Goal: Task Accomplishment & Management: Manage account settings

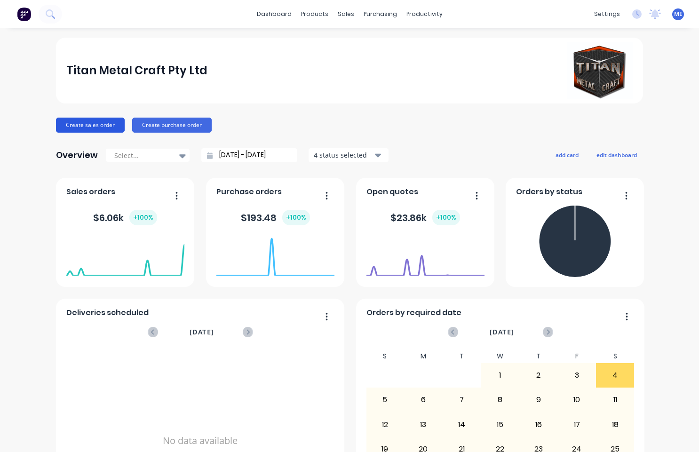
click at [76, 126] on button "Create sales order" at bounding box center [90, 125] width 69 height 15
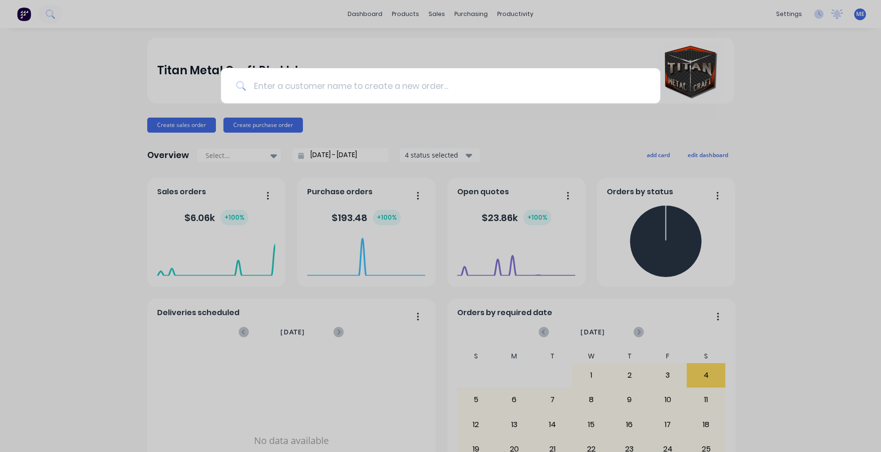
click at [302, 92] on input at bounding box center [445, 85] width 399 height 35
type input "u"
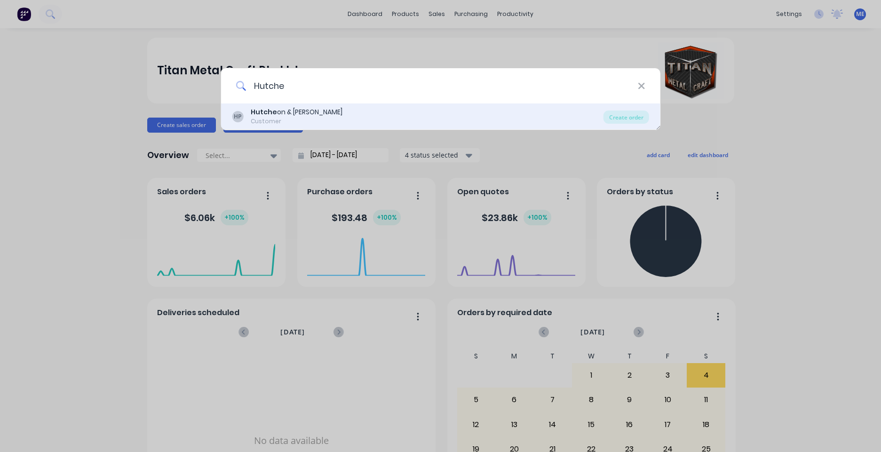
type input "Hutche"
click at [331, 113] on div "HP Hutche on & [PERSON_NAME] Customer" at bounding box center [417, 116] width 371 height 18
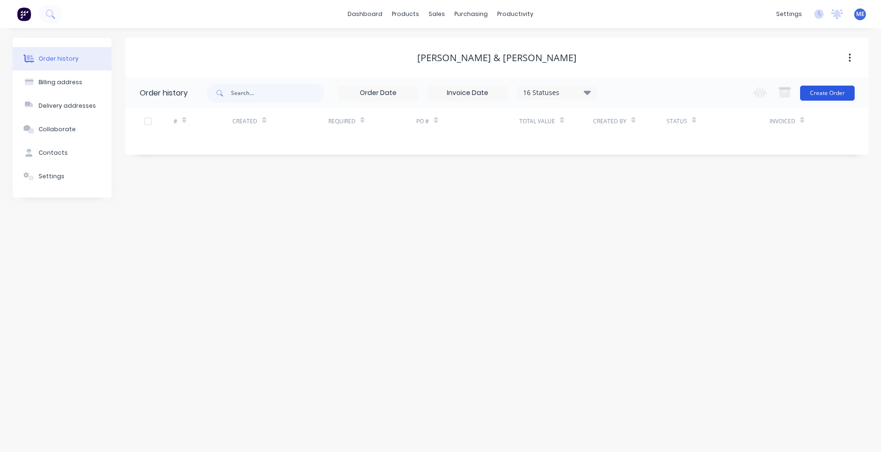
click at [698, 90] on button "Create Order" at bounding box center [827, 93] width 55 height 15
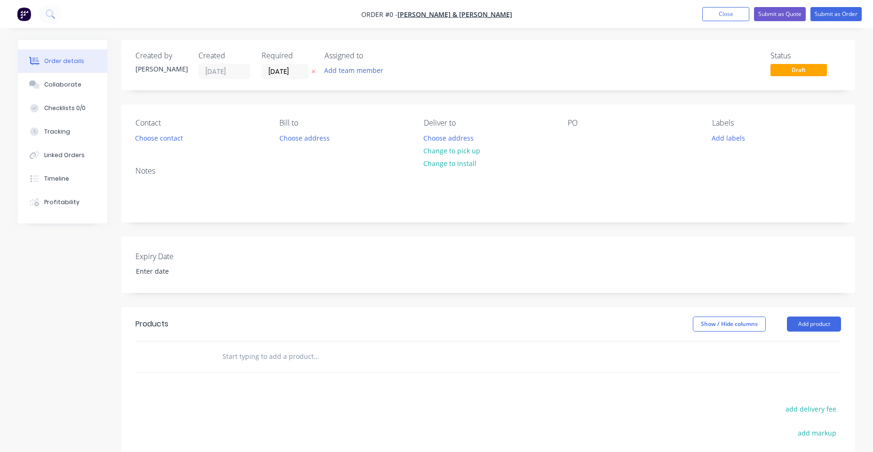
click at [578, 121] on div "PO" at bounding box center [631, 122] width 129 height 9
click at [574, 126] on div "PO" at bounding box center [631, 122] width 129 height 9
click at [577, 141] on div at bounding box center [574, 138] width 15 height 14
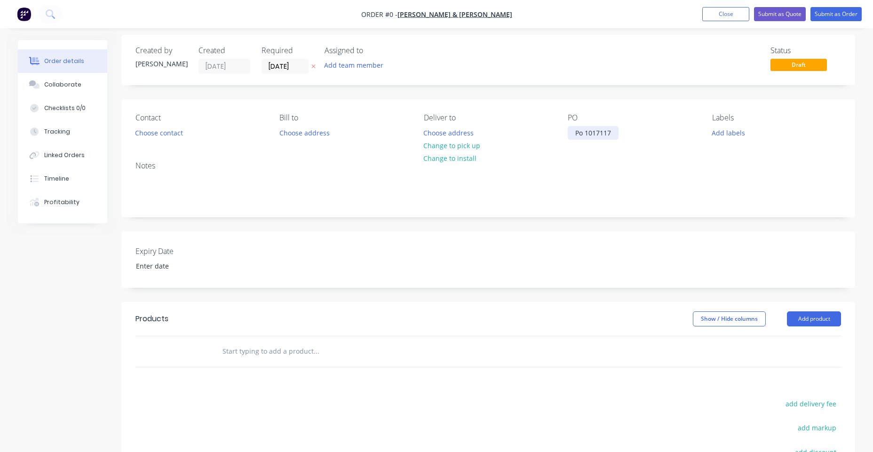
scroll to position [4, 0]
click at [583, 134] on div "Po 1017117" at bounding box center [592, 134] width 51 height 14
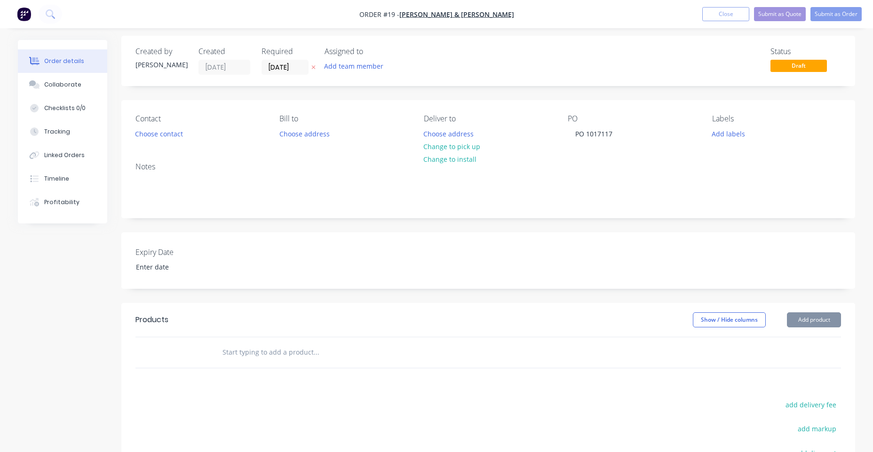
click at [273, 355] on input "text" at bounding box center [316, 352] width 188 height 19
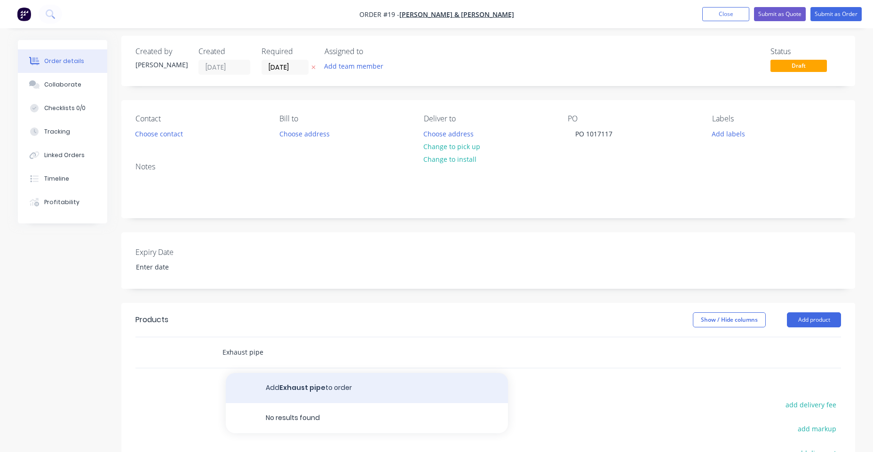
type input "Exhaust pipe"
click at [313, 390] on button "Add Exhaust pipe to order" at bounding box center [367, 388] width 282 height 30
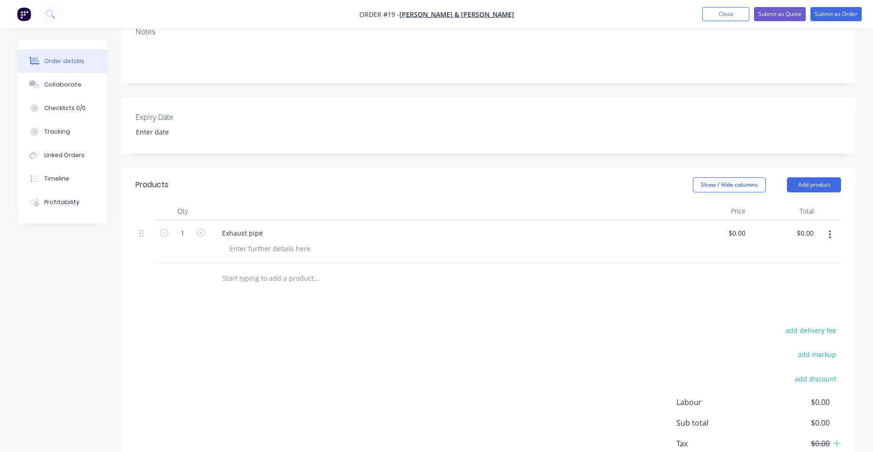
scroll to position [140, 0]
click at [698, 233] on input "0.00" at bounding box center [807, 233] width 22 height 14
type input "162.5"
type input "$162.50"
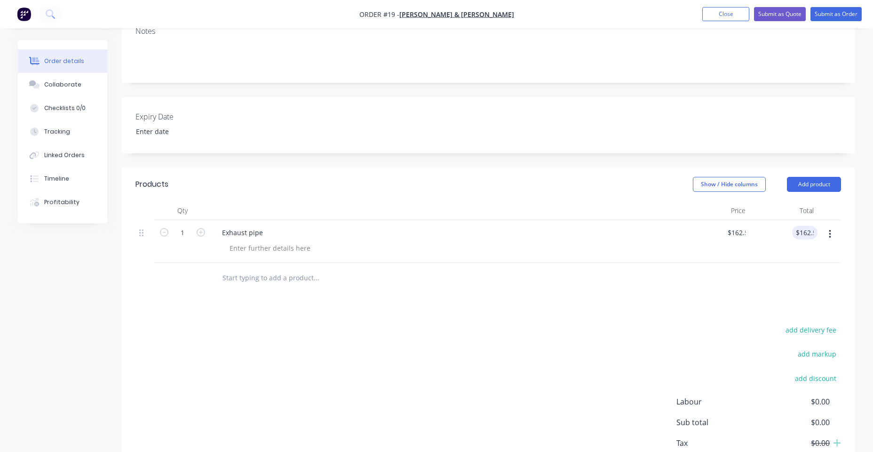
click at [463, 337] on div "add delivery fee add markup add discount Labour $0.00 Sub total $0.00 Tax $0.00…" at bounding box center [487, 403] width 705 height 161
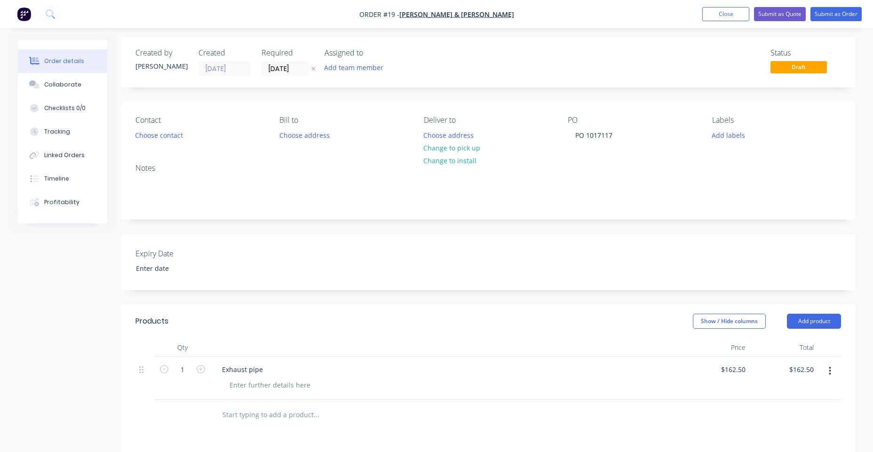
scroll to position [0, 0]
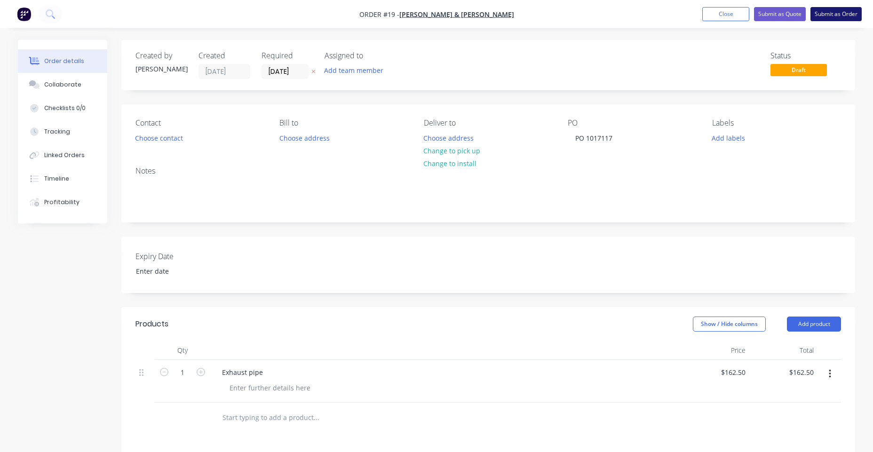
click at [698, 15] on button "Submit as Order" at bounding box center [835, 14] width 51 height 14
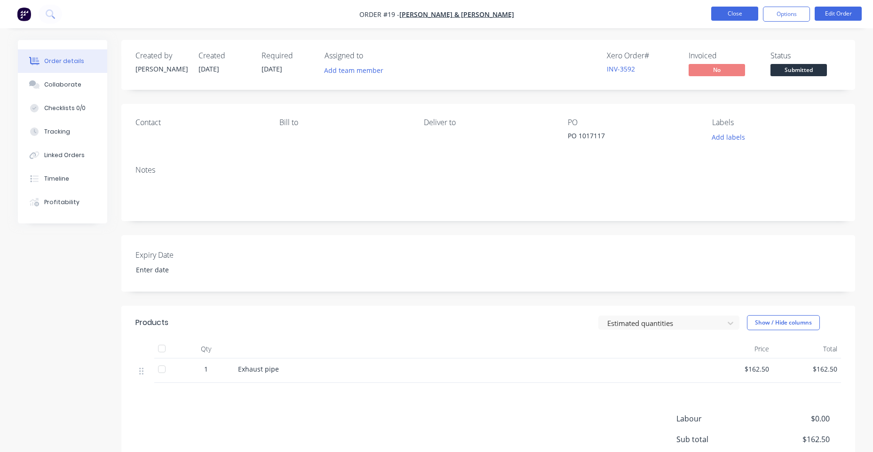
click at [698, 14] on button "Close" at bounding box center [734, 14] width 47 height 14
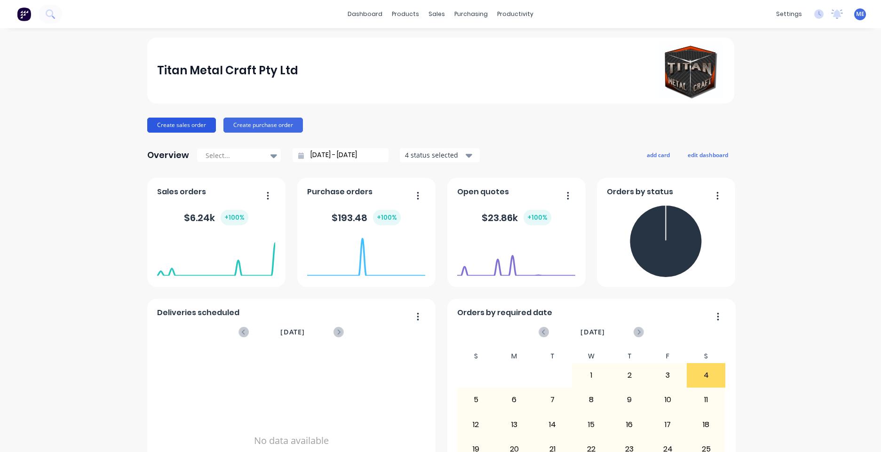
click at [175, 126] on button "Create sales order" at bounding box center [181, 125] width 69 height 15
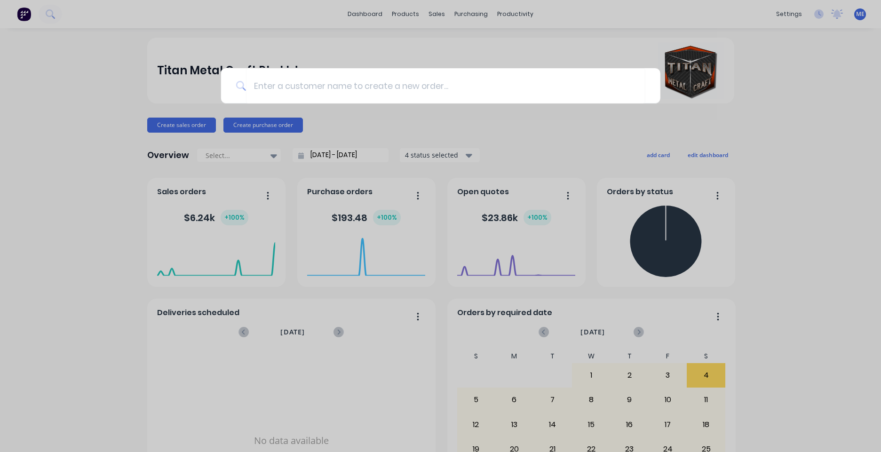
click at [53, 87] on div at bounding box center [440, 226] width 881 height 452
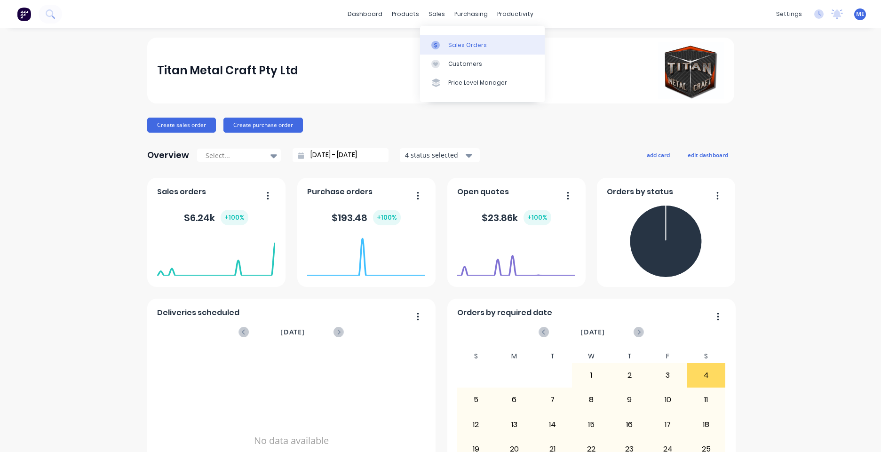
click at [451, 42] on div "Sales Orders" at bounding box center [467, 45] width 39 height 8
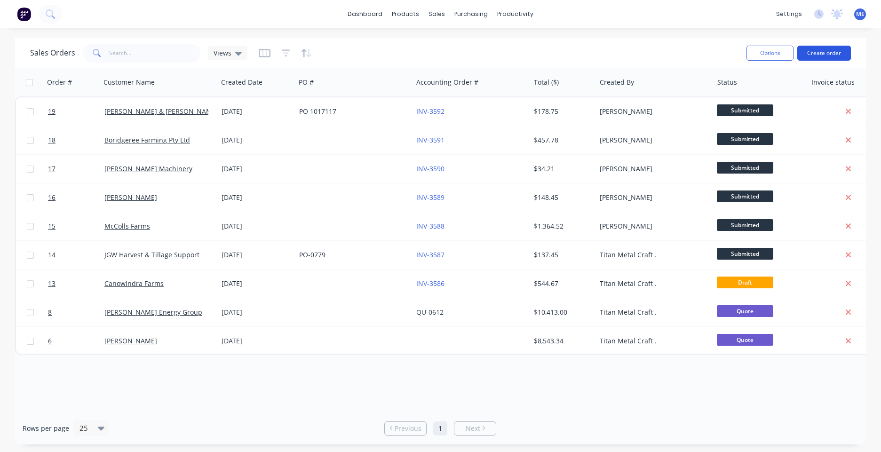
click at [698, 58] on button "Create order" at bounding box center [824, 53] width 54 height 15
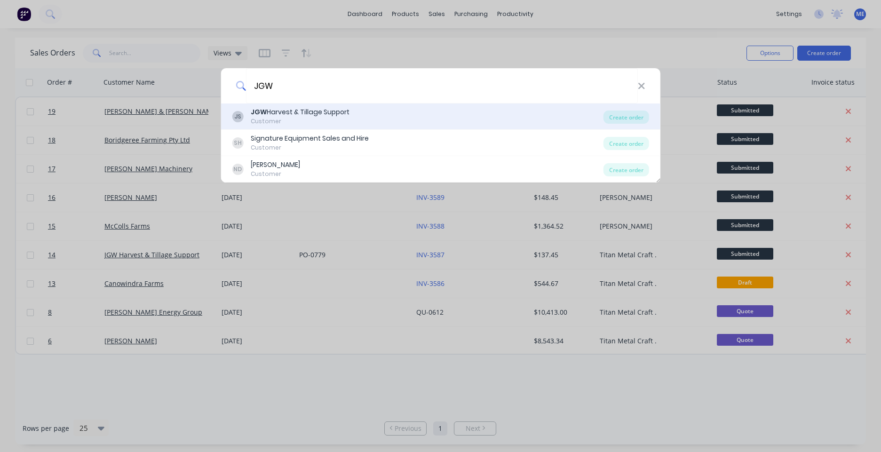
type input "JGW"
click at [355, 117] on div "JS JGW Harvest & Tillage Support Customer" at bounding box center [417, 116] width 371 height 18
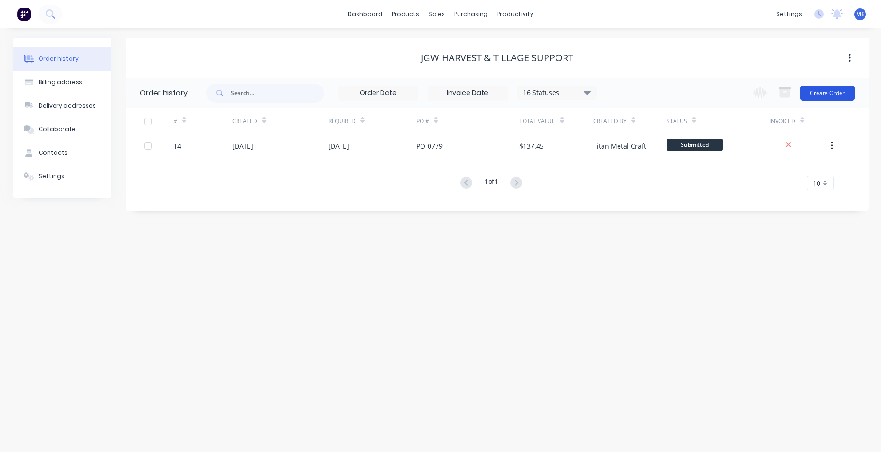
click at [698, 96] on button "Create Order" at bounding box center [827, 93] width 55 height 15
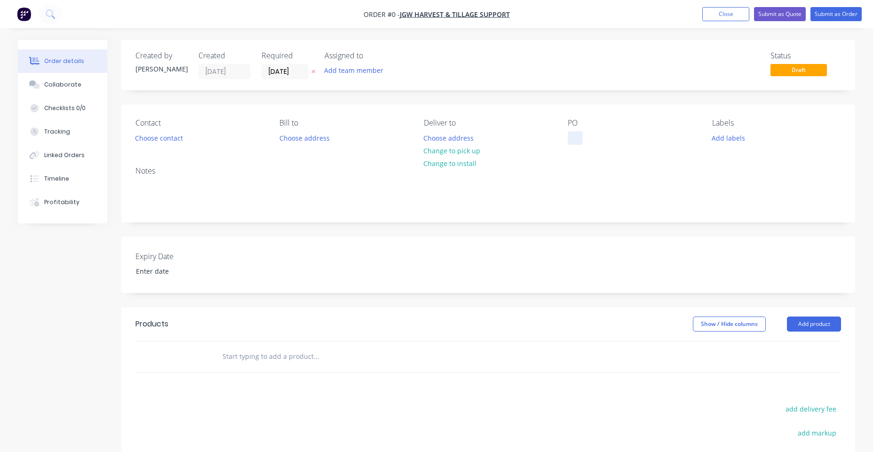
click at [577, 137] on div at bounding box center [574, 138] width 15 height 14
click at [285, 357] on div "Order details Collaborate Checklists 0/0 Tracking Linked Orders Timeline Profit…" at bounding box center [436, 316] width 856 height 552
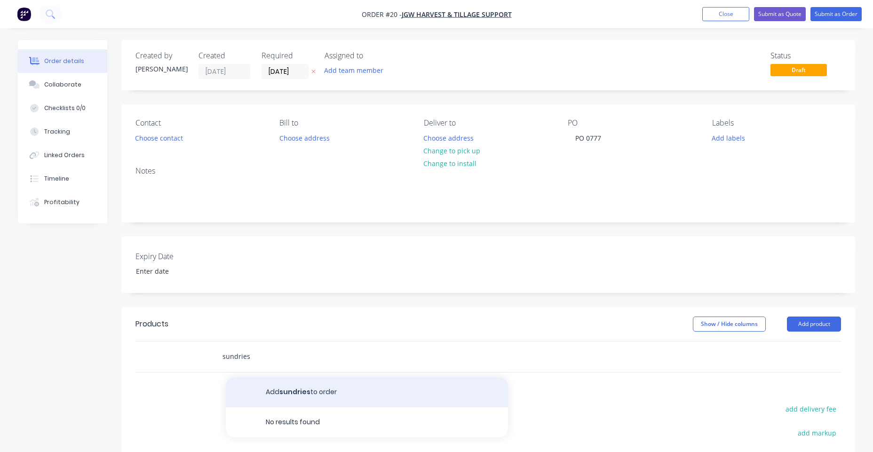
type input "sundries"
click at [334, 394] on button "Add sundries to order" at bounding box center [367, 392] width 282 height 30
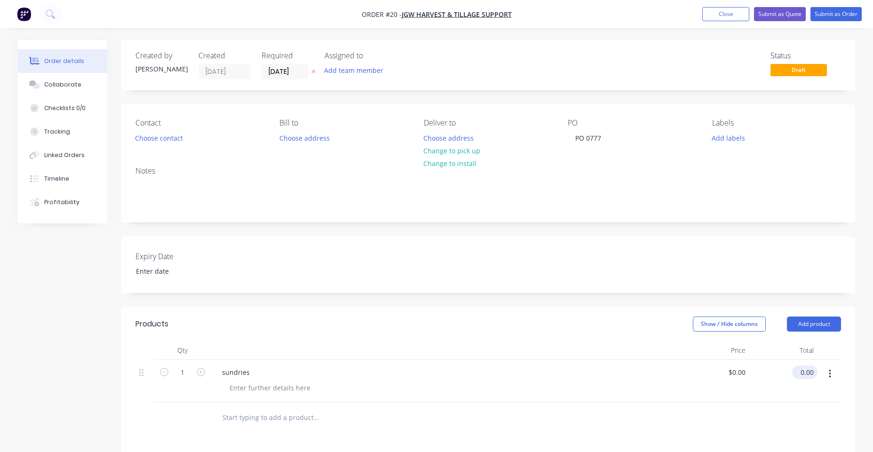
click at [698, 371] on input "0.00" at bounding box center [807, 372] width 22 height 14
type input "5.35"
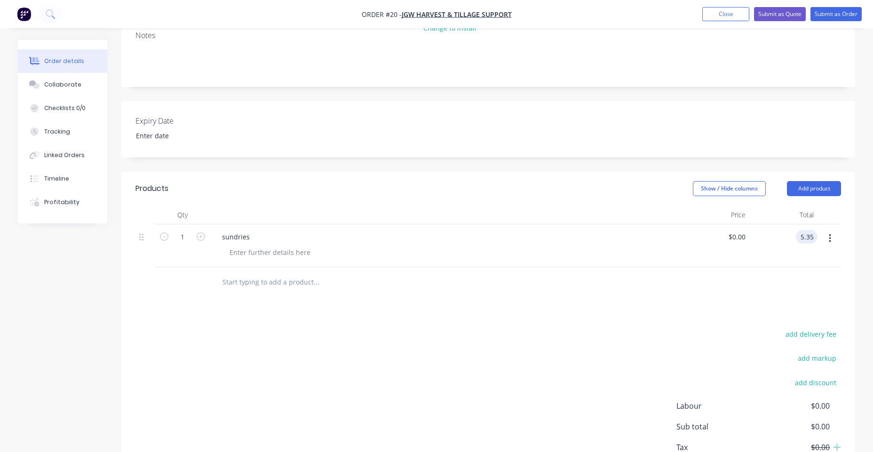
type input "$5.35"
click at [591, 333] on div "add delivery fee add markup add discount Labour $0.00 Sub total $0.00 Tax $0.00…" at bounding box center [487, 408] width 705 height 161
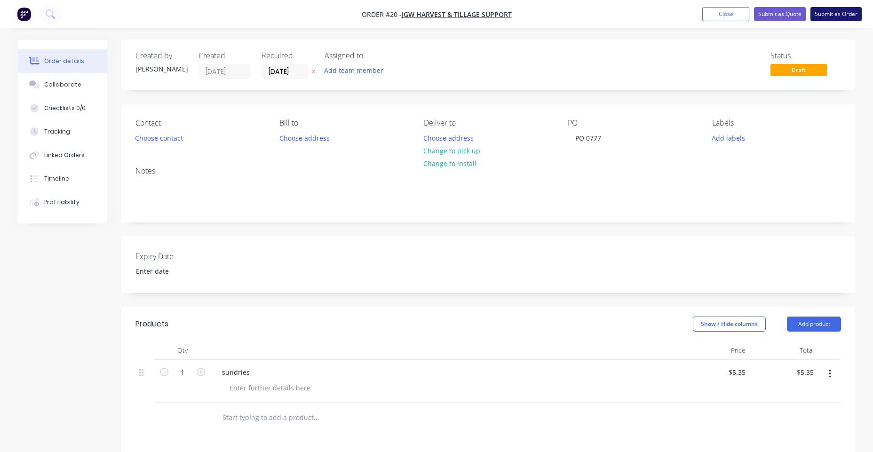
click at [698, 16] on button "Submit as Order" at bounding box center [835, 14] width 51 height 14
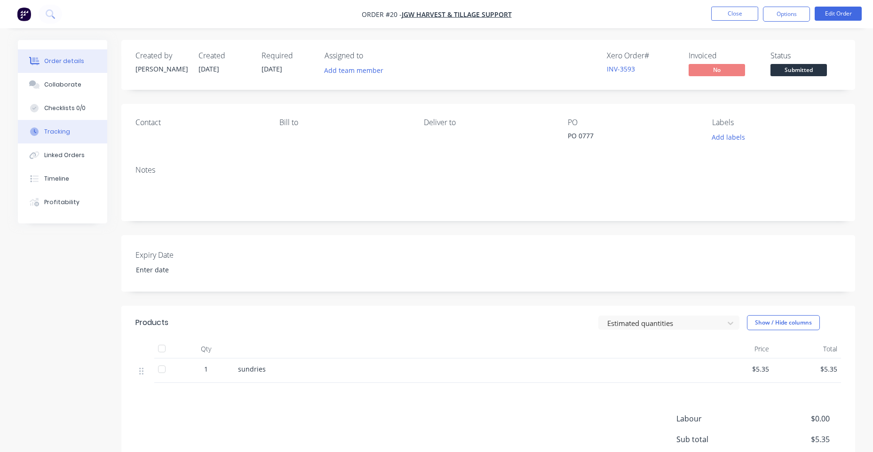
click at [66, 132] on div "Tracking" at bounding box center [57, 131] width 26 height 8
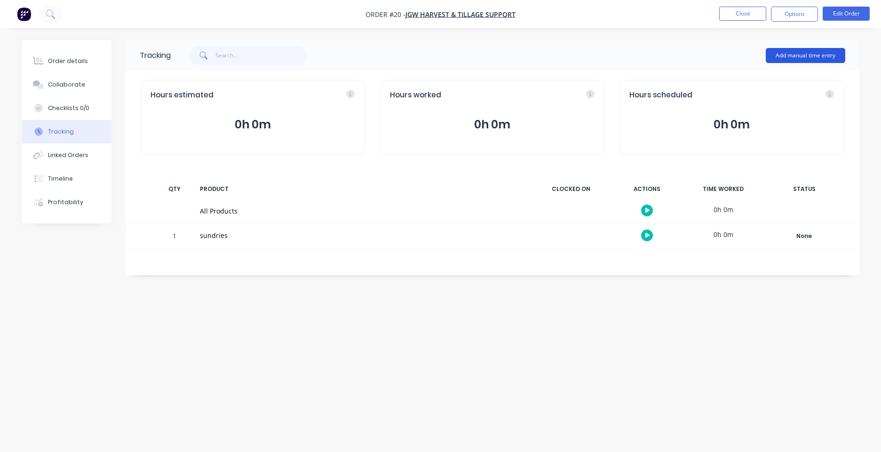
click at [698, 58] on button "Add manual time entry" at bounding box center [804, 55] width 79 height 15
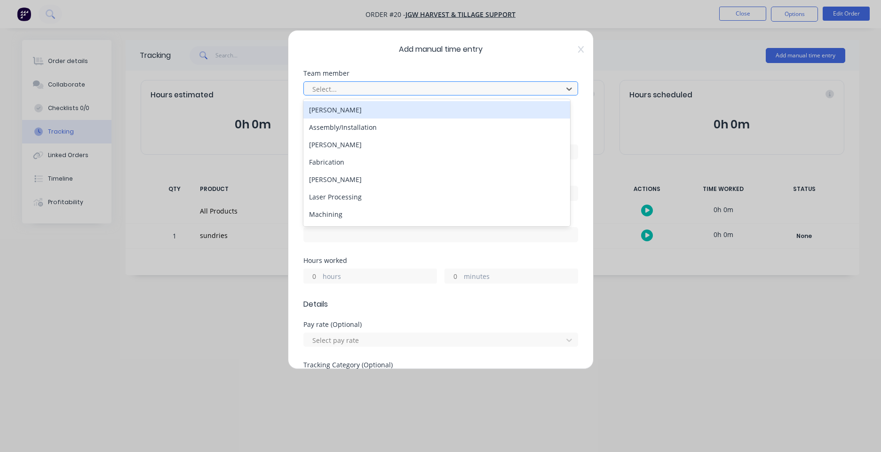
click at [382, 86] on div at bounding box center [434, 89] width 246 height 12
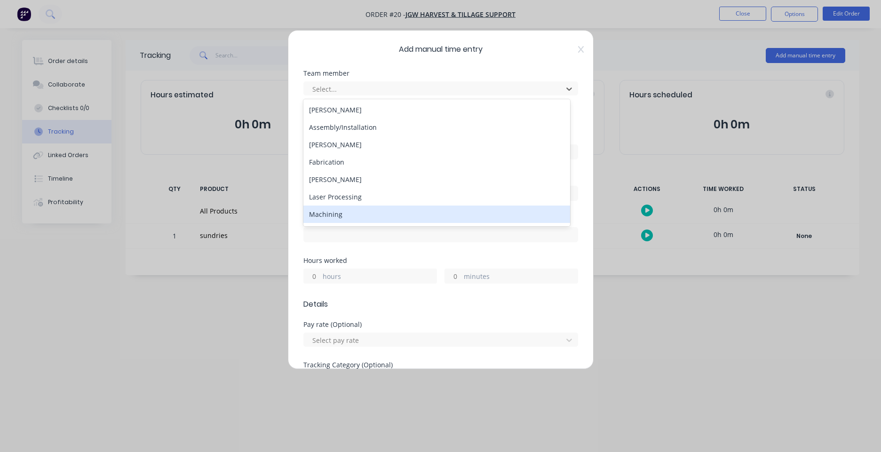
click at [363, 213] on div "Machining" at bounding box center [436, 213] width 267 height 17
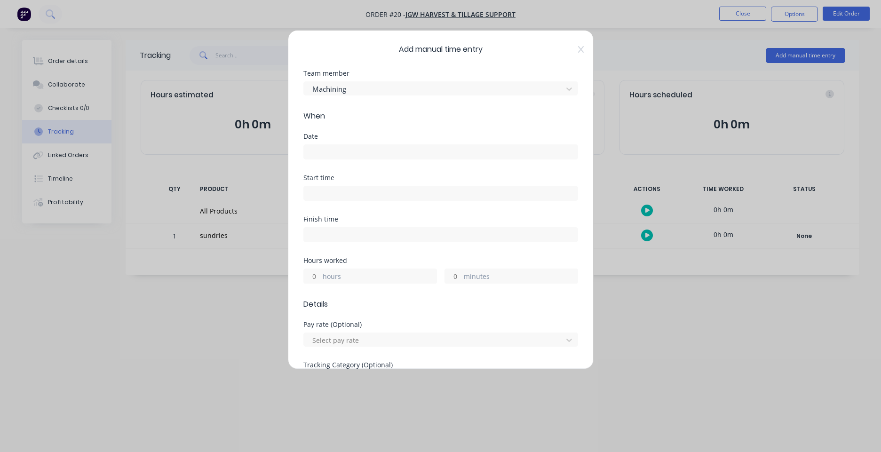
click at [360, 151] on input at bounding box center [441, 152] width 274 height 14
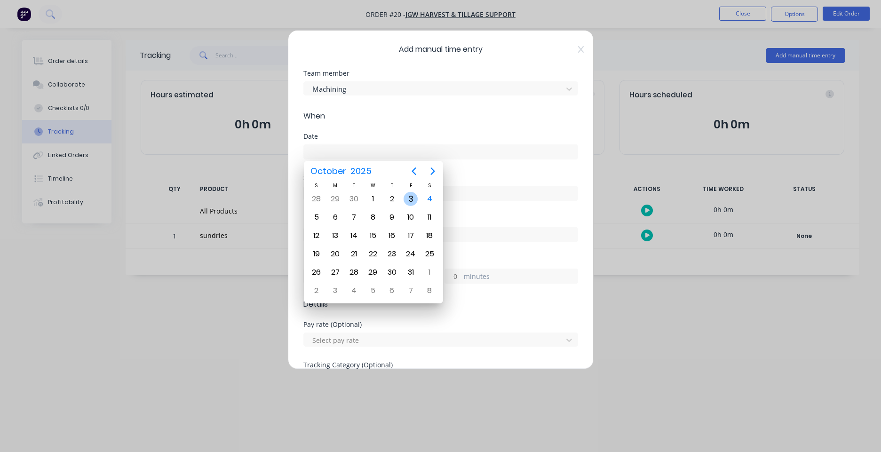
click at [412, 202] on div "3" at bounding box center [410, 199] width 14 height 14
type input "[DATE]"
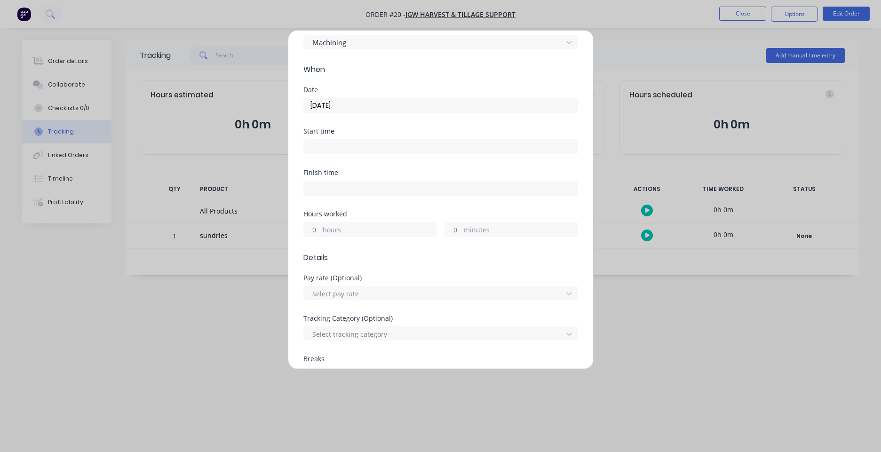
scroll to position [51, 0]
click at [356, 223] on label "hours" at bounding box center [380, 227] width 114 height 12
click at [320, 223] on input "hours" at bounding box center [312, 225] width 16 height 14
type input "1"
type input "5"
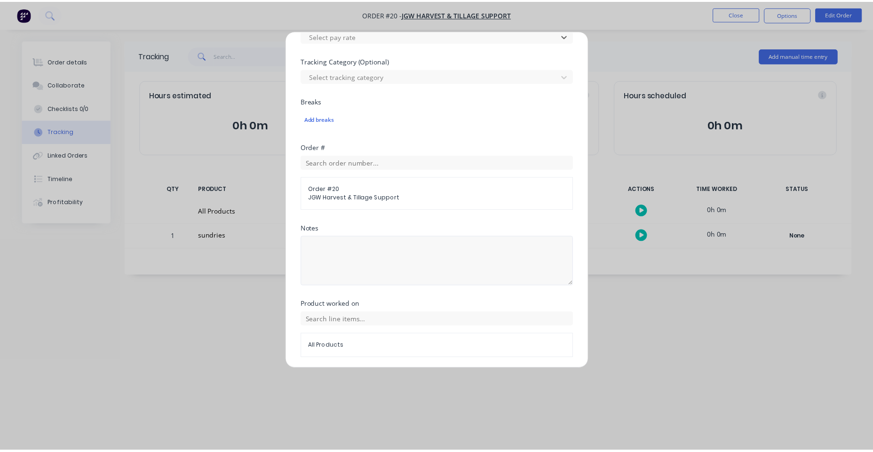
scroll to position [337, 0]
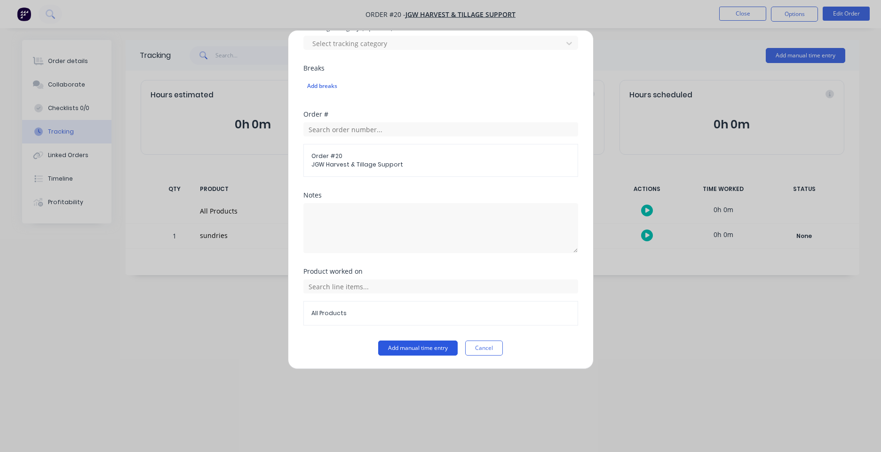
click at [421, 347] on button "Add manual time entry" at bounding box center [417, 347] width 79 height 15
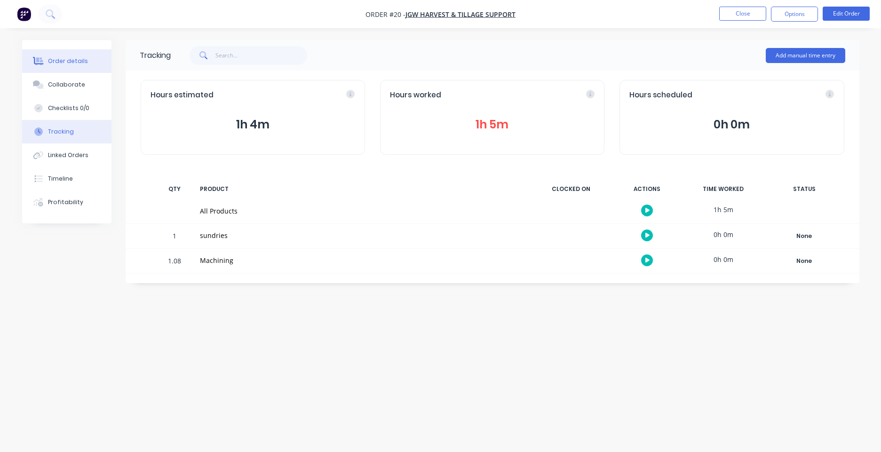
click at [73, 59] on div "Order details" at bounding box center [68, 61] width 40 height 8
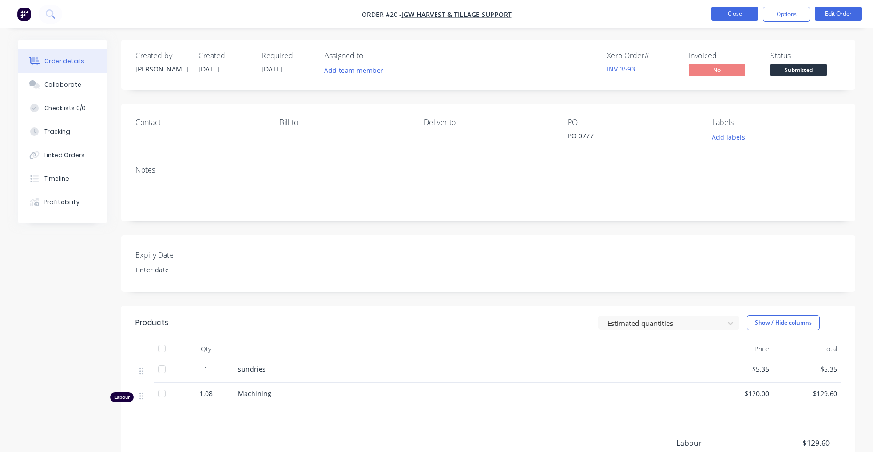
click at [698, 16] on button "Close" at bounding box center [734, 14] width 47 height 14
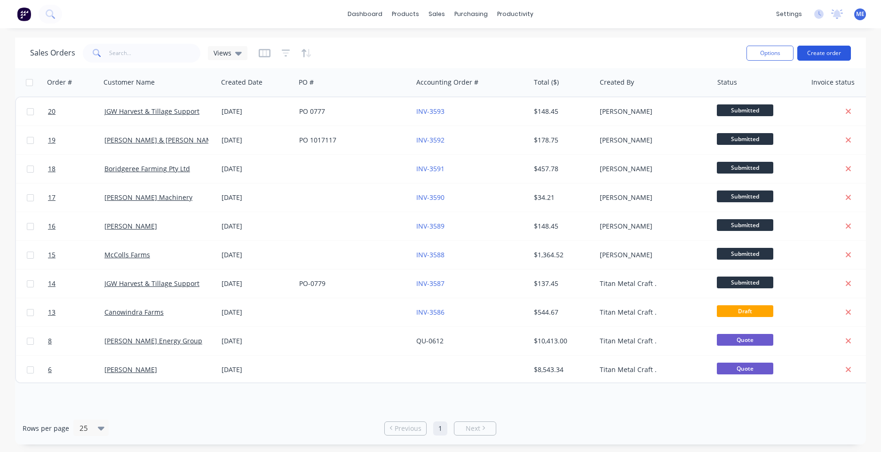
click at [698, 56] on button "Create order" at bounding box center [824, 53] width 54 height 15
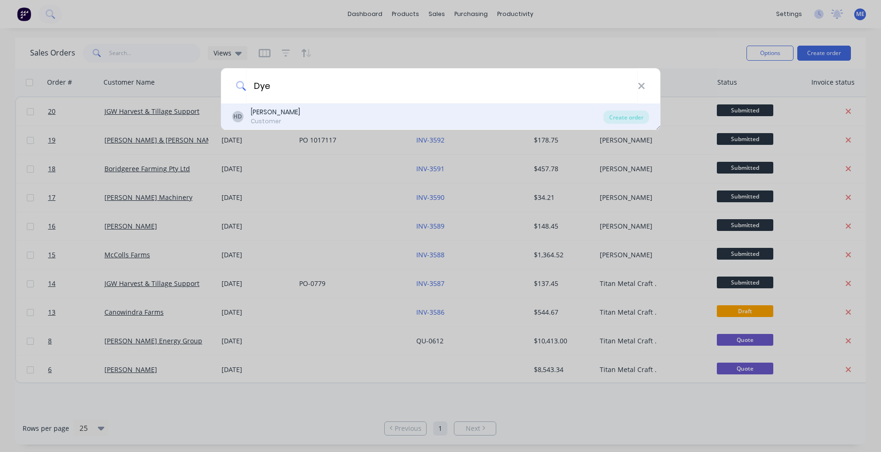
type input "Dye"
click at [289, 116] on div "[PERSON_NAME]" at bounding box center [275, 112] width 49 height 10
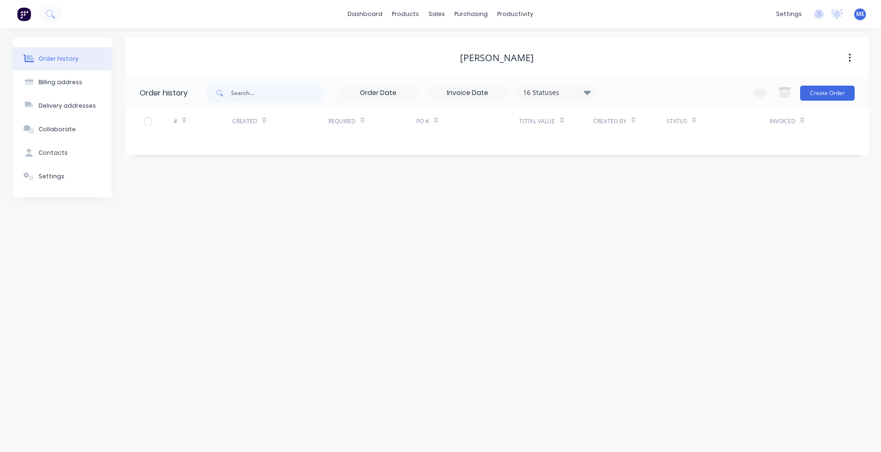
click at [698, 102] on div "Change order status Submitted Drafting Procurement Laser programming Processing…" at bounding box center [800, 93] width 107 height 31
click at [698, 91] on button "Create Order" at bounding box center [827, 93] width 55 height 15
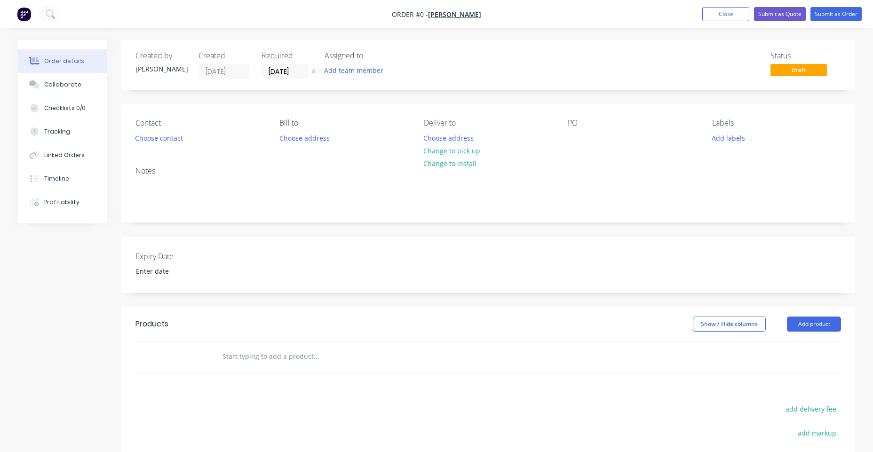
click at [371, 361] on input "text" at bounding box center [316, 356] width 188 height 19
click at [284, 361] on input "text" at bounding box center [316, 356] width 188 height 19
type input "2"
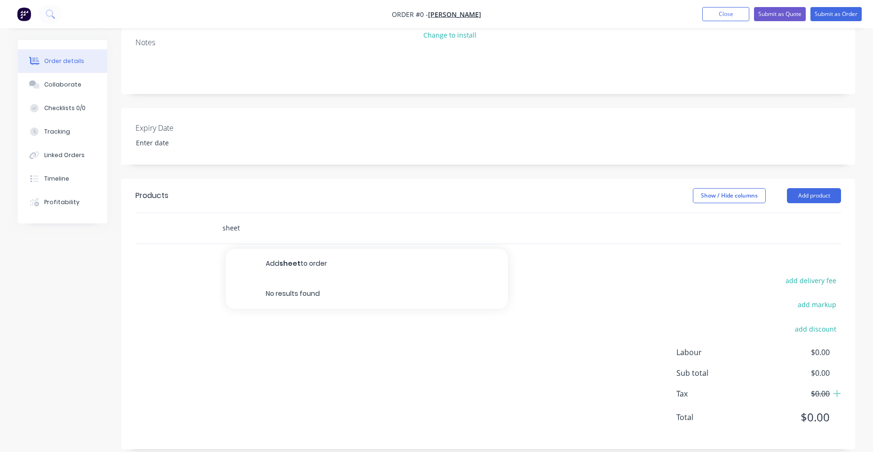
scroll to position [135, 0]
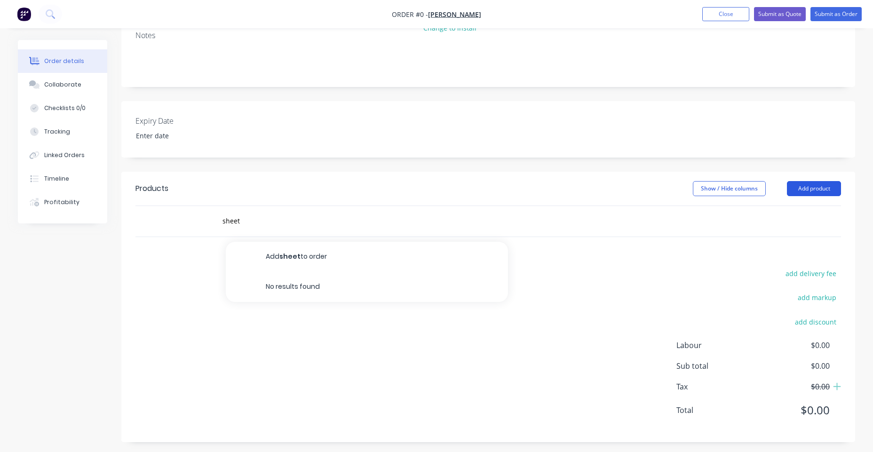
click at [698, 189] on button "Add product" at bounding box center [814, 188] width 54 height 15
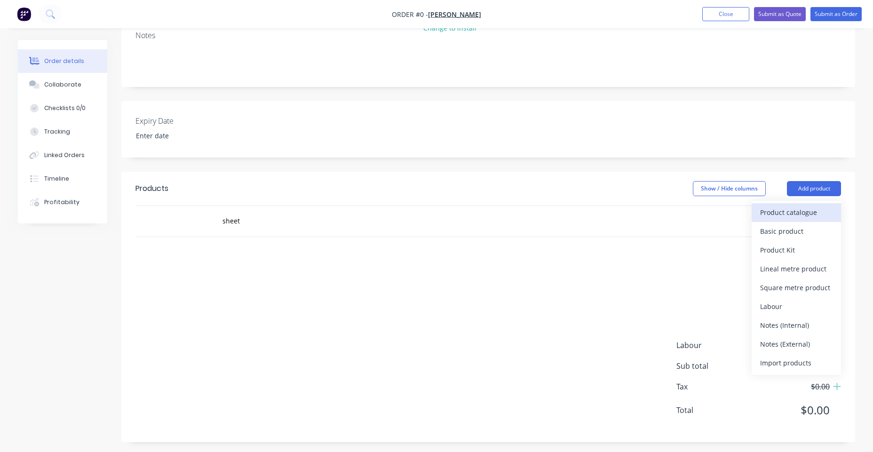
click at [698, 209] on div "Product catalogue" at bounding box center [796, 212] width 72 height 14
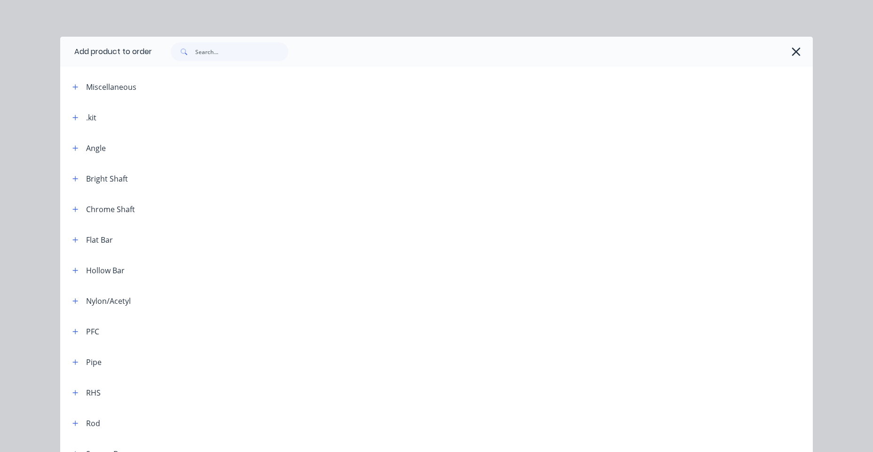
scroll to position [0, 0]
click at [698, 52] on button "button" at bounding box center [795, 52] width 15 height 15
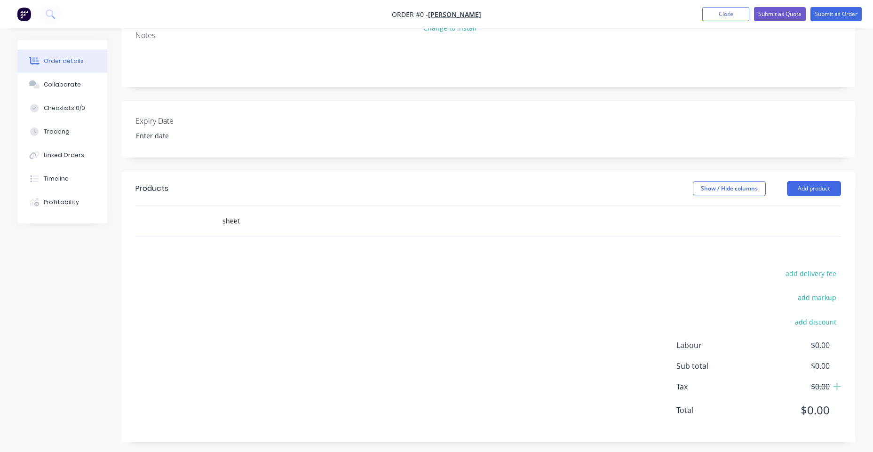
click at [411, 209] on div "sheet" at bounding box center [380, 221] width 339 height 31
click at [335, 234] on div "sheet" at bounding box center [380, 221] width 339 height 31
click at [438, 225] on div "sheet" at bounding box center [355, 221] width 282 height 19
click at [411, 269] on div "add delivery fee add markup add discount Labour $0.00 Sub total $0.00 Tax $0.00…" at bounding box center [487, 347] width 705 height 161
click at [382, 228] on input "sheet" at bounding box center [316, 221] width 188 height 19
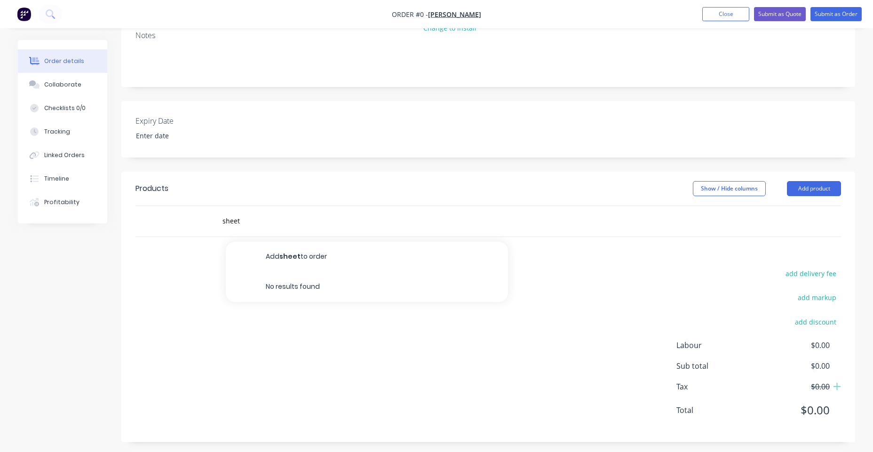
click at [403, 230] on div "sheet Add sheet to order No results found" at bounding box center [380, 221] width 339 height 31
click at [246, 228] on input "sheet" at bounding box center [316, 221] width 188 height 19
drag, startPoint x: 246, startPoint y: 222, endPoint x: 219, endPoint y: 221, distance: 27.3
click at [215, 224] on div "sheet Add sheet to order No results found" at bounding box center [355, 221] width 282 height 19
click at [293, 221] on input "sheet" at bounding box center [316, 221] width 188 height 19
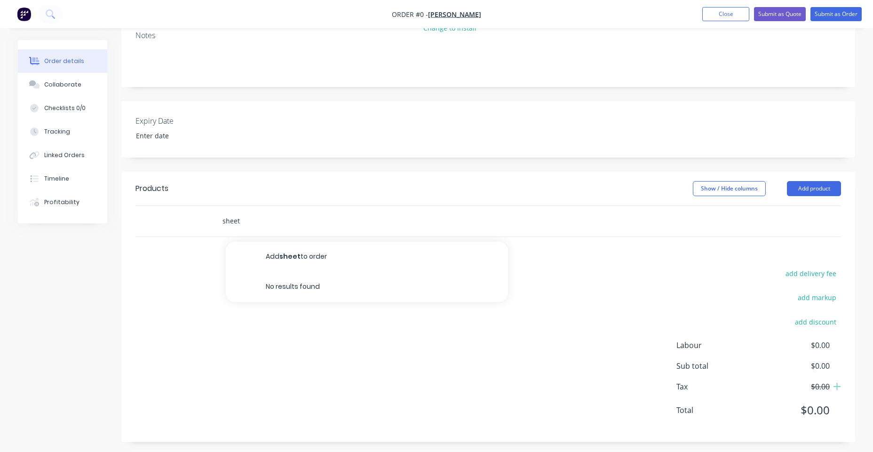
click at [291, 221] on input "sheet" at bounding box center [316, 221] width 188 height 19
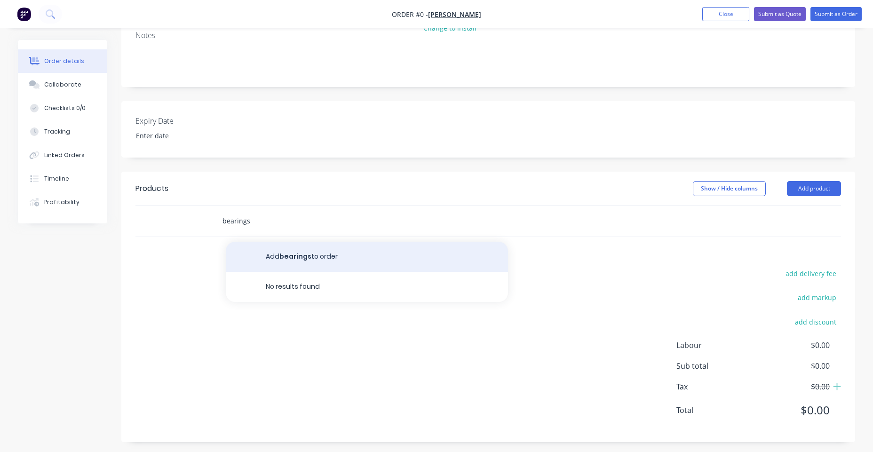
type input "bearings"
click at [332, 255] on button "Add bearings to order" at bounding box center [367, 257] width 282 height 30
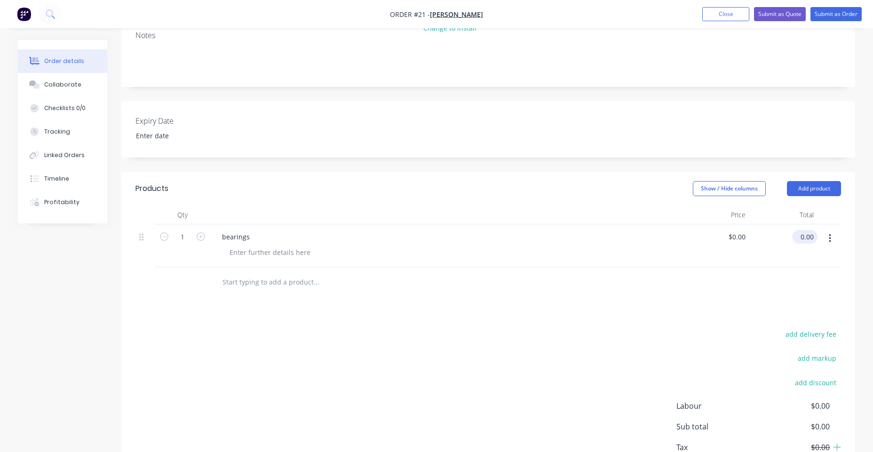
click at [698, 237] on input "0.00" at bounding box center [807, 237] width 22 height 14
type input "50.9"
type input "$50.90"
drag, startPoint x: 310, startPoint y: 294, endPoint x: 306, endPoint y: 282, distance: 12.9
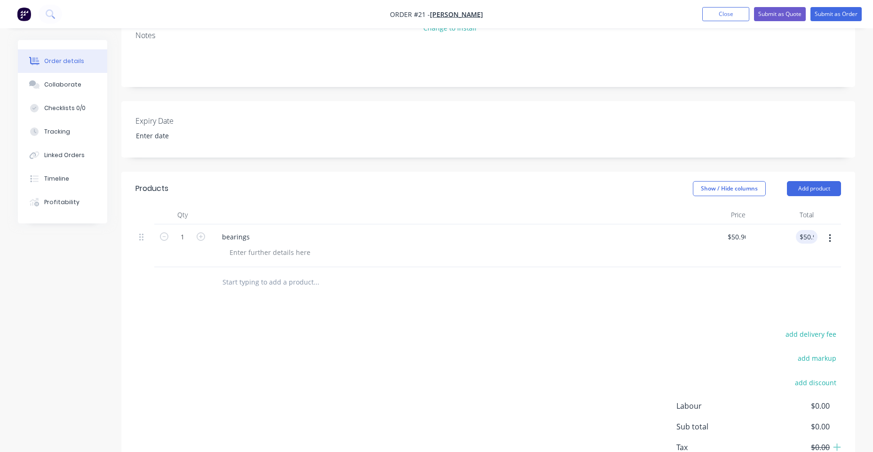
click at [310, 293] on div at bounding box center [380, 282] width 339 height 31
click at [304, 282] on input "text" at bounding box center [316, 282] width 188 height 19
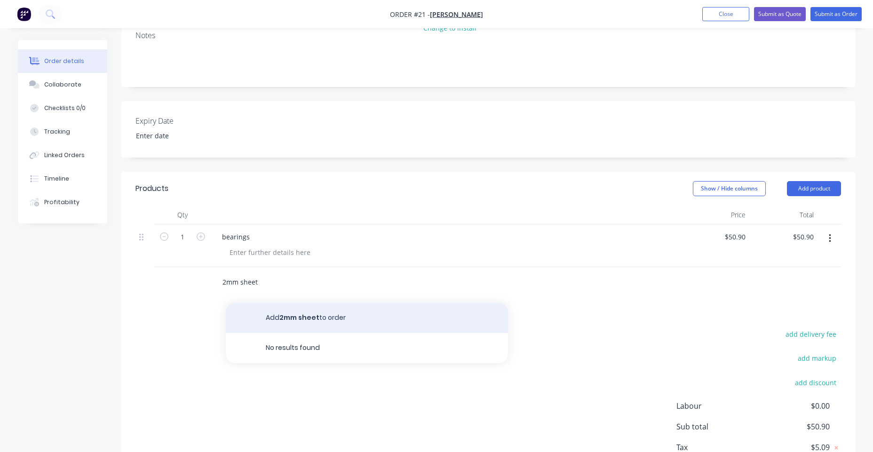
type input "2mm sheet"
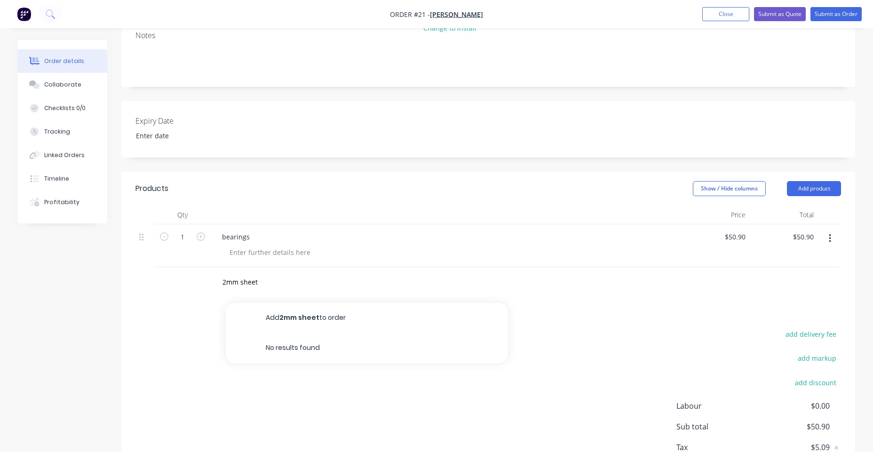
drag, startPoint x: 316, startPoint y: 314, endPoint x: 333, endPoint y: 310, distance: 17.8
click at [317, 314] on button "Add 2mm sheet to order" at bounding box center [367, 318] width 282 height 30
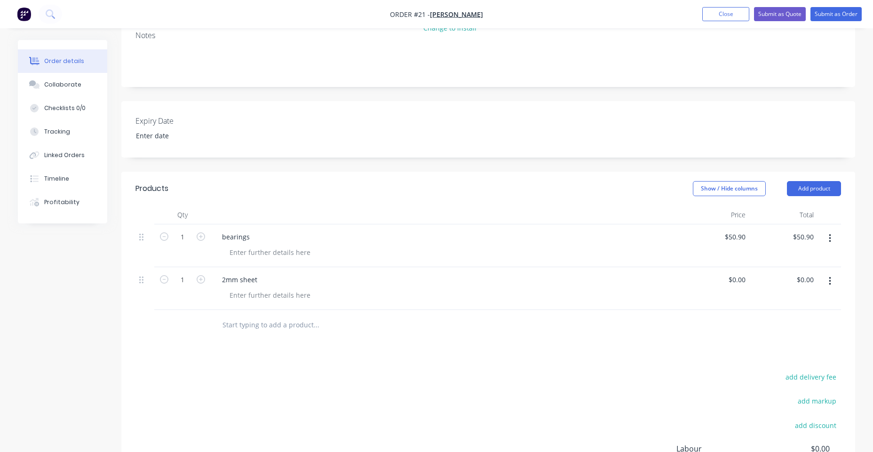
click at [698, 288] on div "$0.00 $0.00" at bounding box center [783, 288] width 68 height 43
click at [698, 278] on input "0.00" at bounding box center [807, 280] width 22 height 14
click at [698, 278] on div "0.00 $0.00" at bounding box center [804, 280] width 25 height 14
type input "14.96"
type input "$14.96"
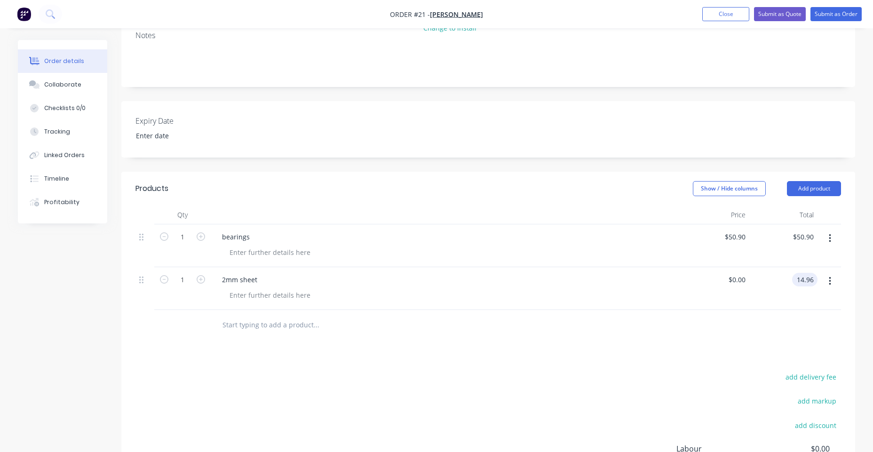
type input "$14.96"
drag, startPoint x: 747, startPoint y: 351, endPoint x: 771, endPoint y: 343, distance: 25.1
click at [698, 351] on div "Products Show / Hide columns Add product Qty Price Total 1 bearings $50.90 $50.…" at bounding box center [487, 359] width 733 height 374
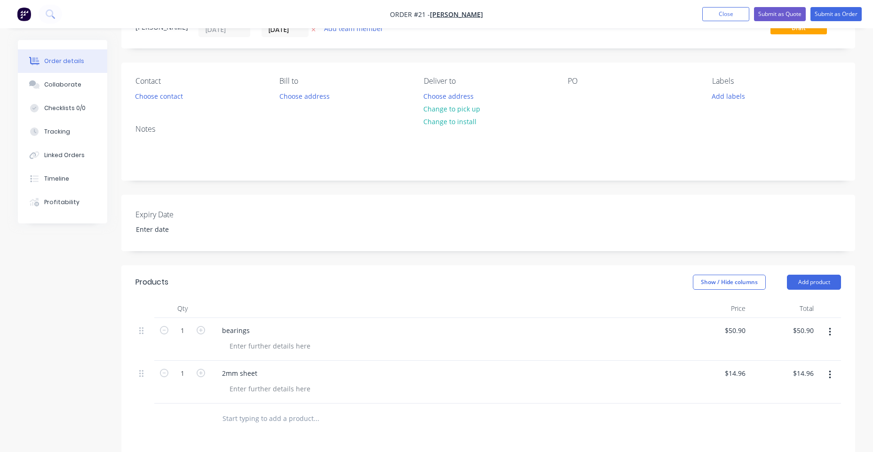
scroll to position [40, 0]
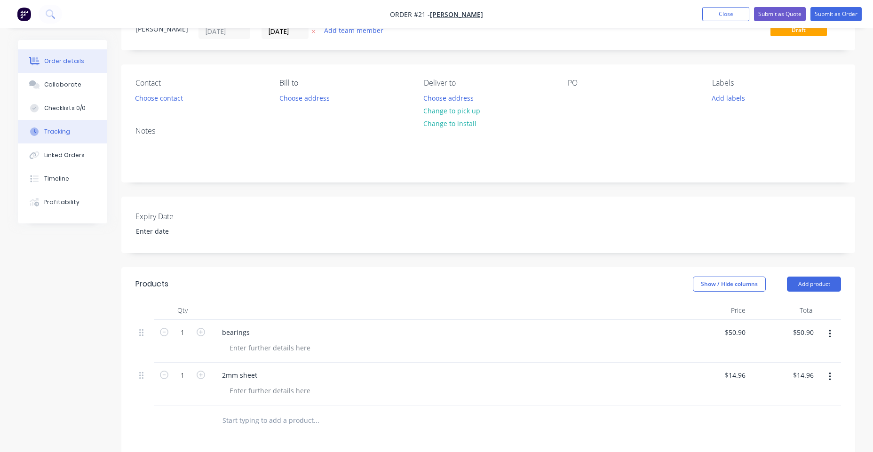
click at [67, 133] on div "Tracking" at bounding box center [57, 131] width 26 height 8
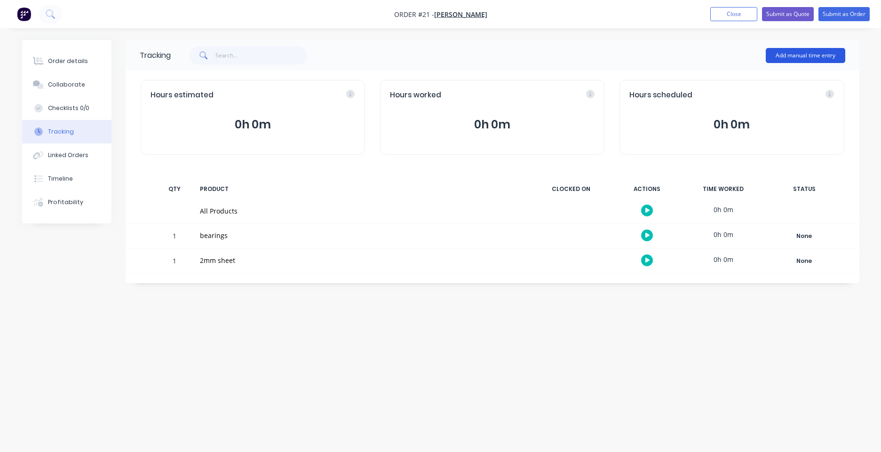
click at [698, 56] on button "Add manual time entry" at bounding box center [804, 55] width 79 height 15
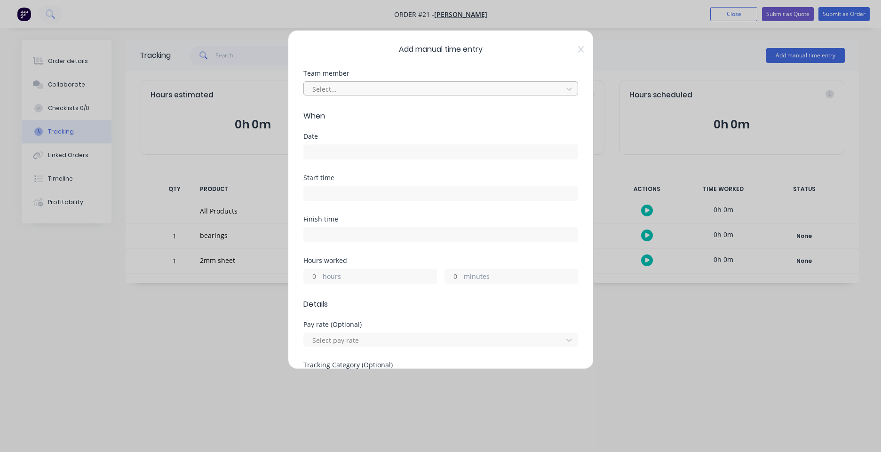
click at [412, 90] on div at bounding box center [434, 89] width 246 height 12
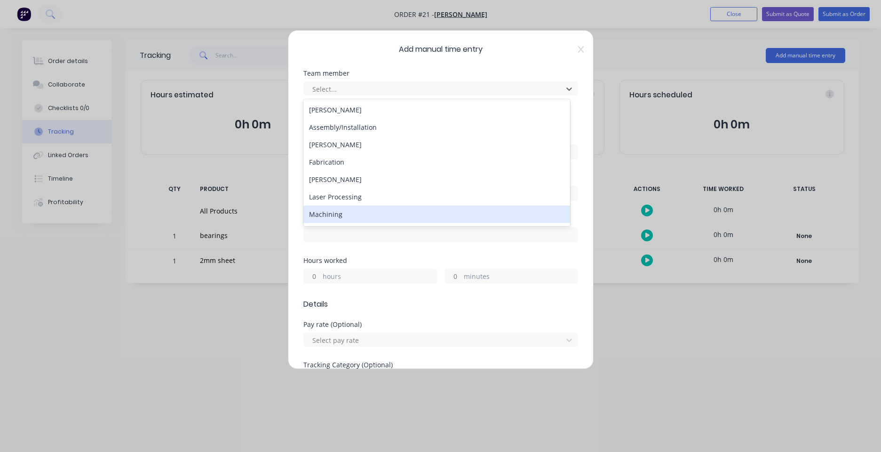
click at [395, 213] on div "Machining" at bounding box center [436, 213] width 267 height 17
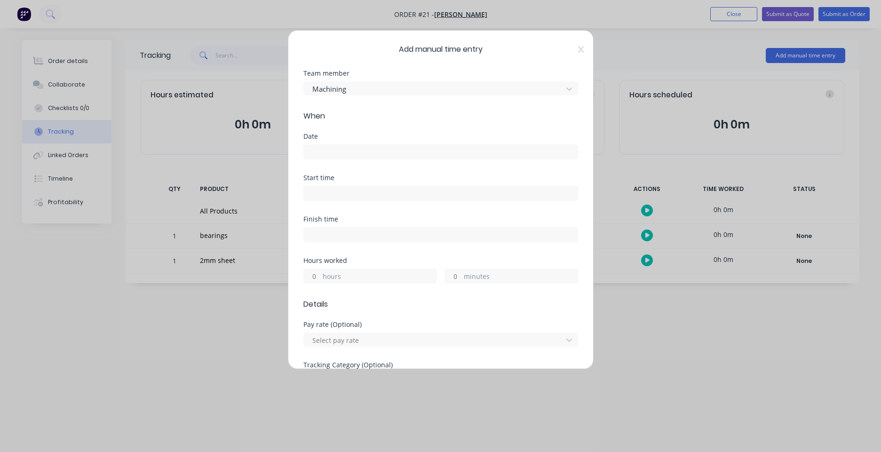
click at [383, 152] on input at bounding box center [441, 152] width 274 height 14
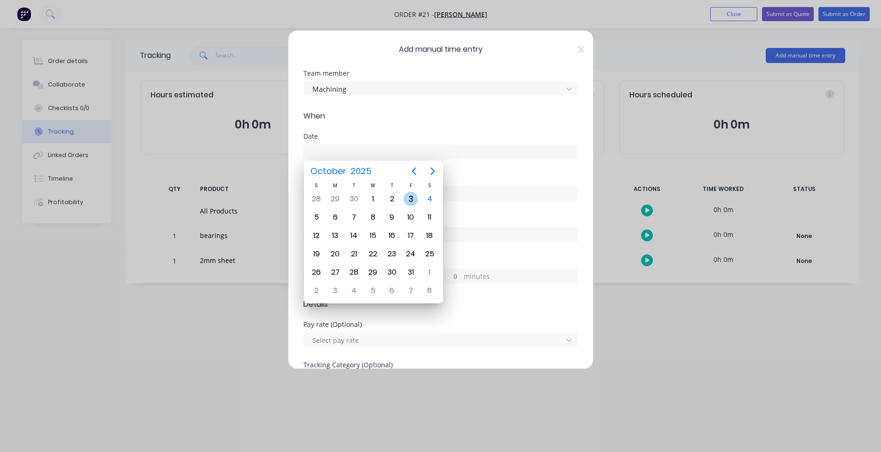
click at [409, 201] on div "3" at bounding box center [410, 199] width 14 height 14
type input "[DATE]"
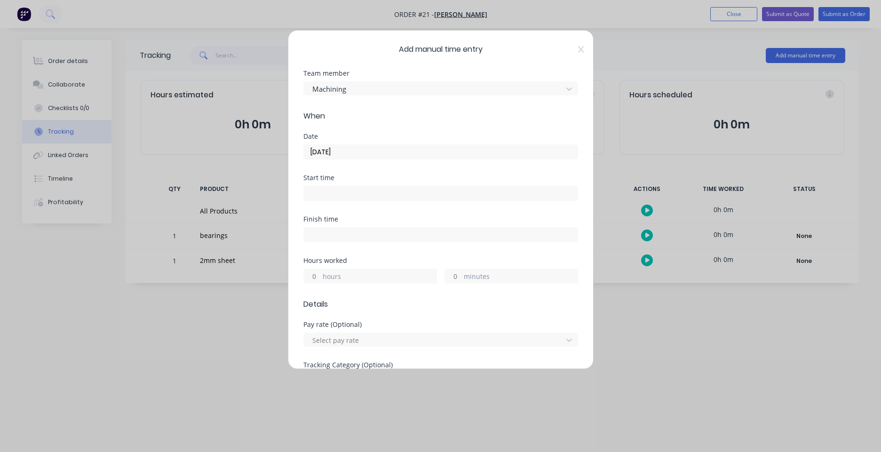
click at [360, 276] on label "hours" at bounding box center [380, 277] width 114 height 12
click at [320, 276] on input "hours" at bounding box center [312, 276] width 16 height 14
type input "6"
type input "39"
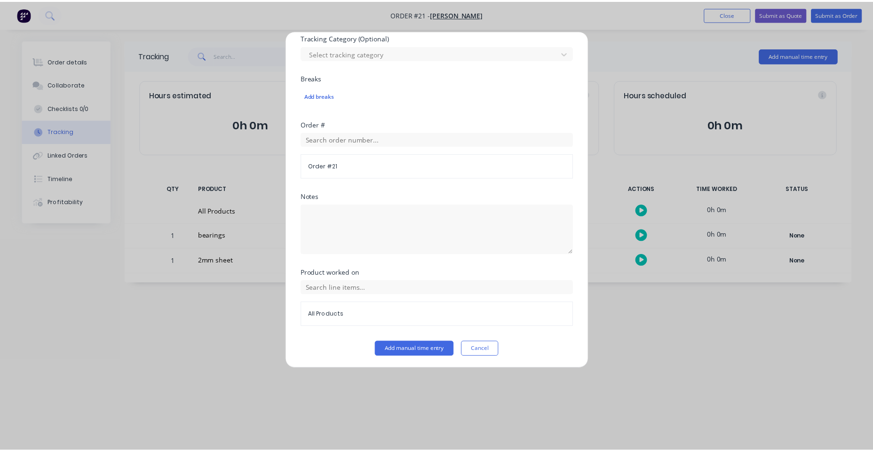
scroll to position [329, 0]
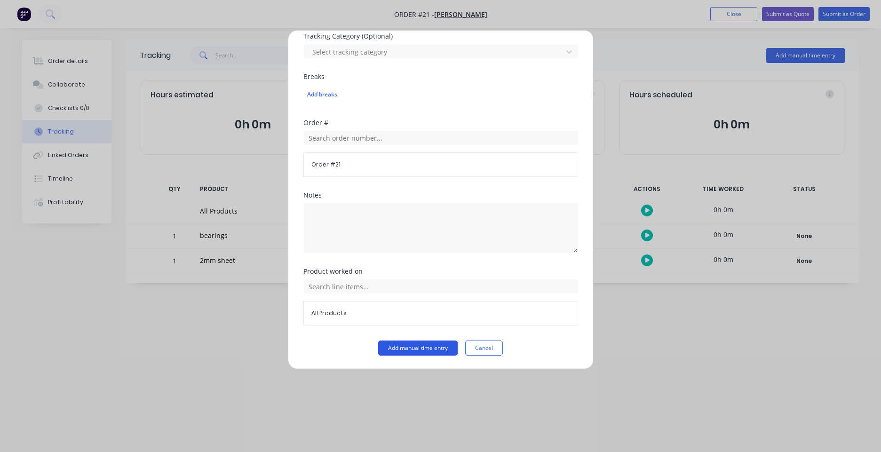
click at [411, 349] on button "Add manual time entry" at bounding box center [417, 347] width 79 height 15
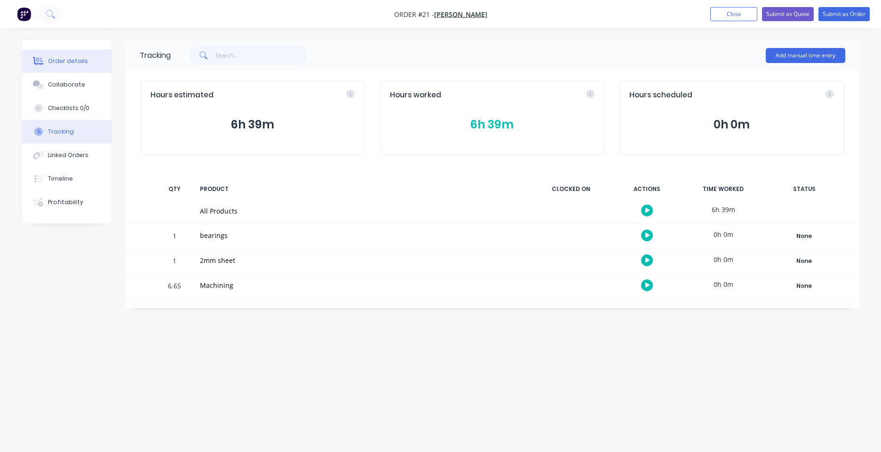
click at [61, 62] on div "Order details" at bounding box center [68, 61] width 40 height 8
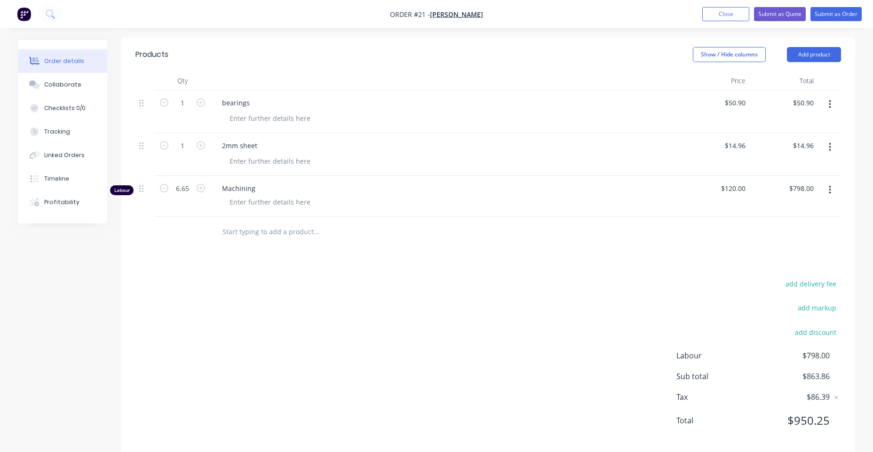
scroll to position [271, 0]
click at [286, 202] on div at bounding box center [270, 200] width 96 height 14
click at [421, 361] on div "add delivery fee add markup add discount Labour $798.00 Sub total $863.86 Tax $…" at bounding box center [487, 356] width 705 height 161
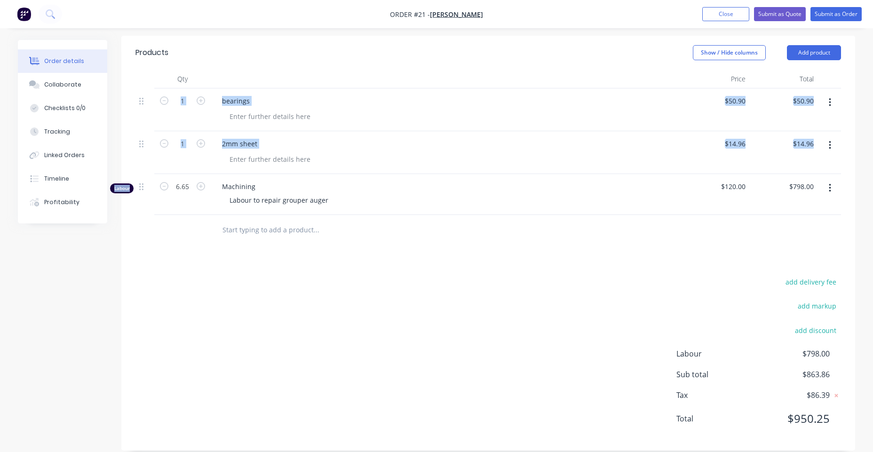
drag, startPoint x: 138, startPoint y: 194, endPoint x: 132, endPoint y: 118, distance: 76.4
click at [132, 118] on div "Qty Price Total 1 bearings $50.90 $50.90 $50.90 $50.90 1 2mm sheet $14.96 $14.9…" at bounding box center [487, 158] width 733 height 176
drag, startPoint x: 220, startPoint y: 322, endPoint x: 208, endPoint y: 304, distance: 22.0
click at [220, 320] on div "add delivery fee add markup add discount Labour $798.00 Sub total $863.86 Tax $…" at bounding box center [487, 356] width 705 height 161
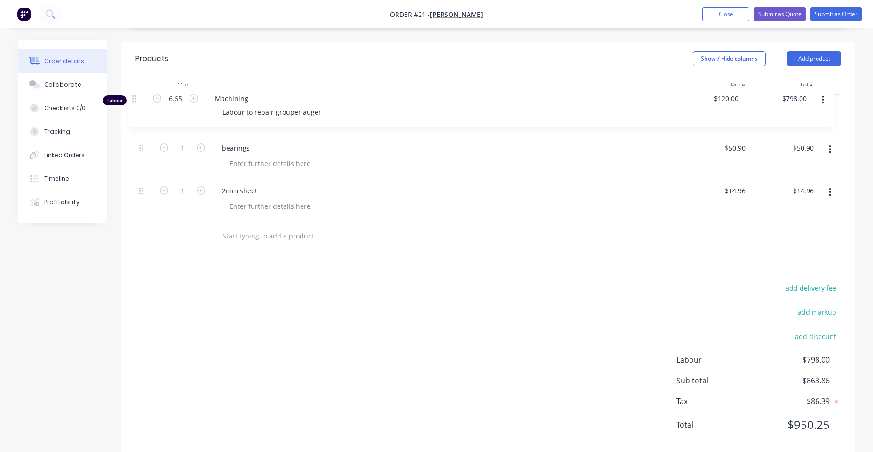
drag, startPoint x: 142, startPoint y: 189, endPoint x: 134, endPoint y: 99, distance: 91.0
click at [134, 99] on div "Qty Price Total 1 bearings $50.90 $50.90 $50.90 $50.90 1 2mm sheet $14.96 $14.9…" at bounding box center [487, 164] width 733 height 176
click at [249, 241] on input "text" at bounding box center [316, 238] width 188 height 19
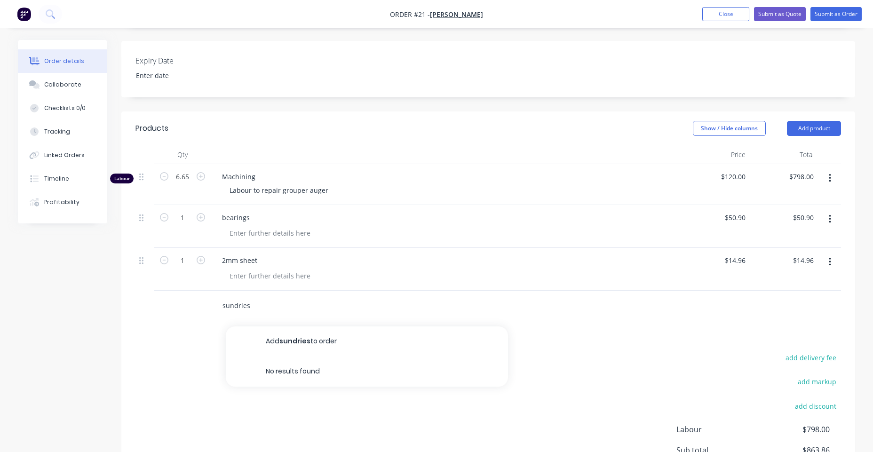
scroll to position [195, 0]
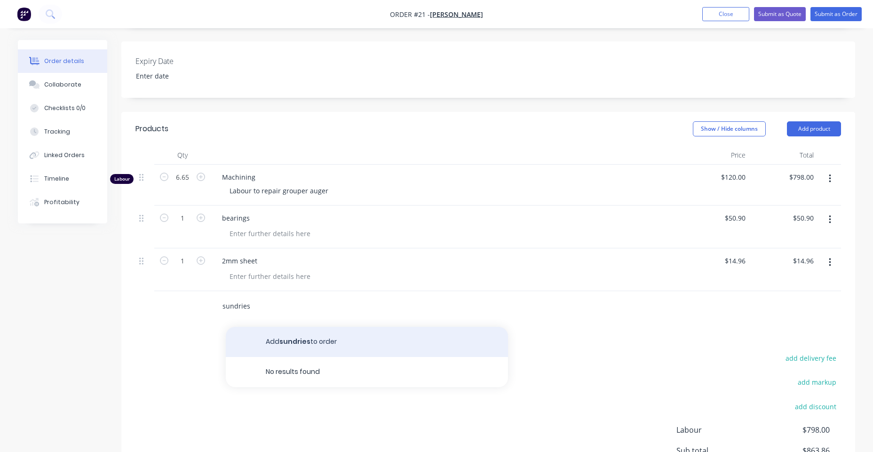
type input "sundries"
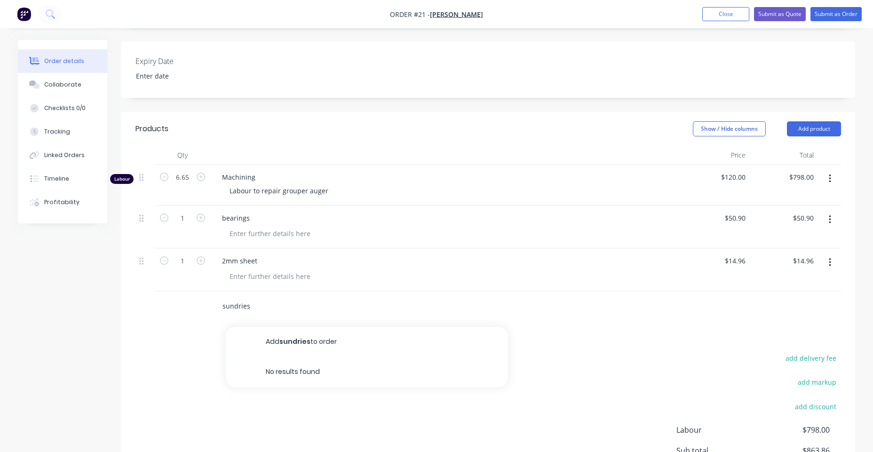
click at [303, 340] on button "Add sundries to order" at bounding box center [367, 342] width 282 height 30
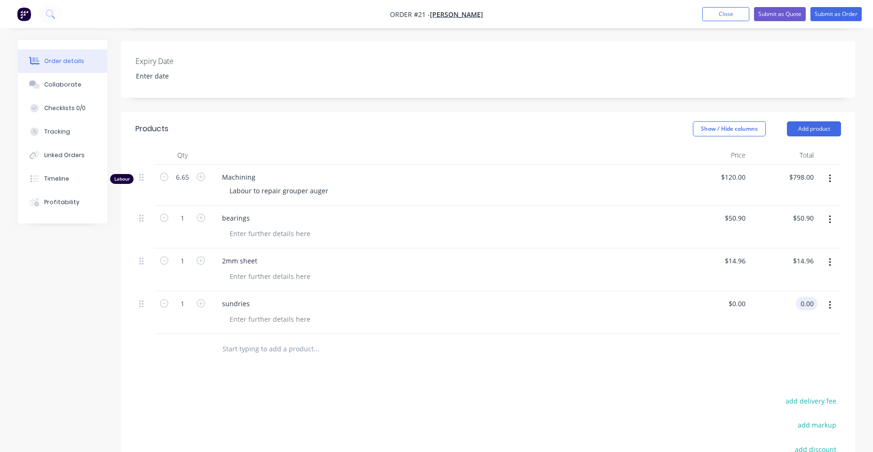
drag, startPoint x: 793, startPoint y: 300, endPoint x: 799, endPoint y: 300, distance: 6.6
click at [698, 300] on div "0.00 0.00" at bounding box center [783, 312] width 68 height 43
type input "32.92"
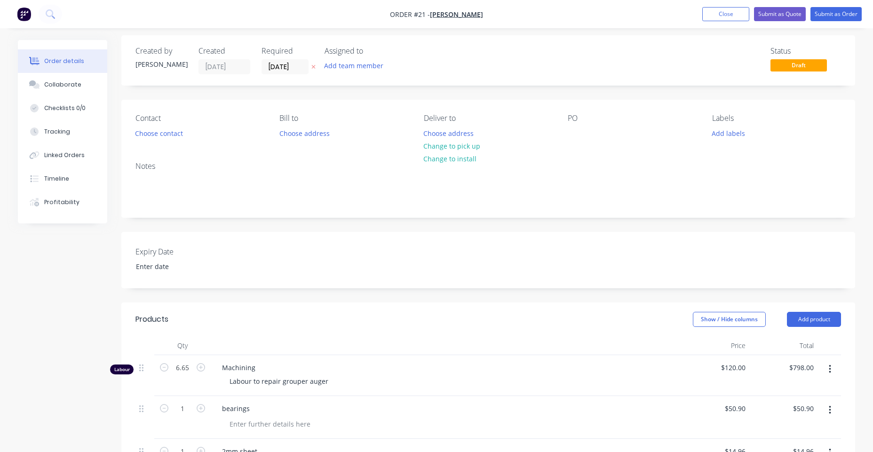
scroll to position [0, 0]
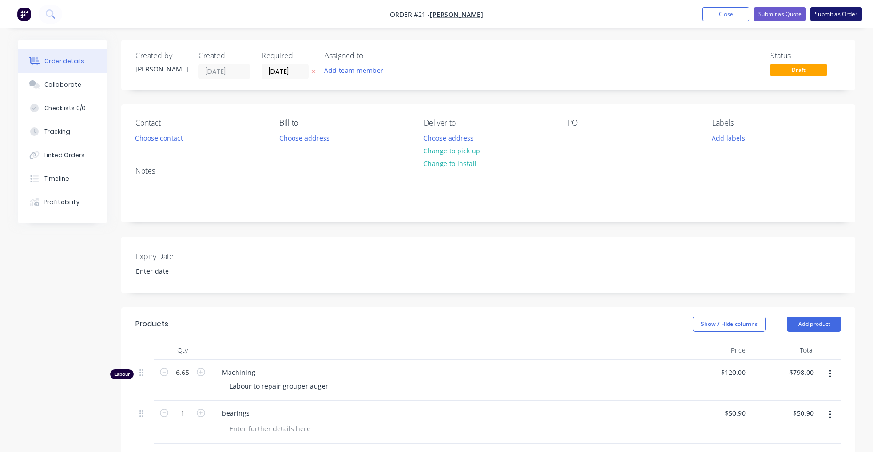
type input "$32.92"
click at [698, 13] on button "Submit as Order" at bounding box center [835, 14] width 51 height 14
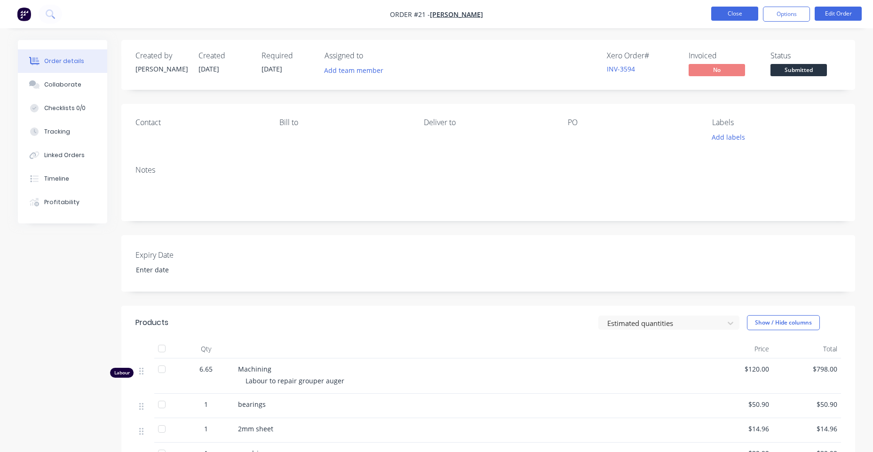
click at [698, 14] on button "Close" at bounding box center [734, 14] width 47 height 14
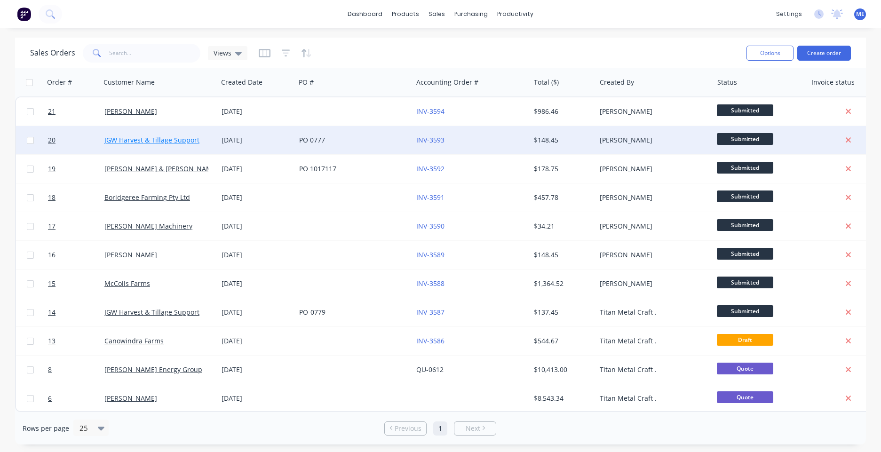
click at [183, 139] on link "JGW Harvest & Tillage Support" at bounding box center [151, 139] width 95 height 9
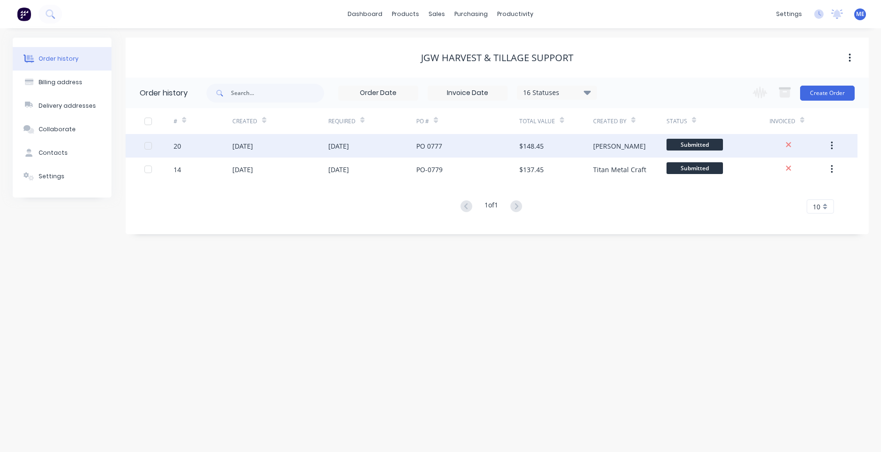
click at [349, 147] on div "[DATE]" at bounding box center [338, 146] width 21 height 10
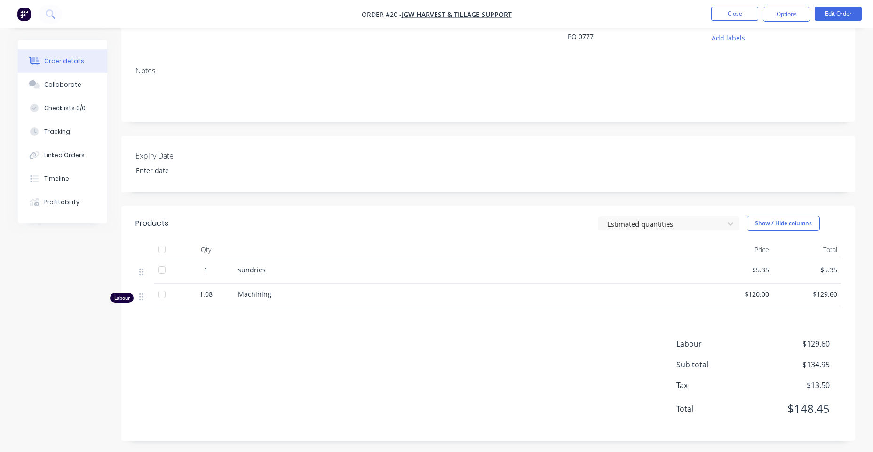
scroll to position [102, 0]
click at [291, 295] on div "Machining" at bounding box center [469, 291] width 463 height 10
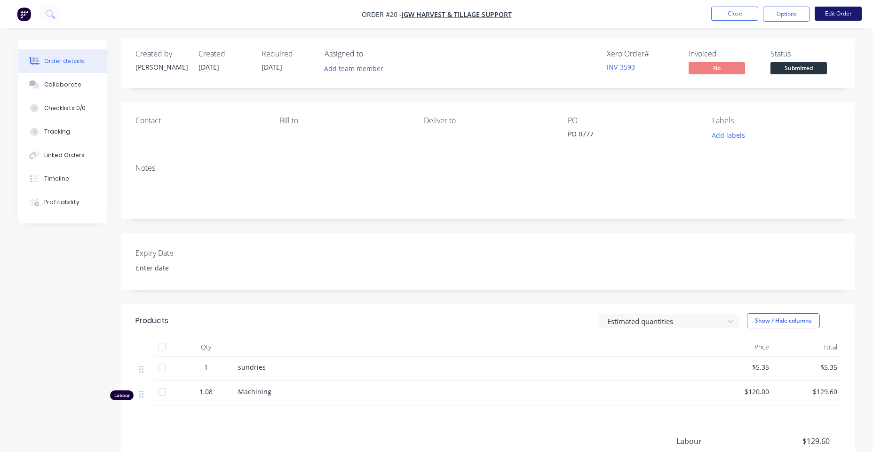
scroll to position [0, 0]
click at [698, 18] on button "Edit Order" at bounding box center [837, 14] width 47 height 14
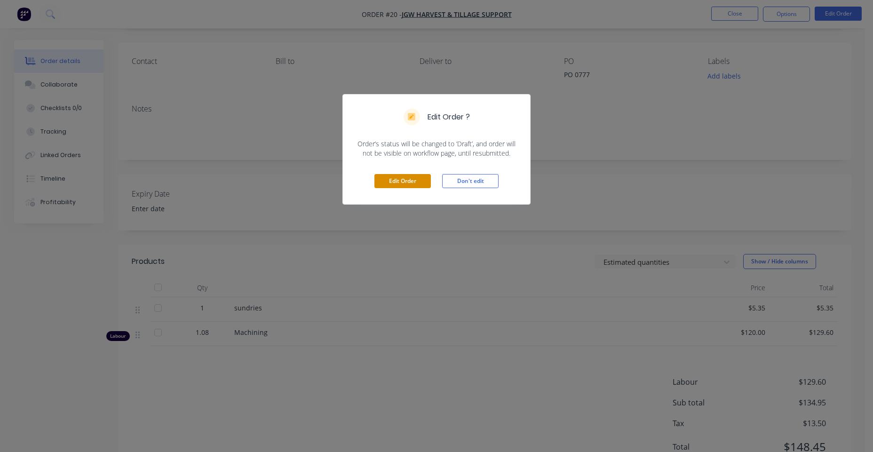
scroll to position [68, 0]
click at [414, 181] on button "Edit Order" at bounding box center [402, 181] width 56 height 14
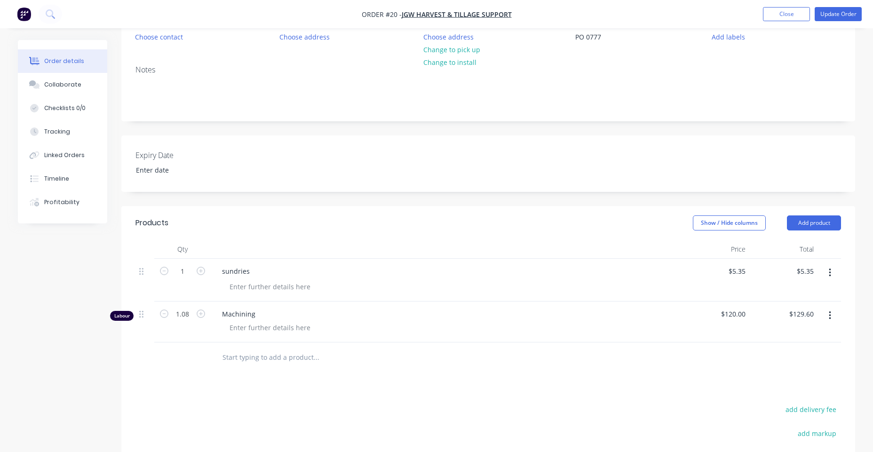
scroll to position [135, 0]
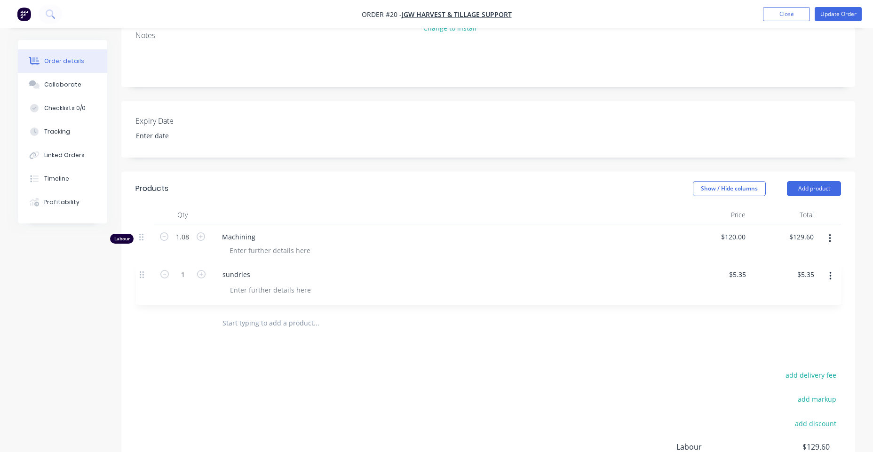
drag, startPoint x: 142, startPoint y: 239, endPoint x: 142, endPoint y: 281, distance: 41.4
click at [142, 281] on div "1 sundries $5.35 $5.35 $5.35 $5.35 Labour 1.08 Machining $120.00 $120.00 $129.6…" at bounding box center [487, 266] width 705 height 84
click at [285, 248] on div at bounding box center [270, 251] width 96 height 14
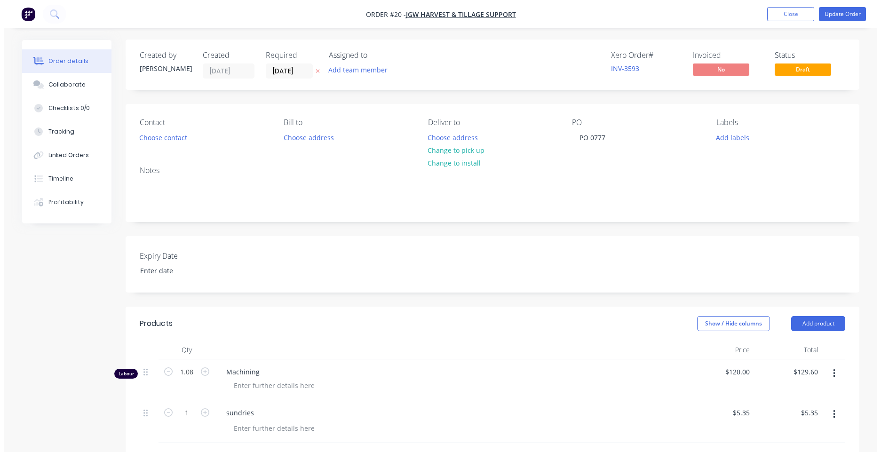
scroll to position [0, 0]
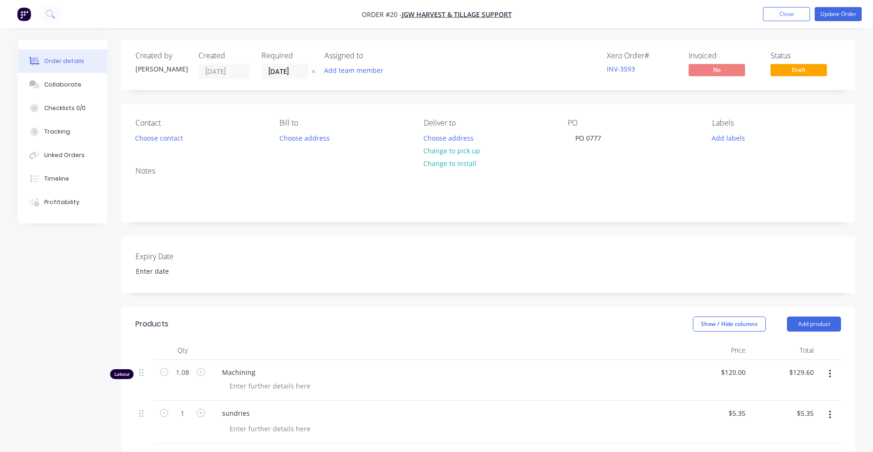
click at [350, 385] on div at bounding box center [449, 386] width 455 height 14
click at [275, 387] on div at bounding box center [270, 386] width 96 height 14
click at [698, 283] on div "Expiry Date" at bounding box center [487, 264] width 733 height 56
click at [698, 13] on button "Update Order" at bounding box center [837, 14] width 47 height 14
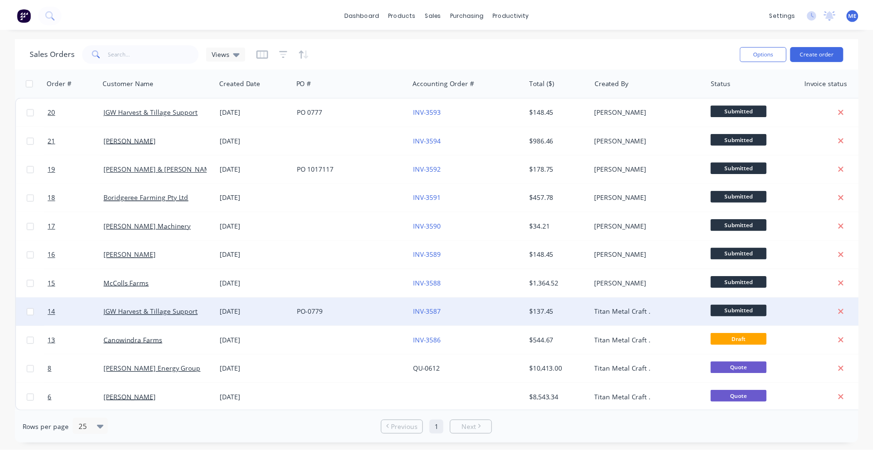
scroll to position [5, 0]
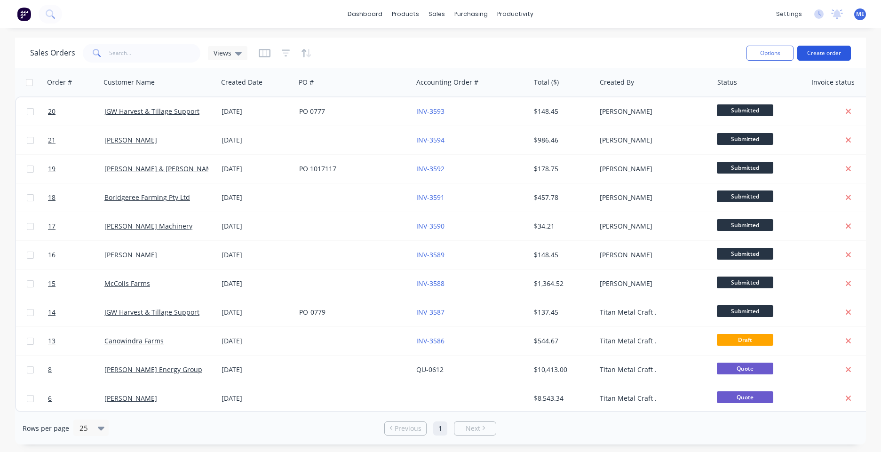
click at [698, 51] on button "Create order" at bounding box center [824, 53] width 54 height 15
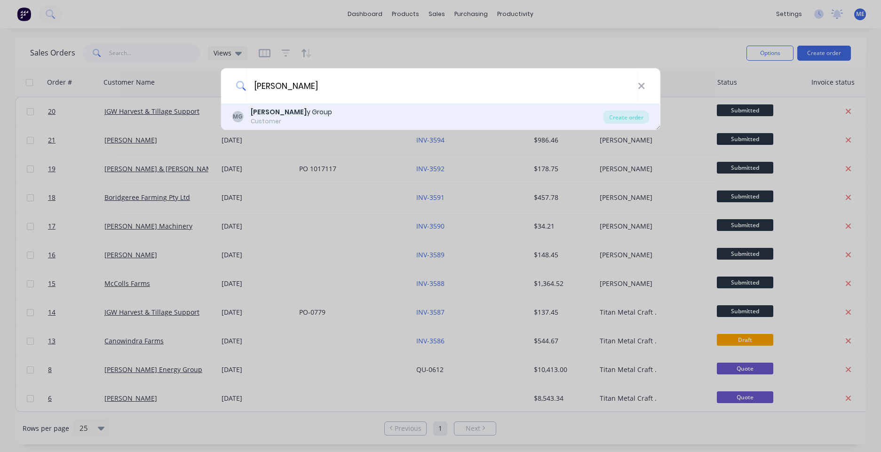
type input "[PERSON_NAME]"
click at [350, 113] on div "[PERSON_NAME] Energ y Group Customer" at bounding box center [417, 116] width 371 height 18
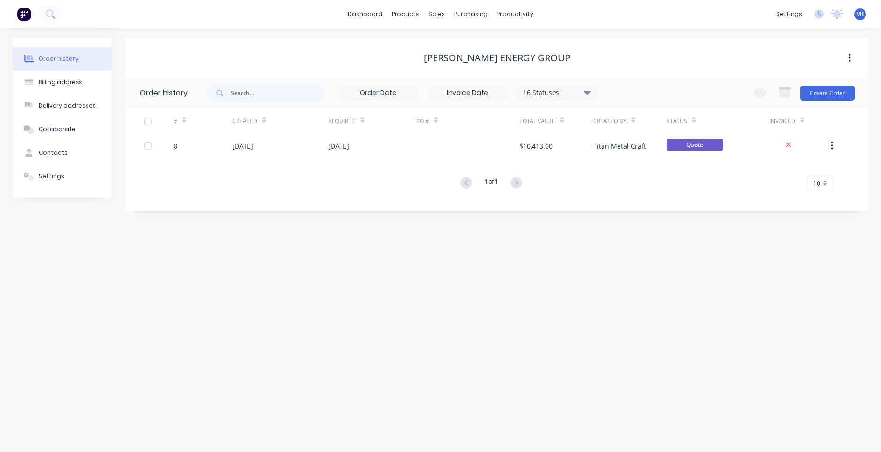
click at [698, 102] on div "Change order status Submitted Drafting Procurement Laser programming Processing…" at bounding box center [800, 93] width 107 height 31
click at [698, 93] on button "Create Order" at bounding box center [827, 93] width 55 height 15
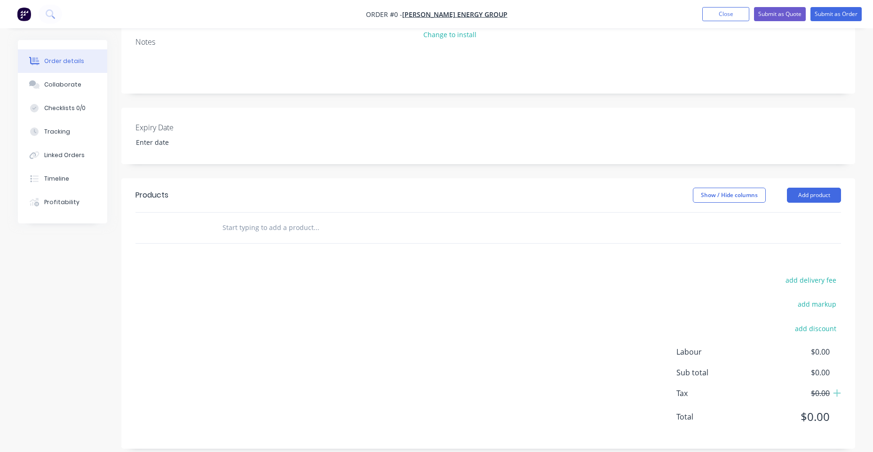
scroll to position [135, 0]
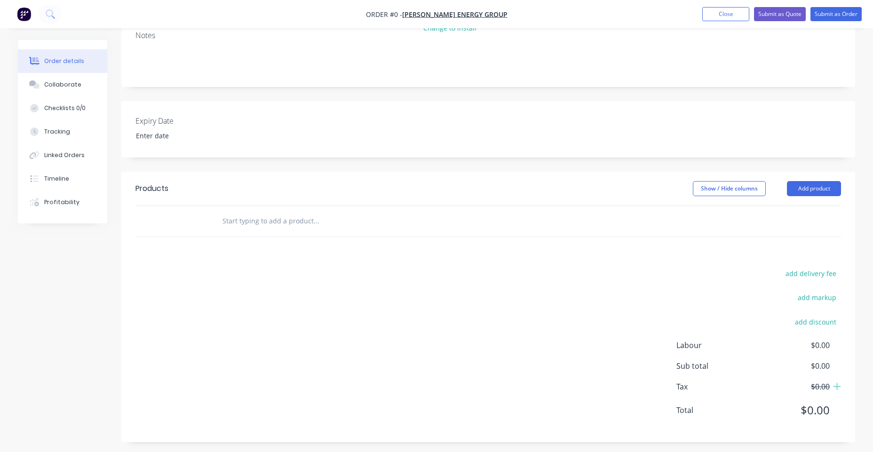
click at [318, 221] on input "text" at bounding box center [316, 221] width 188 height 19
click at [380, 221] on input "text" at bounding box center [316, 221] width 188 height 19
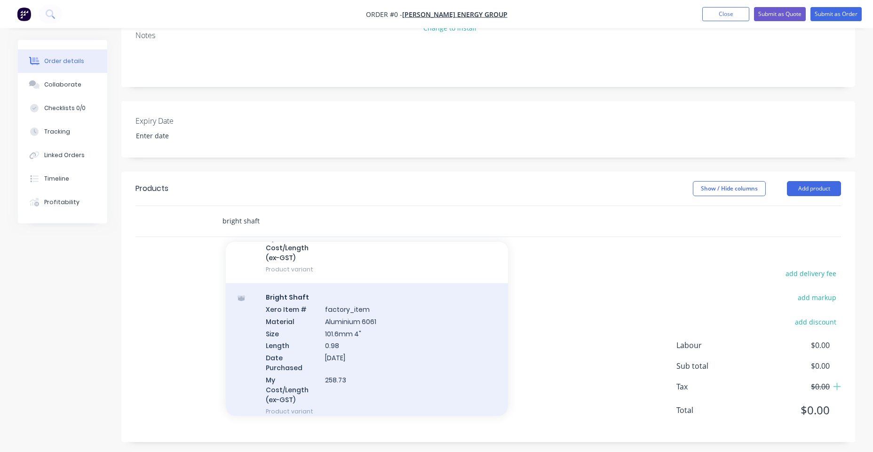
scroll to position [131, 0]
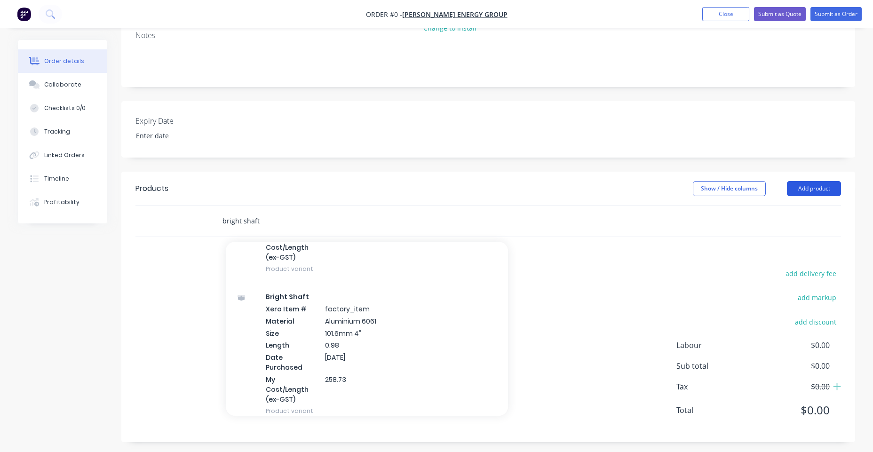
type input "bright shaft"
click at [698, 187] on button "Add product" at bounding box center [814, 188] width 54 height 15
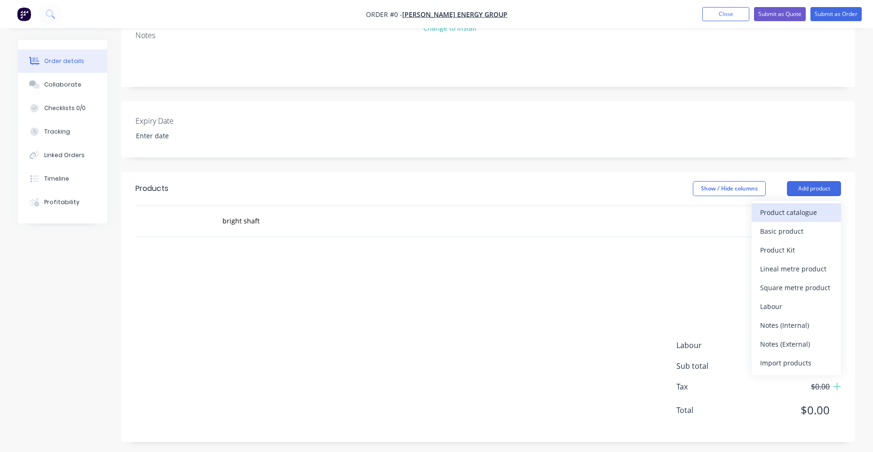
click at [698, 207] on div "Product catalogue" at bounding box center [796, 212] width 72 height 14
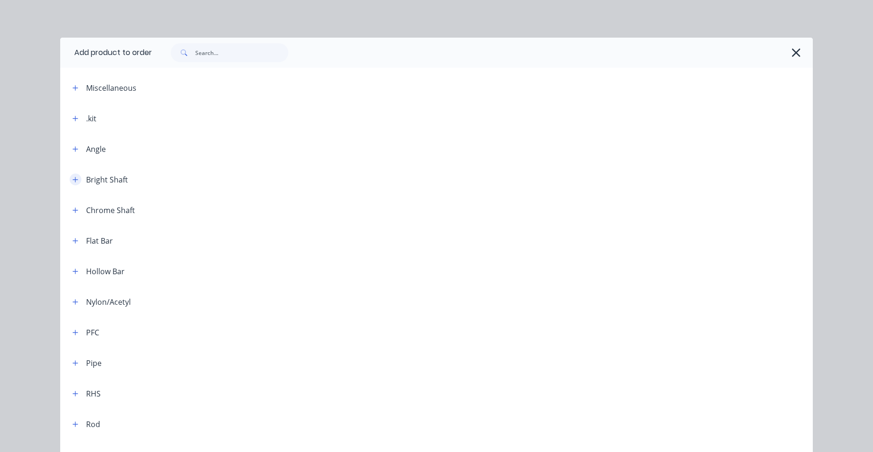
click at [72, 181] on icon "button" at bounding box center [75, 179] width 6 height 7
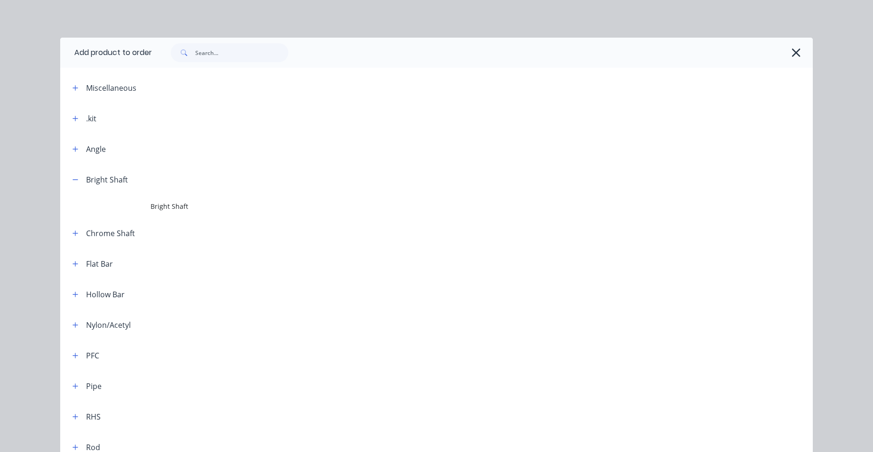
drag, startPoint x: 152, startPoint y: 208, endPoint x: 159, endPoint y: 210, distance: 7.7
click at [153, 208] on span "Bright Shaft" at bounding box center [414, 206] width 529 height 10
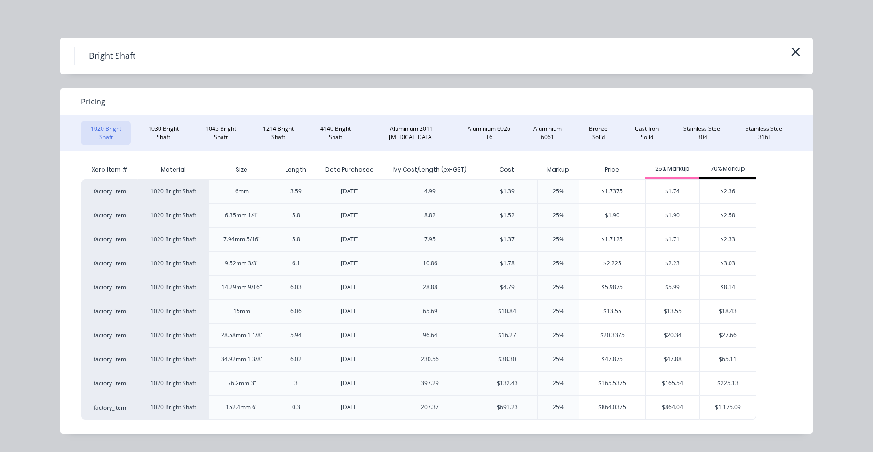
scroll to position [0, 0]
click at [240, 133] on button "1045 Bright Shaft" at bounding box center [221, 133] width 50 height 24
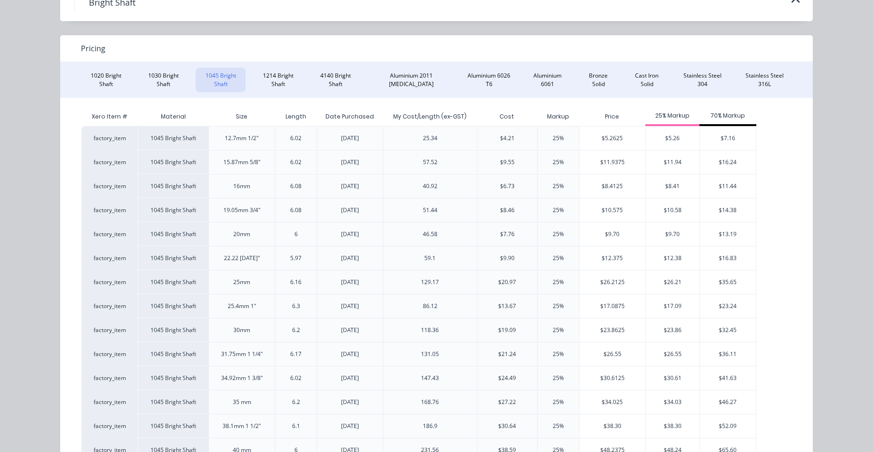
scroll to position [68, 0]
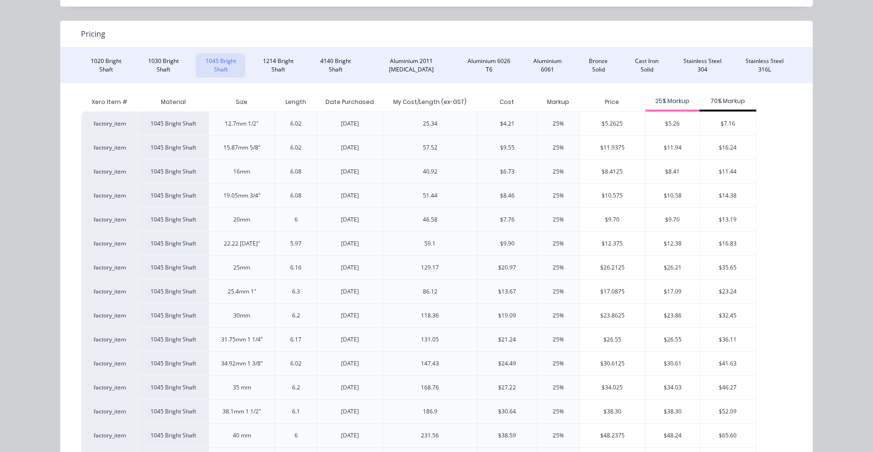
click at [119, 128] on div "factory_item" at bounding box center [109, 123] width 56 height 24
click at [208, 125] on div "12.7mm 1/2"" at bounding box center [241, 123] width 66 height 24
click at [233, 122] on div "12.7mm 1/2"" at bounding box center [242, 123] width 34 height 8
click at [252, 122] on div "12.7mm 1/2"" at bounding box center [242, 123] width 34 height 8
click at [365, 123] on div "[DATE]" at bounding box center [349, 123] width 66 height 24
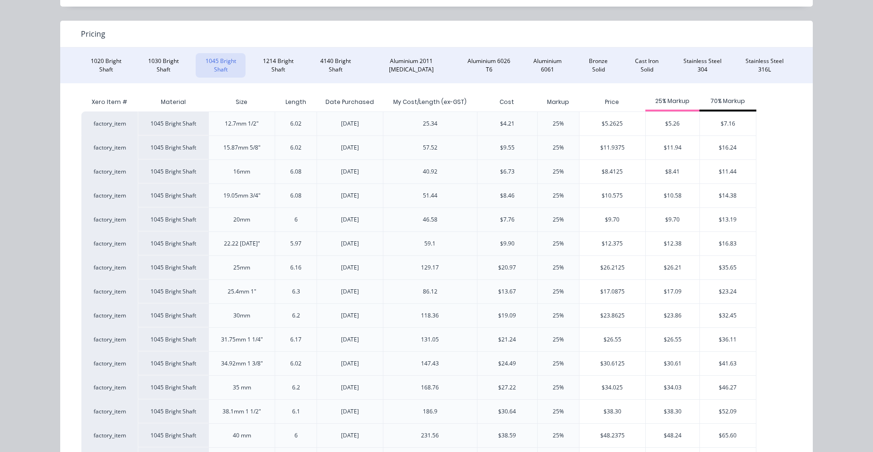
drag, startPoint x: 410, startPoint y: 122, endPoint x: 362, endPoint y: 123, distance: 47.5
click at [408, 122] on div "25.34" at bounding box center [430, 123] width 94 height 24
click at [615, 125] on div "$5.2625" at bounding box center [612, 124] width 66 height 24
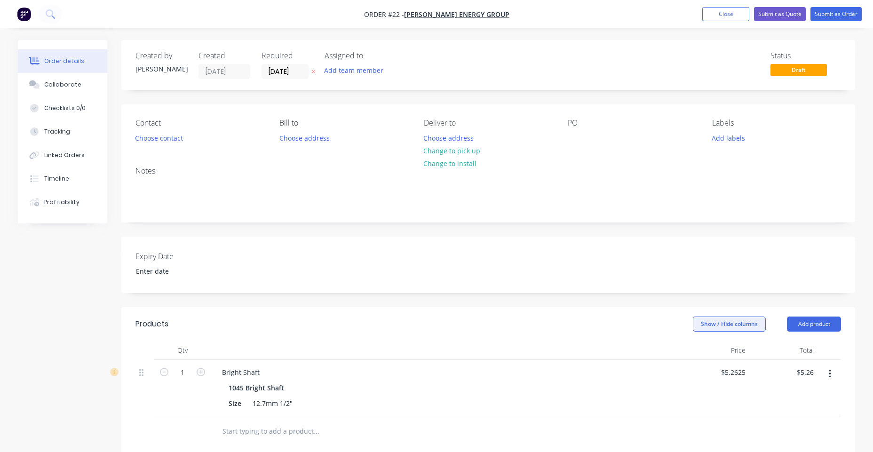
click at [698, 327] on button "Show / Hide columns" at bounding box center [729, 323] width 73 height 15
click at [698, 368] on span at bounding box center [700, 367] width 8 height 8
click at [696, 363] on input "Markup" at bounding box center [696, 363] width 0 height 0
click at [698, 401] on div "$5.26 $5.26" at bounding box center [786, 388] width 61 height 56
click at [686, 372] on input "25" at bounding box center [683, 372] width 12 height 14
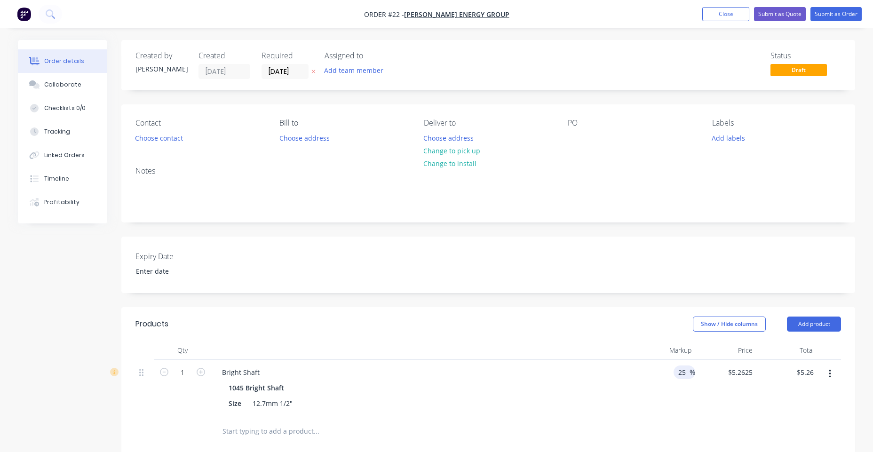
click at [698, 376] on icon "button" at bounding box center [829, 374] width 2 height 10
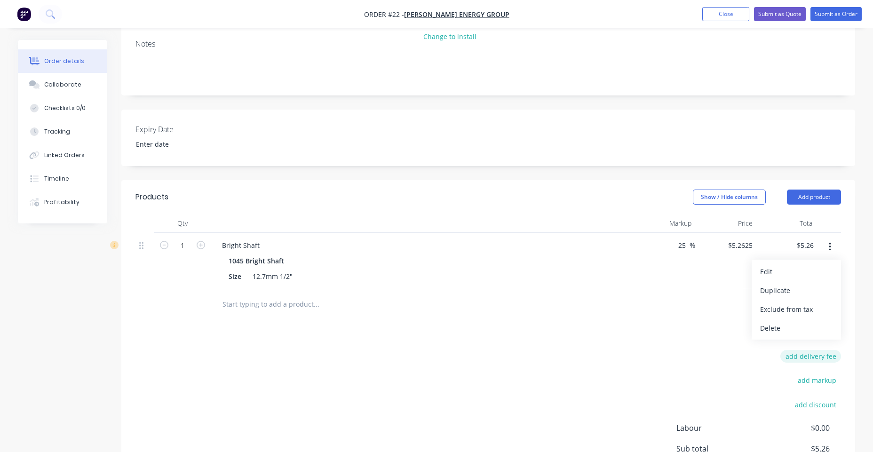
scroll to position [135, 0]
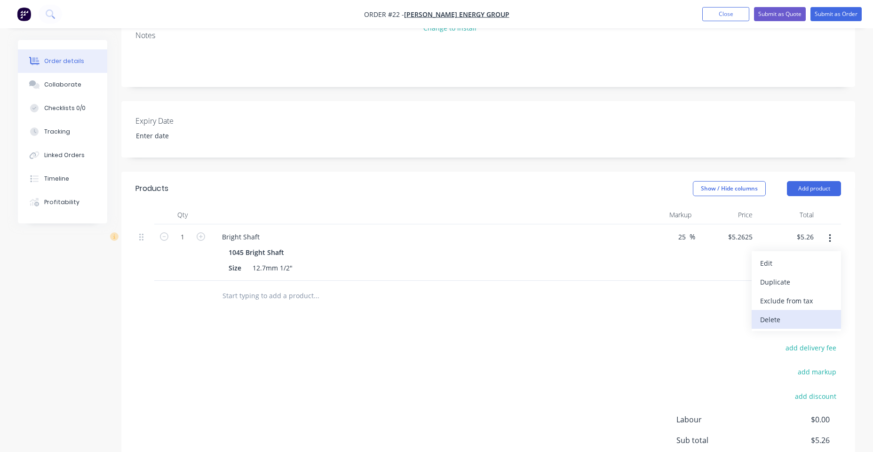
click at [698, 325] on div "Delete" at bounding box center [796, 320] width 72 height 14
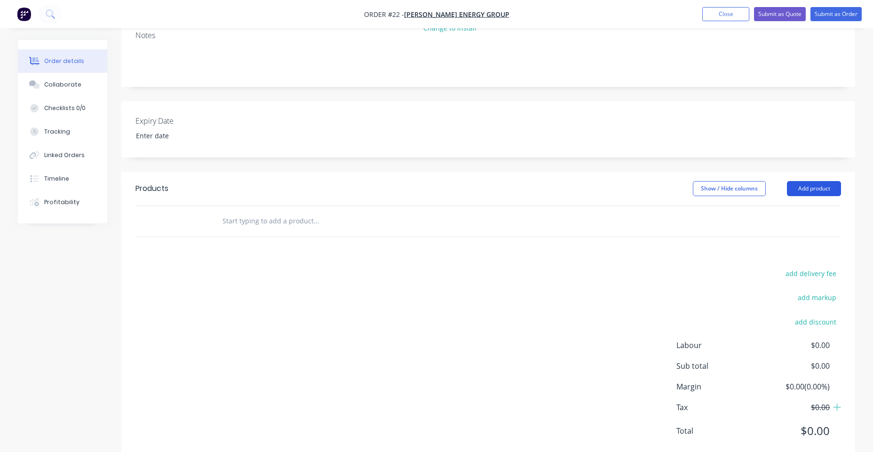
click at [698, 189] on button "Add product" at bounding box center [814, 188] width 54 height 15
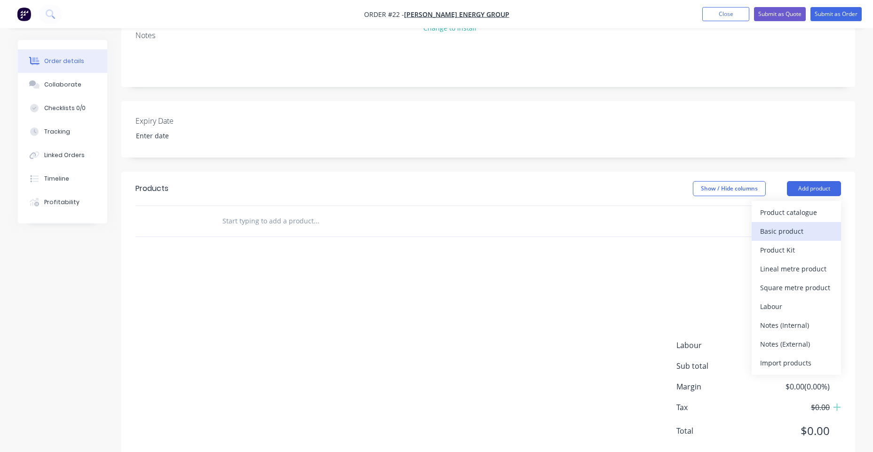
click at [698, 223] on button "Basic product" at bounding box center [795, 231] width 89 height 19
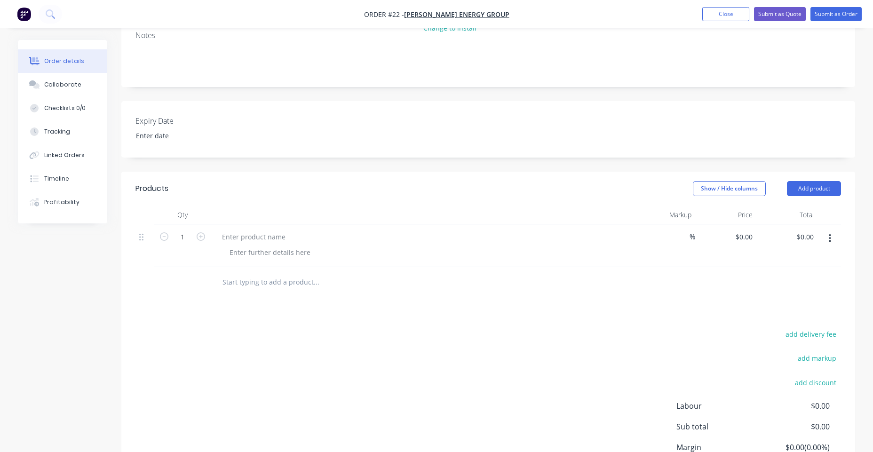
click at [698, 242] on icon "button" at bounding box center [829, 238] width 2 height 10
click at [698, 312] on button "Delete" at bounding box center [795, 319] width 89 height 19
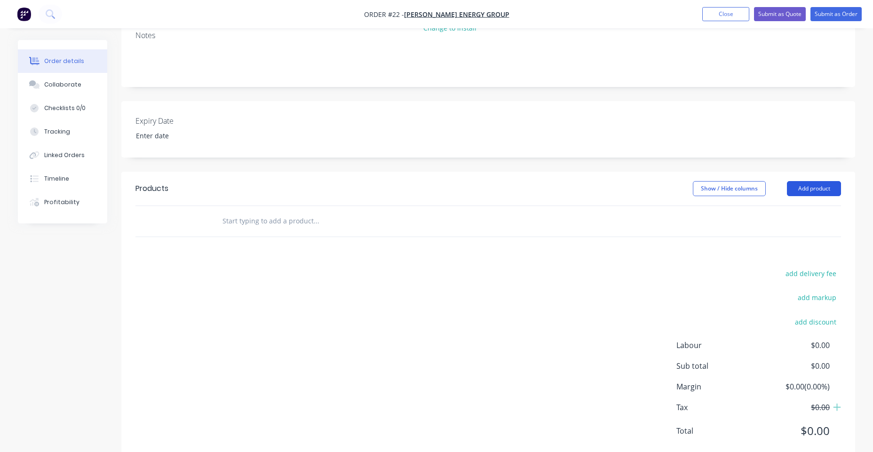
click at [698, 188] on button "Add product" at bounding box center [814, 188] width 54 height 15
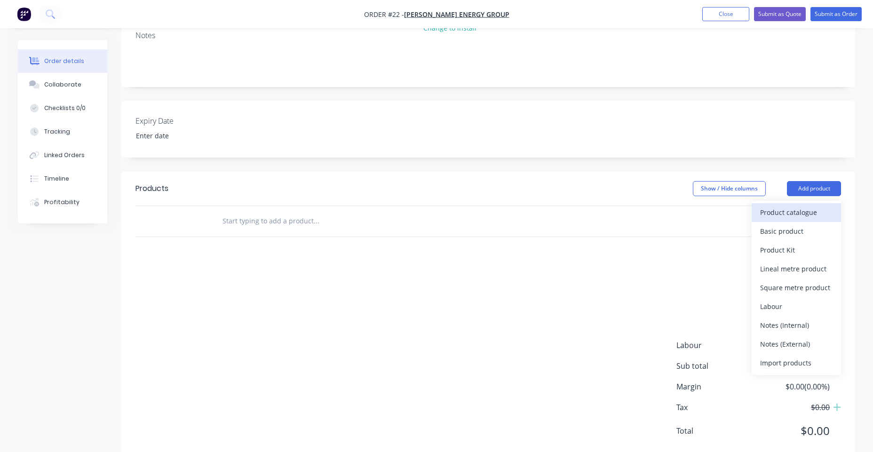
click at [698, 213] on div "Product catalogue" at bounding box center [796, 212] width 72 height 14
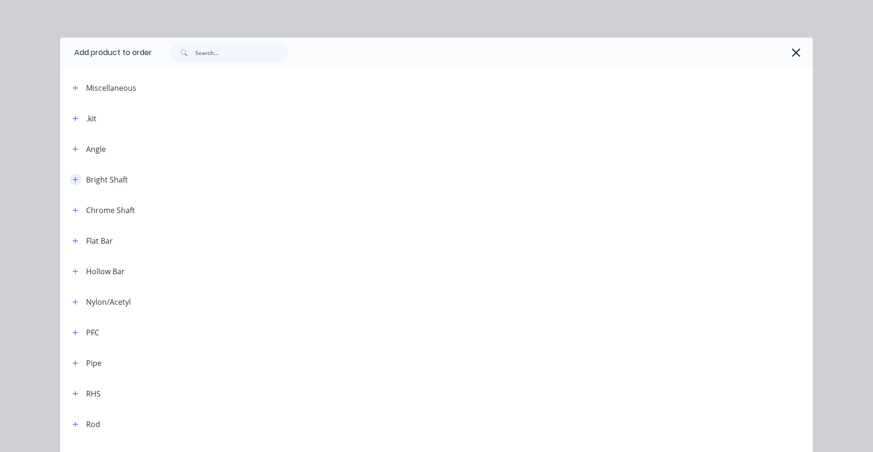
click at [72, 181] on icon "button" at bounding box center [75, 179] width 6 height 7
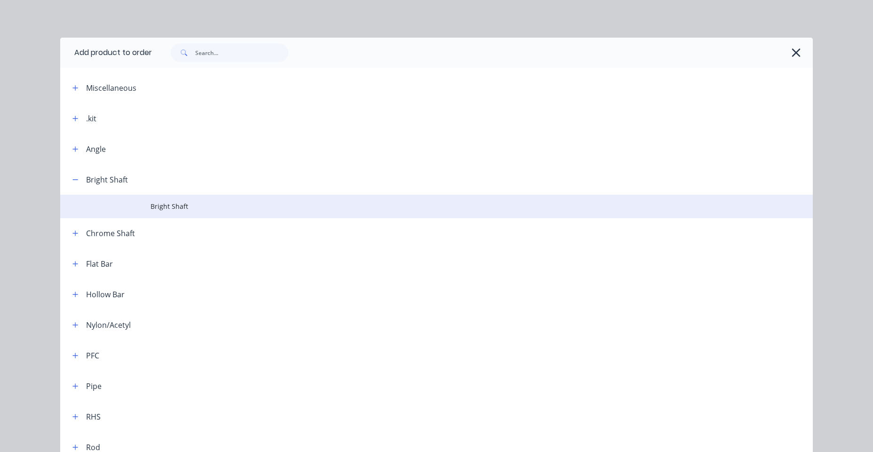
click at [180, 210] on span "Bright Shaft" at bounding box center [414, 206] width 529 height 10
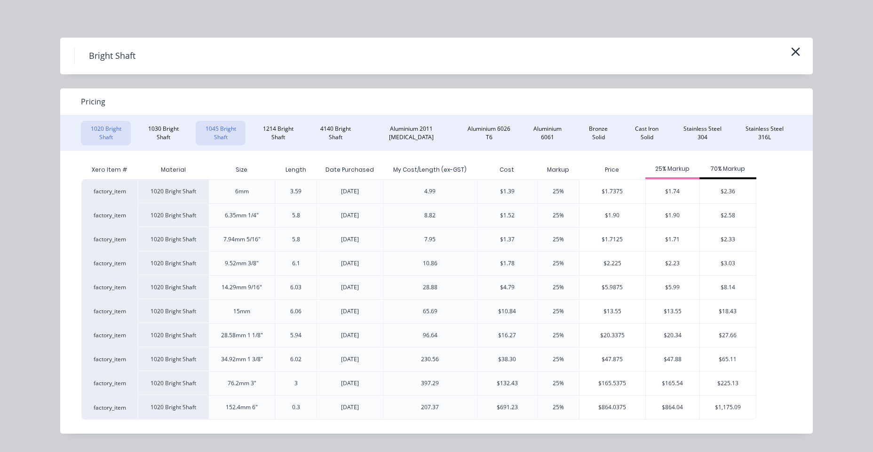
click at [239, 133] on button "1045 Bright Shaft" at bounding box center [221, 133] width 50 height 24
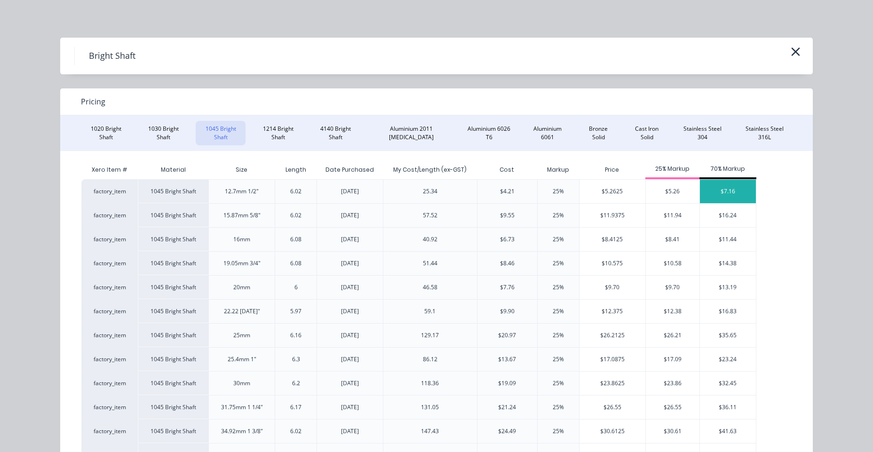
click at [698, 186] on div "$7.16" at bounding box center [728, 192] width 56 height 24
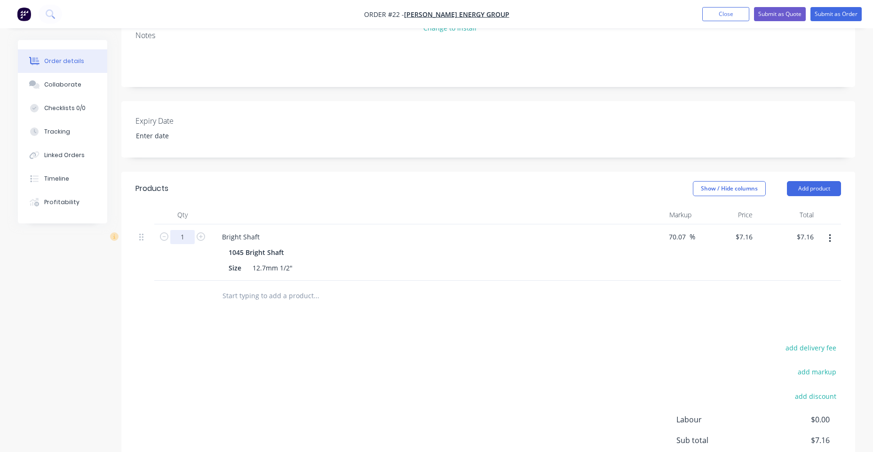
click at [187, 236] on input "1" at bounding box center [182, 237] width 24 height 14
type input "0.25"
type input "$1.79"
click at [698, 13] on button "Submit as Order" at bounding box center [835, 14] width 51 height 14
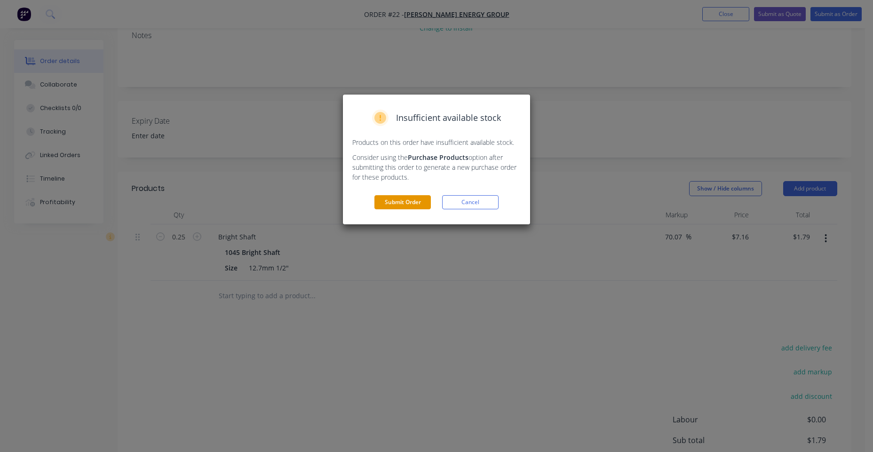
click at [409, 200] on button "Submit Order" at bounding box center [402, 202] width 56 height 14
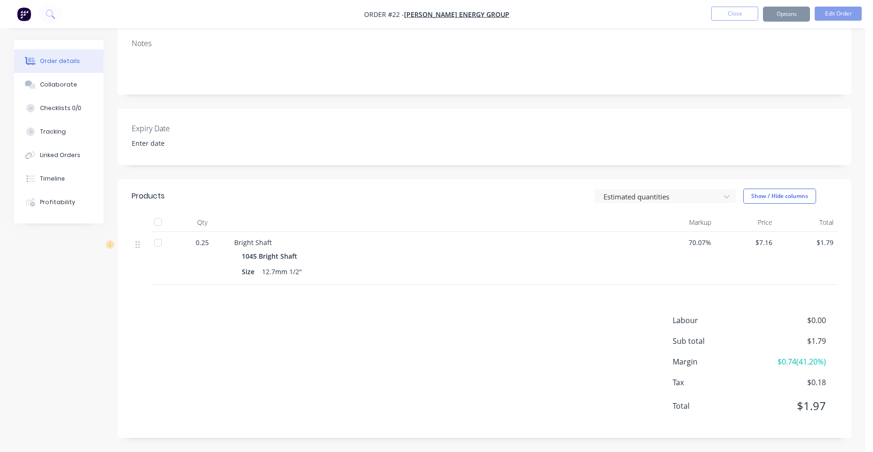
scroll to position [126, 0]
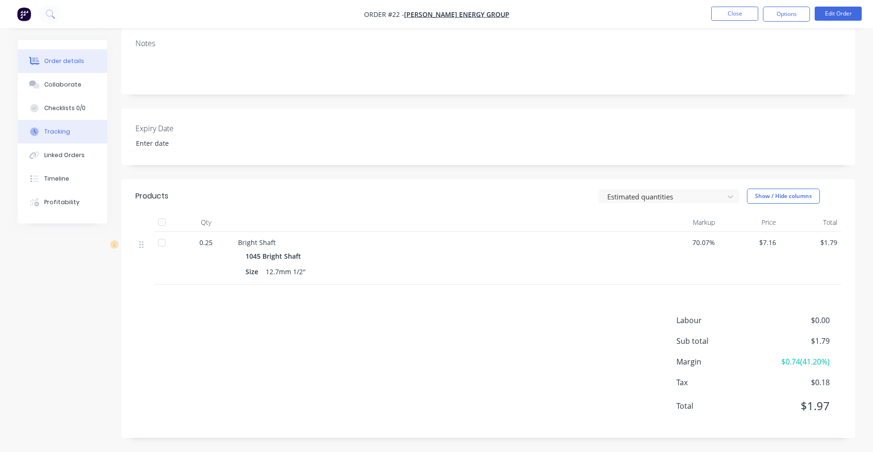
click at [57, 128] on div "Tracking" at bounding box center [57, 131] width 26 height 8
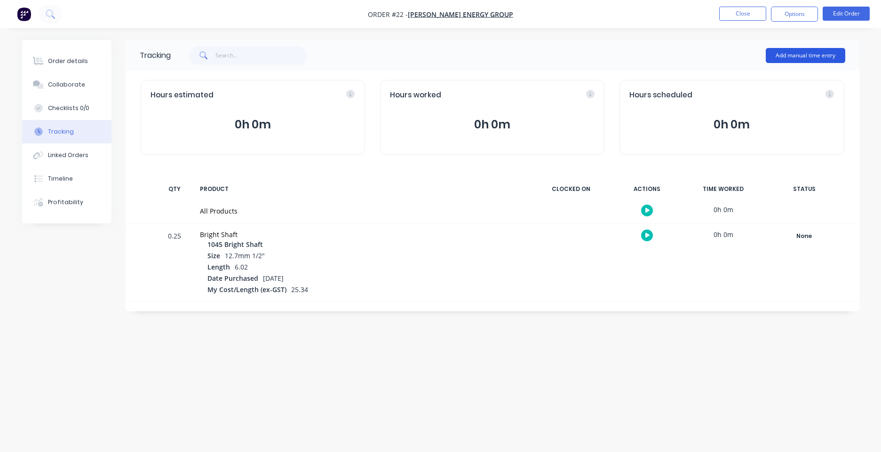
click at [698, 56] on button "Add manual time entry" at bounding box center [804, 55] width 79 height 15
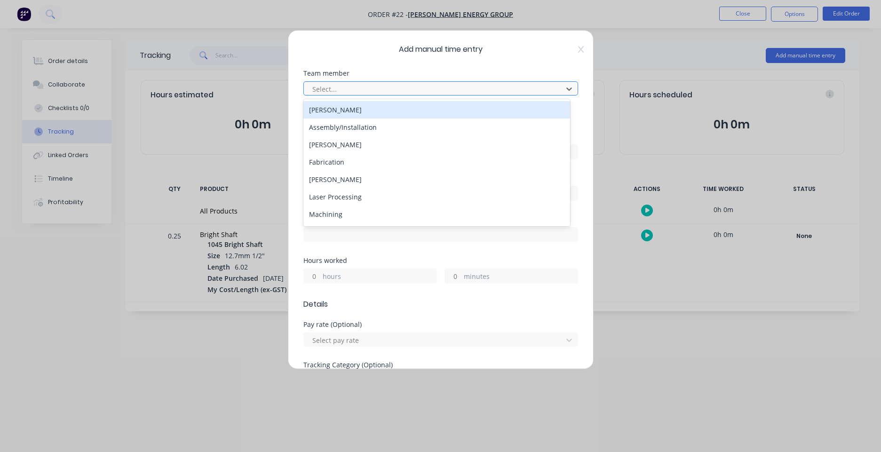
click at [358, 88] on div at bounding box center [434, 89] width 246 height 12
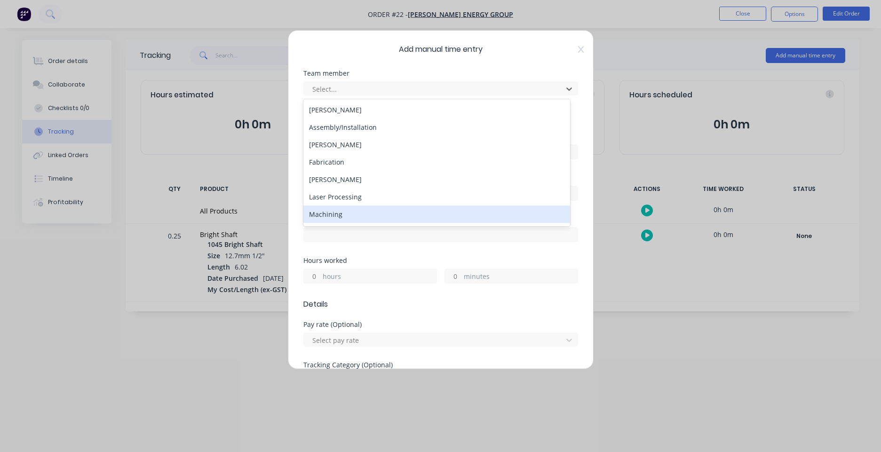
click at [348, 212] on div "Machining" at bounding box center [436, 213] width 267 height 17
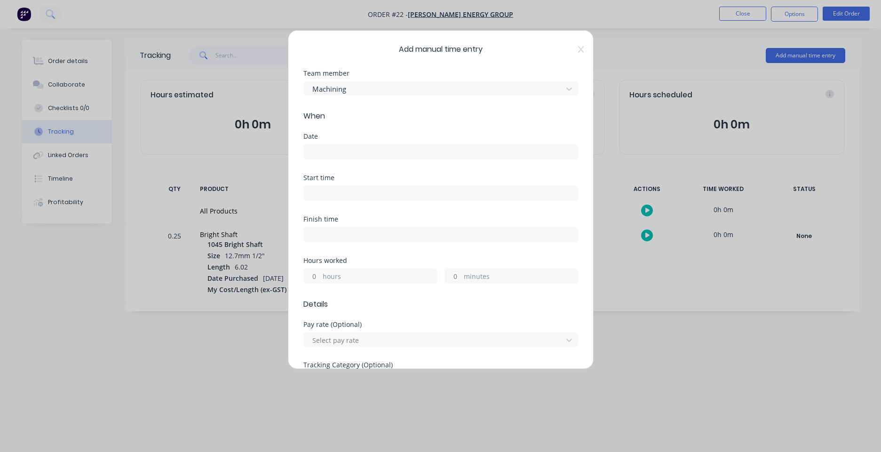
click at [343, 147] on input at bounding box center [441, 152] width 274 height 14
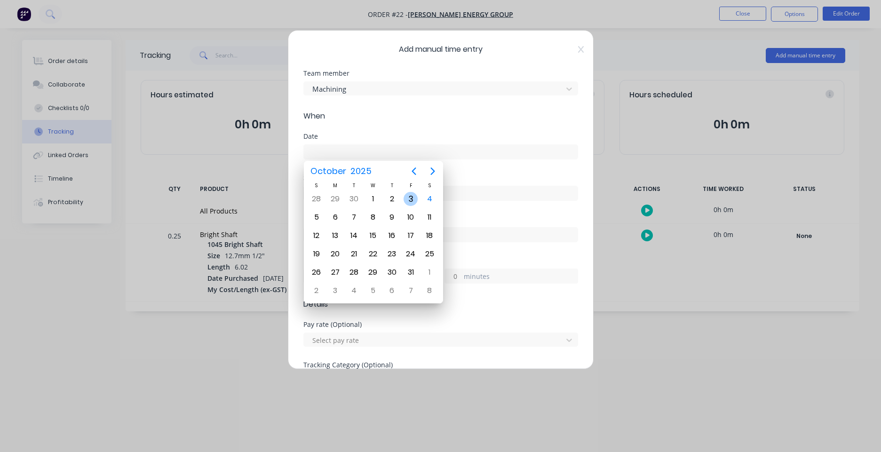
click at [407, 195] on div "3" at bounding box center [410, 199] width 14 height 14
type input "[DATE]"
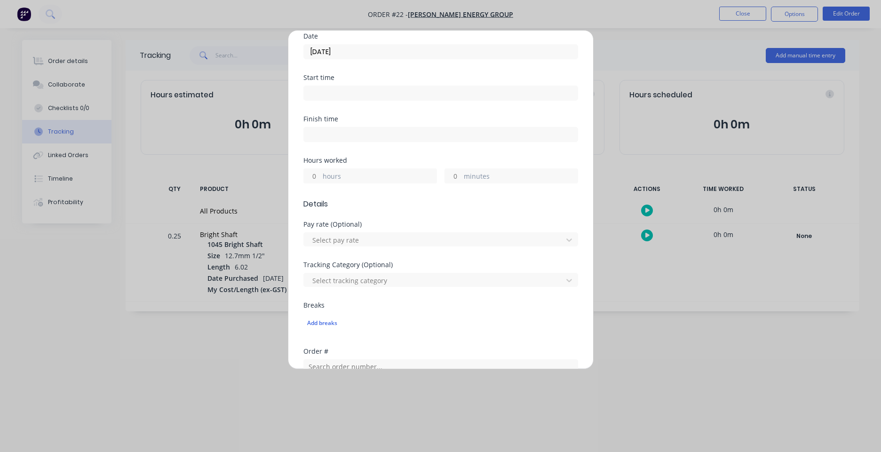
scroll to position [102, 0]
click at [337, 175] on label "hours" at bounding box center [380, 176] width 114 height 12
click at [320, 175] on input "hours" at bounding box center [312, 174] width 16 height 14
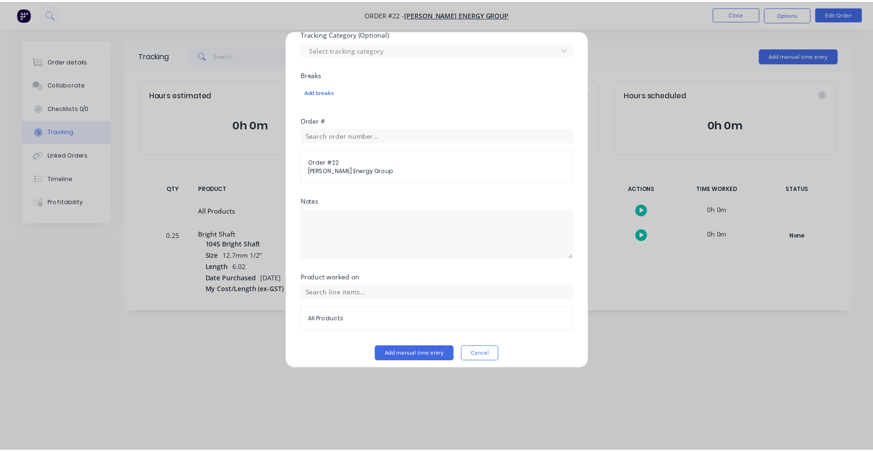
scroll to position [337, 0]
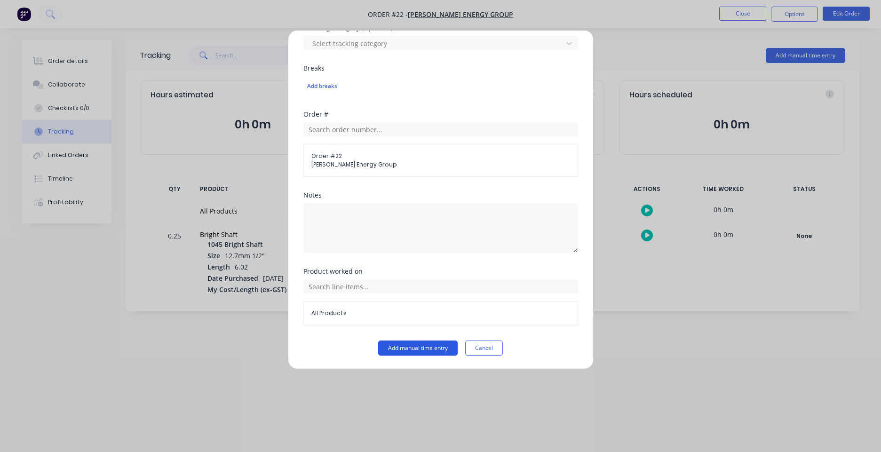
type input "2"
click at [427, 347] on button "Add manual time entry" at bounding box center [417, 347] width 79 height 15
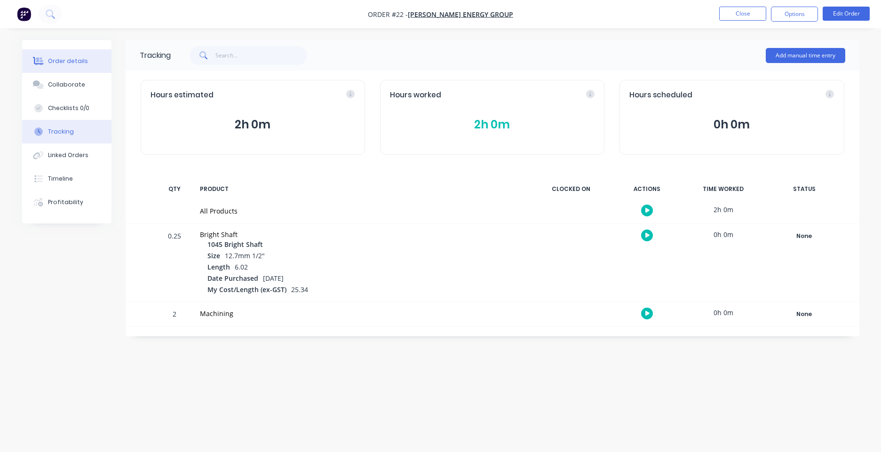
click at [78, 60] on div "Order details" at bounding box center [68, 61] width 40 height 8
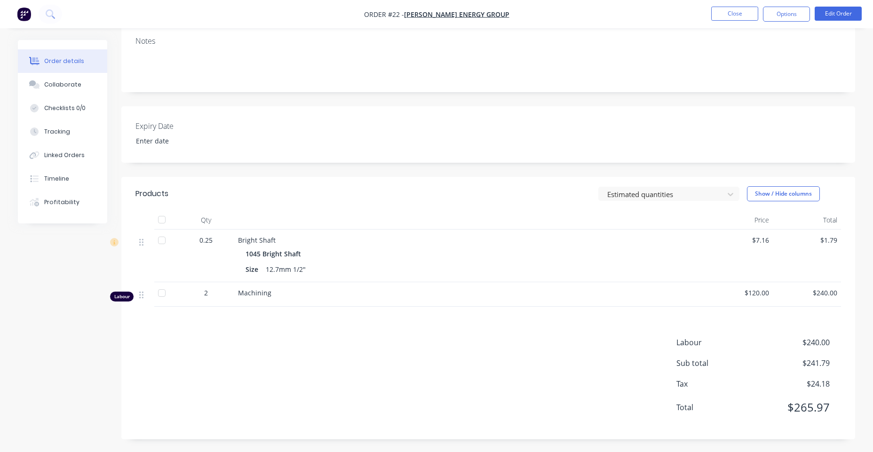
scroll to position [130, 0]
click at [282, 295] on div "Machining" at bounding box center [469, 291] width 463 height 10
click at [253, 293] on span "Machining" at bounding box center [254, 291] width 33 height 9
drag, startPoint x: 272, startPoint y: 296, endPoint x: 301, endPoint y: 294, distance: 29.2
click at [273, 296] on div "Machining" at bounding box center [469, 291] width 463 height 10
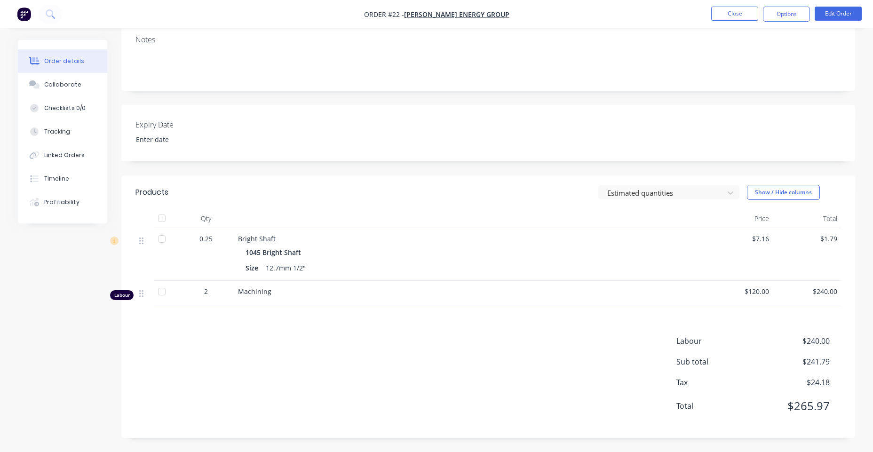
click at [336, 296] on div "Machining" at bounding box center [469, 291] width 463 height 10
click at [338, 370] on div "Labour $240.00 Sub total $241.79 Tax $24.18 Total $265.97" at bounding box center [487, 379] width 705 height 88
click at [698, 12] on button "Edit Order" at bounding box center [837, 14] width 47 height 14
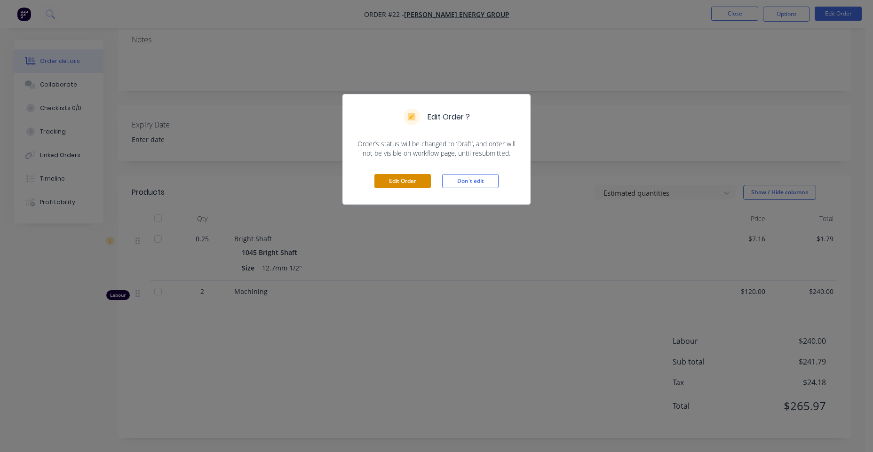
click at [398, 176] on button "Edit Order" at bounding box center [402, 181] width 56 height 14
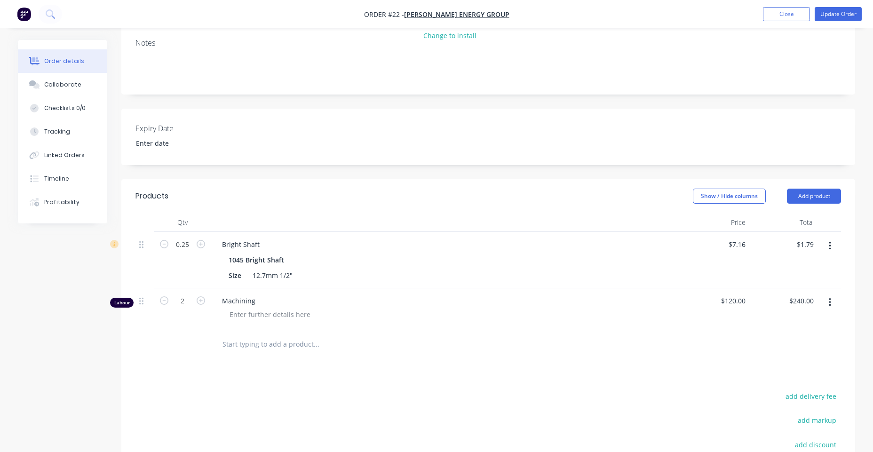
scroll to position [135, 0]
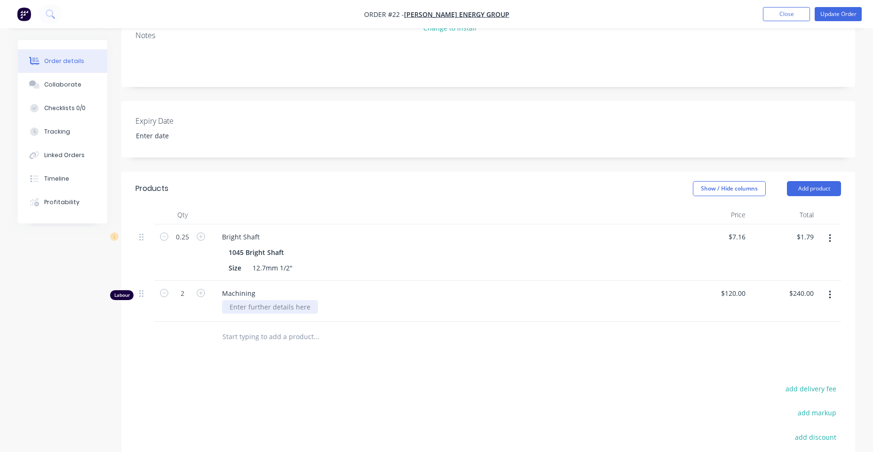
click at [268, 303] on div at bounding box center [270, 307] width 96 height 14
click at [373, 362] on div "Products Show / Hide columns Add product Qty Price Total 0.25 Bright Shaft 1045…" at bounding box center [487, 365] width 733 height 386
click at [283, 337] on input "text" at bounding box center [316, 336] width 188 height 19
type input "S"
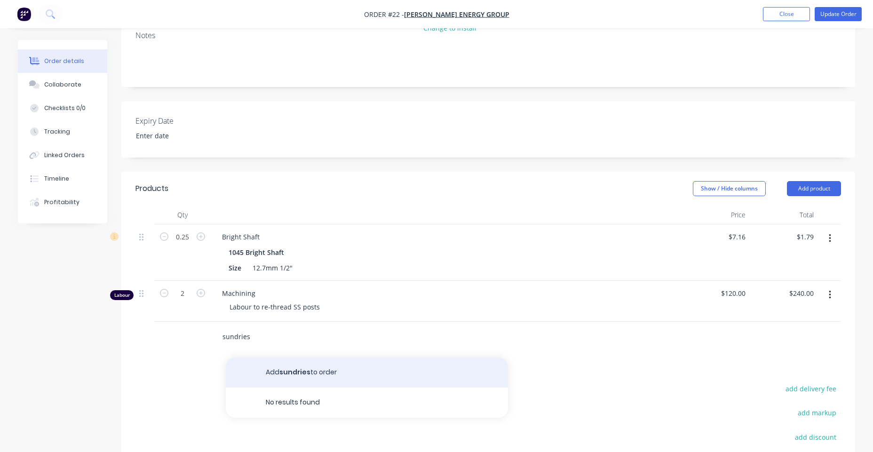
type input "sundries"
click at [323, 373] on button "Add sundries to order" at bounding box center [367, 372] width 282 height 30
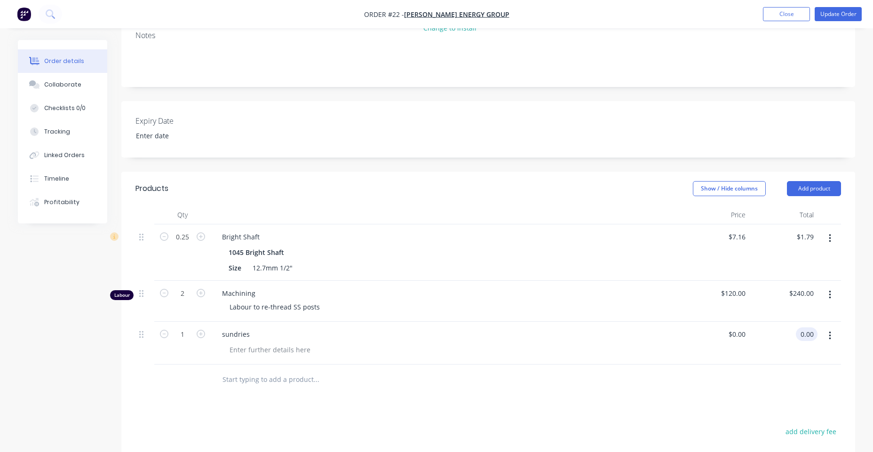
click at [698, 334] on input "0.00" at bounding box center [808, 334] width 18 height 14
type input "9.9"
type input "$9.90"
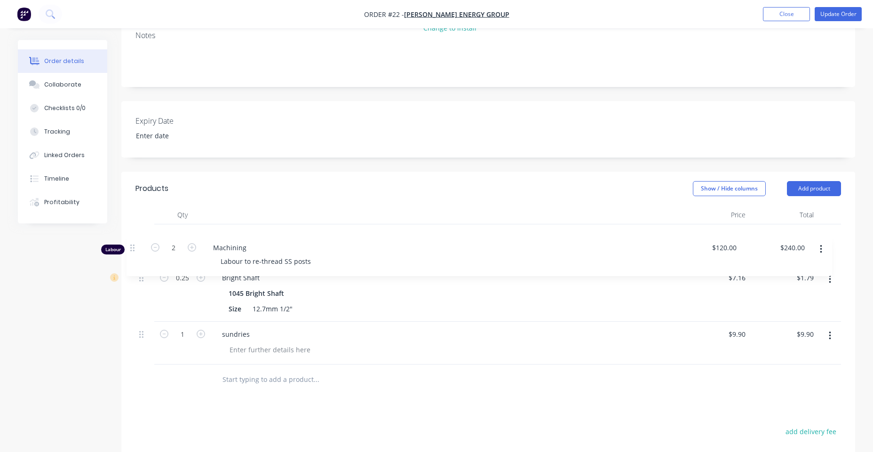
drag, startPoint x: 144, startPoint y: 295, endPoint x: 138, endPoint y: 241, distance: 54.9
click at [138, 241] on div "0.25 Bright Shaft 1045 Bright Shaft Size 12.7mm 1/2" $7.16 $7.16 $1.79 $1.79 La…" at bounding box center [487, 294] width 705 height 140
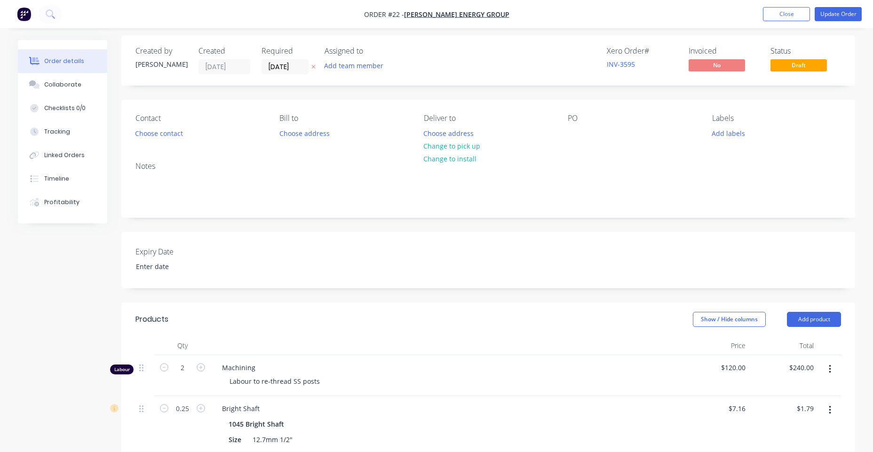
scroll to position [0, 0]
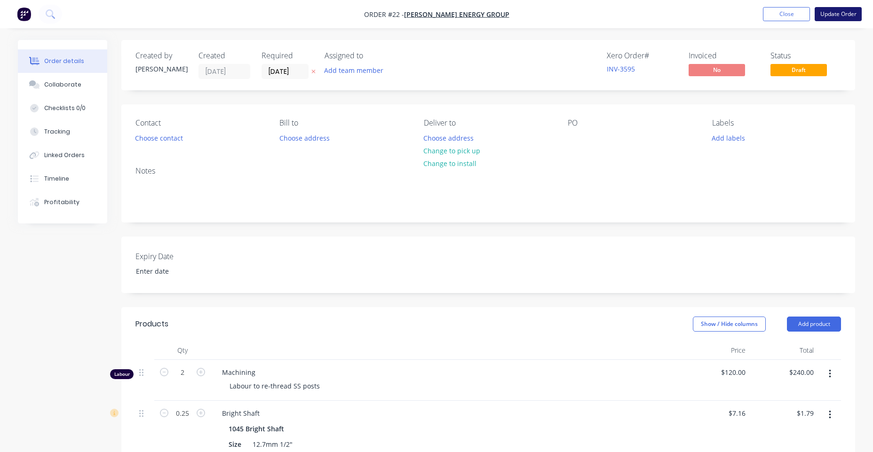
click at [698, 15] on button "Update Order" at bounding box center [837, 14] width 47 height 14
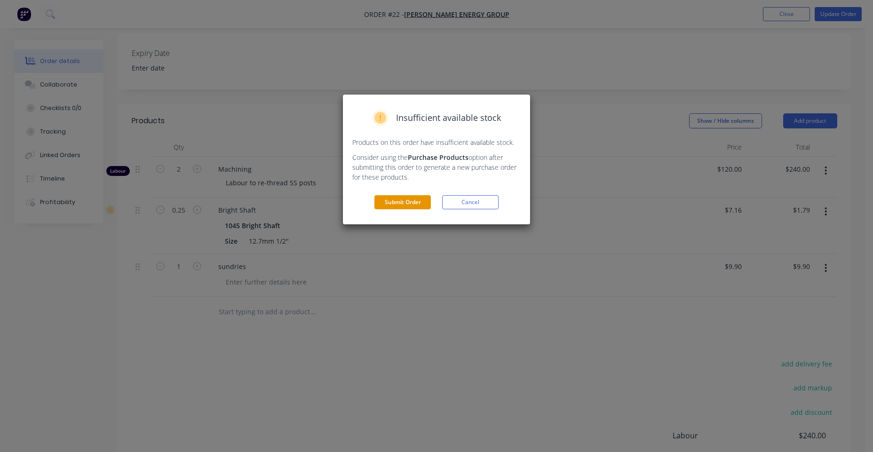
click at [411, 200] on button "Submit Order" at bounding box center [402, 202] width 56 height 14
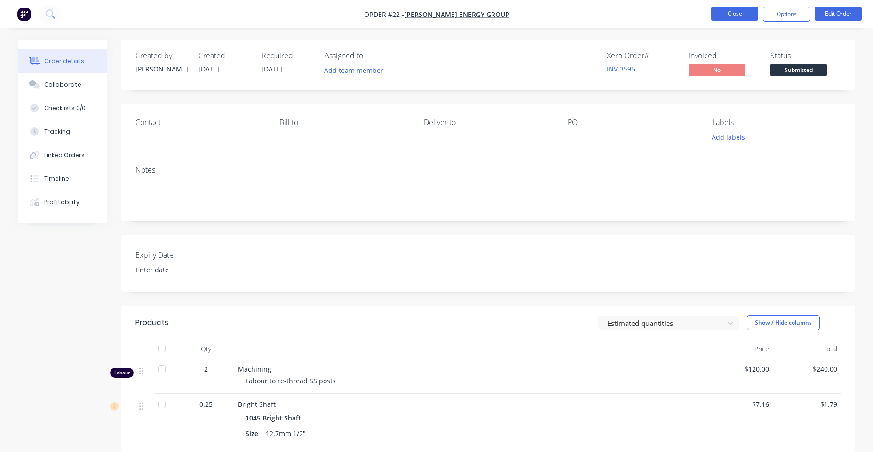
click at [698, 17] on button "Close" at bounding box center [734, 14] width 47 height 14
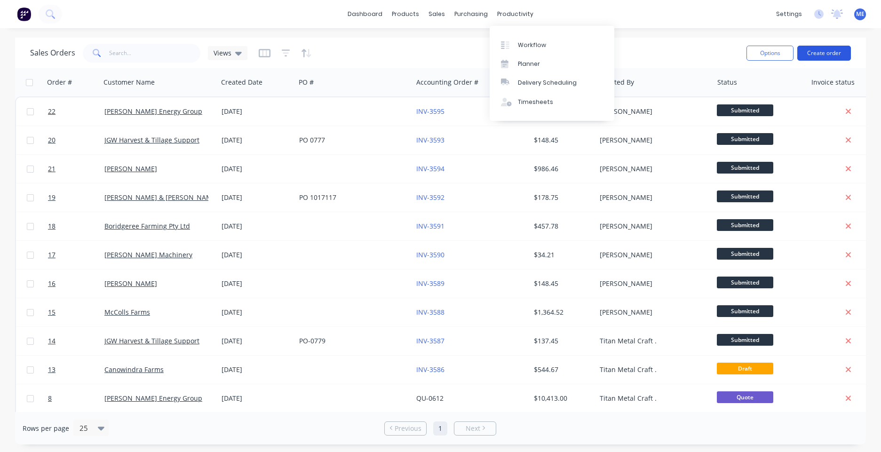
click at [698, 55] on button "Create order" at bounding box center [824, 53] width 54 height 15
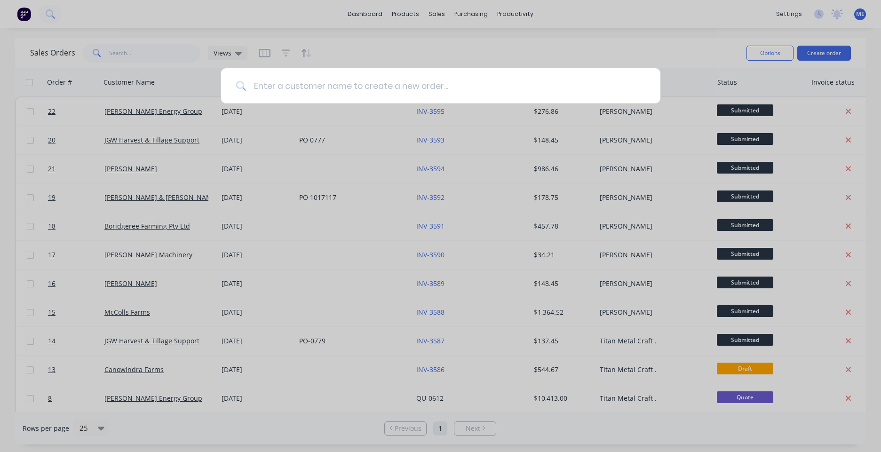
click at [445, 85] on input at bounding box center [445, 85] width 399 height 35
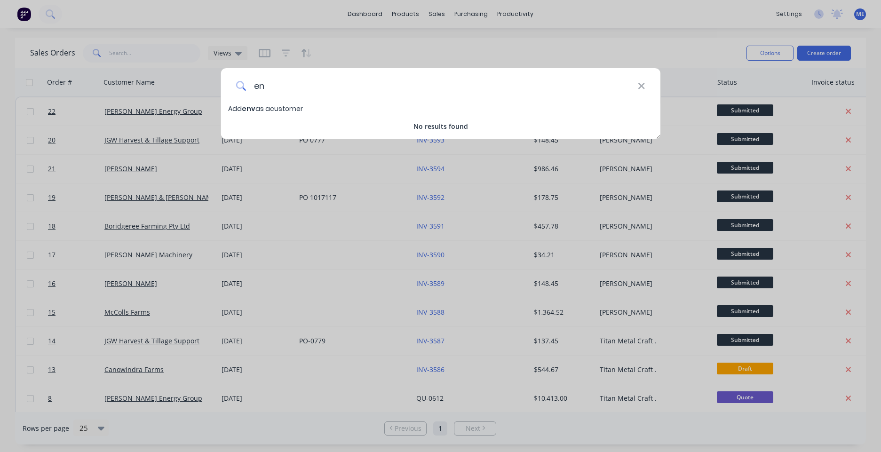
type input "e"
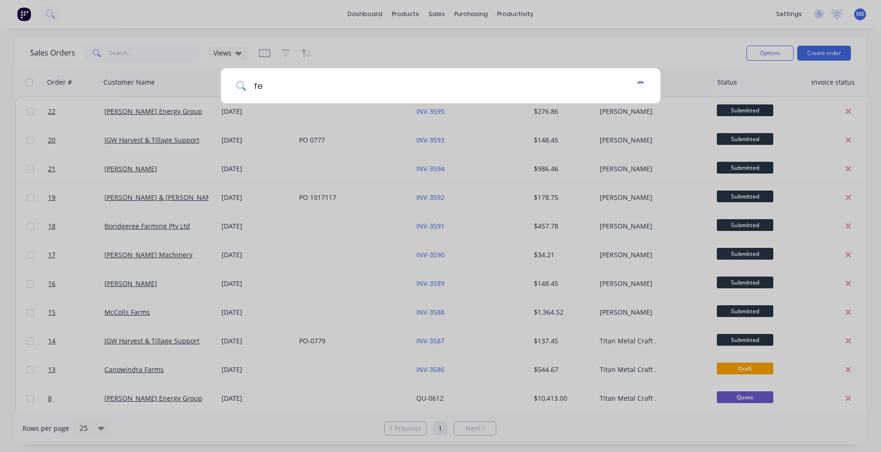
type input "f"
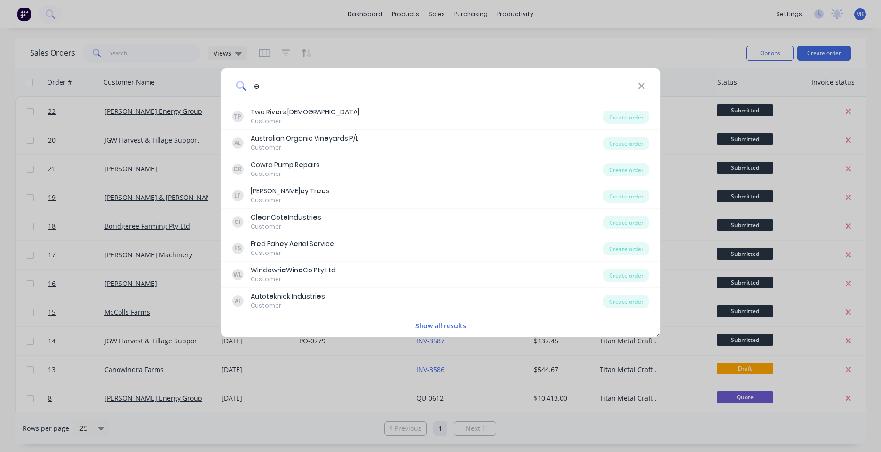
type input "e"
click at [285, 90] on input "e" at bounding box center [442, 85] width 392 height 35
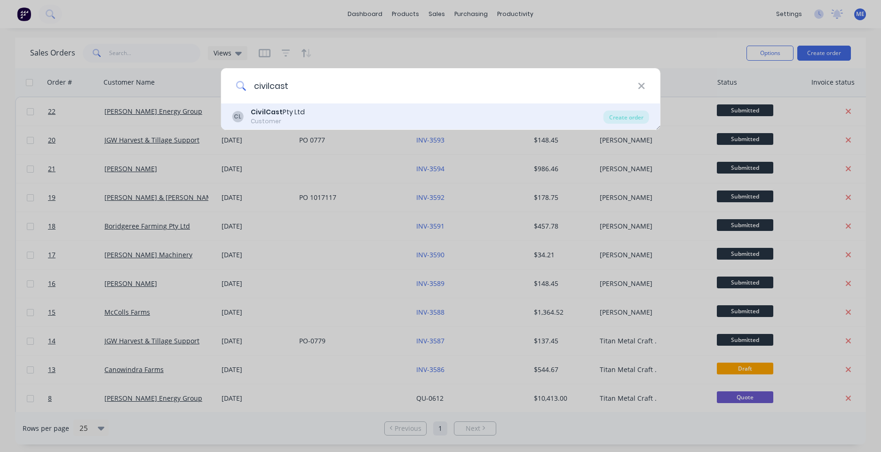
type input "civilcast"
click at [297, 114] on div "CivilCast Pty Ltd" at bounding box center [278, 112] width 54 height 10
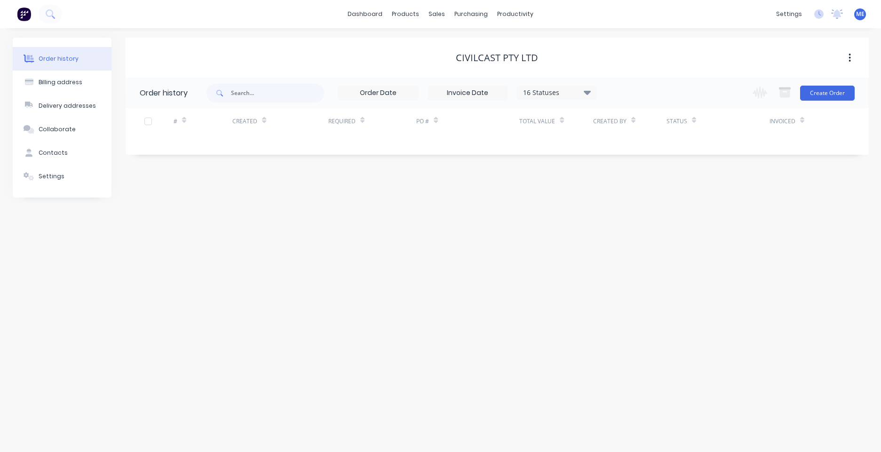
click at [698, 102] on div "Change order status Submitted Drafting Procurement Laser programming Processing…" at bounding box center [800, 93] width 107 height 31
click at [698, 94] on button "Create Order" at bounding box center [827, 93] width 55 height 15
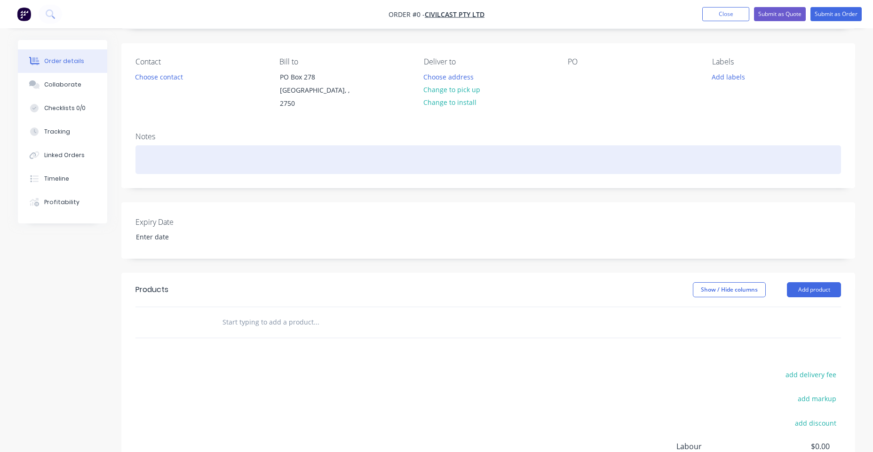
scroll to position [68, 0]
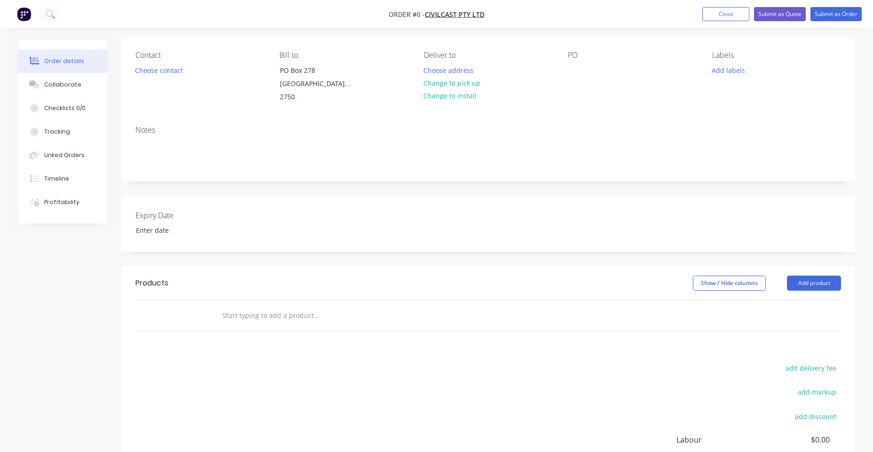
click at [596, 53] on div "PO" at bounding box center [631, 55] width 129 height 9
click at [594, 58] on div "PO" at bounding box center [631, 55] width 129 height 9
click at [578, 61] on div "PO" at bounding box center [631, 77] width 129 height 53
click at [569, 65] on div at bounding box center [574, 70] width 15 height 14
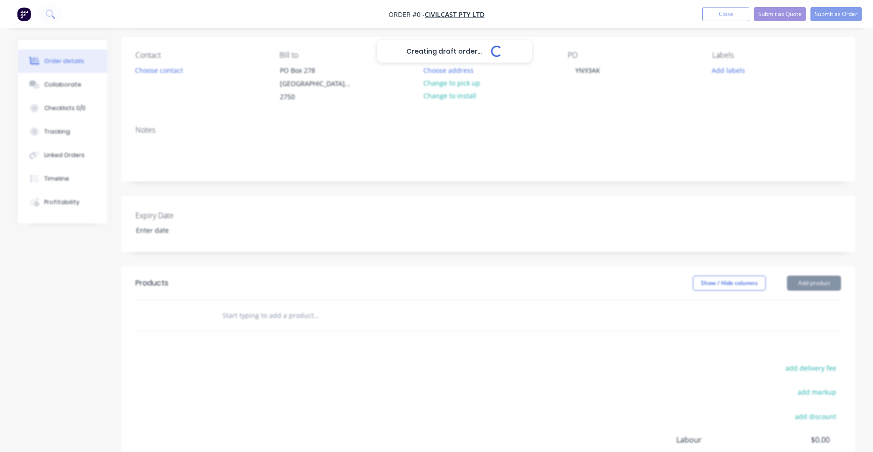
click at [382, 300] on div "Creating draft order... Loading... Order details Collaborate Checklists 0/0 Tra…" at bounding box center [436, 261] width 856 height 578
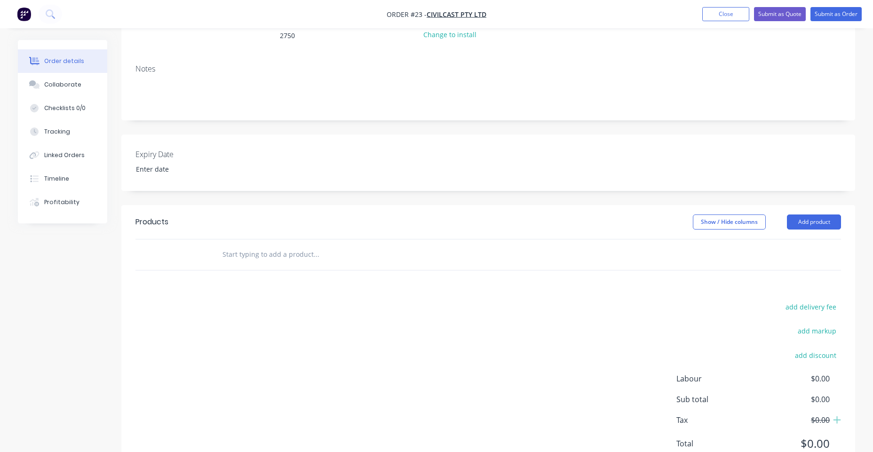
scroll to position [135, 0]
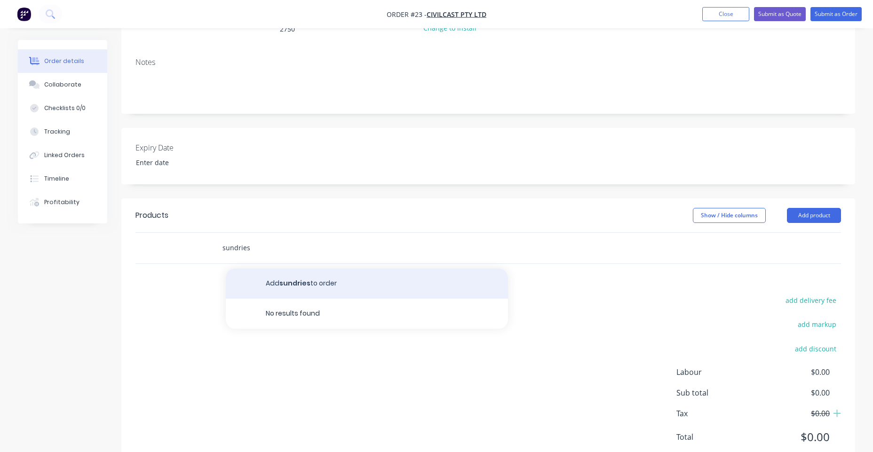
type input "sundries"
click at [347, 278] on button "Add sundries to order" at bounding box center [367, 283] width 282 height 30
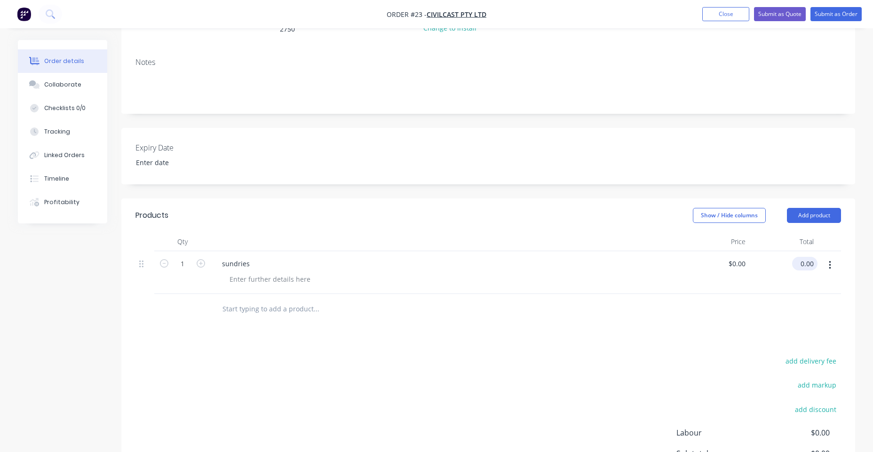
click at [698, 257] on input "0.00" at bounding box center [807, 264] width 22 height 14
type input "28.46"
type input "$28.46"
drag, startPoint x: 624, startPoint y: 341, endPoint x: 639, endPoint y: 328, distance: 19.3
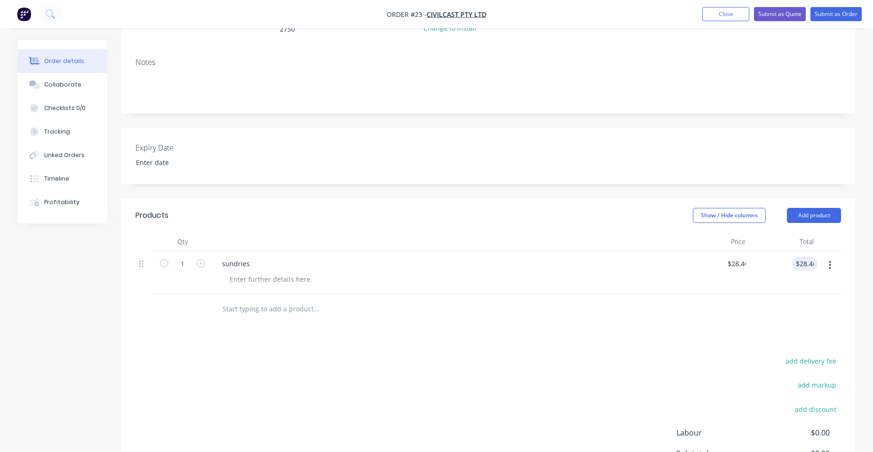
click at [625, 341] on div "Products Show / Hide columns Add product Qty Price Total 1 sundries $28.46 $0.0…" at bounding box center [487, 363] width 733 height 331
click at [698, 15] on button "Submit as Order" at bounding box center [835, 14] width 51 height 14
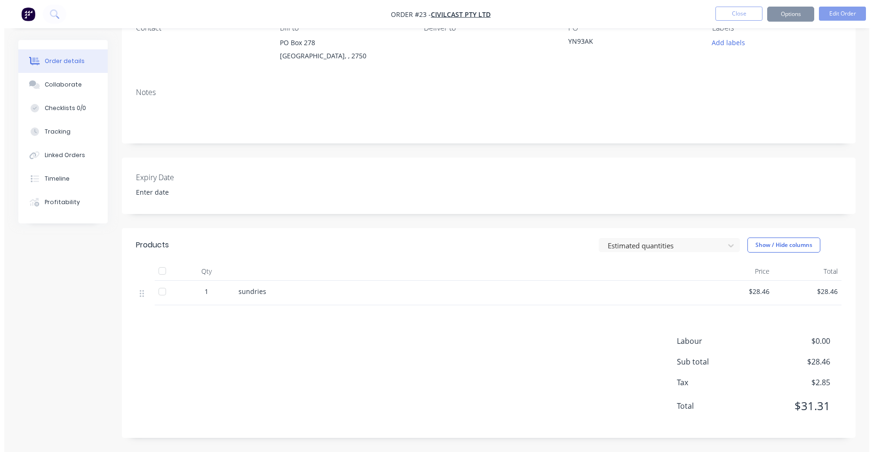
scroll to position [0, 0]
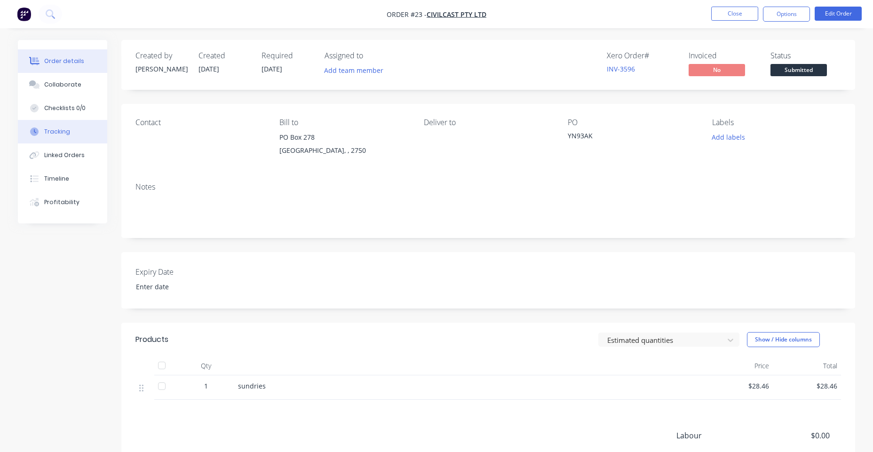
click at [54, 135] on div "Tracking" at bounding box center [57, 131] width 26 height 8
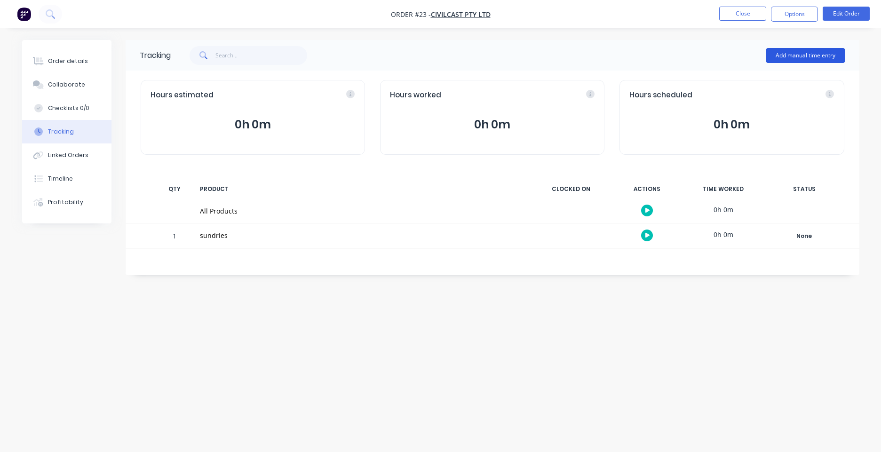
click at [698, 57] on button "Add manual time entry" at bounding box center [804, 55] width 79 height 15
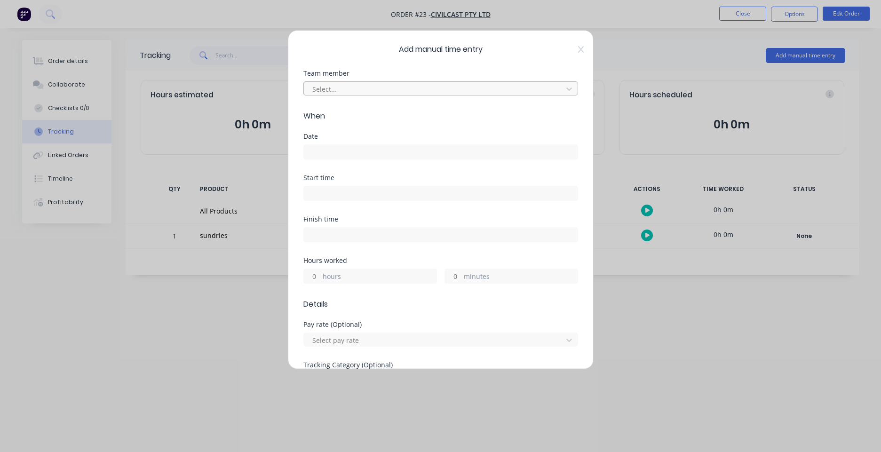
click at [418, 89] on div at bounding box center [434, 89] width 246 height 12
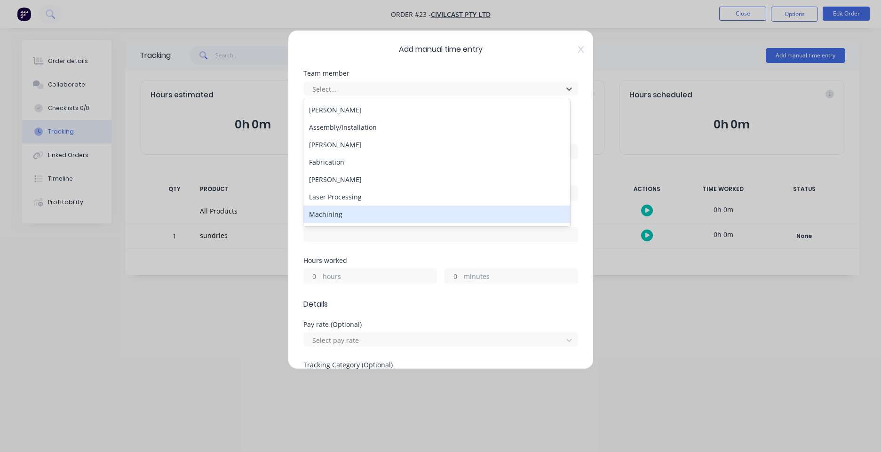
click at [387, 217] on div "Machining" at bounding box center [436, 213] width 267 height 17
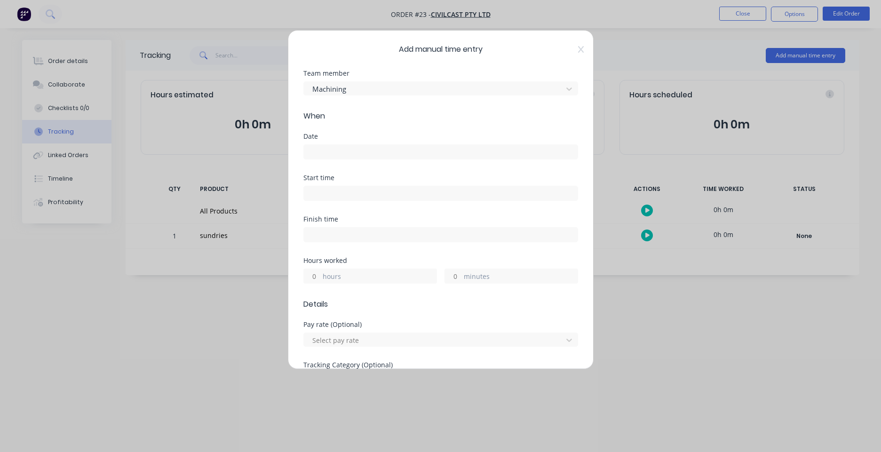
click at [375, 278] on label "hours" at bounding box center [380, 277] width 114 height 12
click at [320, 278] on input "hours" at bounding box center [312, 276] width 16 height 14
type input "5"
type input "45"
click at [431, 152] on input at bounding box center [441, 152] width 274 height 14
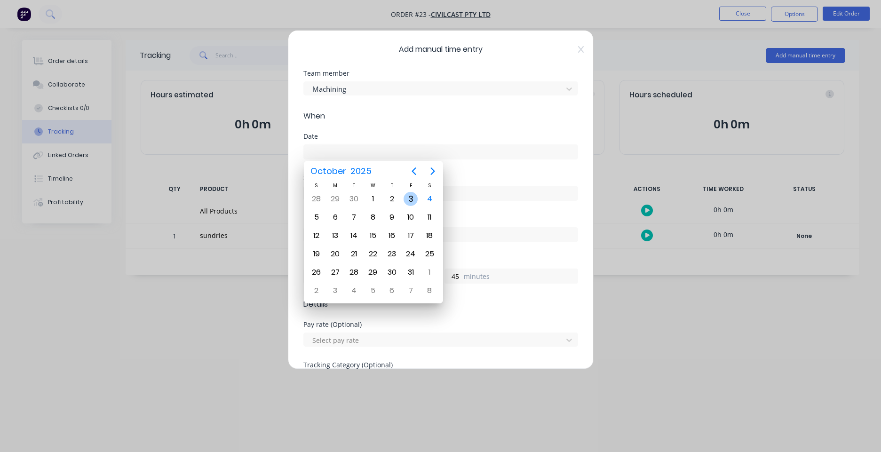
click at [415, 202] on div "3" at bounding box center [410, 199] width 14 height 14
type input "[DATE]"
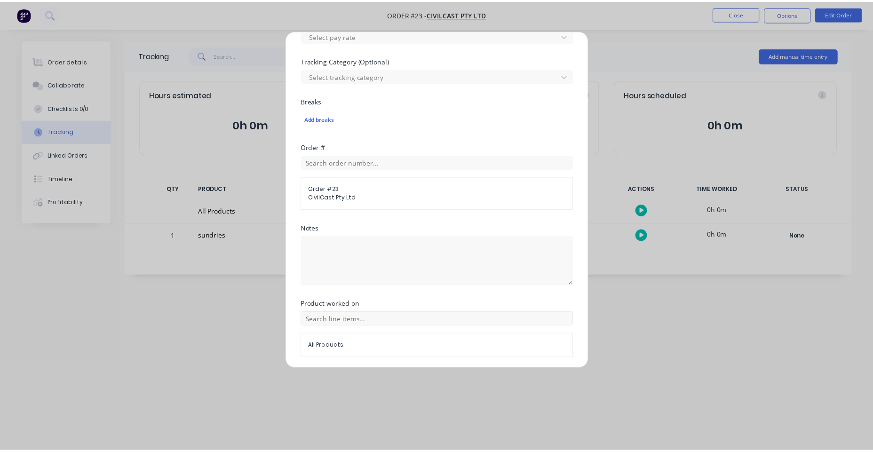
scroll to position [337, 0]
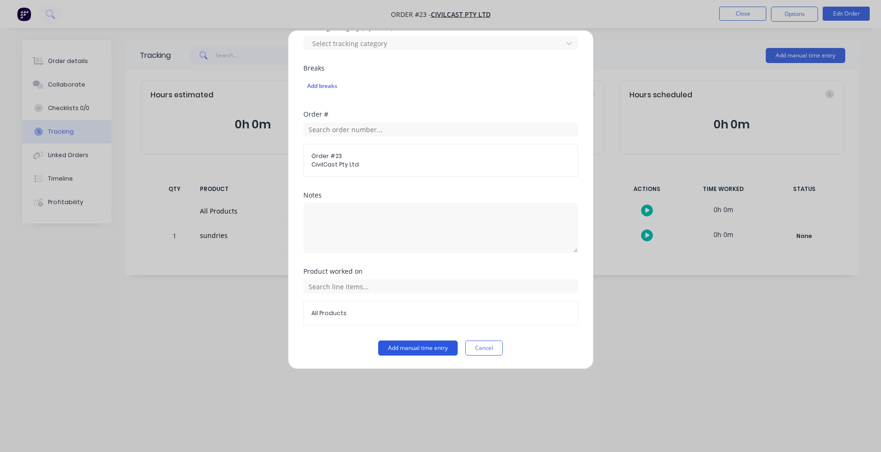
click at [410, 342] on button "Add manual time entry" at bounding box center [417, 347] width 79 height 15
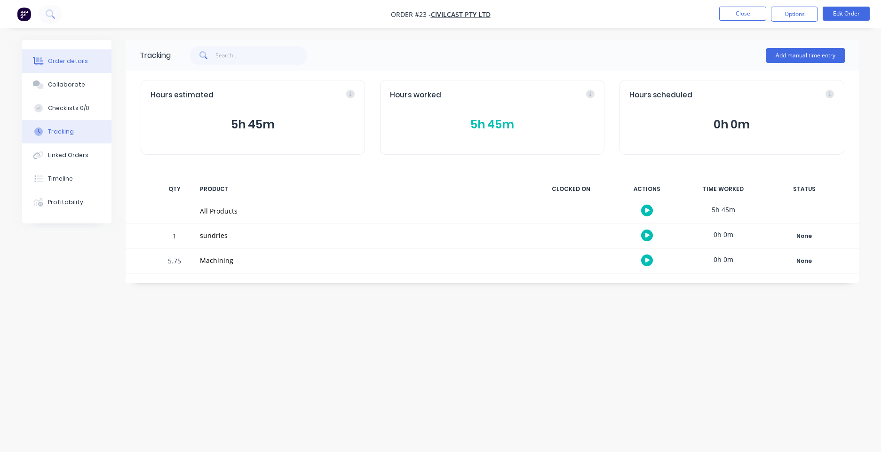
click at [82, 57] on div "Order details" at bounding box center [68, 61] width 40 height 8
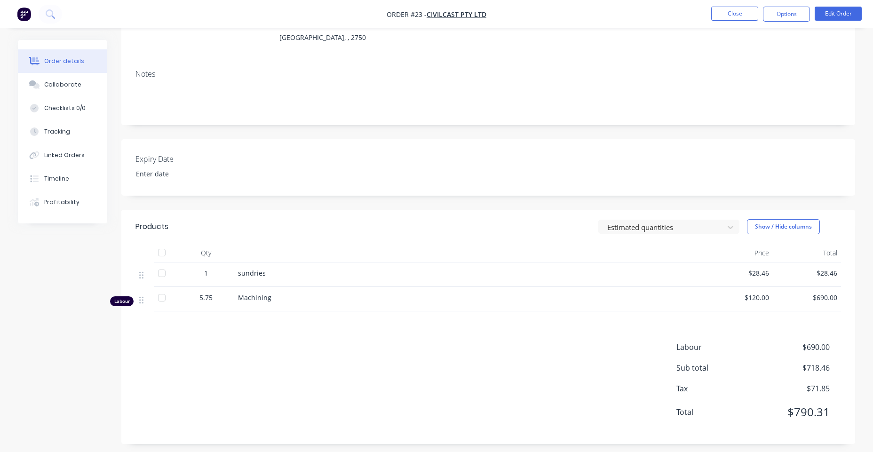
scroll to position [119, 0]
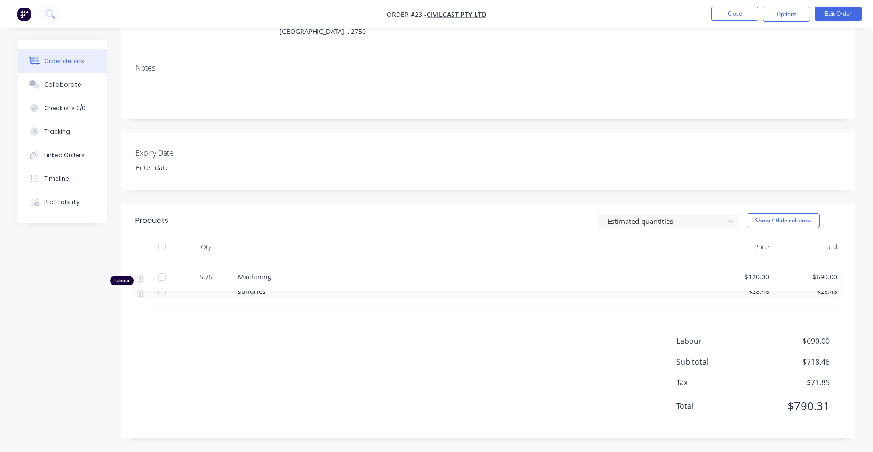
drag, startPoint x: 141, startPoint y: 297, endPoint x: 142, endPoint y: 264, distance: 33.4
click at [142, 264] on div "1 sundries $28.46 $28.46 Labour 5.75 Machining $120.00 $690.00" at bounding box center [487, 280] width 705 height 49
click at [698, 9] on button "Edit Order" at bounding box center [837, 14] width 47 height 14
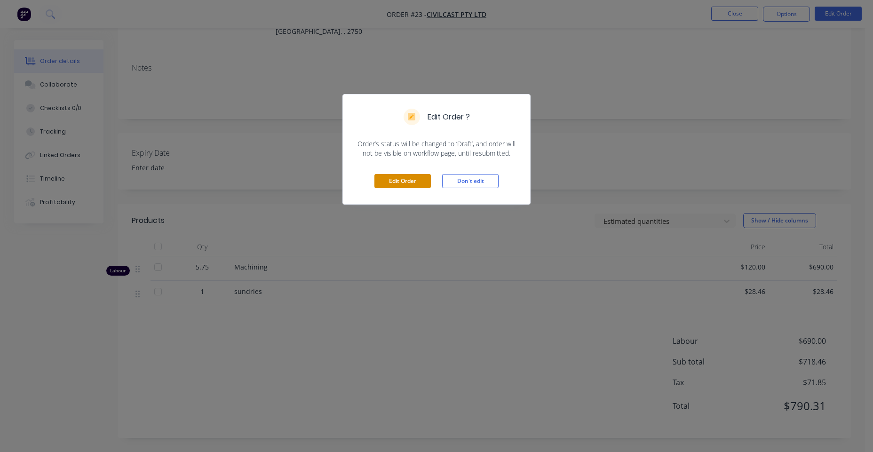
click at [402, 177] on button "Edit Order" at bounding box center [402, 181] width 56 height 14
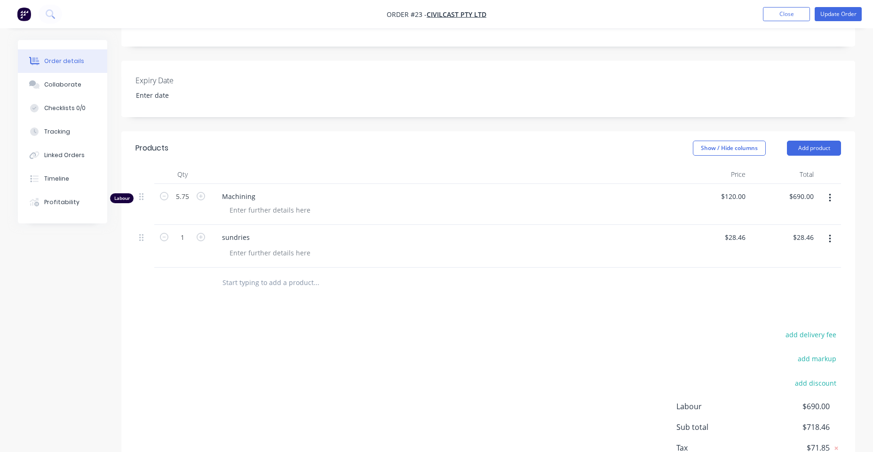
scroll to position [203, 0]
click at [288, 203] on div at bounding box center [270, 210] width 96 height 14
click at [698, 183] on div "120 $120.00" at bounding box center [715, 203] width 68 height 41
type input "$80.00"
type input "$460.00"
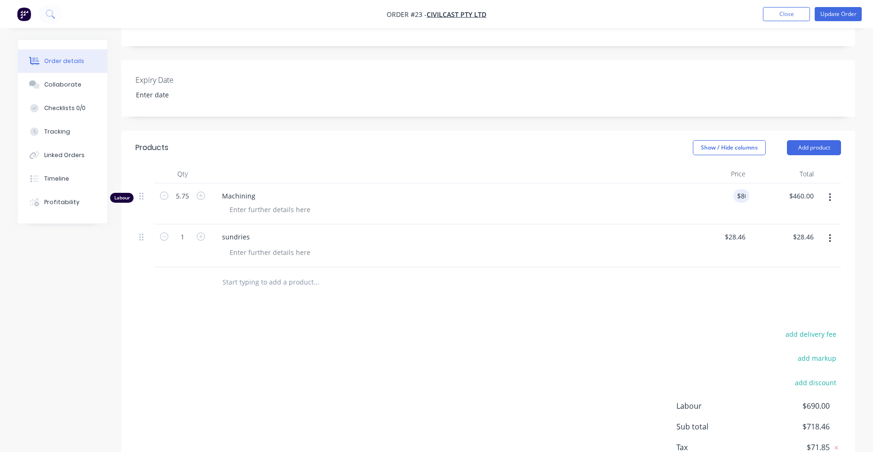
click at [184, 286] on div at bounding box center [182, 282] width 56 height 31
click at [273, 203] on div at bounding box center [270, 210] width 96 height 14
click at [354, 381] on div "add delivery fee add markup add discount Labour $460.00 Sub total $488.46 Tax $…" at bounding box center [487, 408] width 705 height 161
click at [65, 128] on div "Tracking" at bounding box center [57, 131] width 26 height 8
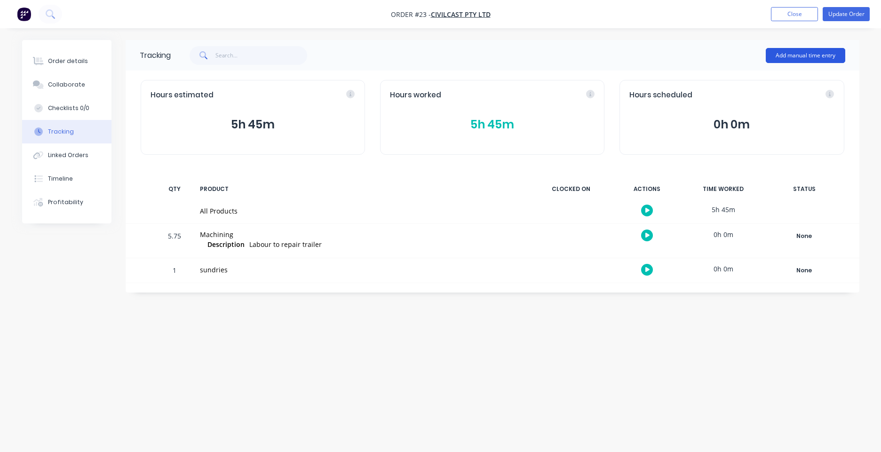
click at [698, 58] on button "Add manual time entry" at bounding box center [804, 55] width 79 height 15
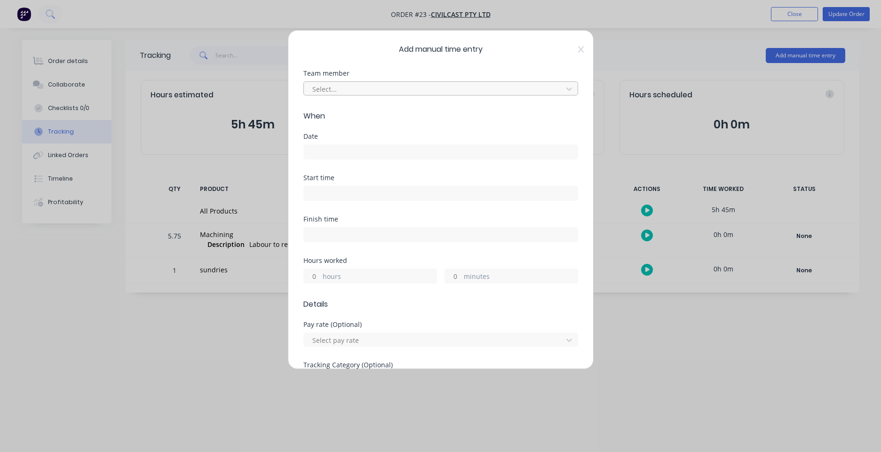
click at [392, 91] on div at bounding box center [434, 89] width 246 height 12
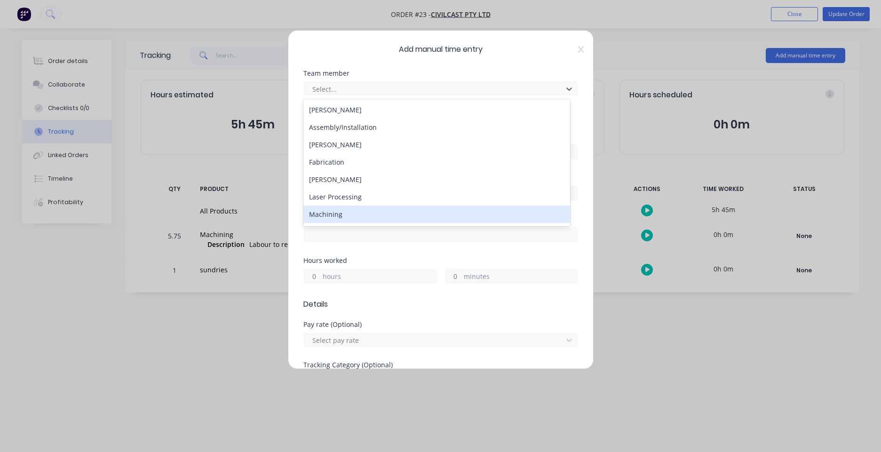
click at [391, 212] on div "Machining" at bounding box center [436, 213] width 267 height 17
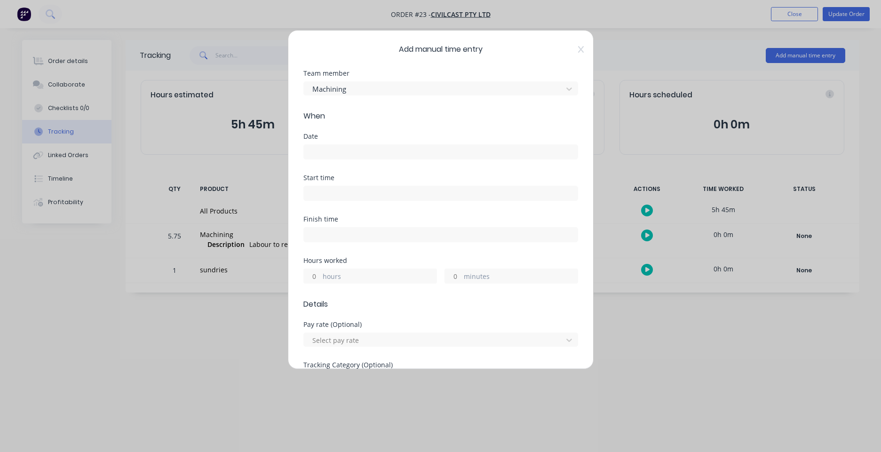
click at [372, 148] on input at bounding box center [441, 152] width 274 height 14
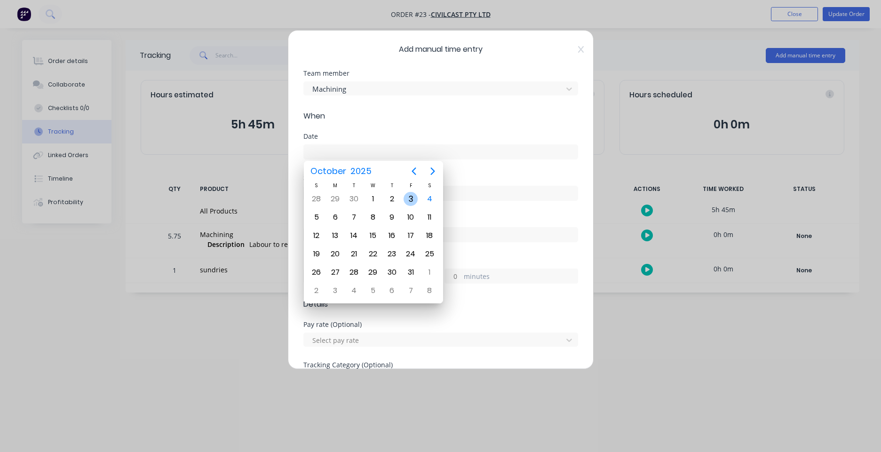
click at [409, 201] on div "3" at bounding box center [410, 199] width 14 height 14
type input "[DATE]"
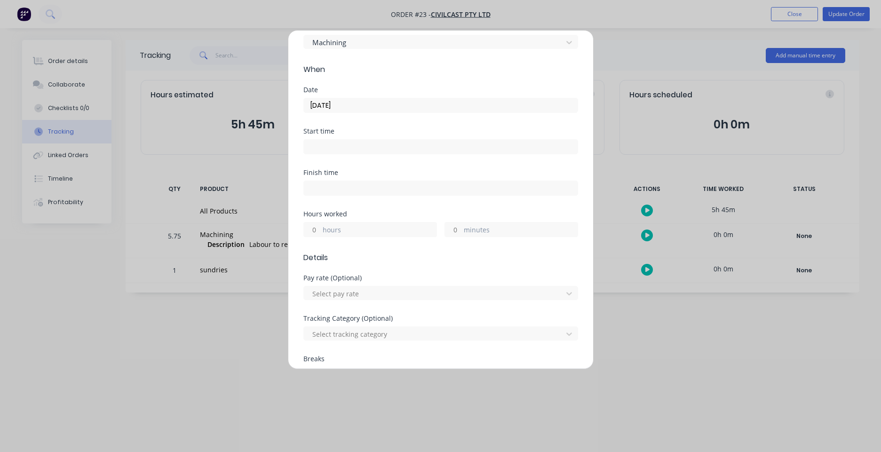
scroll to position [51, 0]
click at [365, 220] on div "hours" at bounding box center [370, 225] width 134 height 15
click at [358, 226] on label "hours" at bounding box center [380, 227] width 114 height 12
click at [320, 226] on input "hours" at bounding box center [312, 225] width 16 height 14
click at [469, 223] on label "minutes" at bounding box center [521, 227] width 114 height 12
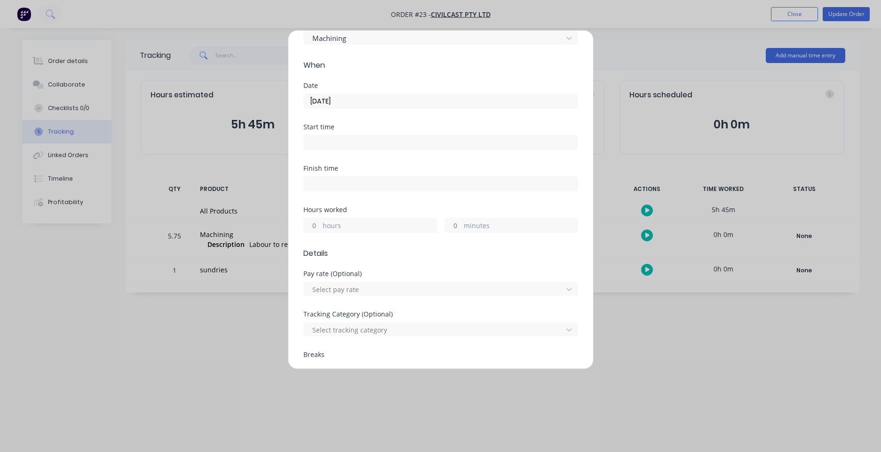
click at [461, 223] on input "minutes" at bounding box center [453, 225] width 16 height 14
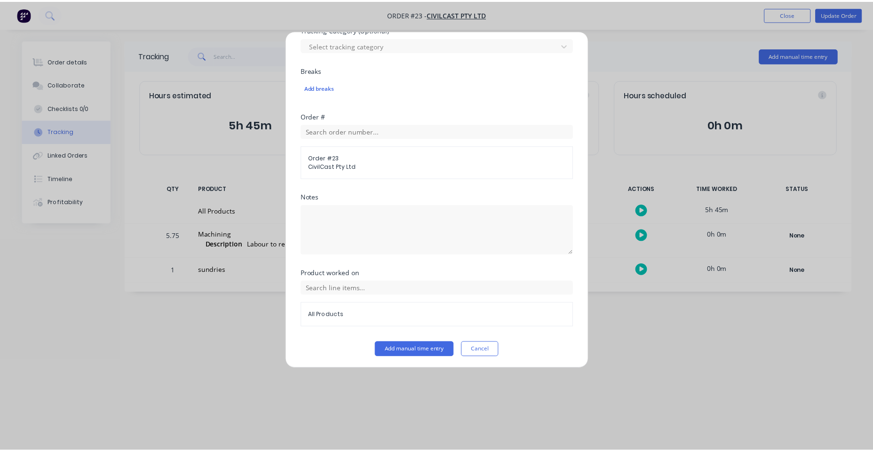
scroll to position [337, 0]
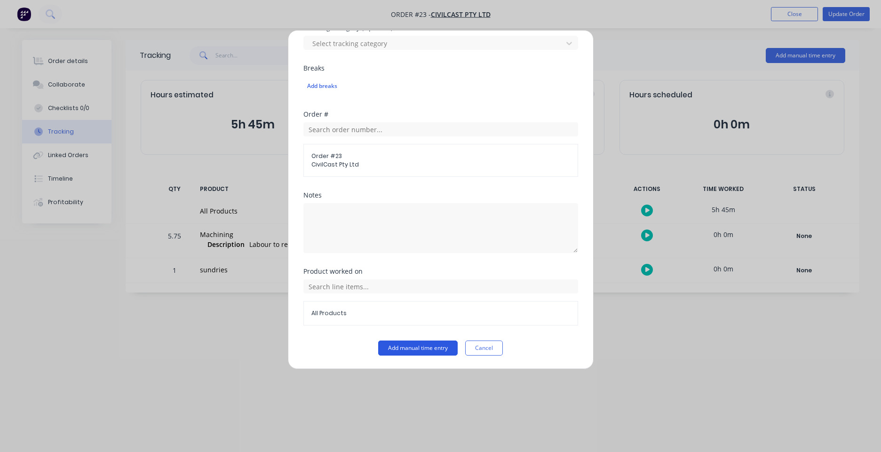
type input "30"
click at [430, 345] on button "Add manual time entry" at bounding box center [417, 347] width 79 height 15
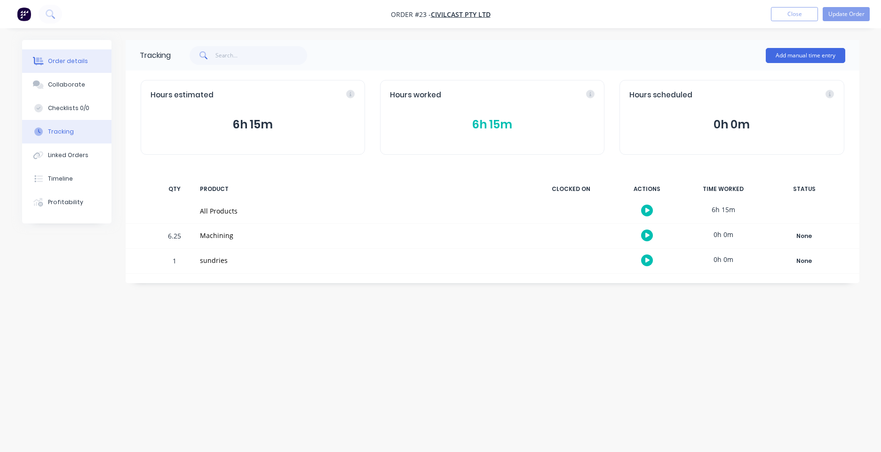
click at [61, 62] on div "Order details" at bounding box center [68, 61] width 40 height 8
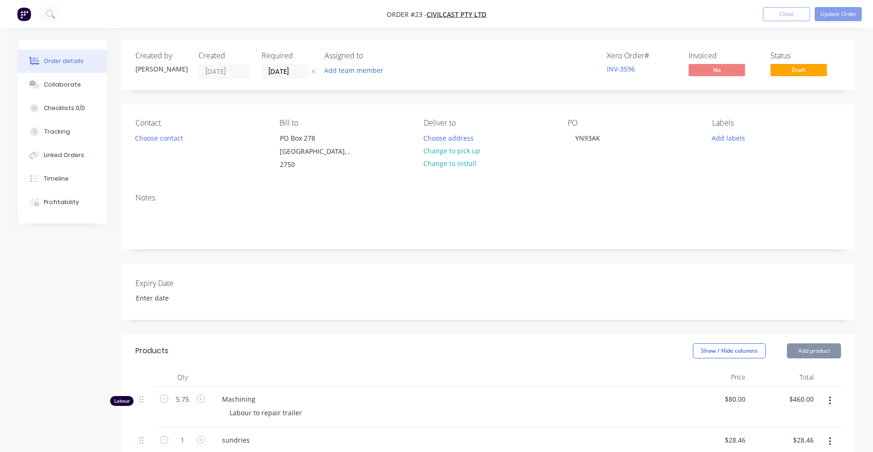
type input "6.25"
type input "$120.00"
type input "$750.00"
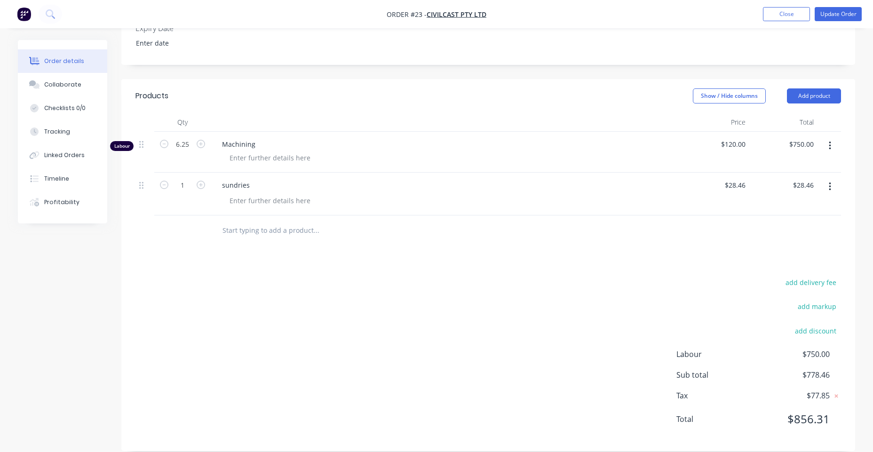
scroll to position [258, 0]
click at [177, 134] on input "6.25" at bounding box center [182, 141] width 24 height 14
type input "5.75"
type input "$690.00"
click at [286, 288] on div "add delivery fee add markup add discount Labour $750.00 Sub total $778.46 Tax $…" at bounding box center [487, 353] width 705 height 161
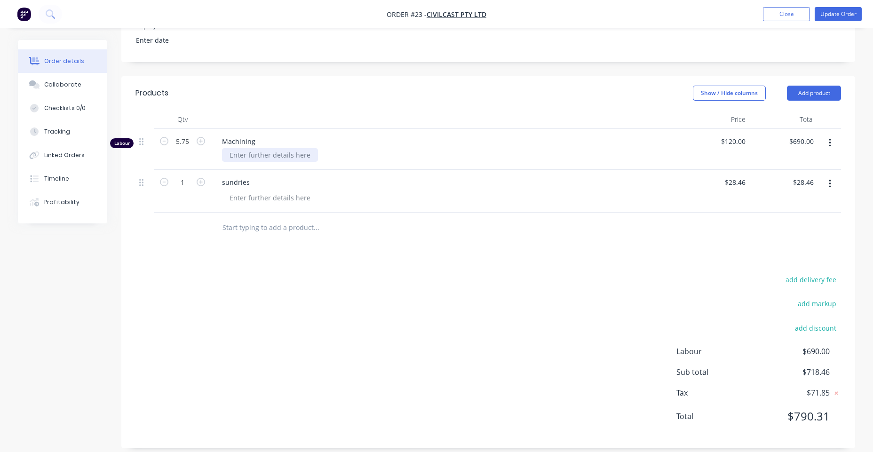
click at [296, 148] on div at bounding box center [270, 155] width 96 height 14
click at [306, 237] on div "Products Show / Hide columns Add product Qty Price Total Labour 5.75 Machining …" at bounding box center [487, 262] width 733 height 372
click at [280, 218] on input "text" at bounding box center [316, 227] width 188 height 19
type input "G"
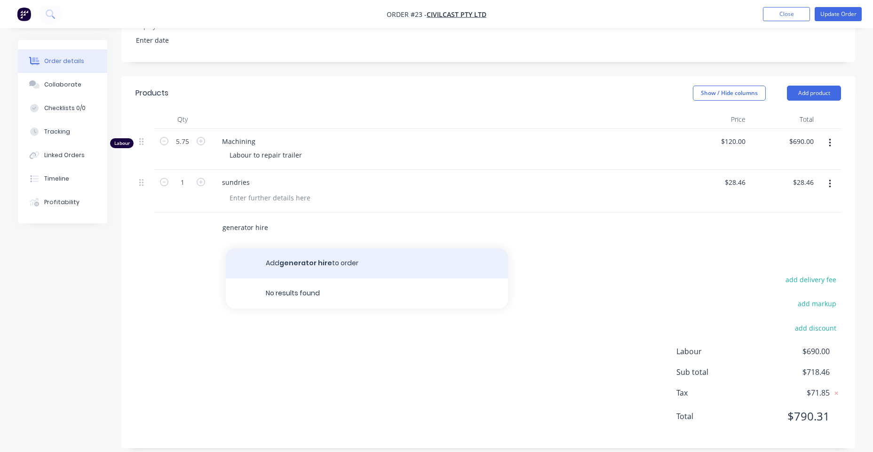
type input "generator hire"
click at [329, 260] on button "Add generator hire to order" at bounding box center [367, 263] width 282 height 30
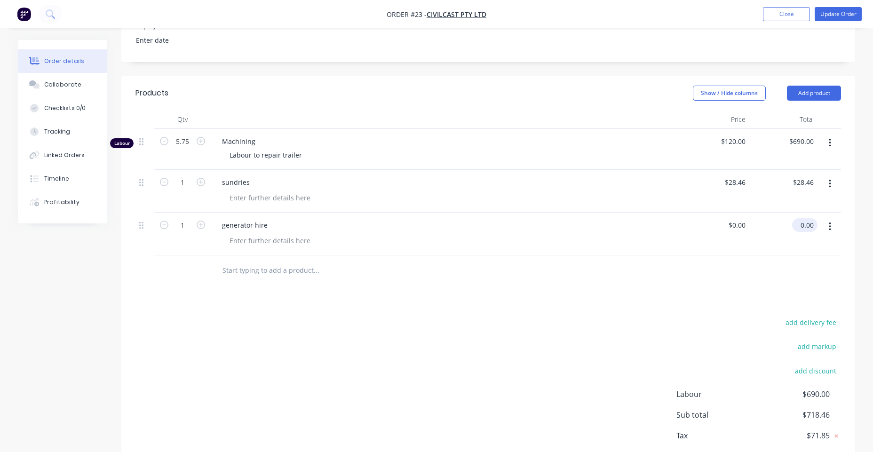
click at [698, 218] on input "0.00" at bounding box center [807, 225] width 22 height 14
type input "17.5"
drag, startPoint x: 145, startPoint y: 174, endPoint x: 147, endPoint y: 216, distance: 41.9
click at [144, 215] on div "Labour 5.75 Machining Labour to repair trailer $120.00 $120.00 $690.00 $690.00 …" at bounding box center [487, 192] width 705 height 126
type input "$17.50"
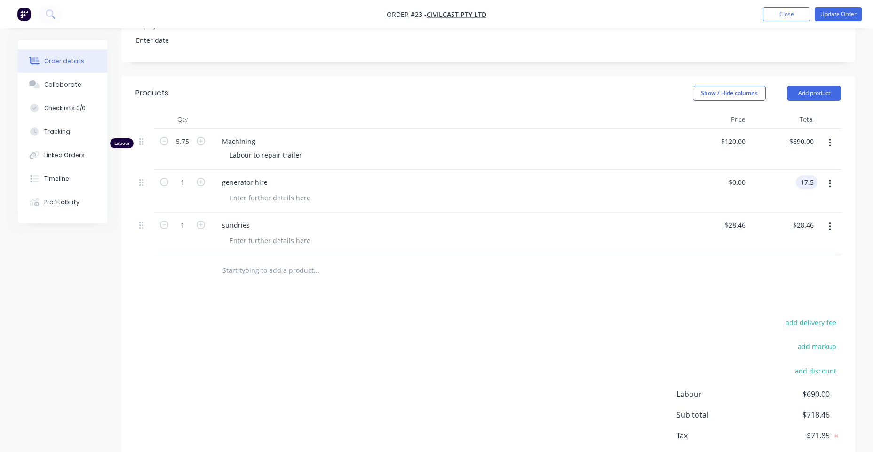
type input "$17.50"
click at [420, 348] on div "add delivery fee add markup add discount Labour $690.00 Sub total $718.46 Tax $…" at bounding box center [487, 396] width 705 height 161
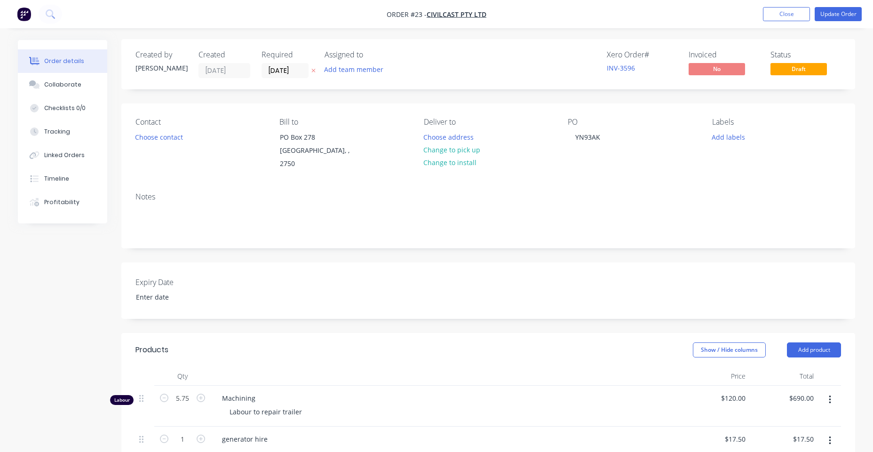
scroll to position [0, 0]
click at [698, 10] on button "Update Order" at bounding box center [837, 14] width 47 height 14
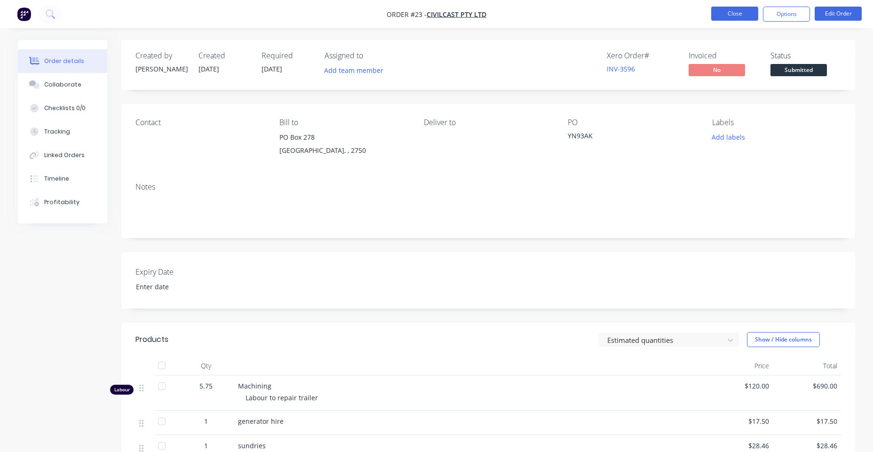
click at [698, 15] on button "Close" at bounding box center [734, 14] width 47 height 14
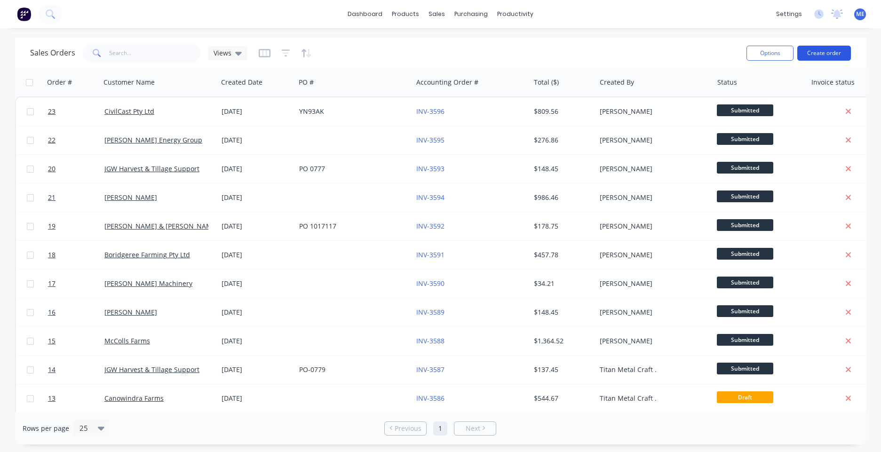
click at [698, 50] on button "Create order" at bounding box center [824, 53] width 54 height 15
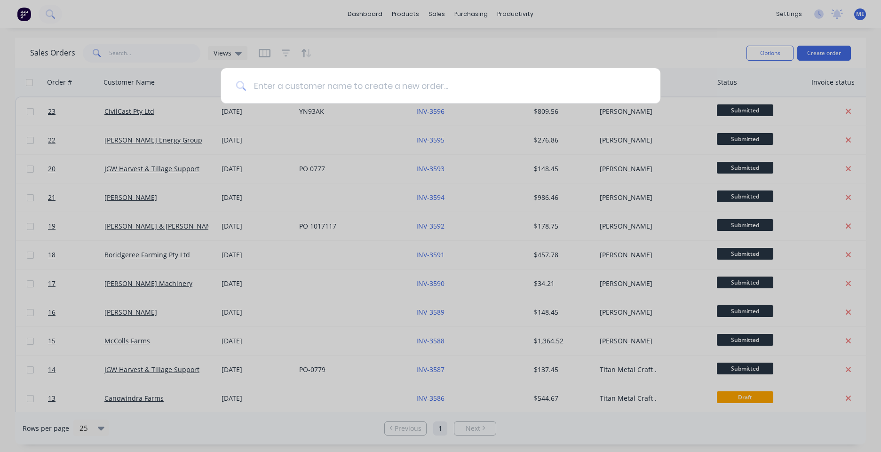
click at [338, 89] on input at bounding box center [445, 85] width 399 height 35
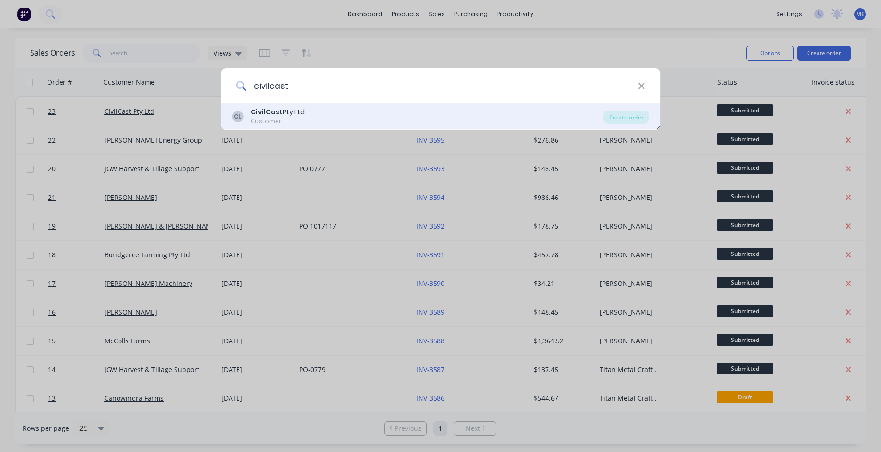
type input "civilcast"
click at [285, 116] on div "CivilCast Pty Ltd" at bounding box center [278, 112] width 54 height 10
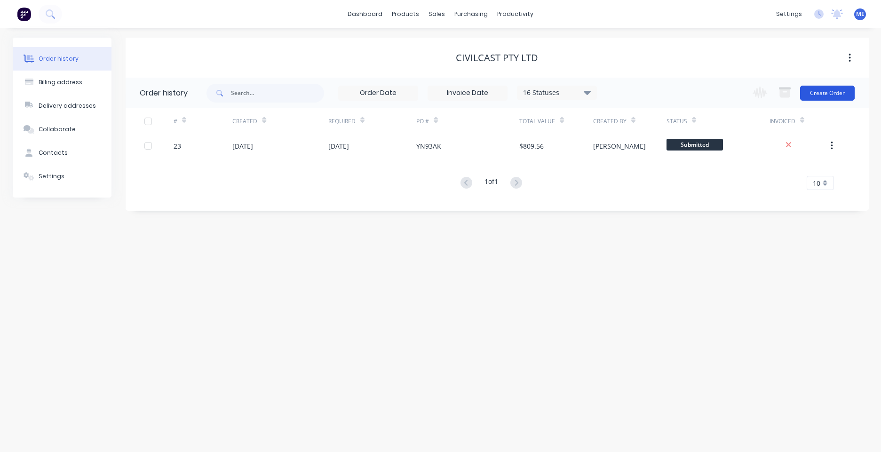
click at [698, 97] on button "Create Order" at bounding box center [827, 93] width 55 height 15
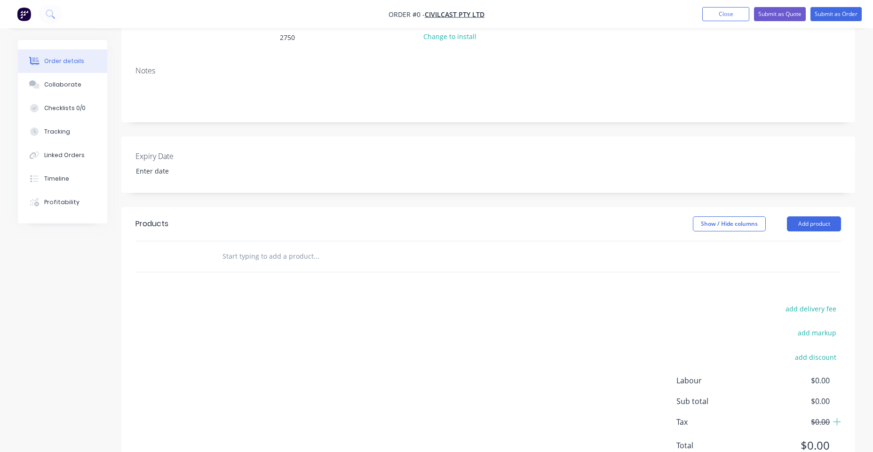
scroll to position [135, 0]
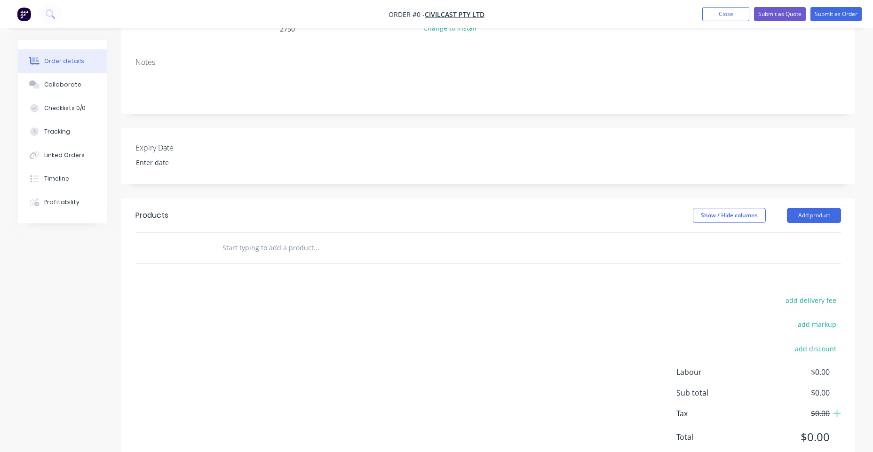
click at [300, 244] on input "text" at bounding box center [316, 247] width 188 height 19
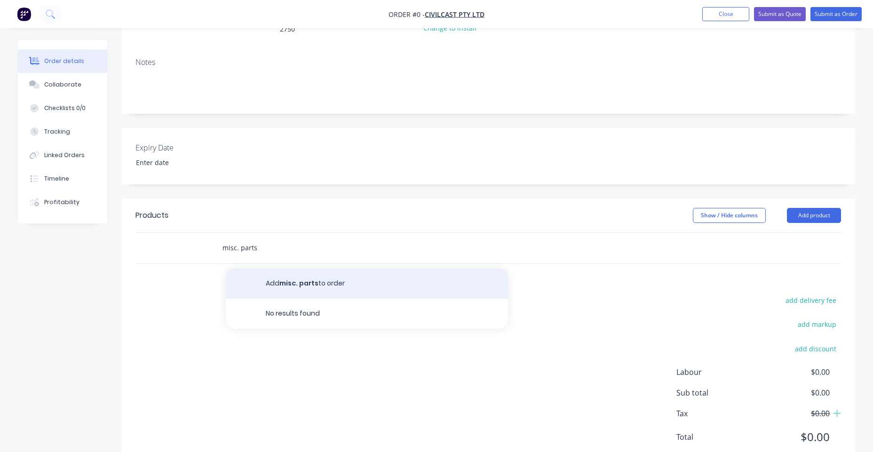
type input "misc. parts"
click at [378, 279] on button "Add misc. parts to order" at bounding box center [367, 283] width 282 height 30
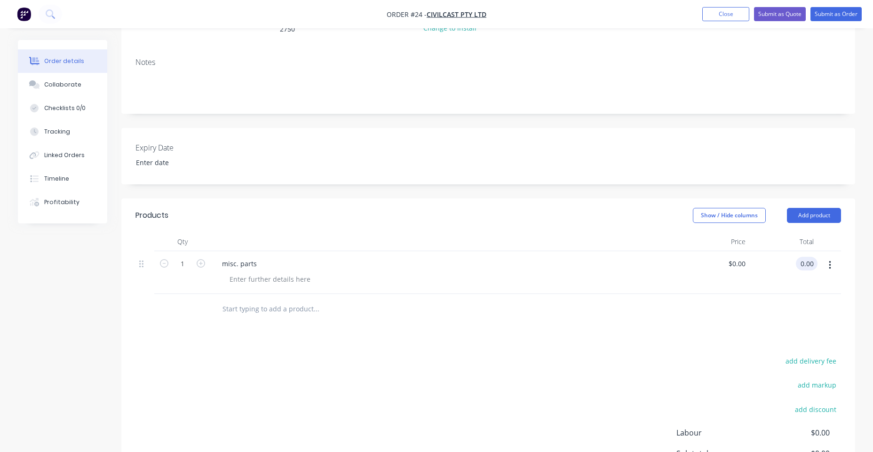
click at [698, 257] on input "0.00" at bounding box center [808, 264] width 18 height 14
type input "268.21"
type input "$268.21"
click at [407, 302] on input "text" at bounding box center [316, 308] width 188 height 19
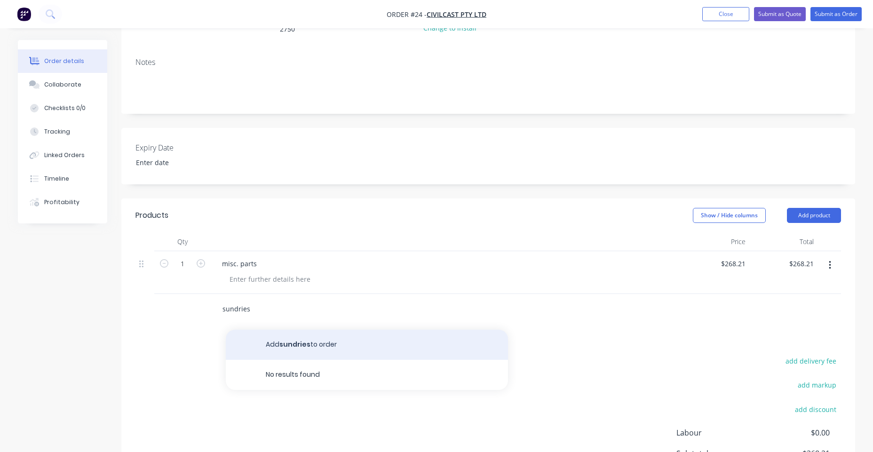
type input "sundries"
click at [363, 335] on button "Add sundries to order" at bounding box center [367, 345] width 282 height 30
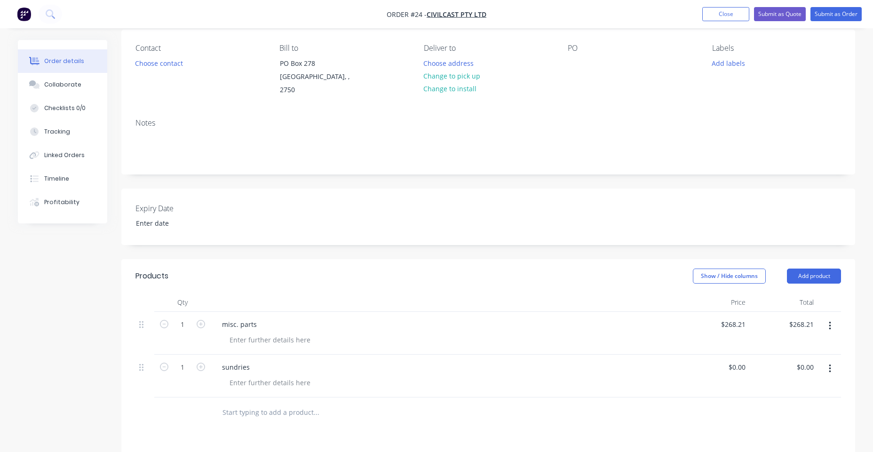
scroll to position [68, 0]
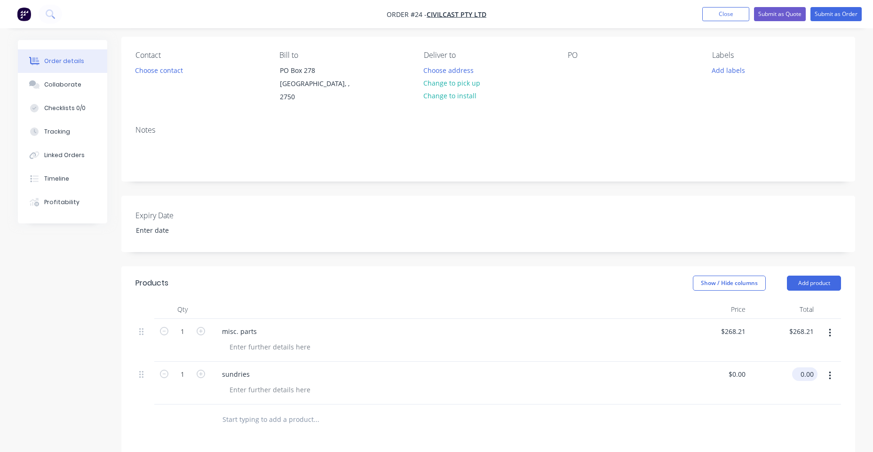
click at [698, 367] on input "0.00" at bounding box center [807, 374] width 22 height 14
type input "124.99"
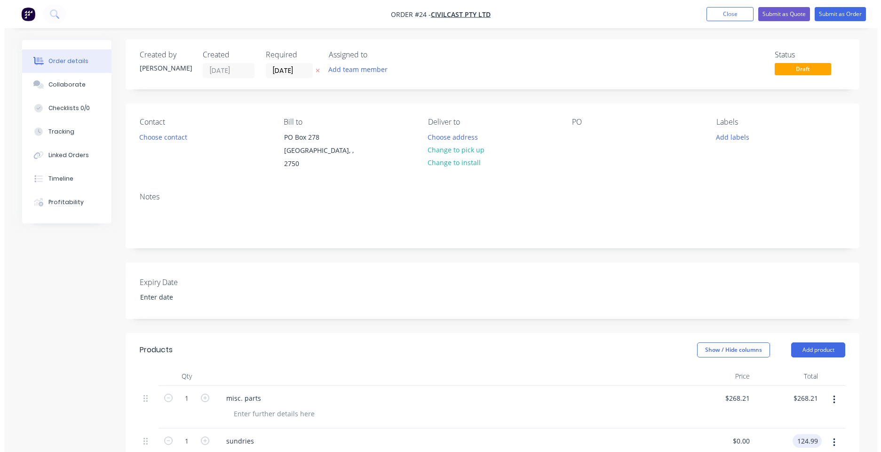
scroll to position [0, 0]
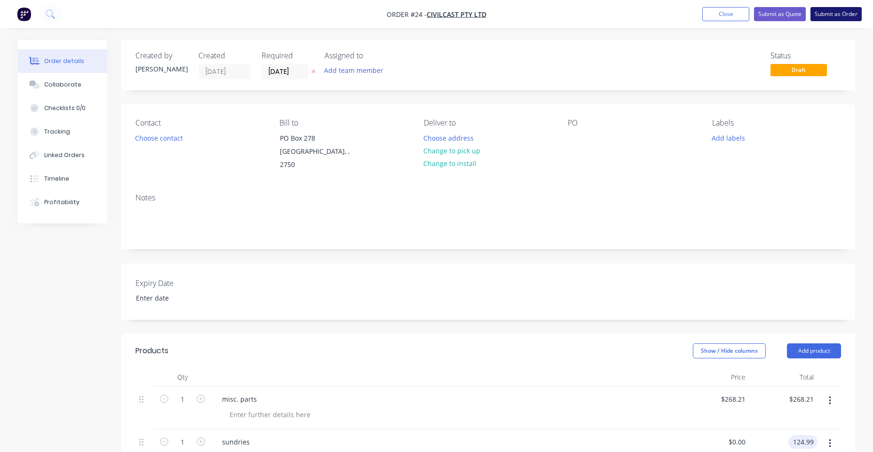
type input "$124.99"
click at [698, 16] on button "Submit as Order" at bounding box center [835, 14] width 51 height 14
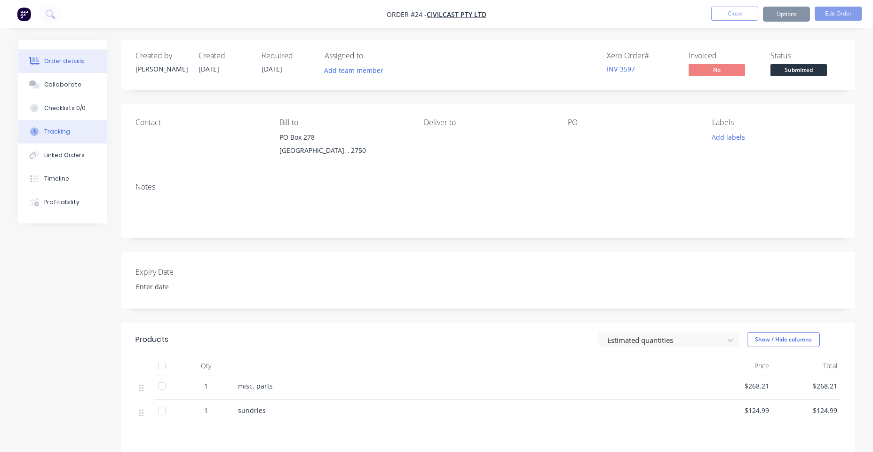
click at [50, 131] on div "Tracking" at bounding box center [57, 131] width 26 height 8
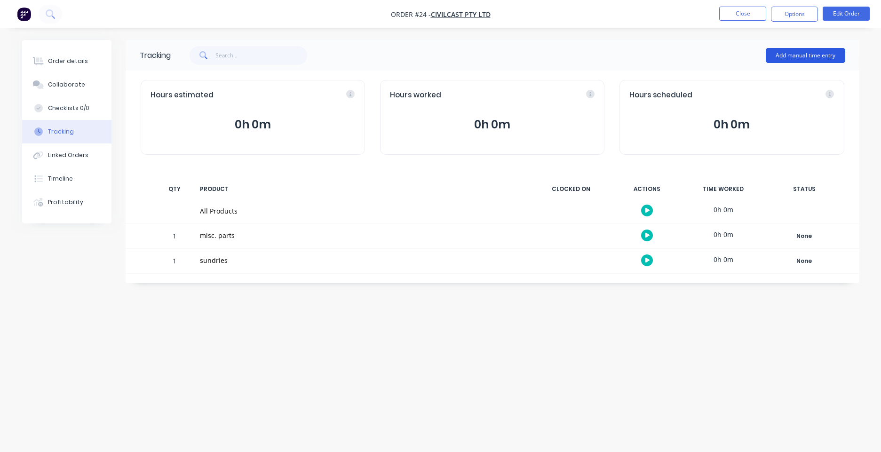
click at [698, 57] on button "Add manual time entry" at bounding box center [804, 55] width 79 height 15
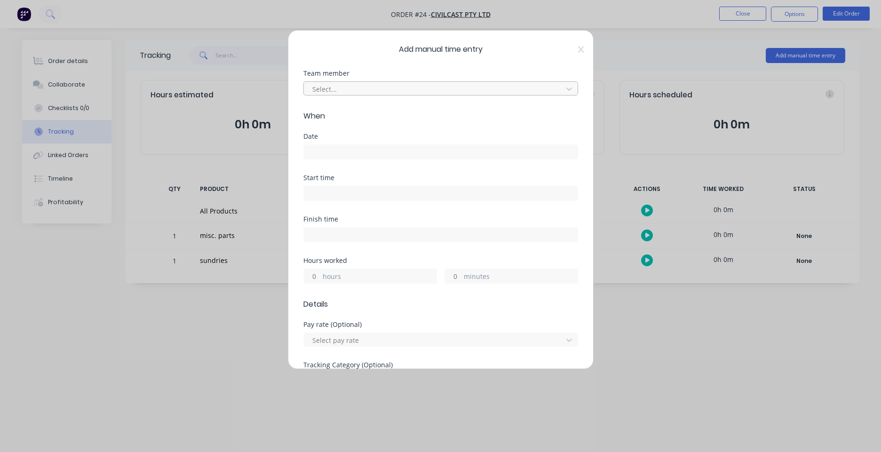
click at [380, 92] on div at bounding box center [434, 89] width 246 height 12
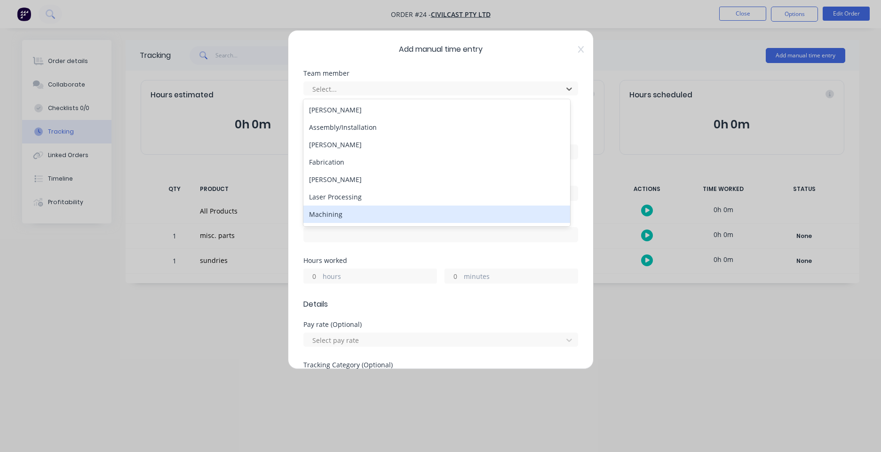
click at [359, 218] on div "Machining" at bounding box center [436, 213] width 267 height 17
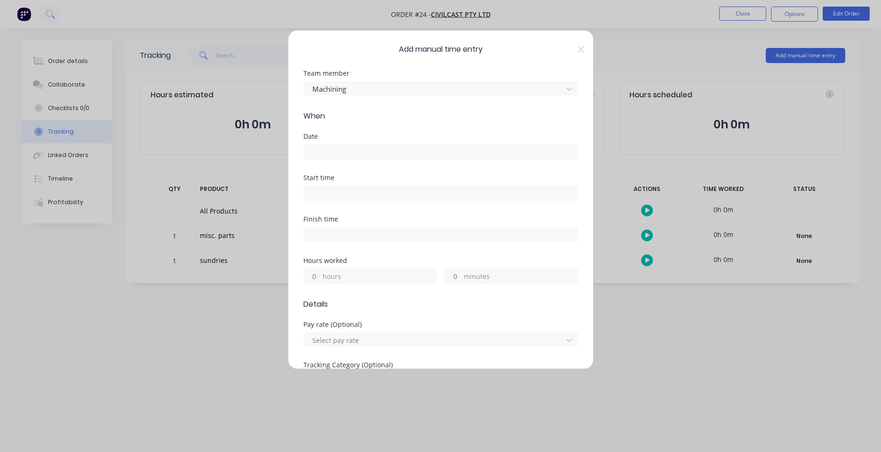
click at [355, 153] on input at bounding box center [441, 152] width 274 height 14
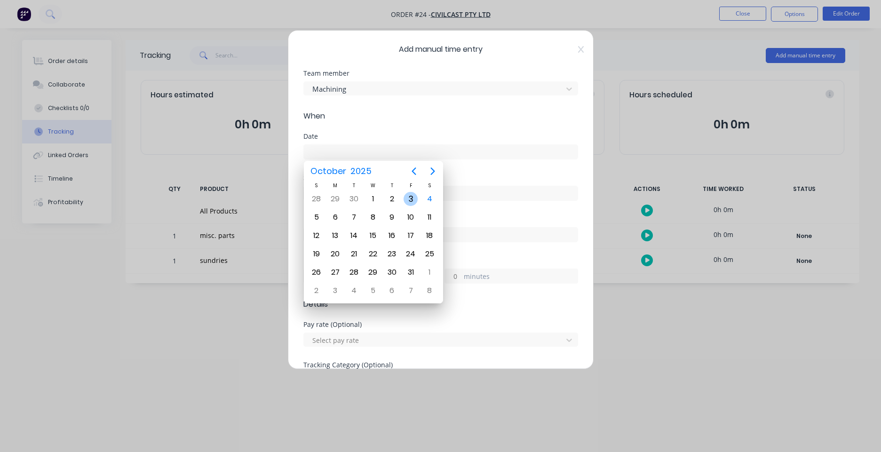
click at [406, 197] on div "3" at bounding box center [410, 199] width 14 height 14
type input "[DATE]"
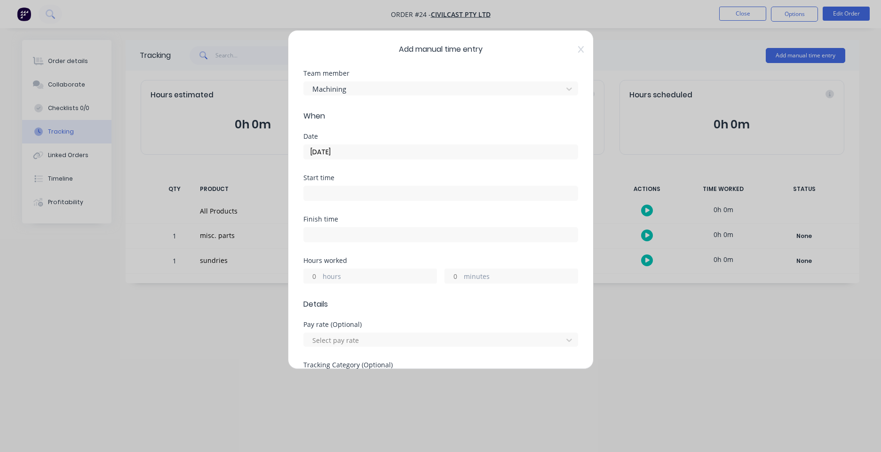
scroll to position [51, 0]
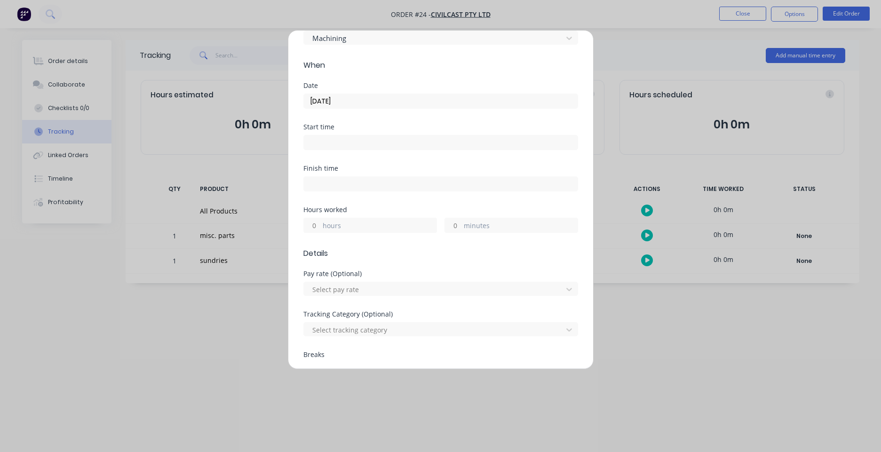
click at [336, 221] on label "hours" at bounding box center [380, 227] width 114 height 12
click at [320, 221] on input "hours" at bounding box center [312, 225] width 16 height 14
type input "25"
type input "5"
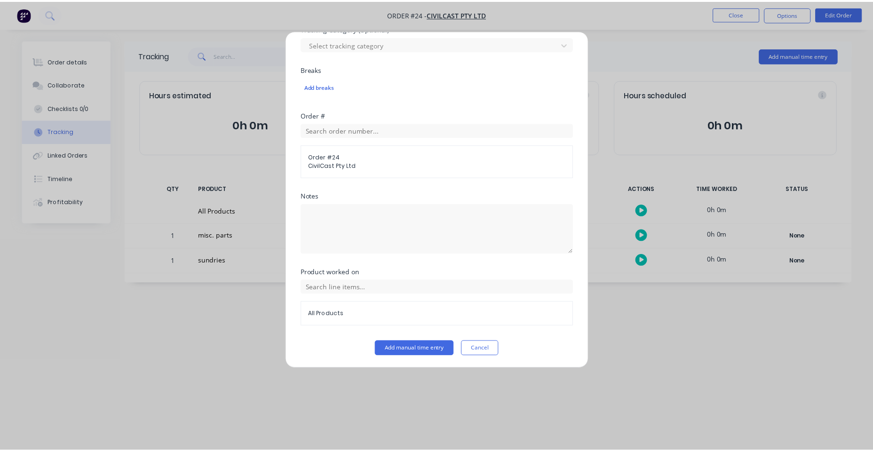
scroll to position [337, 0]
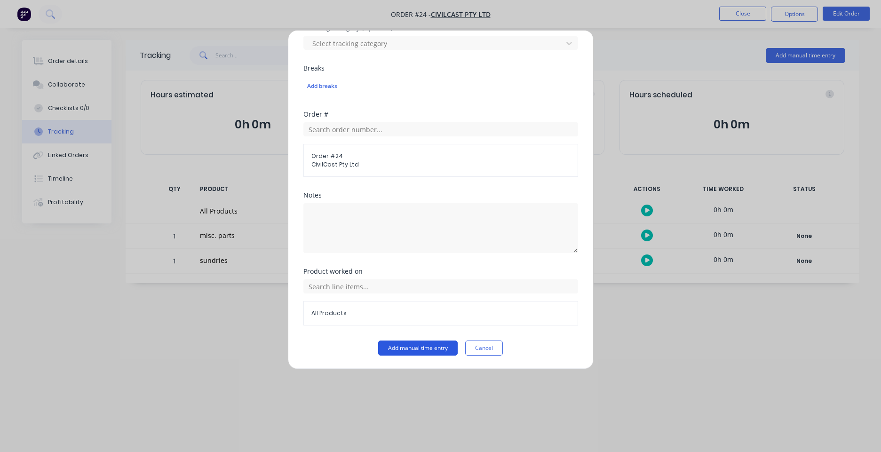
type input "15"
click at [427, 355] on button "Add manual time entry" at bounding box center [417, 347] width 79 height 15
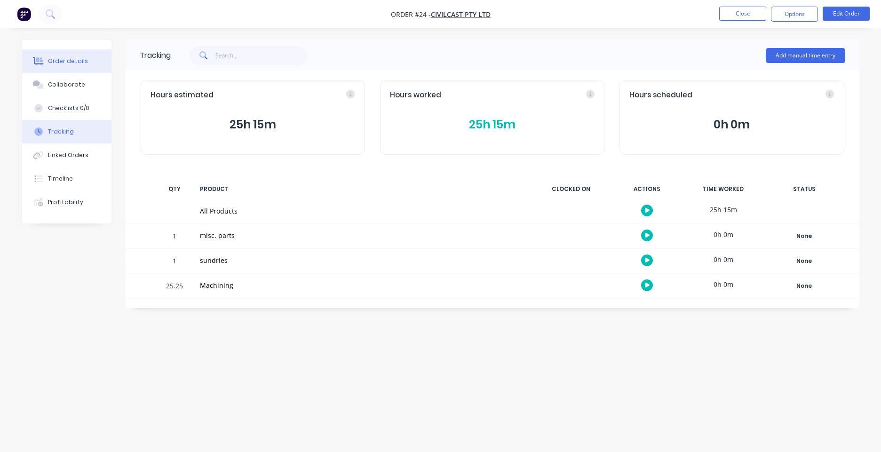
click at [69, 61] on div "Order details" at bounding box center [68, 61] width 40 height 8
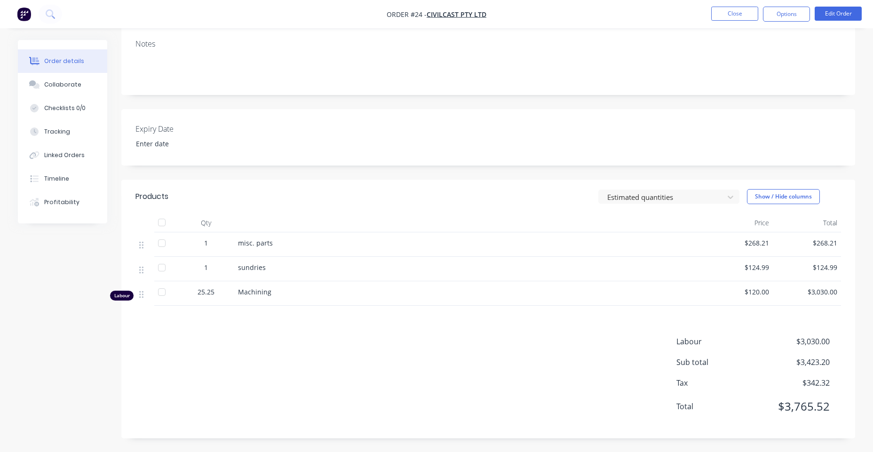
scroll to position [143, 0]
click at [269, 296] on span "Machining" at bounding box center [254, 291] width 33 height 9
click at [698, 21] on li "Edit Order" at bounding box center [837, 14] width 47 height 15
click at [698, 13] on button "Edit Order" at bounding box center [837, 14] width 47 height 14
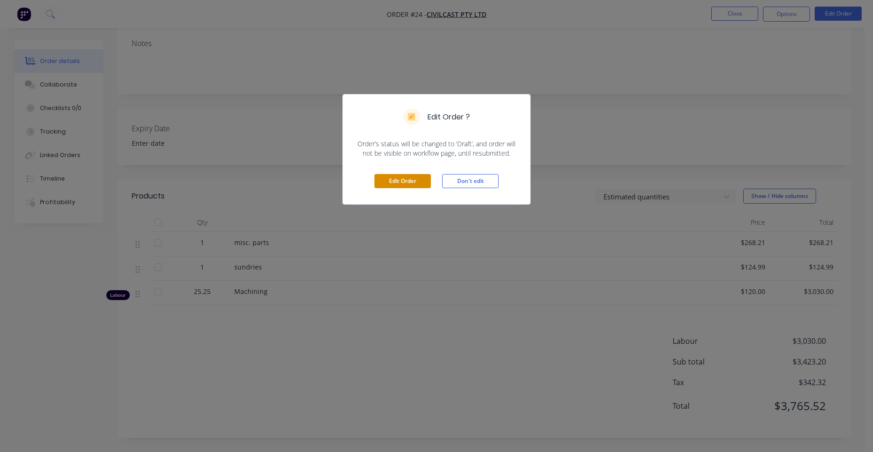
click at [401, 179] on button "Edit Order" at bounding box center [402, 181] width 56 height 14
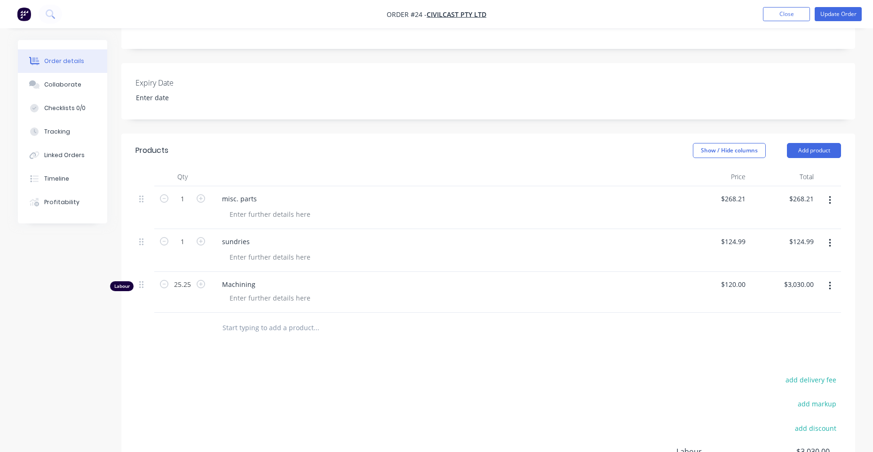
scroll to position [203, 0]
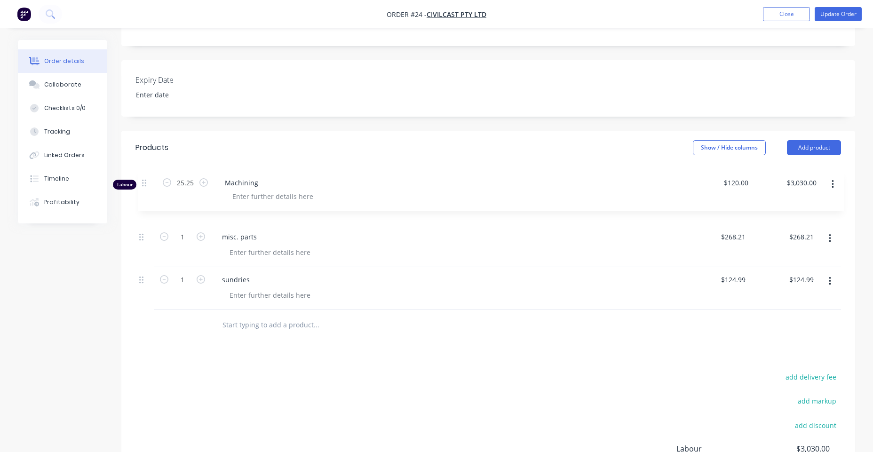
drag, startPoint x: 142, startPoint y: 263, endPoint x: 143, endPoint y: 183, distance: 80.4
click at [143, 183] on div "1 misc. parts $268.21 $268.21 $268.21 $268.21 1 sundries $124.99 $124.99 $124.9…" at bounding box center [487, 246] width 705 height 126
click at [242, 203] on div at bounding box center [270, 210] width 96 height 14
click at [660, 389] on div "add delivery fee add markup add discount Labour $3,030.00 Sub total $3,423.20 T…" at bounding box center [487, 450] width 705 height 161
click at [698, 187] on div "120 $120.00" at bounding box center [715, 203] width 68 height 41
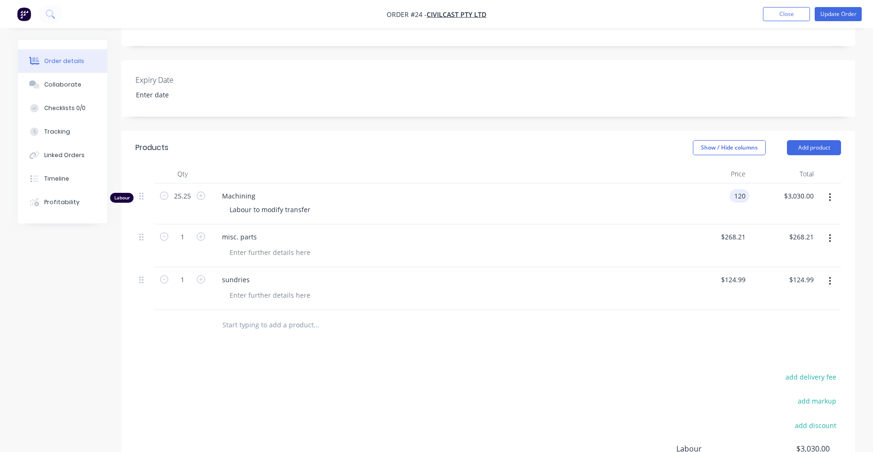
type input "$120.00"
click at [582, 406] on div "add delivery fee add markup add discount Labour $3,030.00 Sub total $3,423.20 T…" at bounding box center [487, 450] width 705 height 161
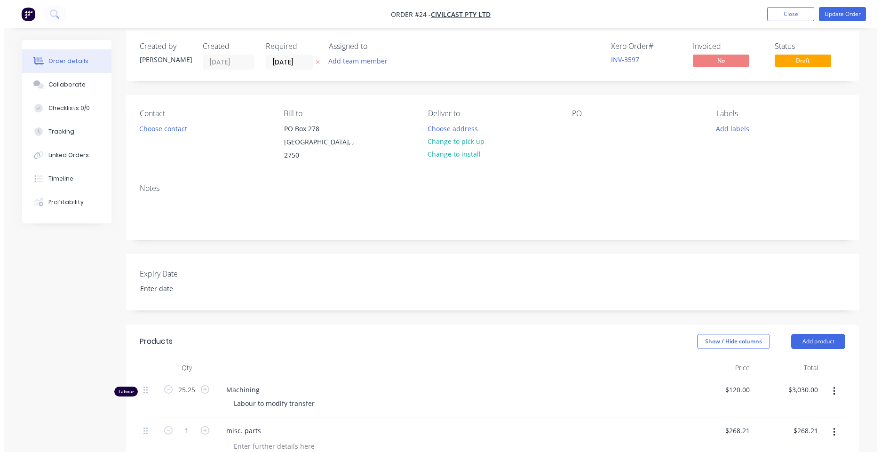
scroll to position [0, 0]
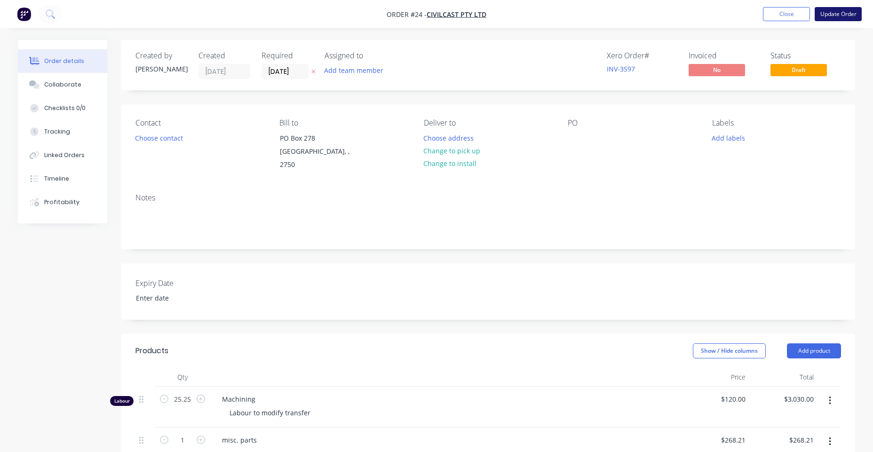
click at [698, 13] on button "Update Order" at bounding box center [837, 14] width 47 height 14
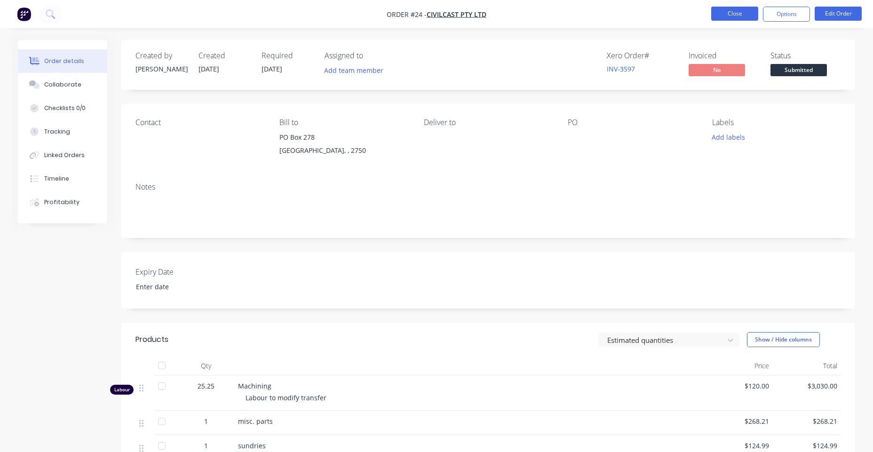
click at [698, 12] on button "Close" at bounding box center [734, 14] width 47 height 14
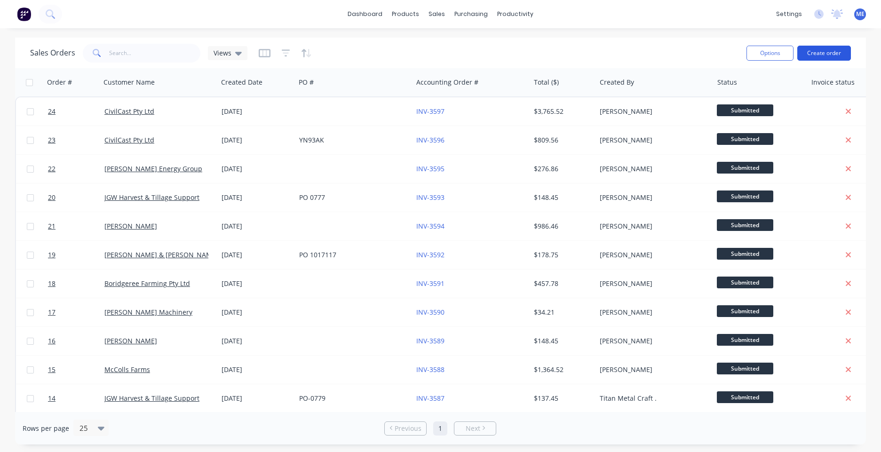
click at [698, 52] on button "Create order" at bounding box center [824, 53] width 54 height 15
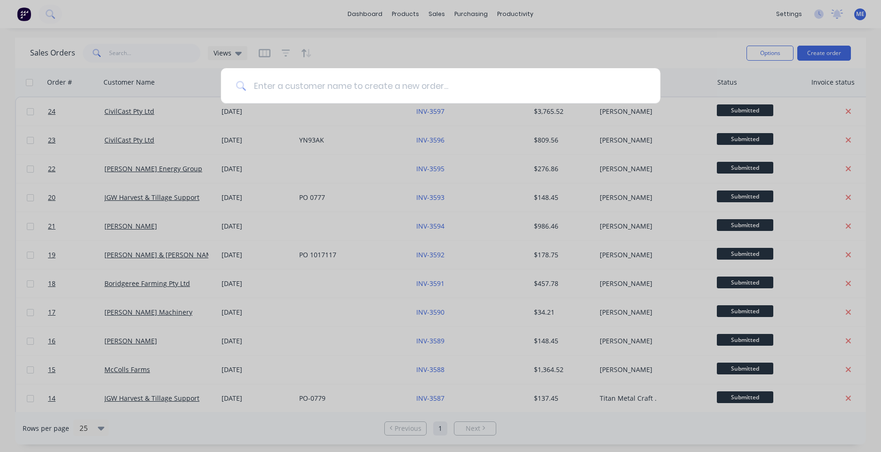
click at [328, 90] on input at bounding box center [445, 85] width 399 height 35
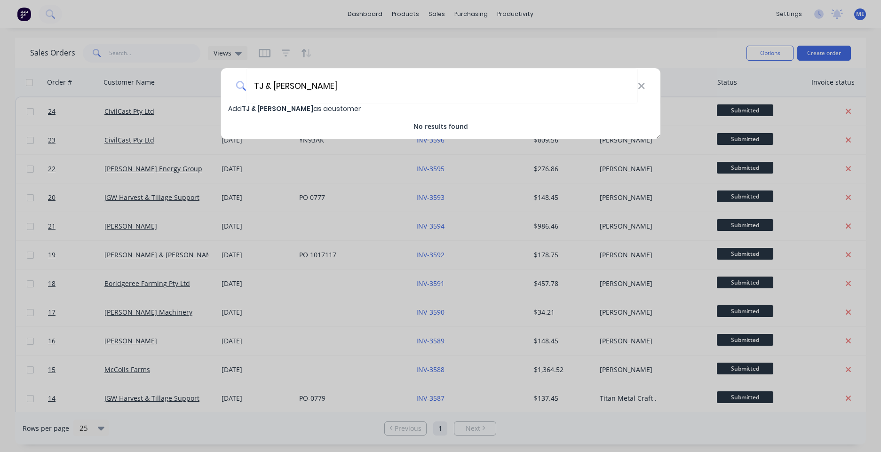
type input "TJ & [PERSON_NAME]"
click at [331, 107] on span "Add TJ & [PERSON_NAME] as a customer" at bounding box center [294, 108] width 133 height 9
select select "AU"
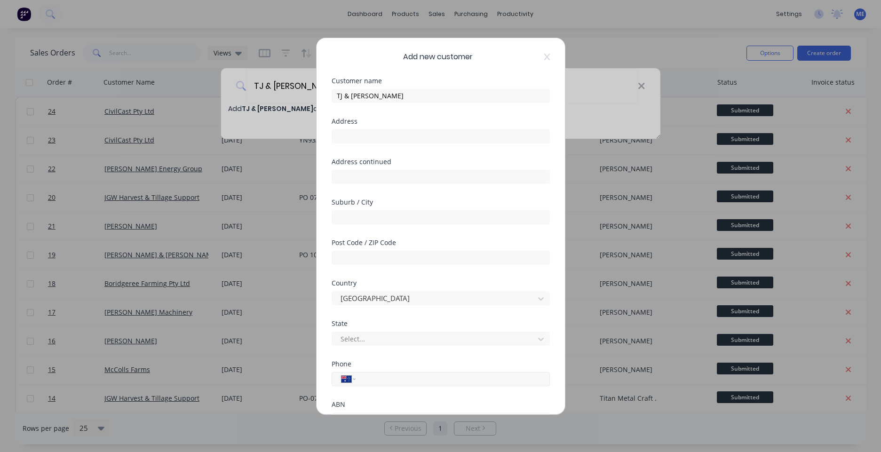
click at [406, 381] on input "tel" at bounding box center [450, 378] width 177 height 11
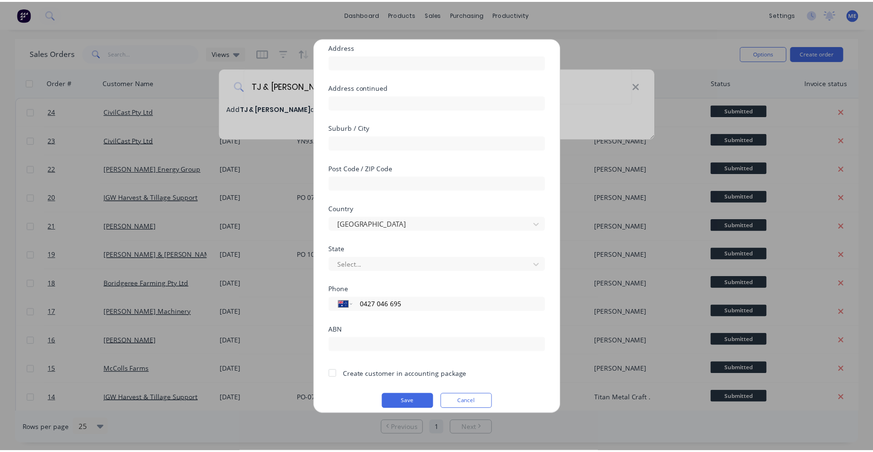
scroll to position [83, 0]
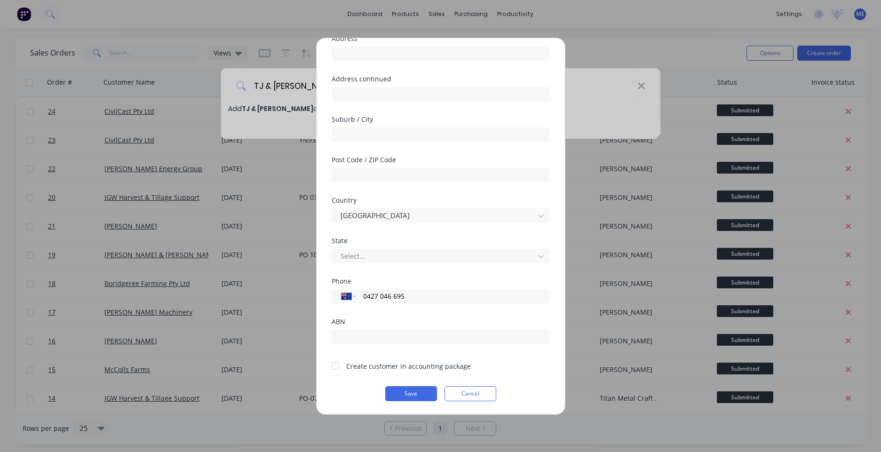
type input "0427 046 695"
click at [335, 365] on div at bounding box center [335, 365] width 19 height 19
click at [410, 391] on button "Save" at bounding box center [411, 393] width 52 height 15
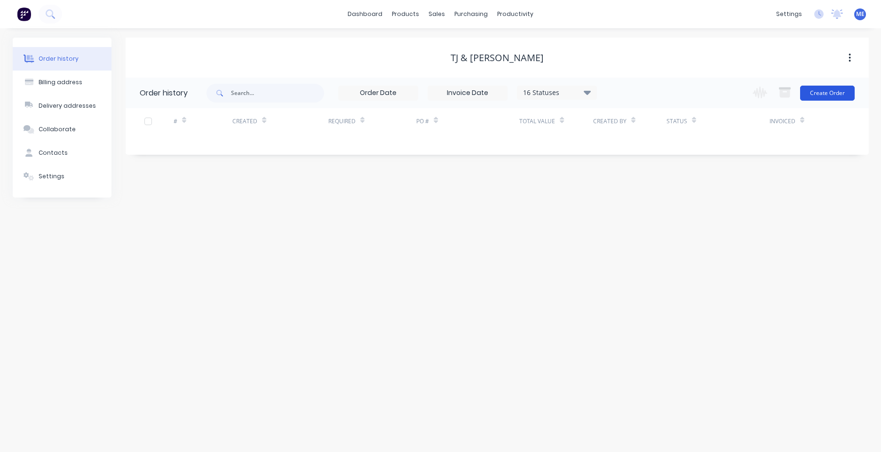
click at [698, 93] on button "Create Order" at bounding box center [827, 93] width 55 height 15
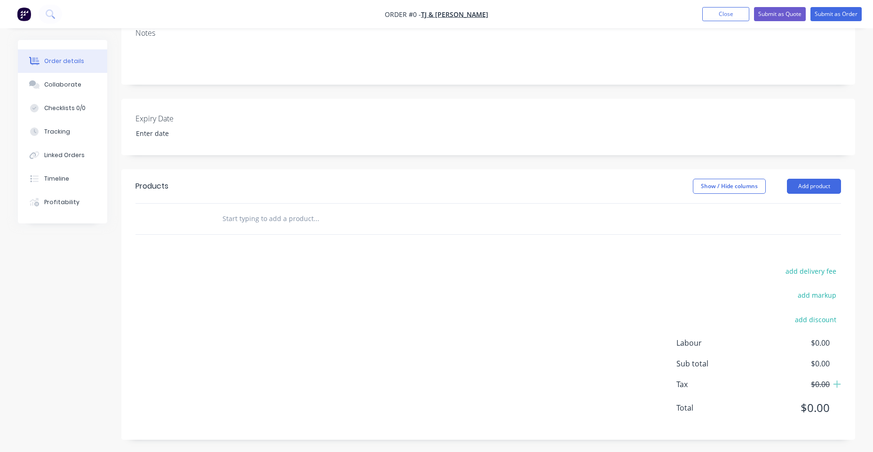
scroll to position [156, 0]
click at [290, 213] on input "text" at bounding box center [316, 216] width 188 height 19
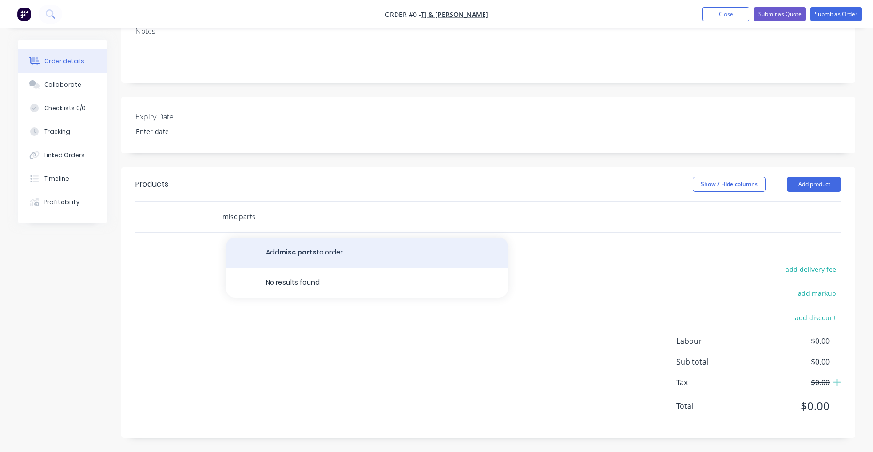
type input "misc parts"
click at [271, 249] on button "Add misc parts to order" at bounding box center [367, 252] width 282 height 30
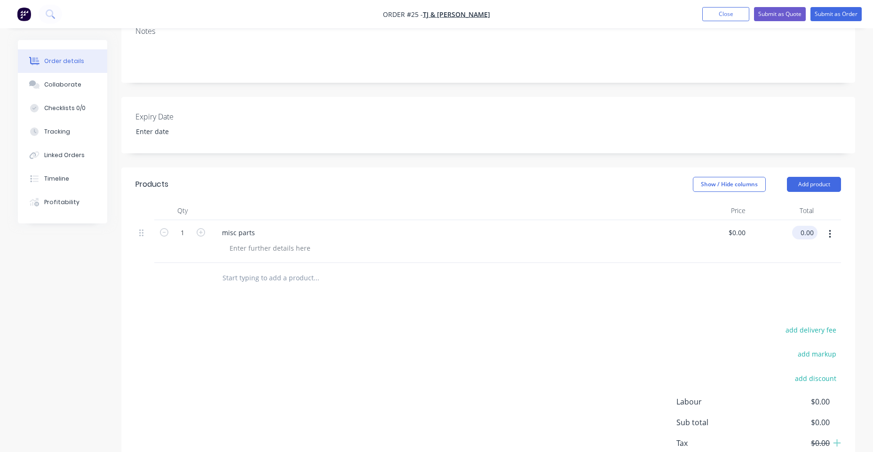
click at [698, 234] on input "0.00" at bounding box center [807, 233] width 22 height 14
type input "67.2"
type input "$67.20"
click at [575, 314] on div "Products Show / Hide columns Add product Qty Price Total 1 misc parts $67.20 $6…" at bounding box center [487, 332] width 733 height 331
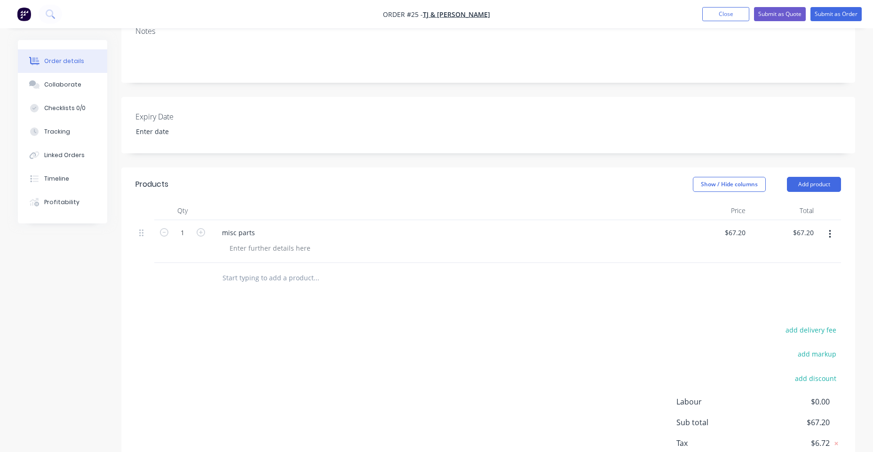
click at [255, 272] on input "text" at bounding box center [316, 277] width 188 height 19
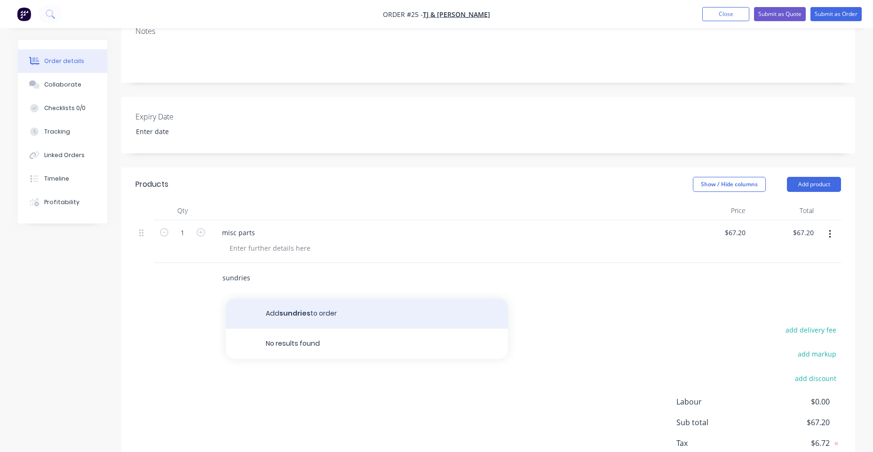
type input "sundries"
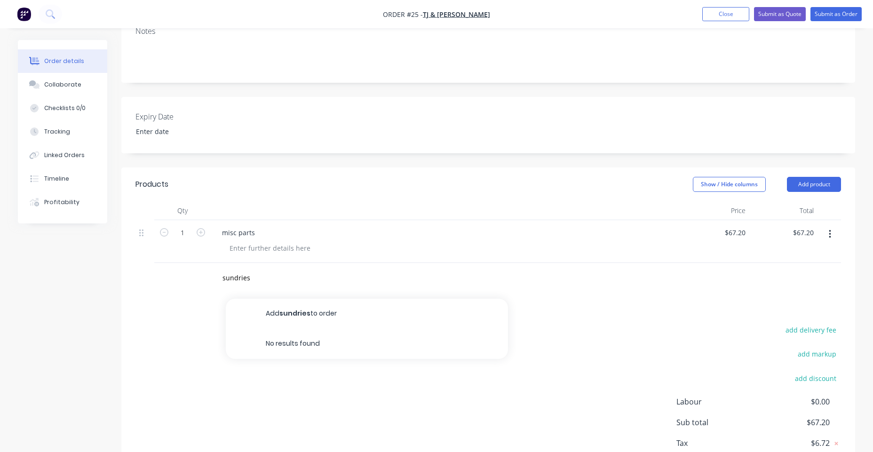
drag, startPoint x: 291, startPoint y: 308, endPoint x: 507, endPoint y: 311, distance: 216.3
click at [292, 308] on button "Add sundries to order" at bounding box center [367, 314] width 282 height 30
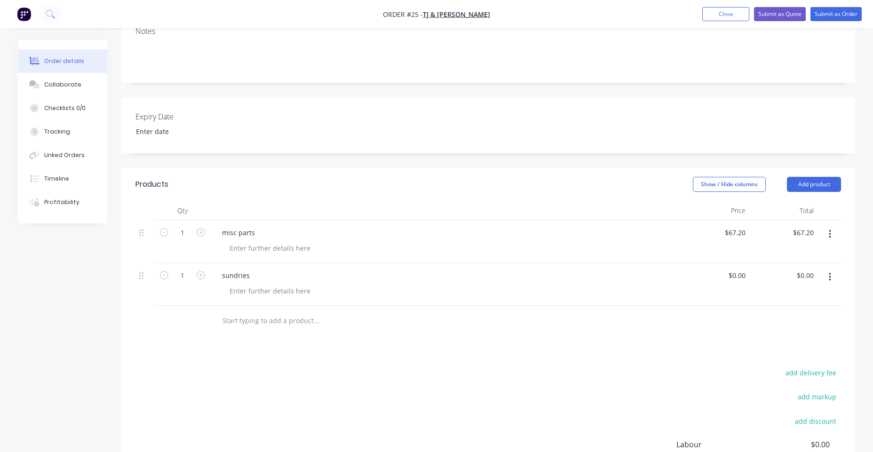
click at [698, 264] on div "$0.00 $0.00" at bounding box center [783, 284] width 68 height 43
click at [698, 277] on input "0.00" at bounding box center [807, 275] width 22 height 14
type input "12.38"
type input "$12.38"
type input "12.38"
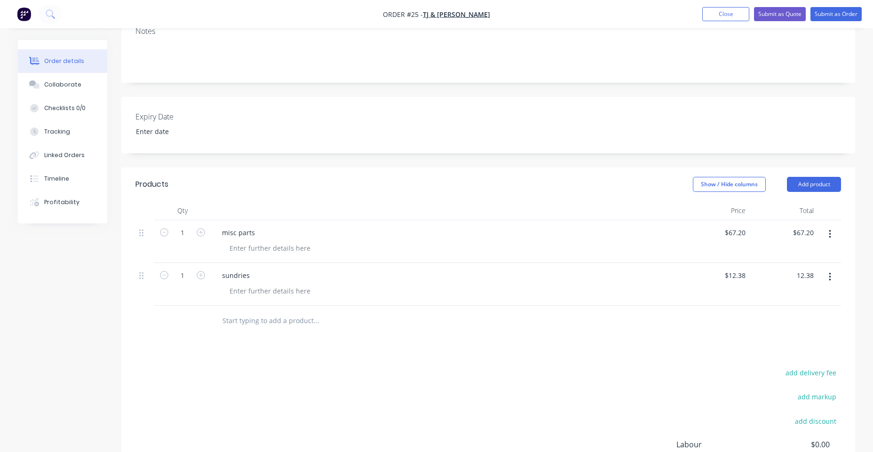
click at [284, 320] on input "text" at bounding box center [316, 320] width 188 height 19
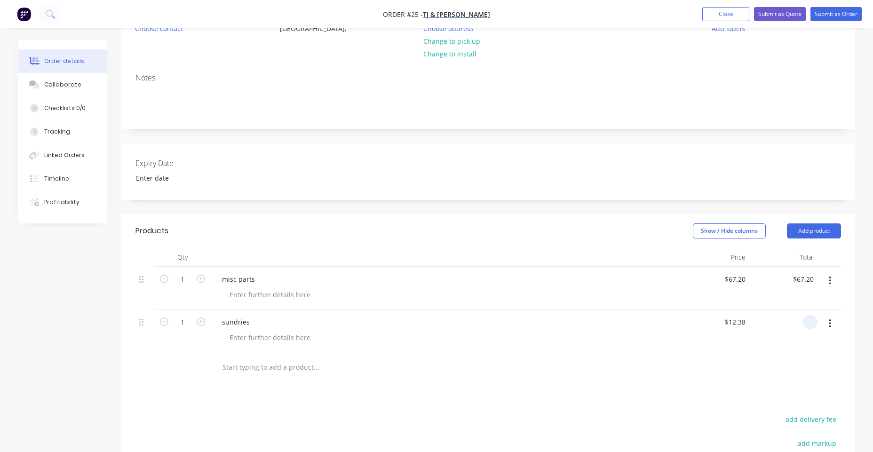
scroll to position [88, 0]
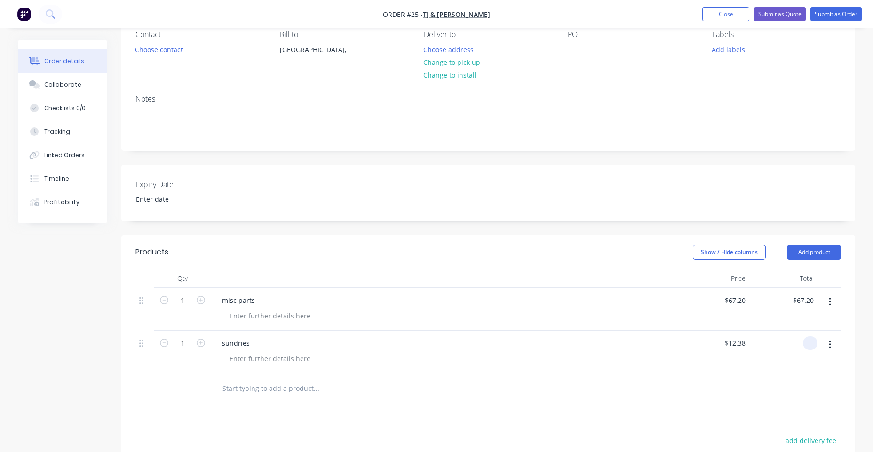
type input "$0.00"
click at [269, 380] on input "text" at bounding box center [316, 388] width 188 height 19
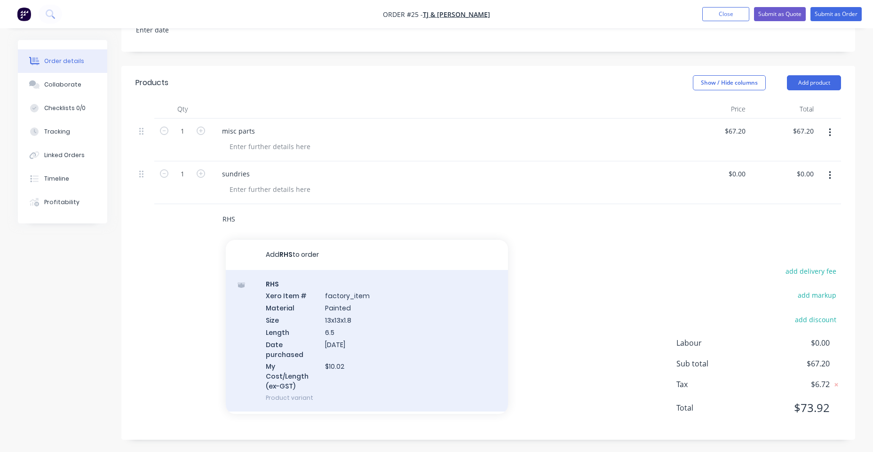
scroll to position [260, 0]
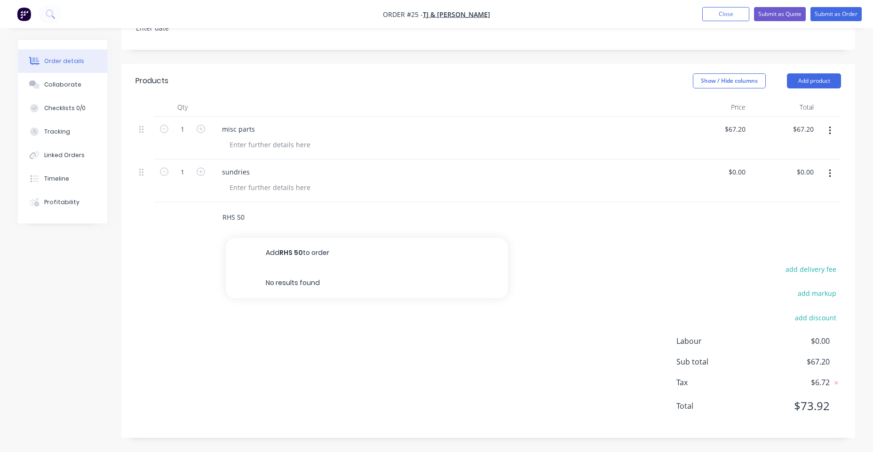
click at [309, 223] on input "RHS 50" at bounding box center [316, 217] width 188 height 19
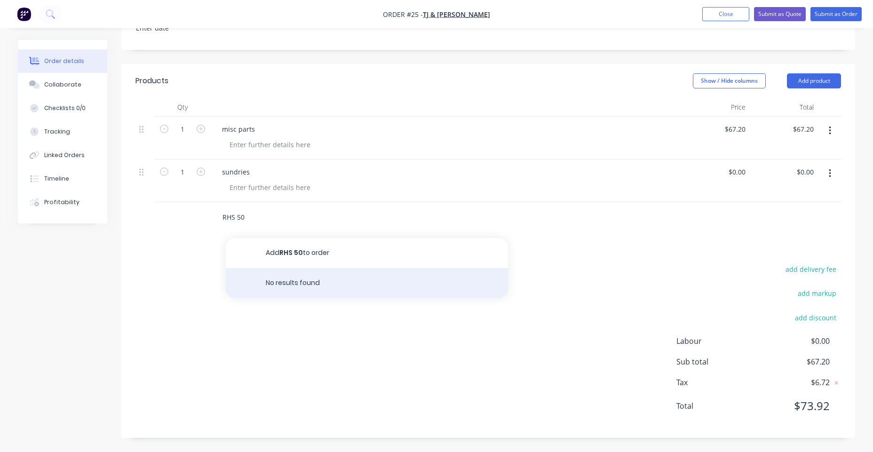
type input "RHS 50"
click at [321, 289] on div "No results found" at bounding box center [367, 283] width 282 height 30
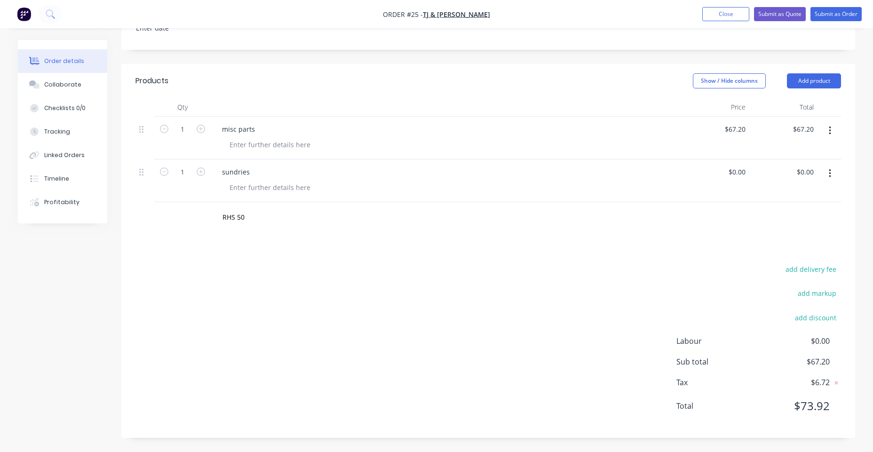
click at [610, 305] on div "add delivery fee add markup add discount Labour $0.00 Sub total $67.20 Tax $6.7…" at bounding box center [487, 343] width 705 height 161
click at [424, 222] on div "RHS 50" at bounding box center [355, 217] width 282 height 19
drag, startPoint x: 806, startPoint y: 216, endPoint x: 812, endPoint y: 214, distance: 5.9
click at [698, 216] on div "RHS 50" at bounding box center [487, 217] width 705 height 31
click at [698, 79] on button "Add product" at bounding box center [814, 80] width 54 height 15
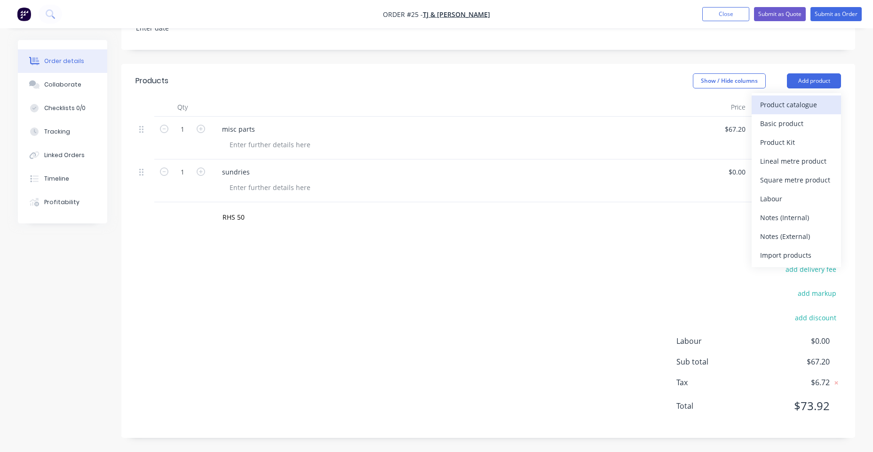
click at [698, 102] on div "Product catalogue" at bounding box center [796, 105] width 72 height 14
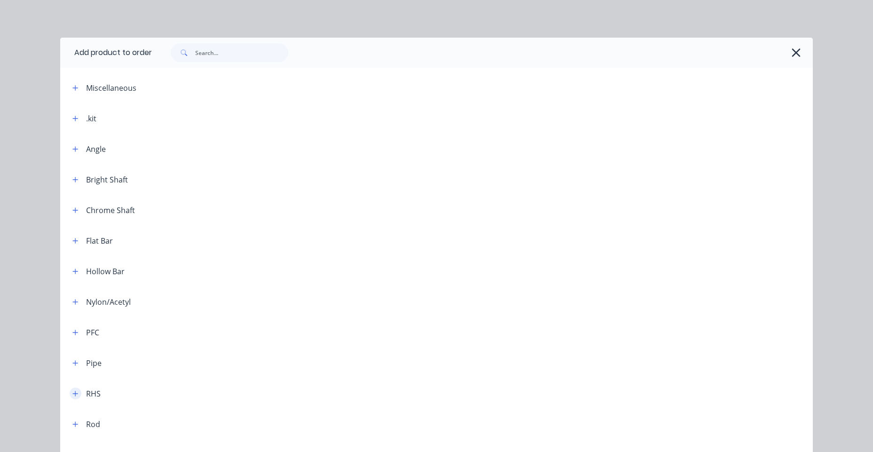
click at [71, 398] on button "button" at bounding box center [76, 393] width 12 height 12
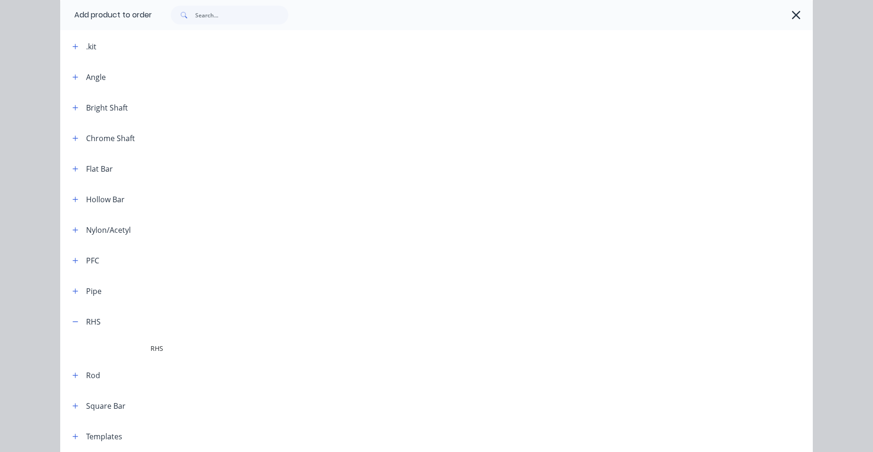
scroll to position [135, 0]
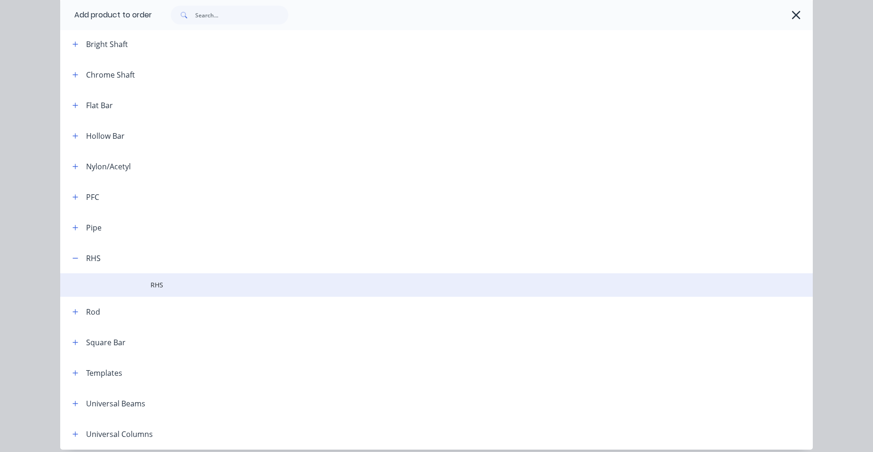
click at [165, 279] on td "RHS" at bounding box center [481, 285] width 662 height 24
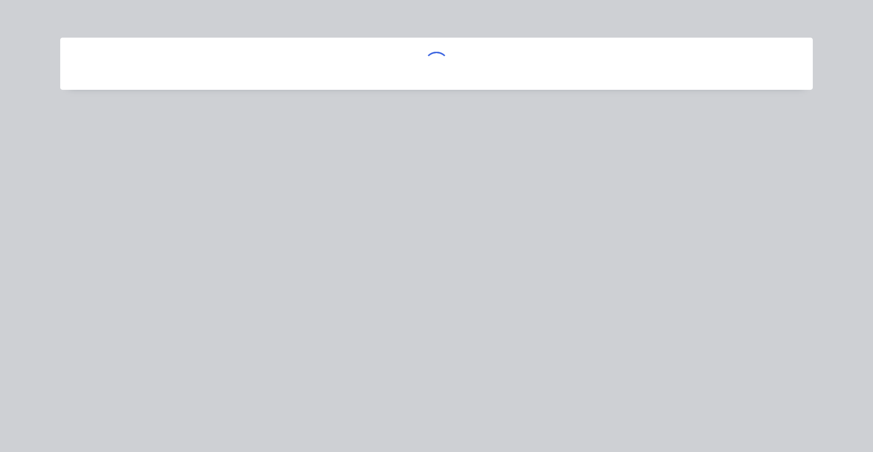
scroll to position [0, 0]
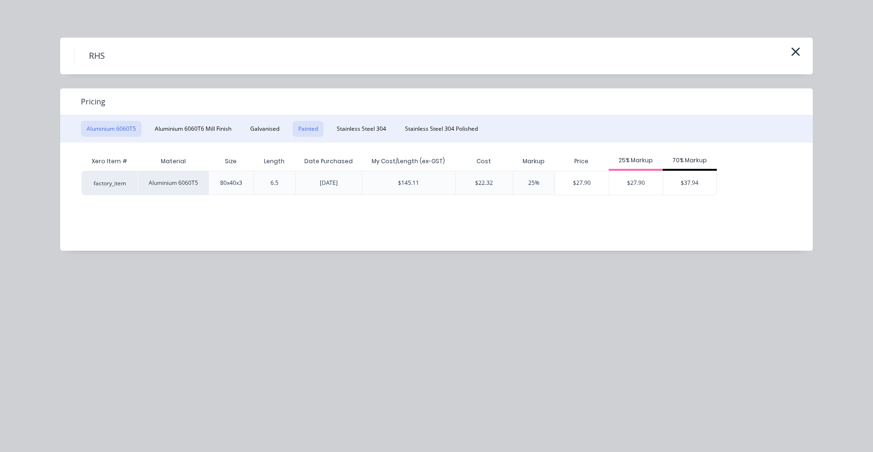
click at [314, 121] on button "Painted" at bounding box center [307, 129] width 31 height 16
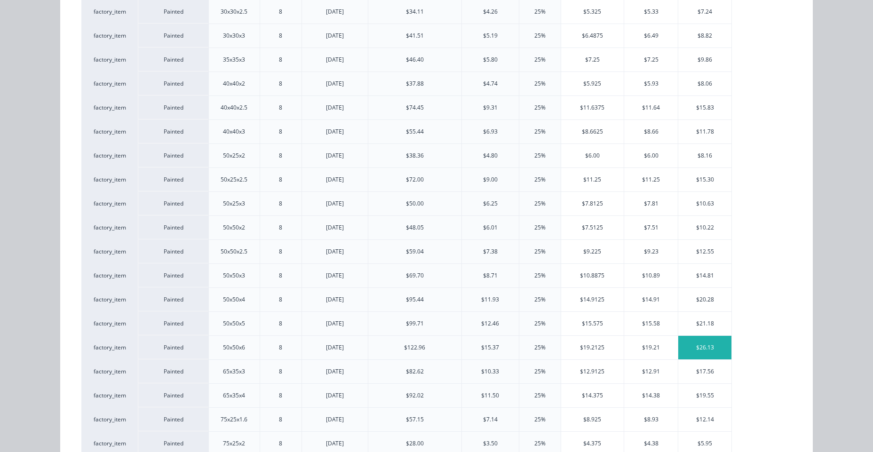
scroll to position [407, 0]
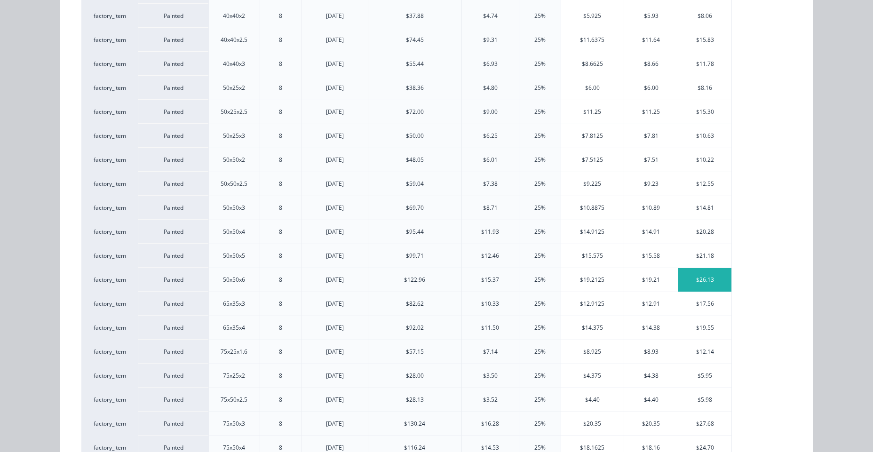
click at [698, 282] on div "$26.13" at bounding box center [704, 280] width 53 height 24
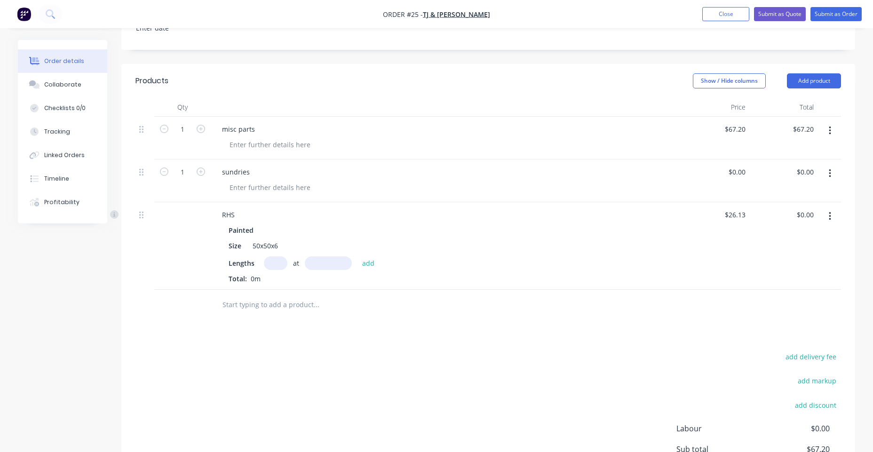
click at [271, 264] on input "text" at bounding box center [276, 263] width 24 height 14
type input "1"
type input "1.8mm"
click at [366, 266] on button "add" at bounding box center [368, 262] width 22 height 13
click at [278, 282] on icon "button" at bounding box center [277, 279] width 6 height 8
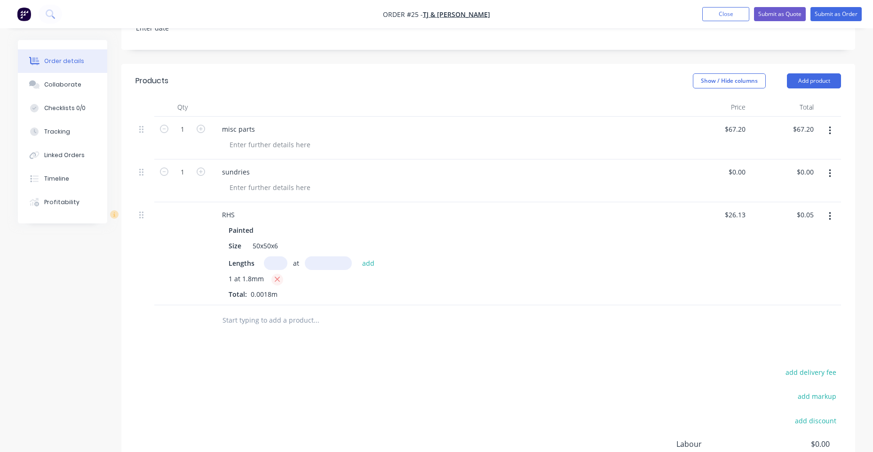
type input "$0.00"
click at [276, 266] on input "text" at bounding box center [276, 263] width 24 height 14
type input "1"
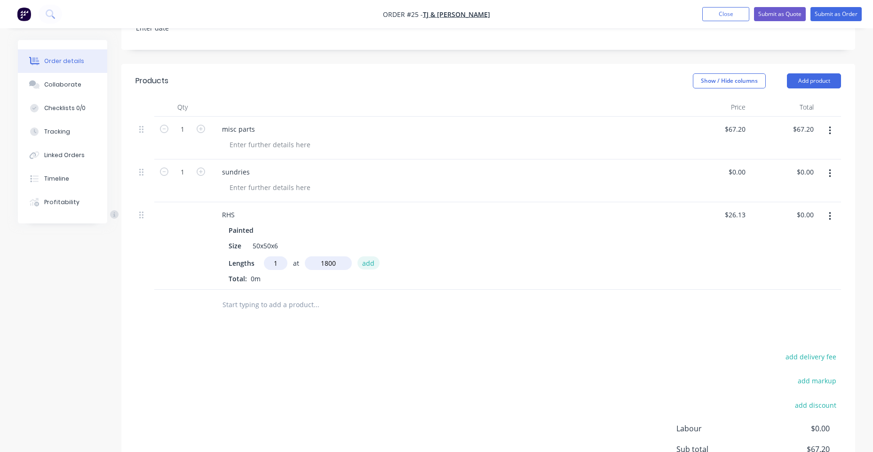
type input "1800mm"
click at [362, 263] on button "add" at bounding box center [368, 262] width 22 height 13
type input "$47.03"
click at [317, 373] on div "add delivery fee add markup add discount Labour $0.00 Sub total $114.23 Tax $11…" at bounding box center [487, 446] width 705 height 161
click at [278, 323] on input "text" at bounding box center [316, 320] width 188 height 19
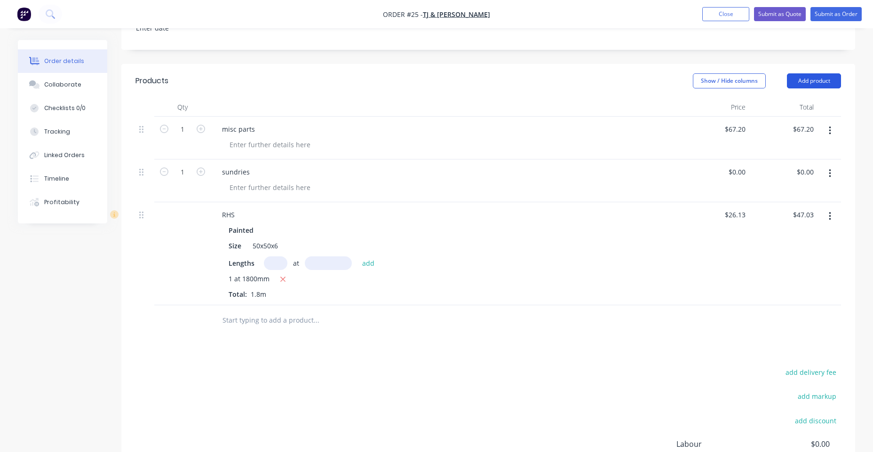
drag, startPoint x: 812, startPoint y: 82, endPoint x: 827, endPoint y: 87, distance: 16.8
click at [698, 82] on button "Add product" at bounding box center [814, 80] width 54 height 15
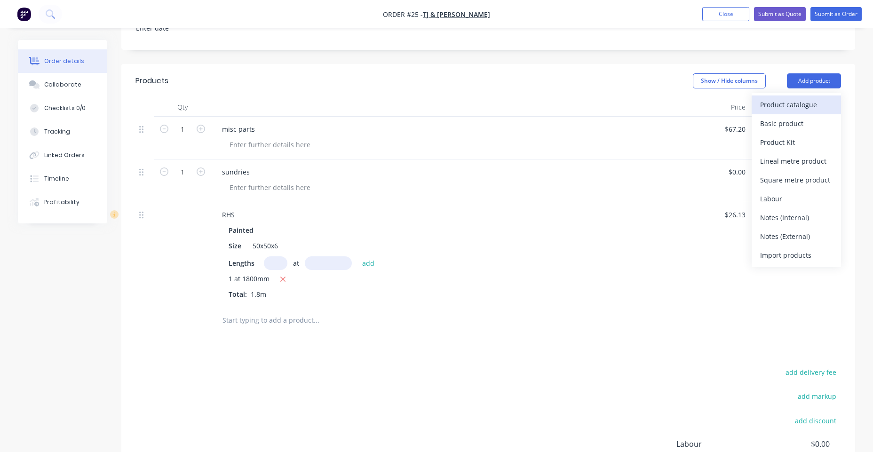
click at [698, 103] on div "Product catalogue" at bounding box center [796, 105] width 72 height 14
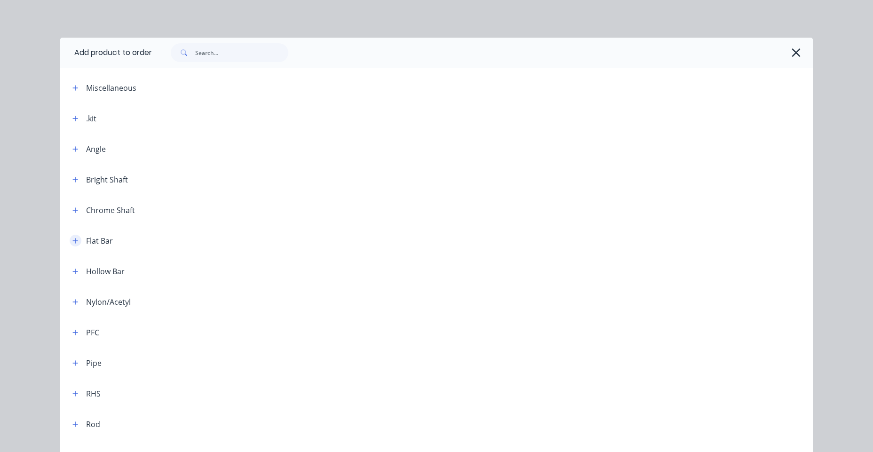
click at [73, 236] on button "button" at bounding box center [76, 241] width 12 height 12
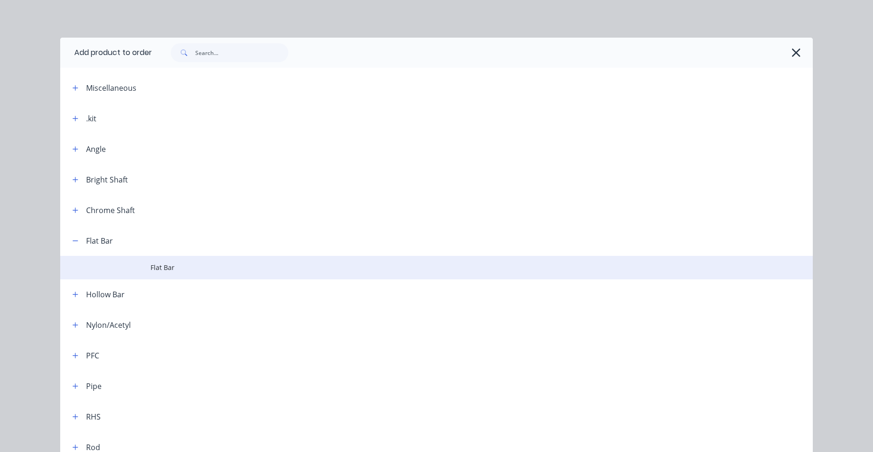
click at [174, 265] on span "Flat Bar" at bounding box center [414, 267] width 529 height 10
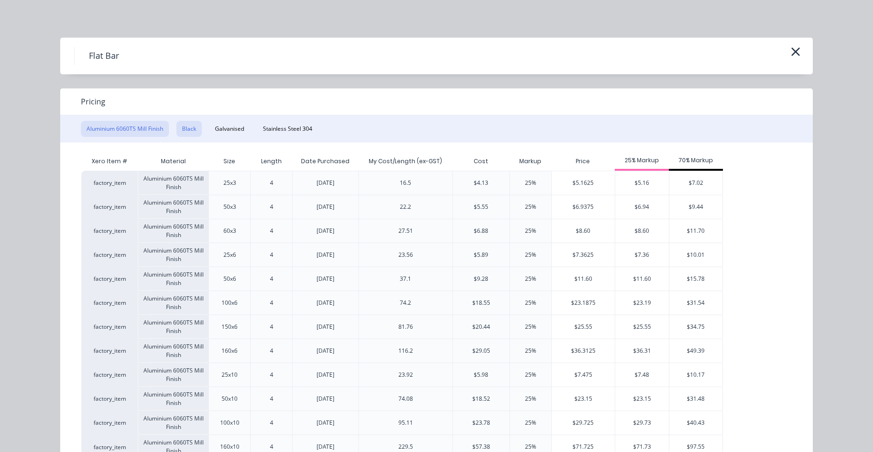
click at [192, 127] on button "Black" at bounding box center [188, 129] width 25 height 16
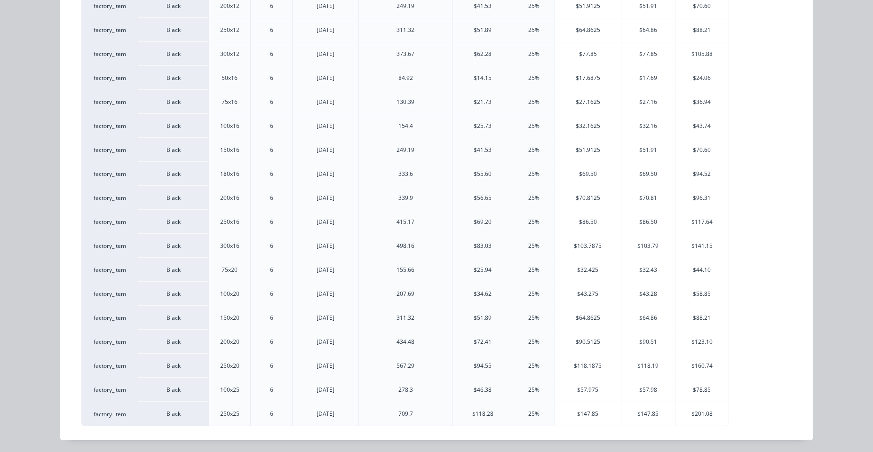
scroll to position [1329, 0]
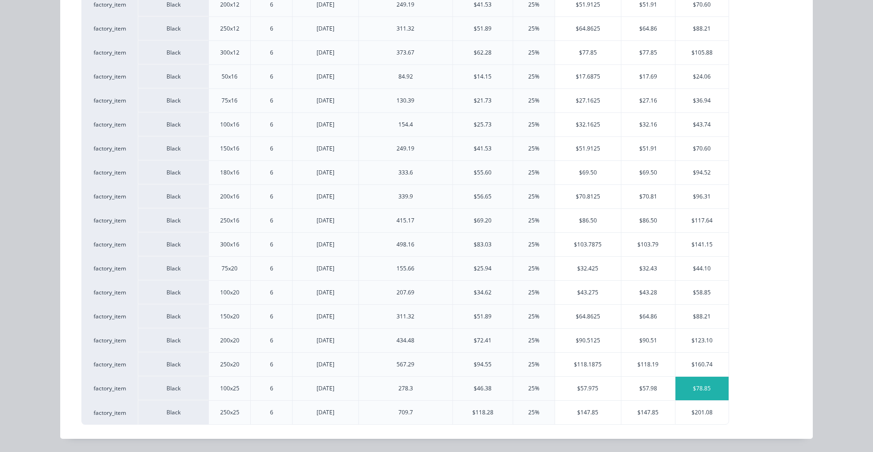
click at [690, 386] on div "$78.85" at bounding box center [701, 389] width 53 height 24
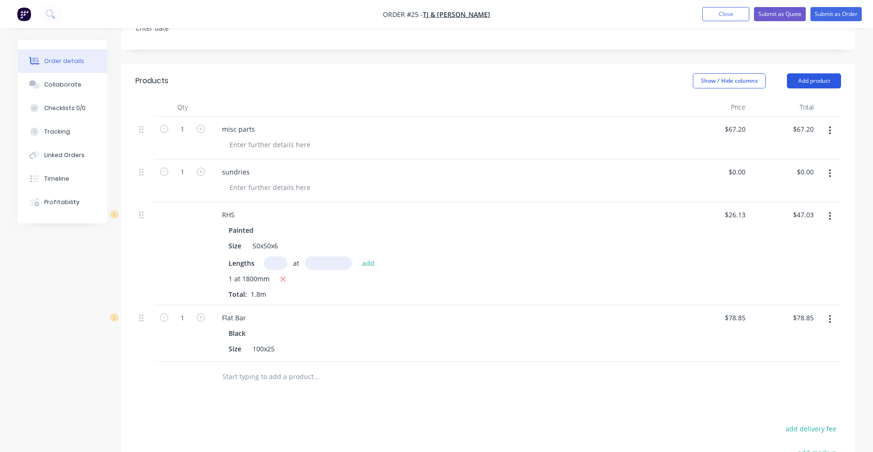
click at [698, 83] on button "Add product" at bounding box center [814, 80] width 54 height 15
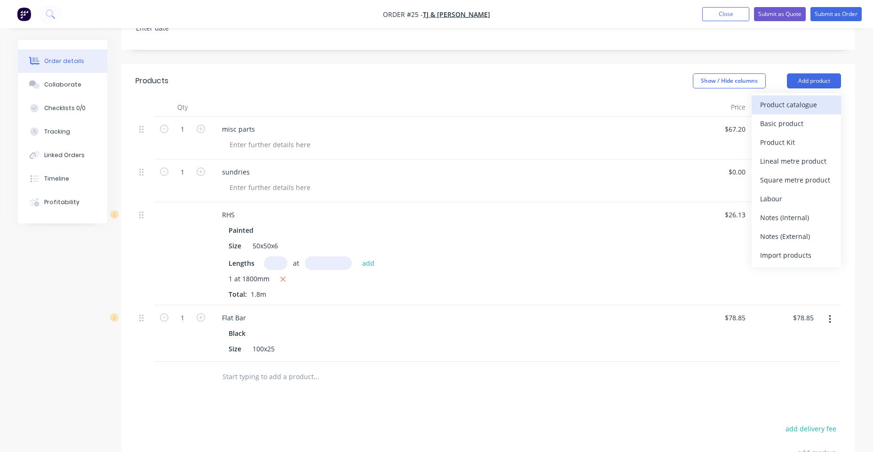
click at [698, 103] on div "Product catalogue" at bounding box center [796, 105] width 72 height 14
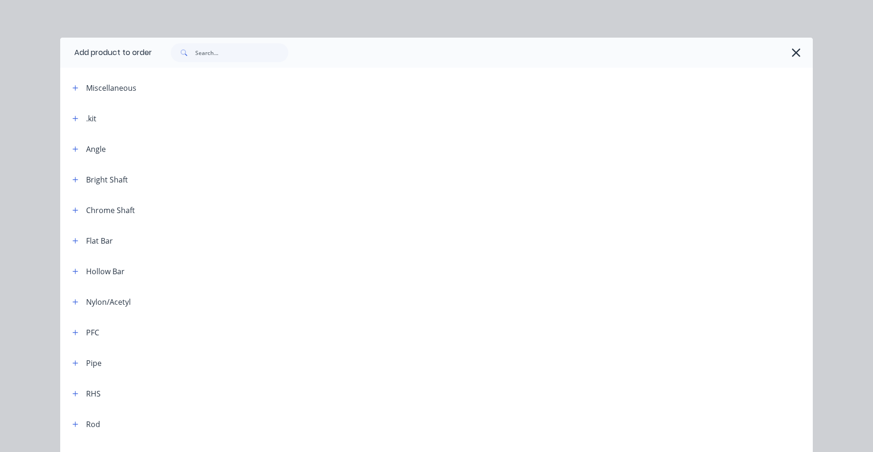
click at [94, 240] on div "Flat Bar" at bounding box center [99, 240] width 27 height 11
click at [72, 241] on icon "button" at bounding box center [75, 240] width 6 height 7
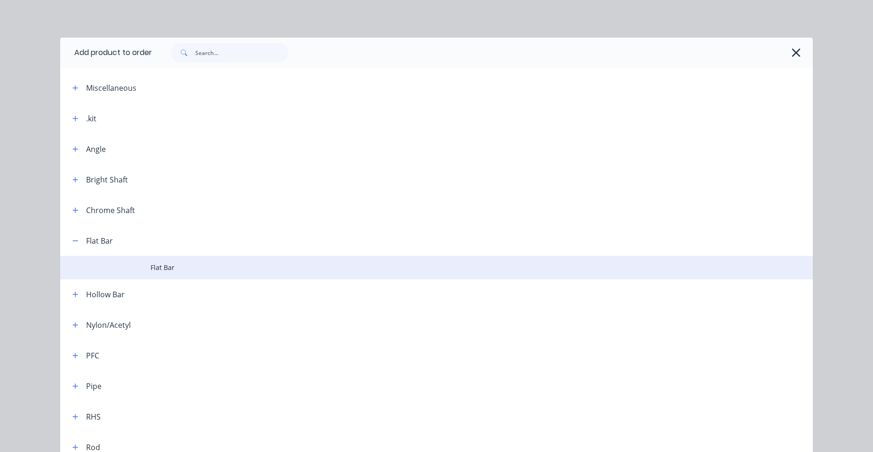
click at [192, 272] on span "Flat Bar" at bounding box center [414, 267] width 529 height 10
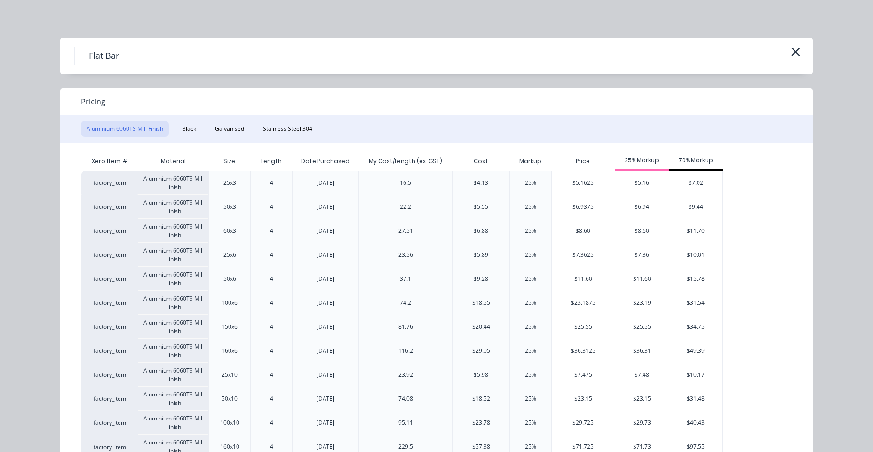
scroll to position [34, 0]
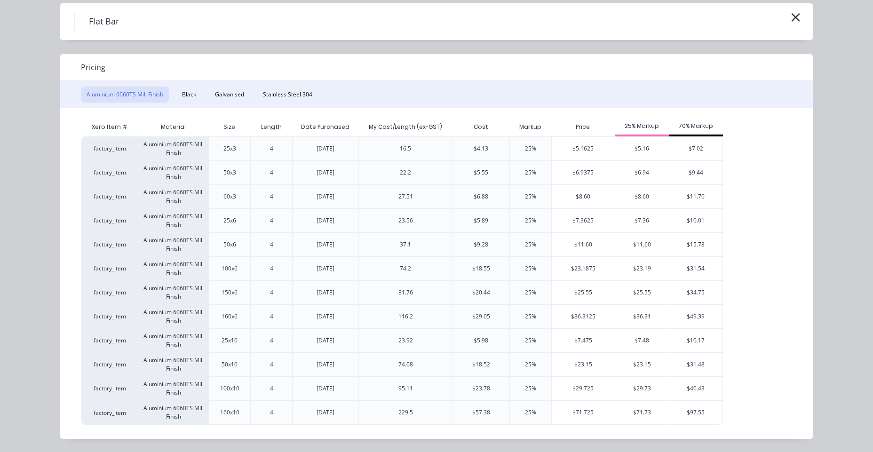
click at [186, 94] on button "Black" at bounding box center [188, 95] width 25 height 16
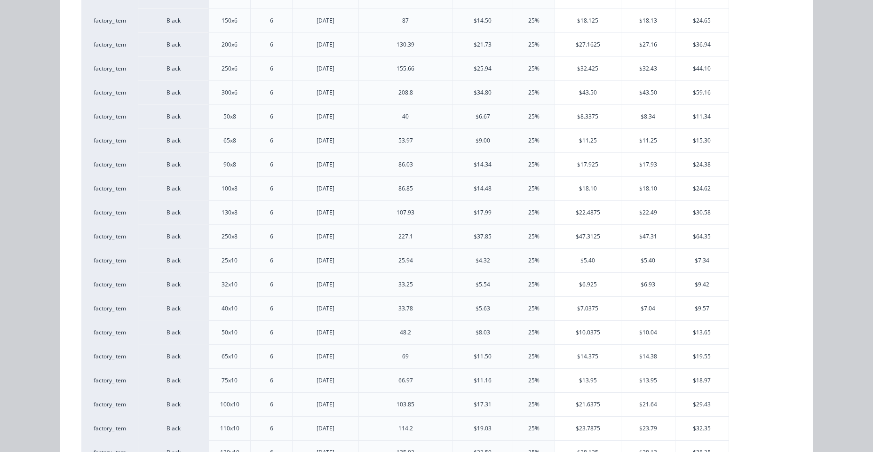
scroll to position [576, 0]
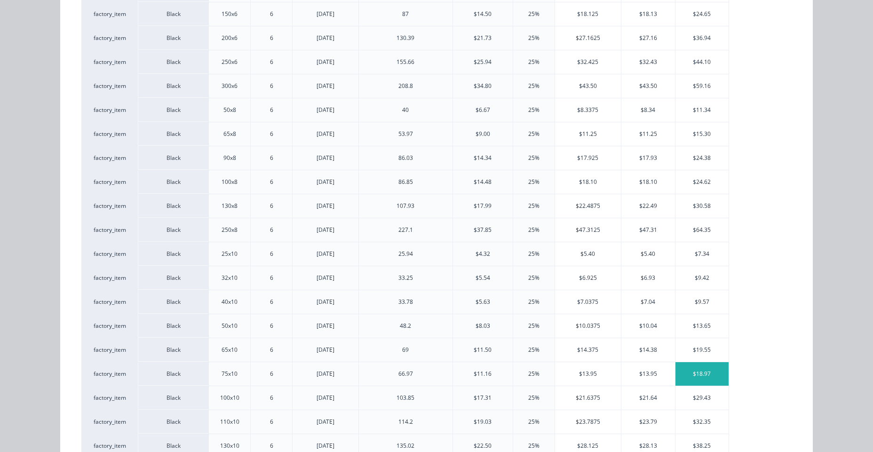
click at [698, 373] on div "$18.97" at bounding box center [701, 374] width 53 height 24
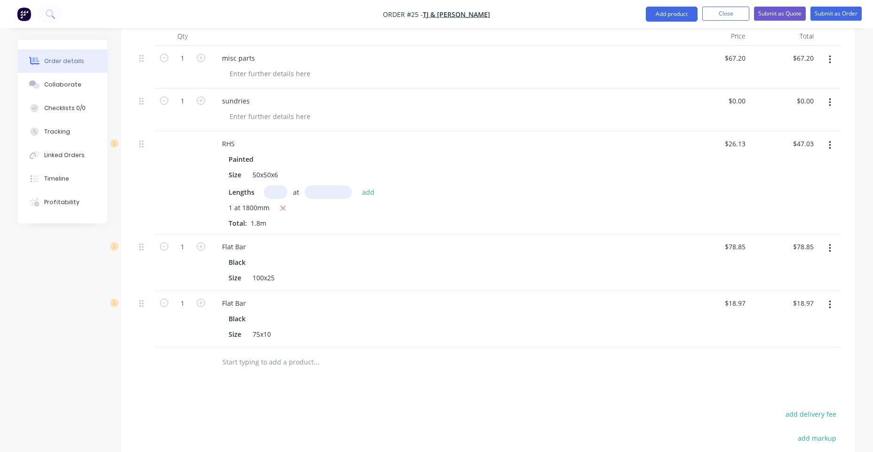
scroll to position [395, 0]
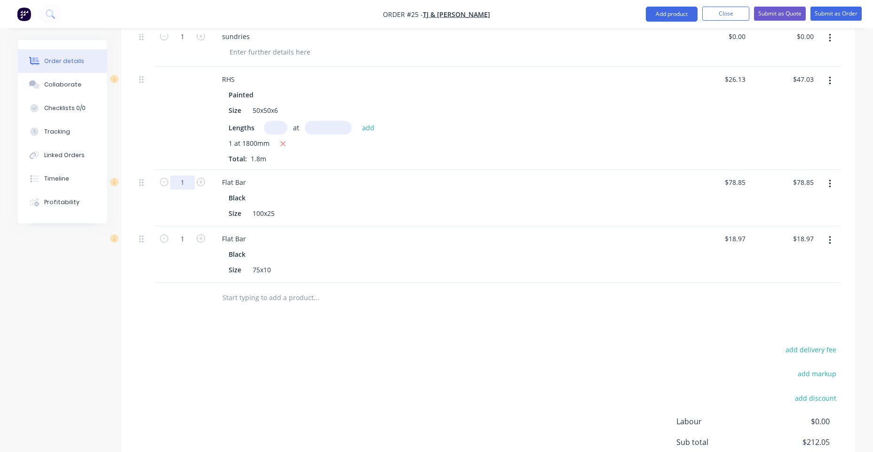
click at [183, 181] on input "1" at bounding box center [182, 182] width 24 height 14
type input "0.23"
type input "$18.14"
click at [185, 242] on input "1" at bounding box center [182, 239] width 24 height 14
type input "0.06"
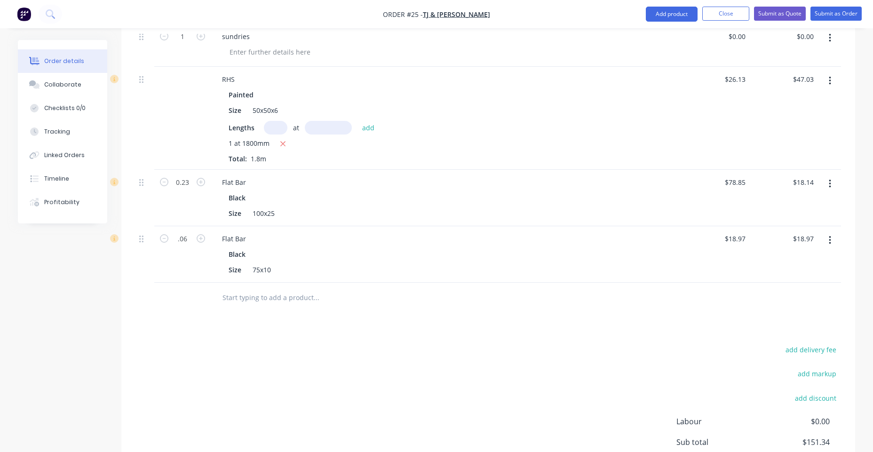
type input "$1.14"
click at [333, 349] on div "add delivery fee add markup add discount Labour $0.00 Sub total $151.34 Tax $15…" at bounding box center [487, 423] width 705 height 161
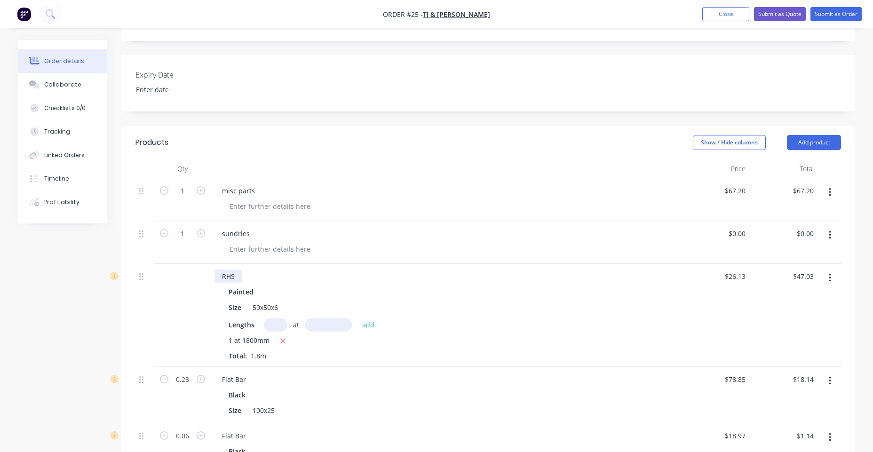
scroll to position [204, 0]
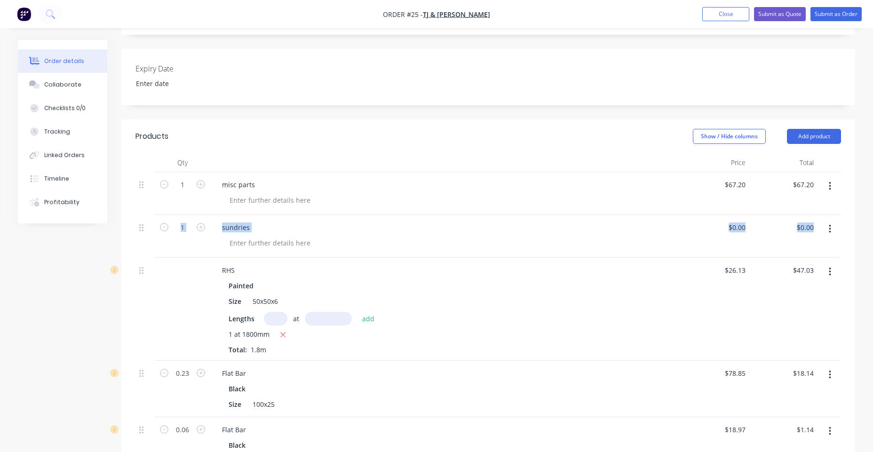
drag, startPoint x: 138, startPoint y: 230, endPoint x: 138, endPoint y: 309, distance: 79.0
click at [138, 309] on div "1 misc parts $67.20 $67.20 $67.20 $67.20 1 sundries $0.00 $0.00 $0.00 $0.00 RHS…" at bounding box center [487, 322] width 705 height 301
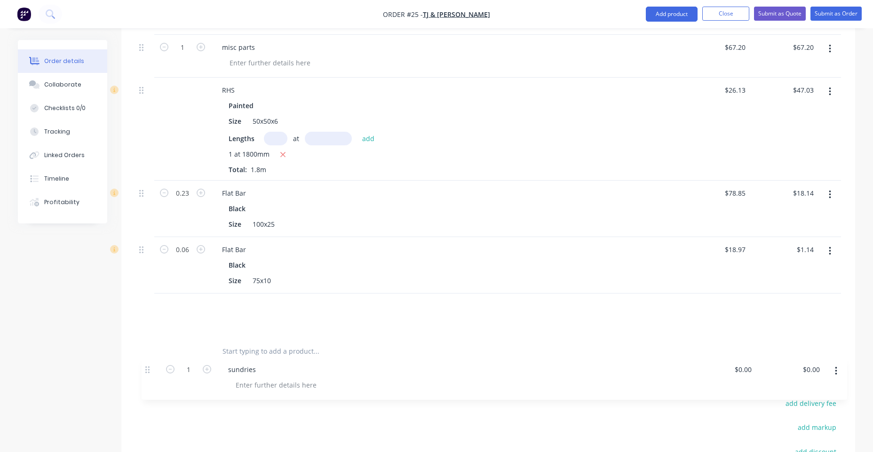
scroll to position [345, 0]
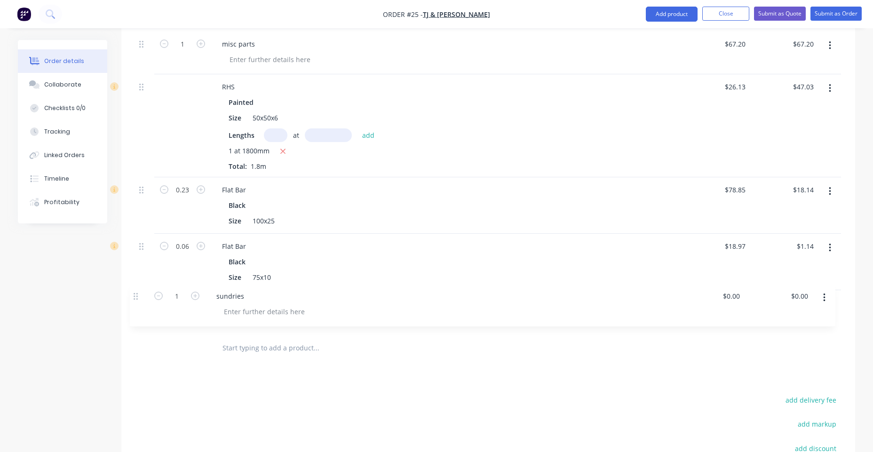
drag, startPoint x: 138, startPoint y: 309, endPoint x: 138, endPoint y: 315, distance: 5.7
click at [138, 315] on div "1 misc parts $67.20 $67.20 $67.20 $67.20 1 sundries $0.00 $0.00 $0.00 $0.00 RHS…" at bounding box center [487, 182] width 705 height 301
click at [698, 11] on button "Submit as Order" at bounding box center [835, 14] width 51 height 14
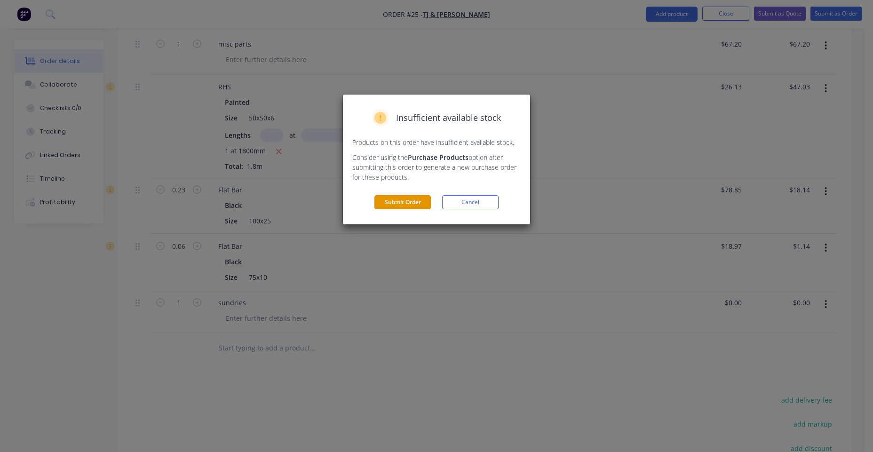
click at [408, 203] on button "Submit Order" at bounding box center [402, 202] width 56 height 14
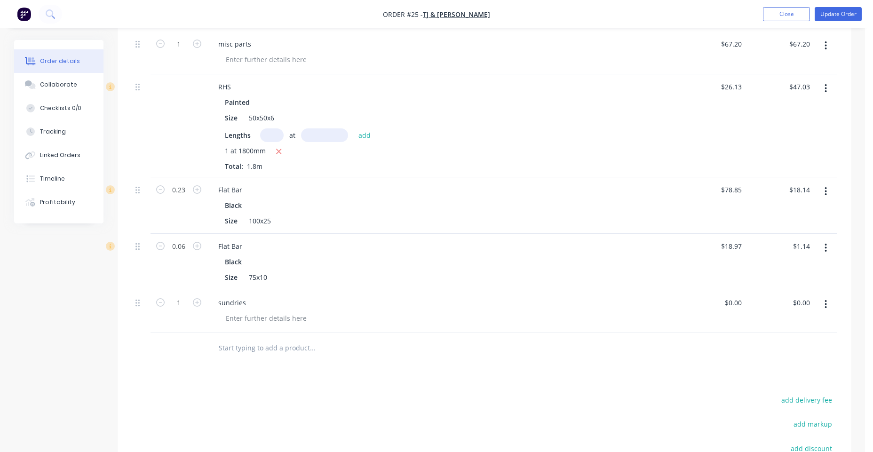
scroll to position [319, 0]
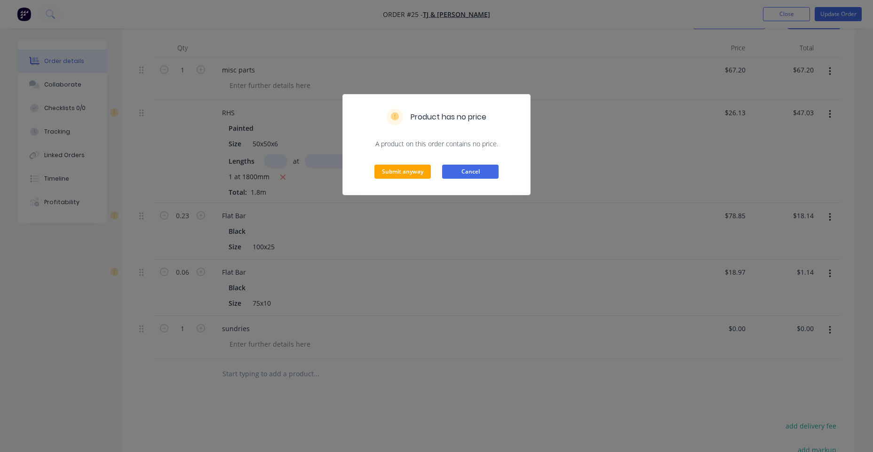
click at [483, 174] on button "Cancel" at bounding box center [470, 172] width 56 height 14
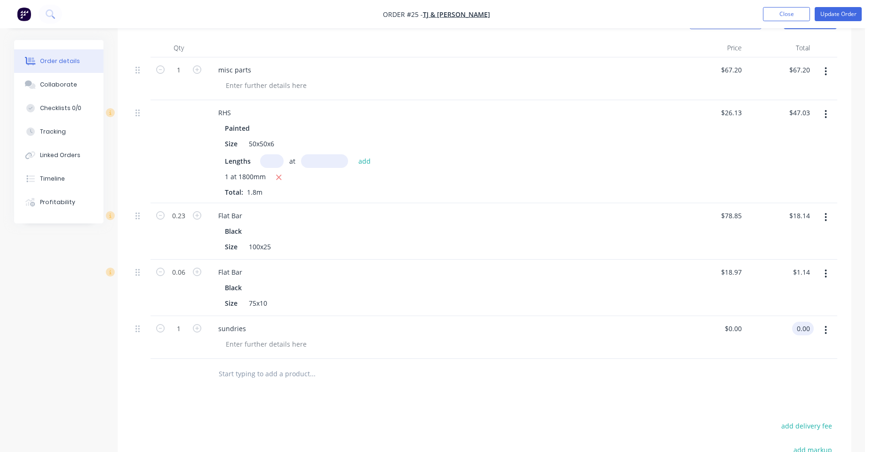
click at [698, 334] on input "0.00" at bounding box center [805, 329] width 18 height 14
type input "12.38"
type input "$12.38"
drag, startPoint x: 583, startPoint y: 443, endPoint x: 613, endPoint y: 407, distance: 47.4
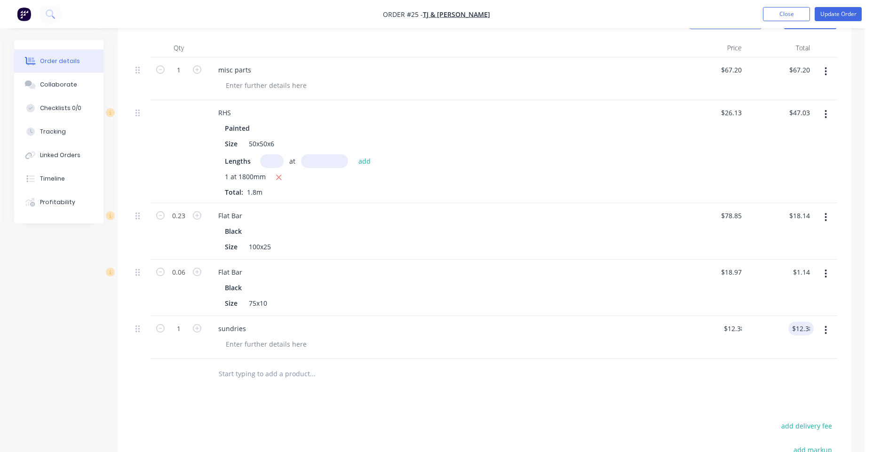
click at [698, 15] on button "Update Order" at bounding box center [837, 14] width 47 height 14
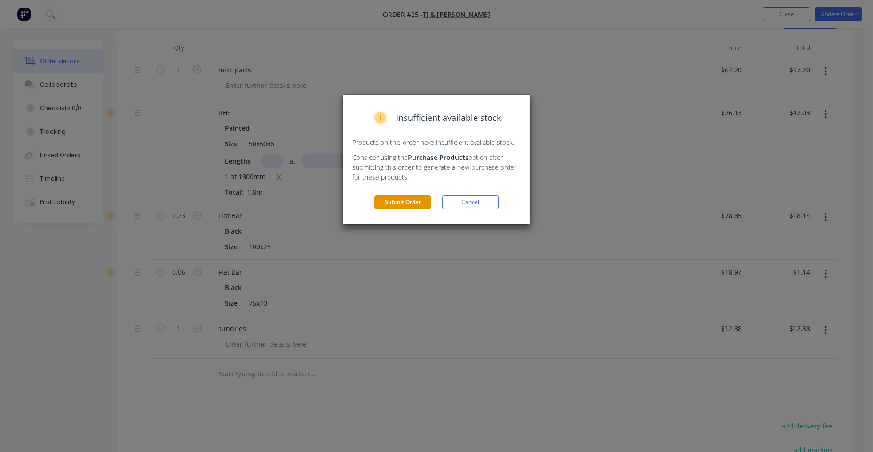
click at [406, 207] on button "Submit Order" at bounding box center [402, 202] width 56 height 14
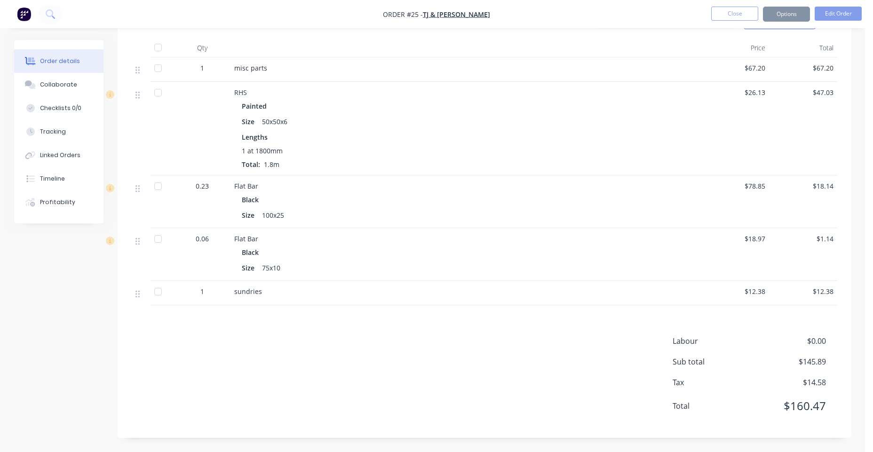
scroll to position [318, 0]
click at [56, 131] on div "Tracking" at bounding box center [53, 131] width 26 height 8
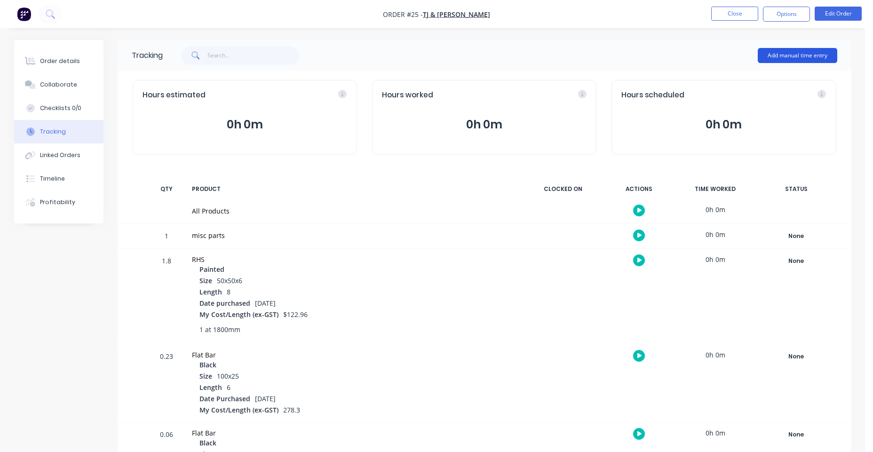
click at [698, 56] on button "Add manual time entry" at bounding box center [796, 55] width 79 height 15
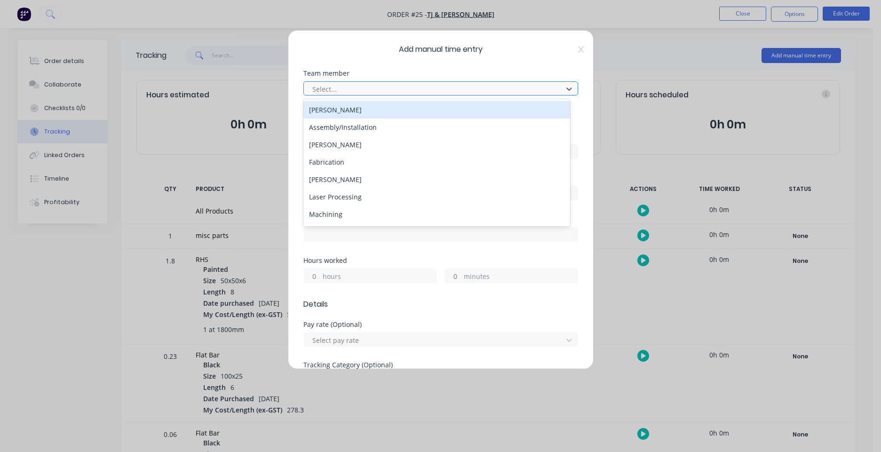
click at [413, 89] on div at bounding box center [434, 89] width 246 height 12
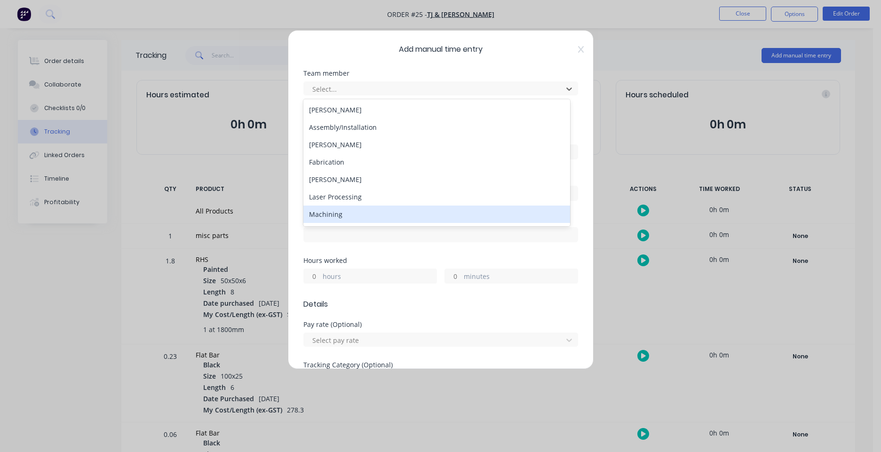
click at [365, 212] on div "Machining" at bounding box center [436, 213] width 267 height 17
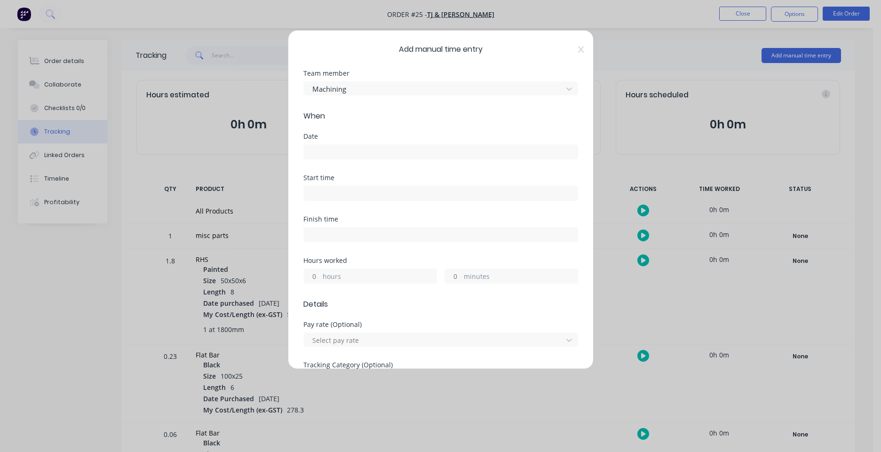
click at [367, 154] on input at bounding box center [441, 152] width 274 height 14
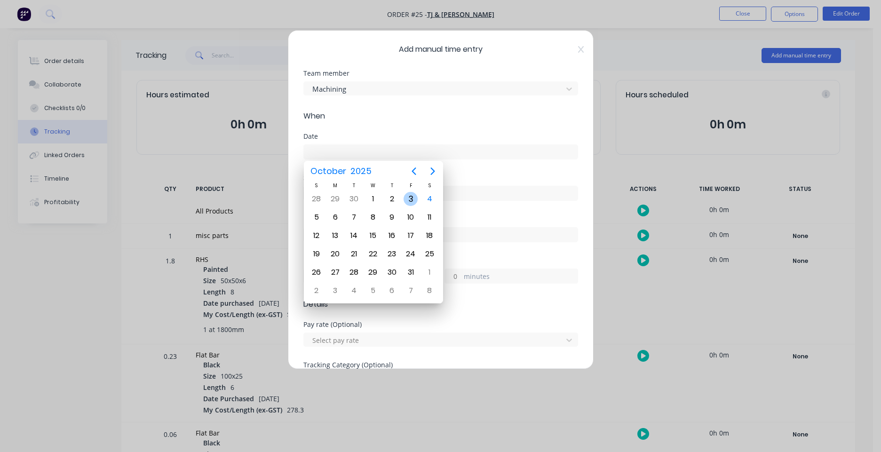
click at [407, 200] on div "3" at bounding box center [410, 199] width 14 height 14
type input "[DATE]"
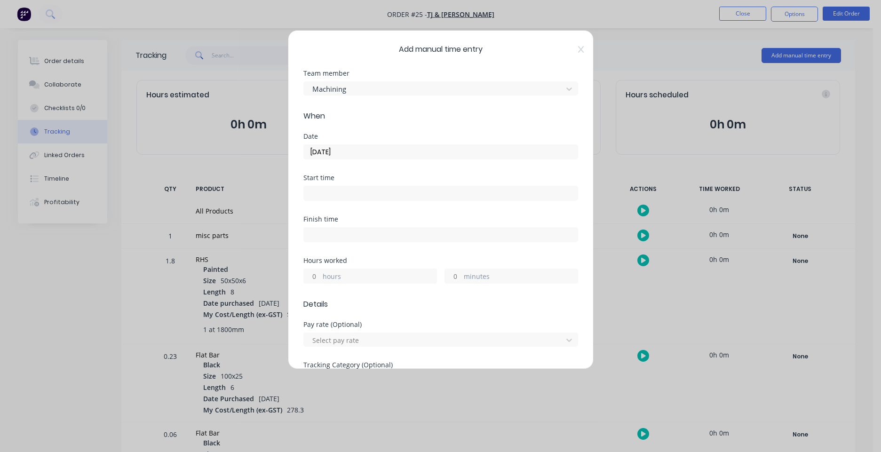
click at [372, 274] on label "hours" at bounding box center [380, 277] width 114 height 12
click at [320, 274] on input "hours" at bounding box center [312, 276] width 16 height 14
type input "2"
type input "30"
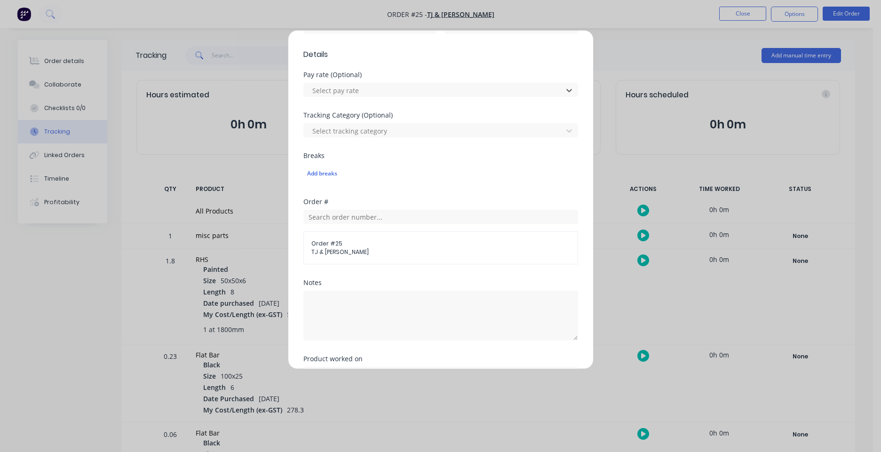
scroll to position [304, 0]
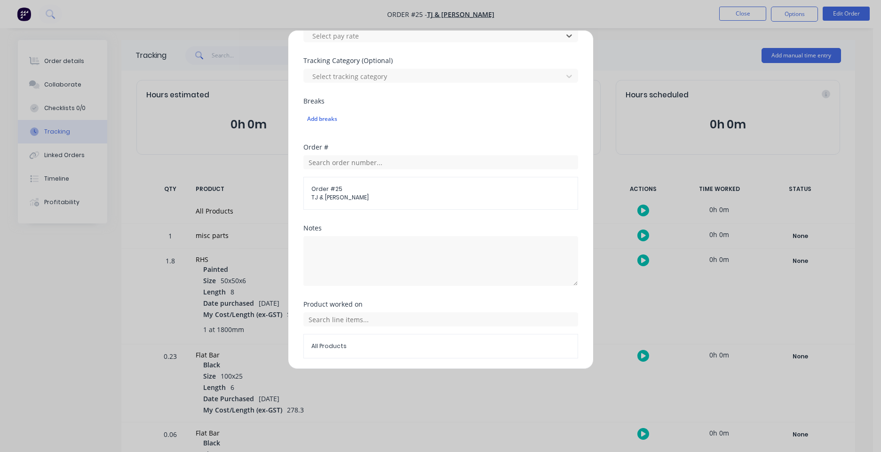
click at [698, 55] on div "Add manual time entry Team member Machining When Date [DATE] Start time Finish …" at bounding box center [440, 226] width 881 height 452
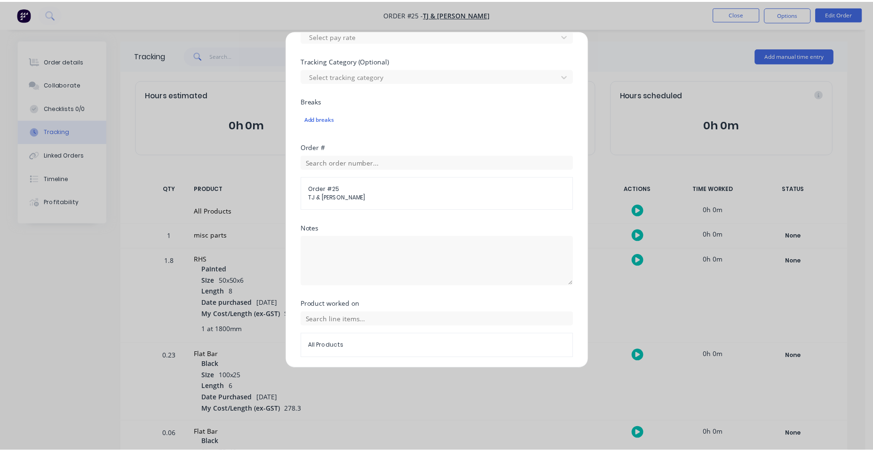
scroll to position [337, 0]
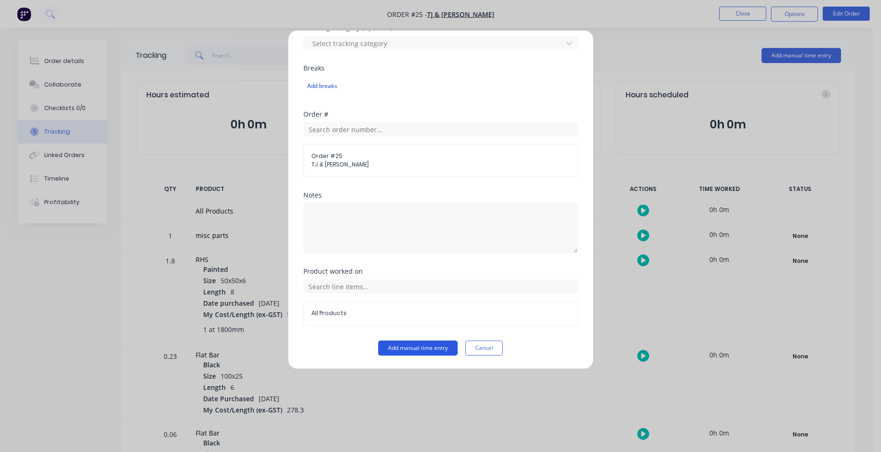
click at [422, 345] on button "Add manual time entry" at bounding box center [417, 347] width 79 height 15
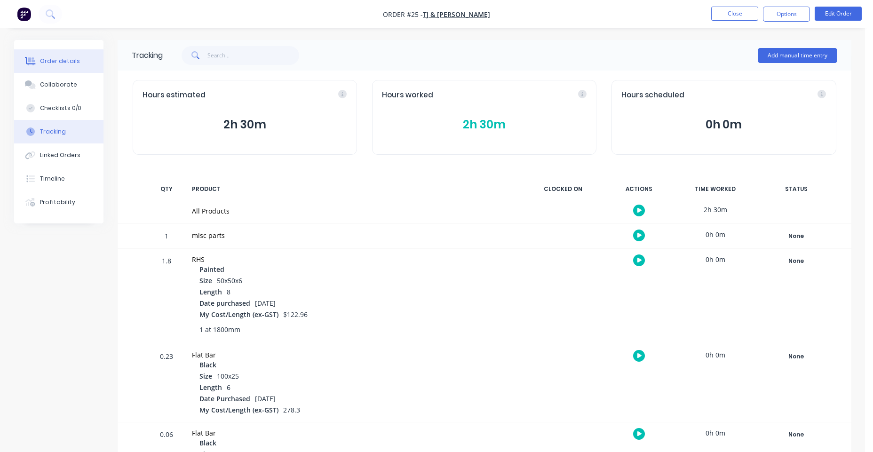
click at [59, 60] on div "Order details" at bounding box center [60, 61] width 40 height 8
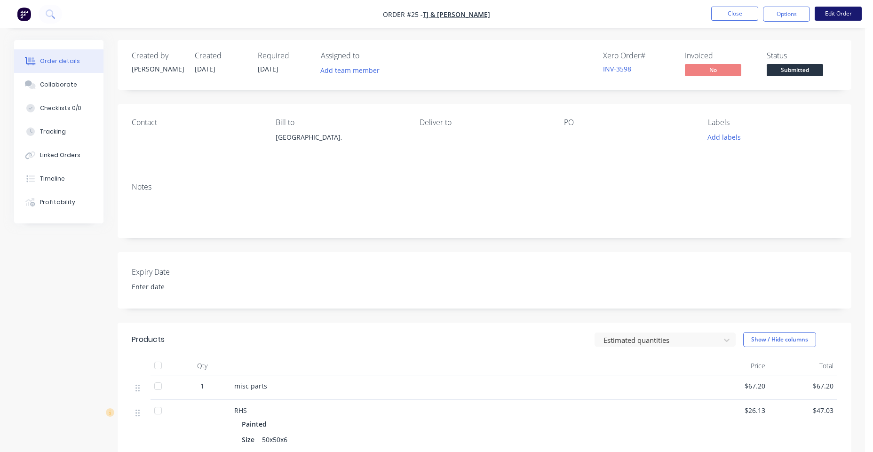
click at [698, 13] on button "Edit Order" at bounding box center [837, 14] width 47 height 14
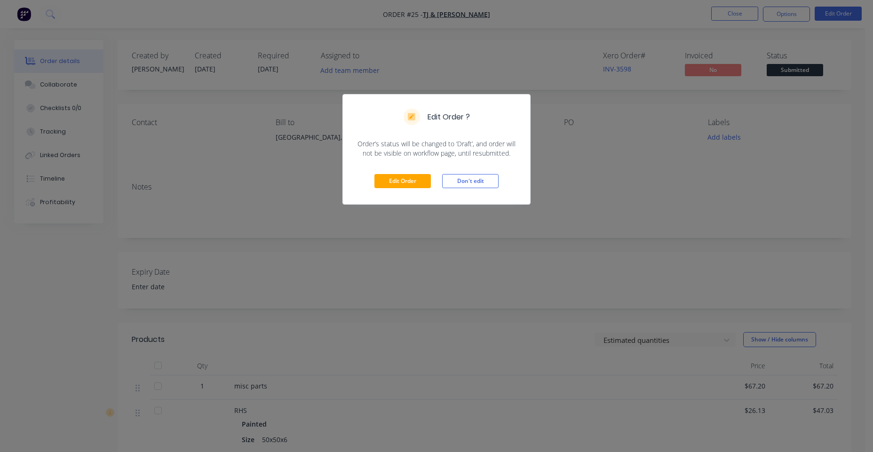
scroll to position [68, 0]
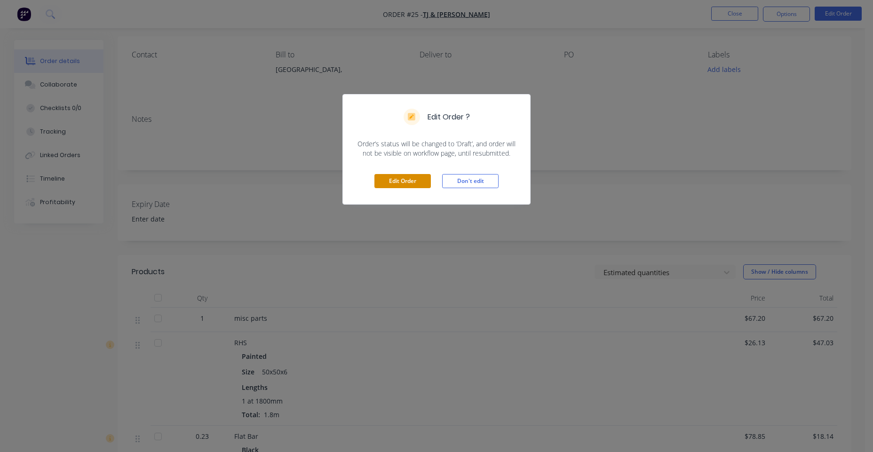
click at [416, 186] on button "Edit Order" at bounding box center [402, 181] width 56 height 14
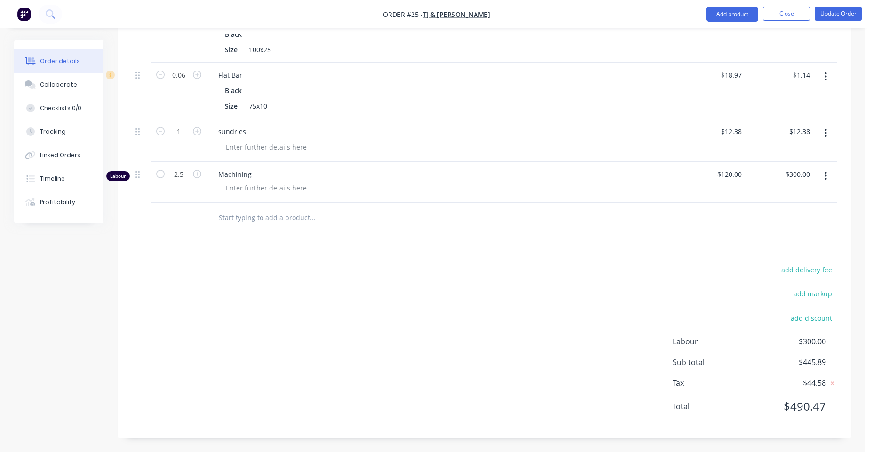
scroll to position [516, 0]
click at [291, 191] on div at bounding box center [266, 188] width 96 height 14
drag, startPoint x: 354, startPoint y: 296, endPoint x: 307, endPoint y: 296, distance: 46.5
click at [352, 296] on div "add delivery fee add markup add discount Labour $300.00 Sub total $445.89 Tax $…" at bounding box center [484, 343] width 705 height 161
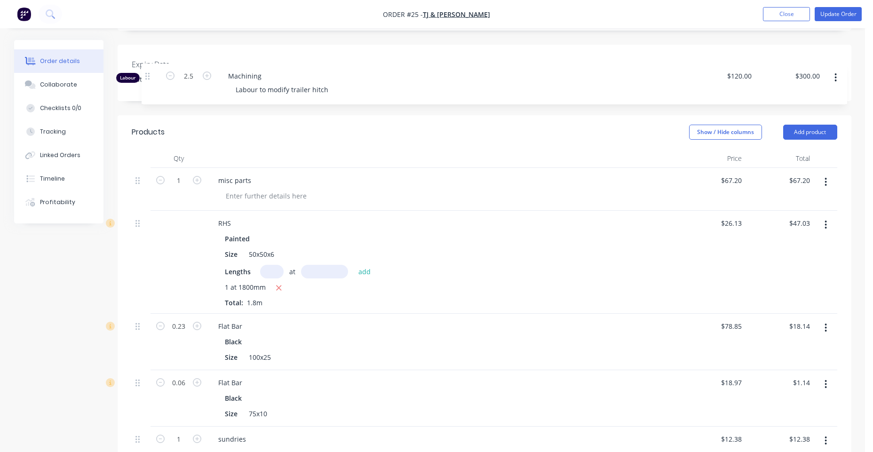
scroll to position [192, 0]
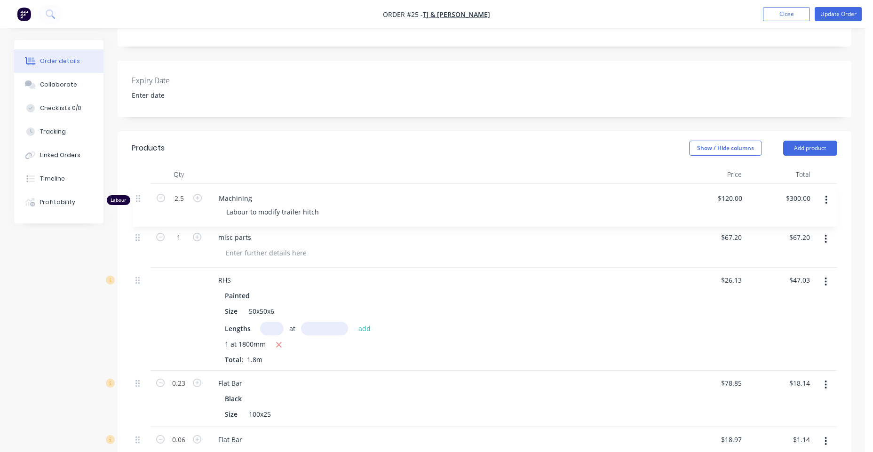
drag, startPoint x: 135, startPoint y: 173, endPoint x: 136, endPoint y: 195, distance: 21.6
click at [136, 195] on div "1 misc parts $67.20 $67.20 $67.20 $67.20 RHS Painted Size 50x50x6 Lengths at ad…" at bounding box center [484, 355] width 705 height 342
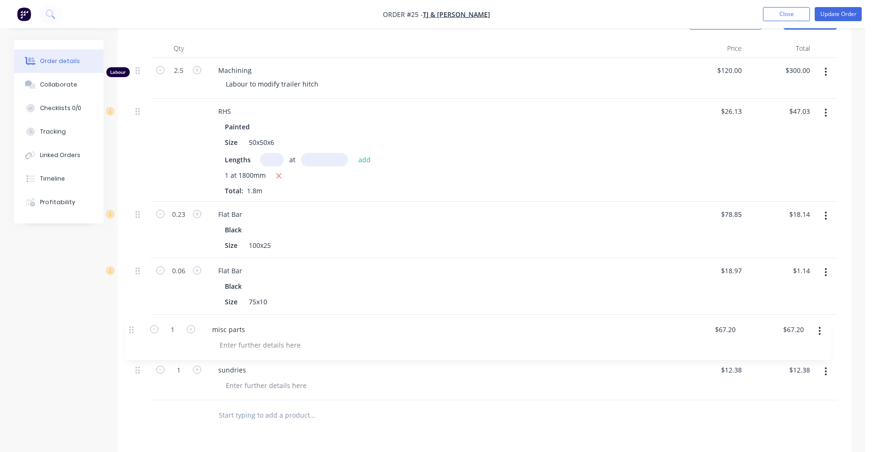
scroll to position [321, 0]
drag, startPoint x: 135, startPoint y: 242, endPoint x: 129, endPoint y: 340, distance: 98.4
click at [129, 337] on div "Qty Price Total Labour 2.5 Machining Labour to modify trailer hitch $120.00 $12…" at bounding box center [484, 232] width 733 height 392
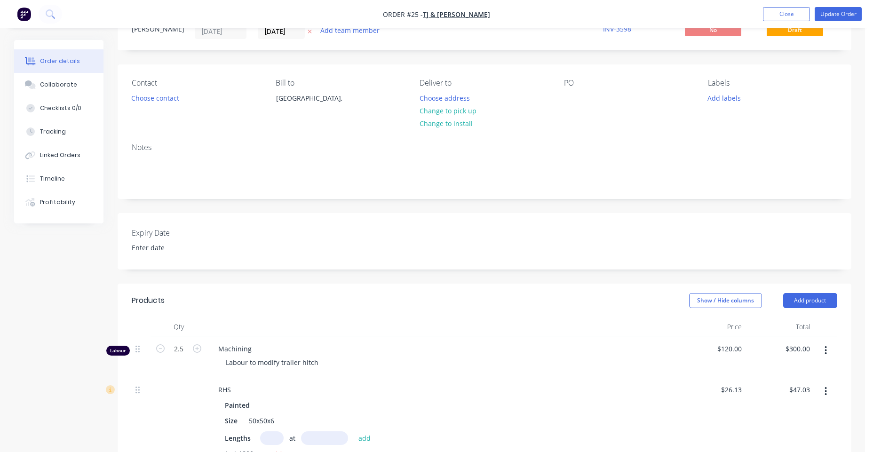
scroll to position [0, 0]
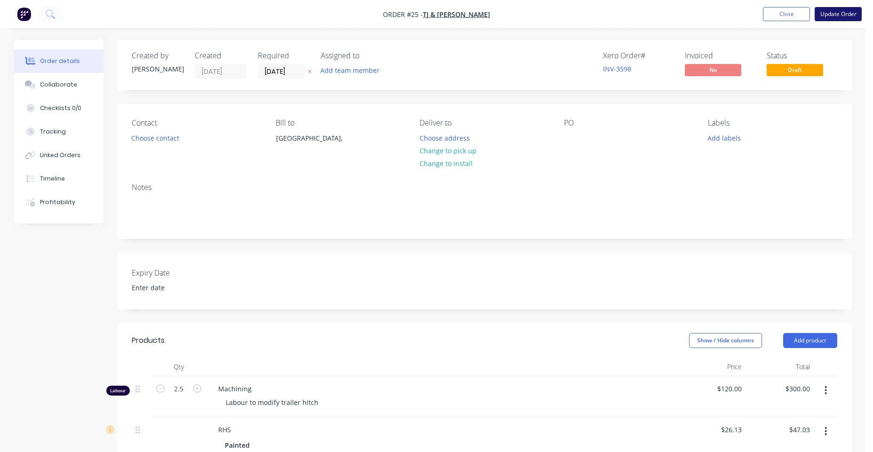
click at [698, 15] on button "Update Order" at bounding box center [837, 14] width 47 height 14
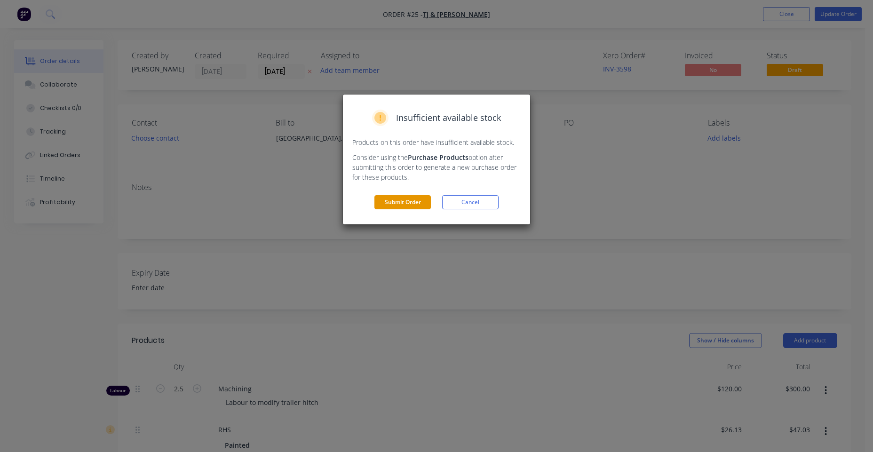
click at [404, 202] on button "Submit Order" at bounding box center [402, 202] width 56 height 14
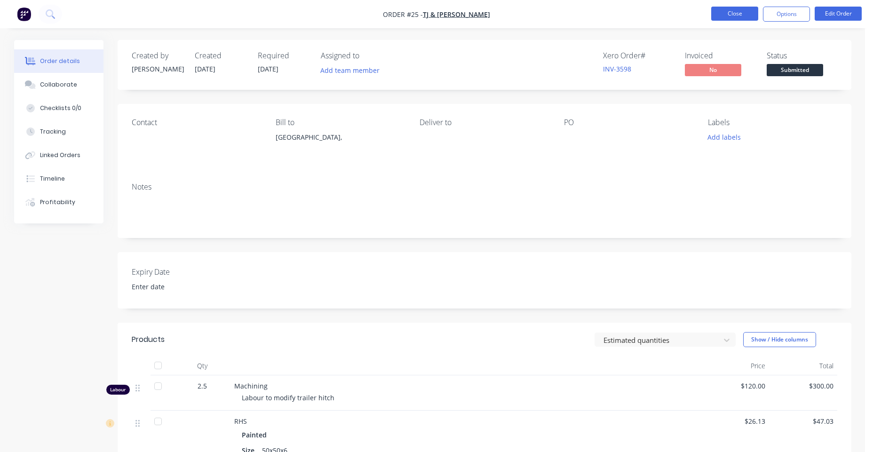
click at [698, 12] on button "Close" at bounding box center [734, 14] width 47 height 14
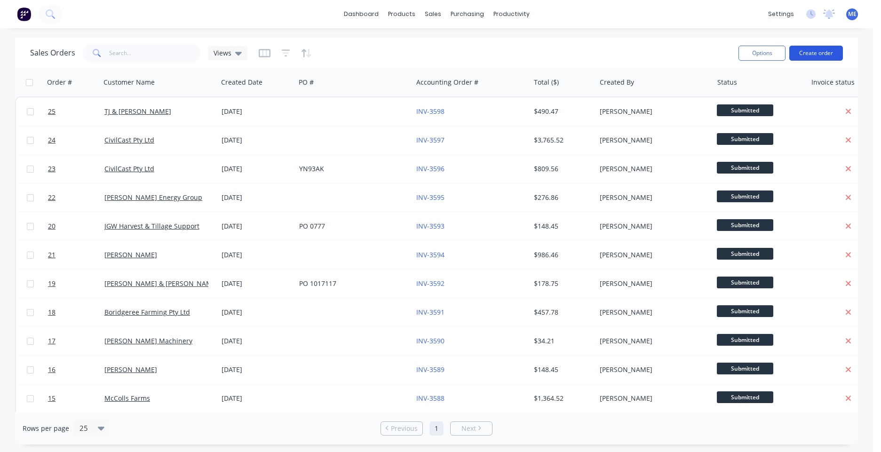
click at [698, 50] on button "Create order" at bounding box center [816, 53] width 54 height 15
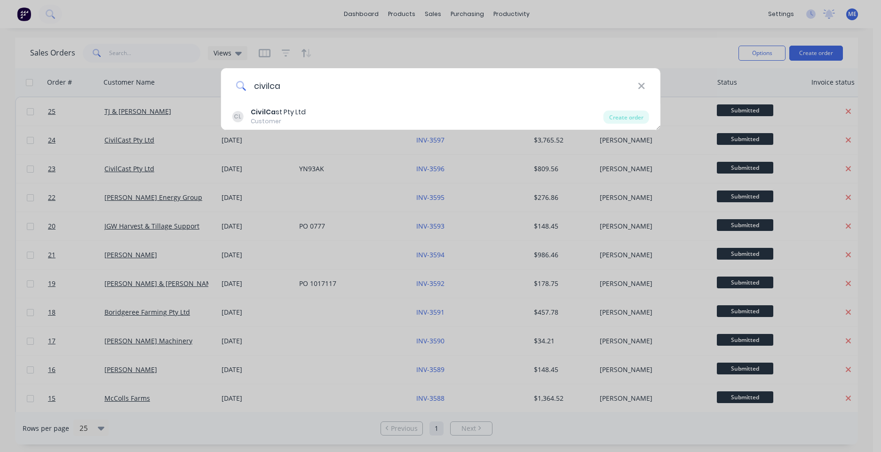
type input "civilca"
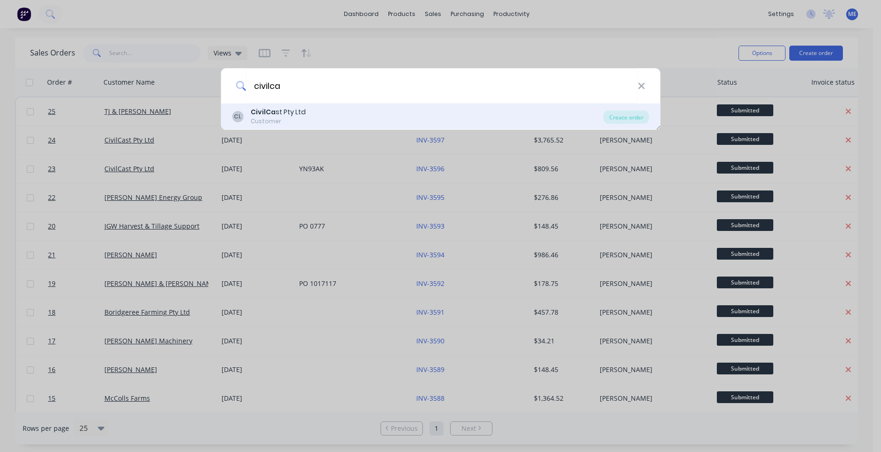
drag, startPoint x: 290, startPoint y: 101, endPoint x: 260, endPoint y: 113, distance: 32.5
click at [260, 113] on b "CivilCa" at bounding box center [263, 111] width 25 height 9
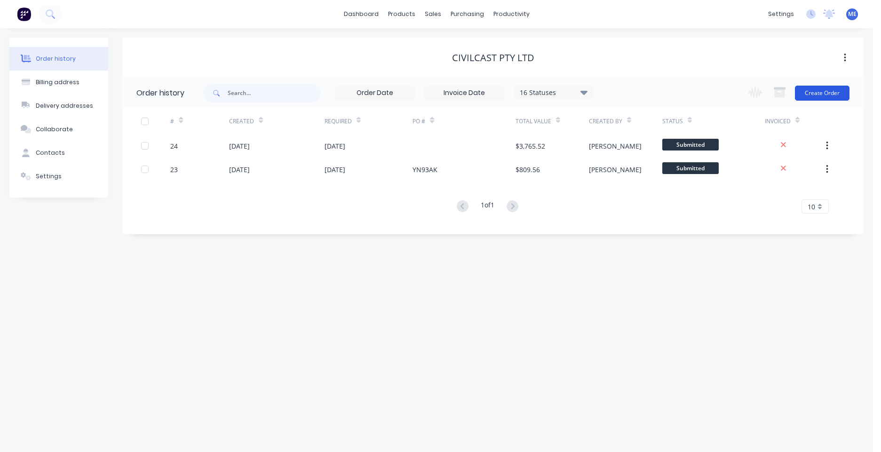
click at [698, 94] on button "Create Order" at bounding box center [822, 93] width 55 height 15
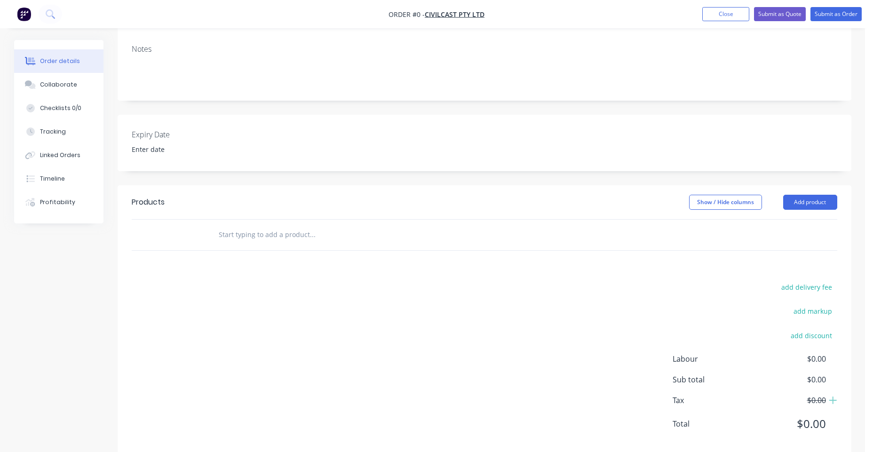
scroll to position [156, 0]
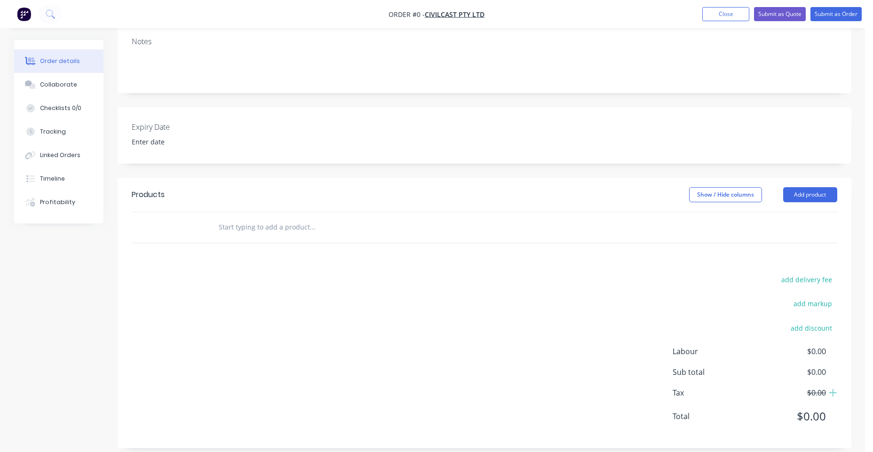
click at [315, 218] on input "text" at bounding box center [312, 227] width 188 height 19
click at [260, 218] on input "text" at bounding box center [312, 227] width 188 height 19
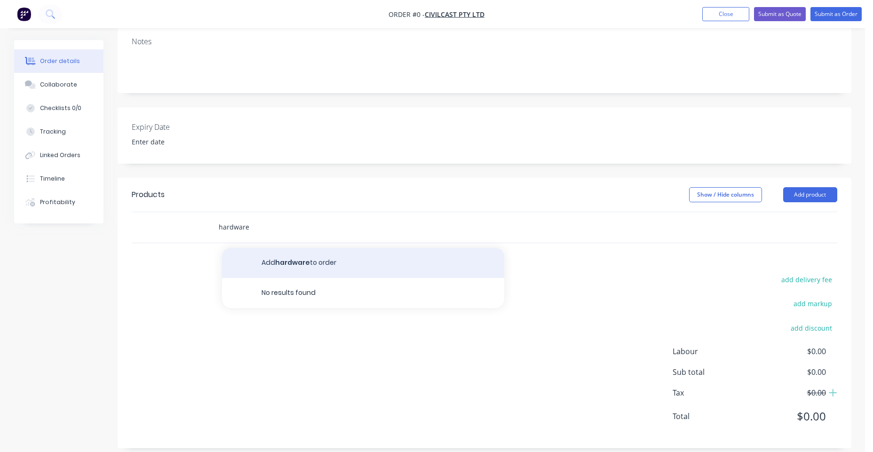
type input "hardware"
click at [317, 255] on button "Add hardware to order" at bounding box center [363, 263] width 282 height 30
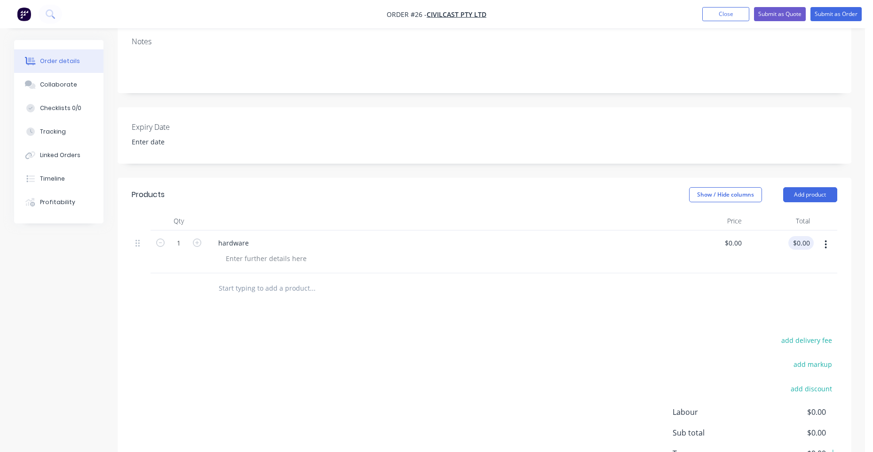
click at [698, 236] on div "$0.00 $0.00" at bounding box center [800, 243] width 25 height 14
drag, startPoint x: 879, startPoint y: 246, endPoint x: 811, endPoint y: 233, distance: 69.5
click at [698, 236] on input "0.00" at bounding box center [803, 243] width 22 height 14
type input "46.36"
type input "$46.36"
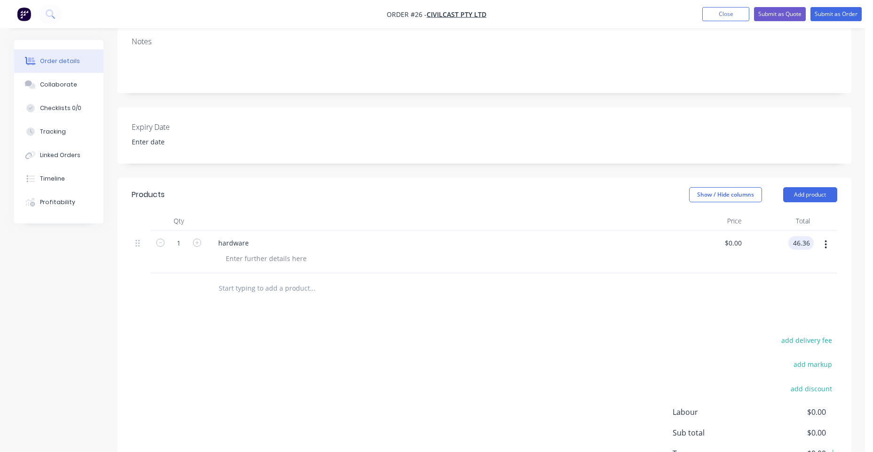
type input "$46.36"
click at [260, 279] on input "text" at bounding box center [312, 288] width 188 height 19
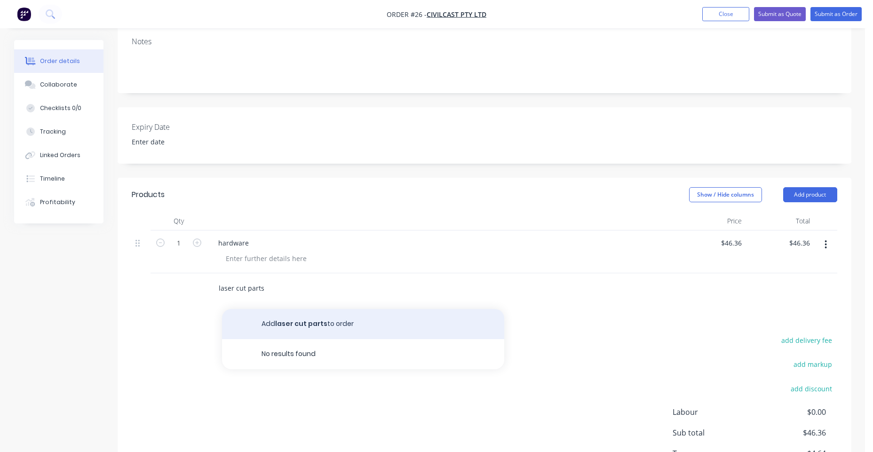
type input "laser cut parts"
click at [318, 317] on button "Add laser cut parts to order" at bounding box center [363, 324] width 282 height 30
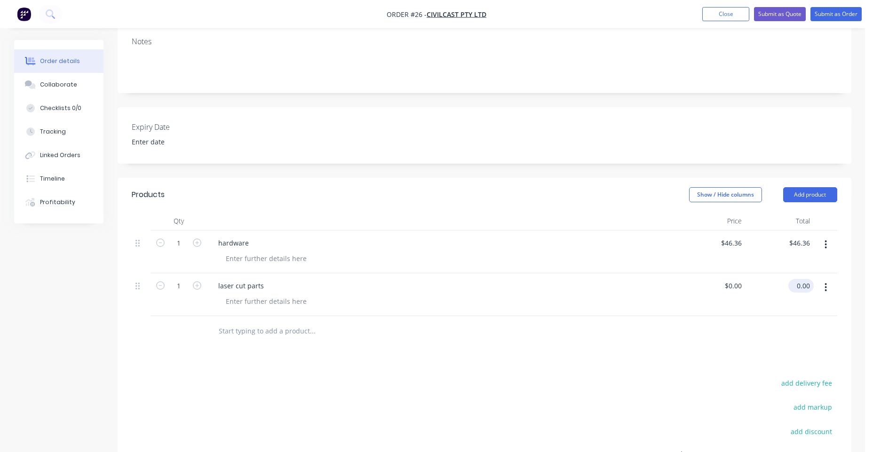
click at [698, 280] on input "0.00" at bounding box center [803, 286] width 22 height 14
type input "223.56"
type input "$223.56"
click at [604, 387] on div "add delivery fee add markup add discount Labour $0.00 Sub total $269.92 Tax $27…" at bounding box center [484, 457] width 705 height 161
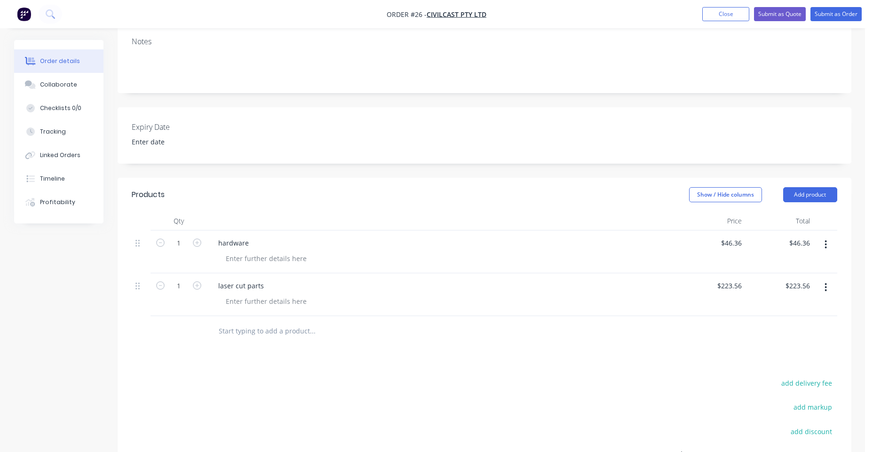
click at [264, 328] on input "text" at bounding box center [312, 331] width 188 height 19
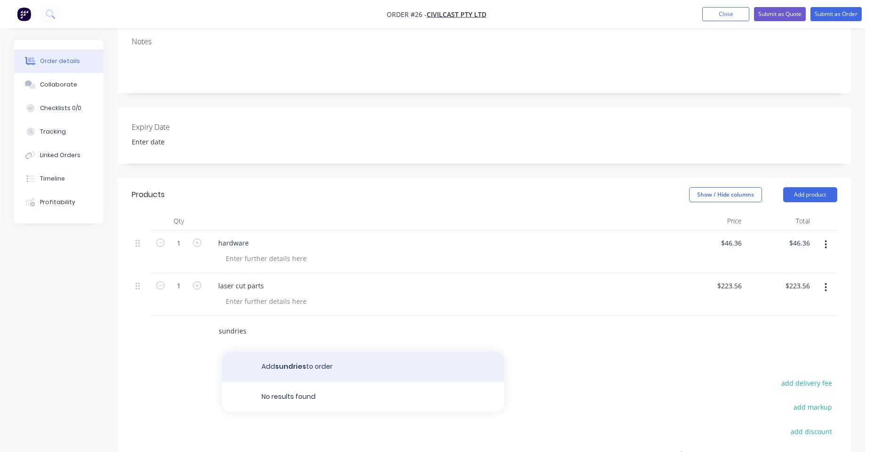
type input "sundries"
click at [331, 360] on button "Add sundries to order" at bounding box center [363, 367] width 282 height 30
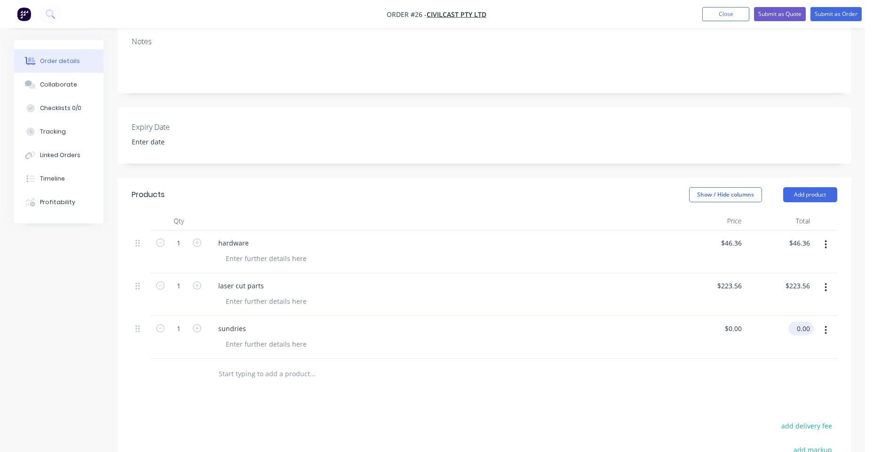
click at [698, 323] on div "0.00 $0.00" at bounding box center [803, 329] width 22 height 14
type input "4.95"
type input "$4.95"
click at [698, 19] on button "Submit as Order" at bounding box center [835, 14] width 51 height 14
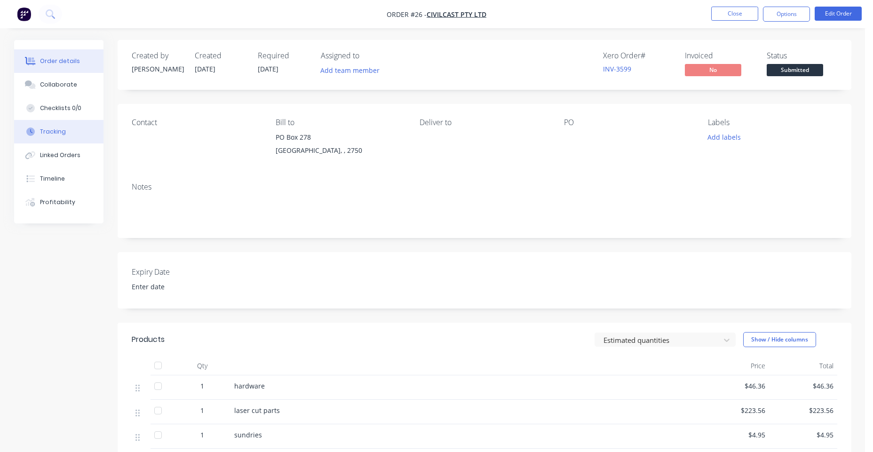
click at [58, 129] on div "Tracking" at bounding box center [53, 131] width 26 height 8
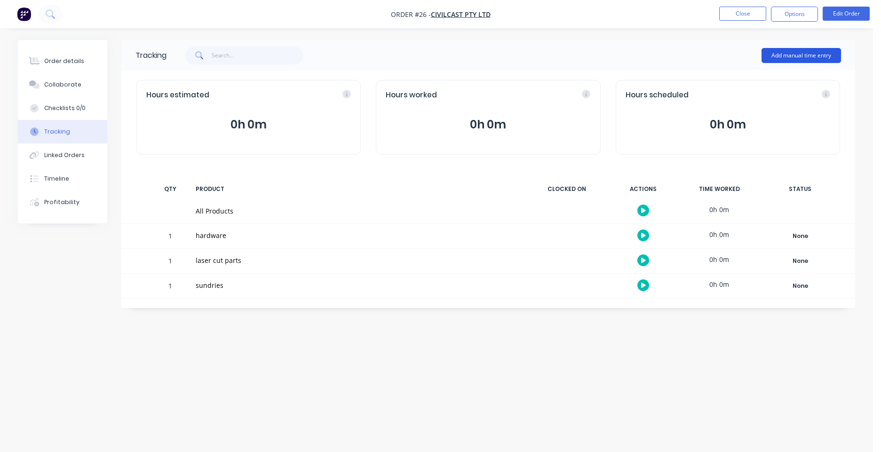
click at [698, 55] on button "Add manual time entry" at bounding box center [800, 55] width 79 height 15
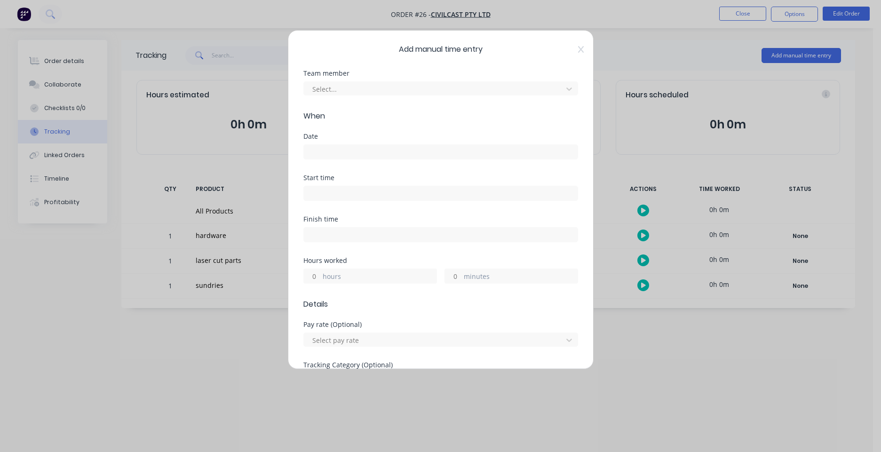
click at [431, 81] on div "Select..." at bounding box center [440, 87] width 275 height 16
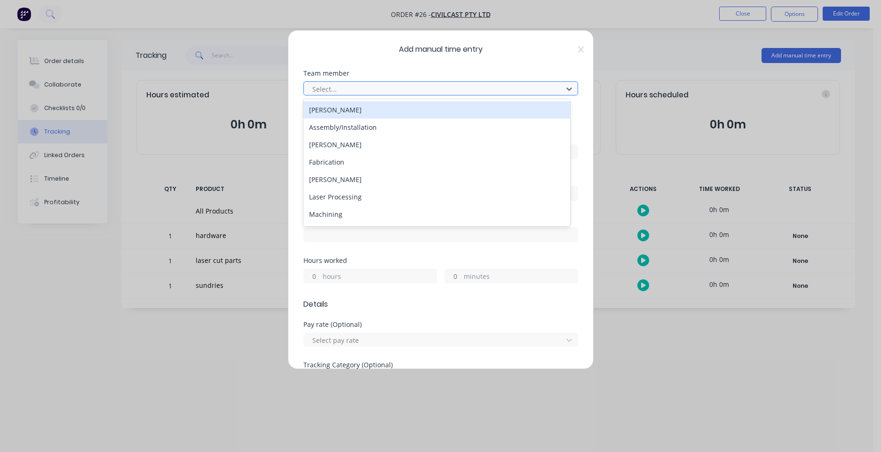
click at [416, 89] on div at bounding box center [434, 89] width 246 height 12
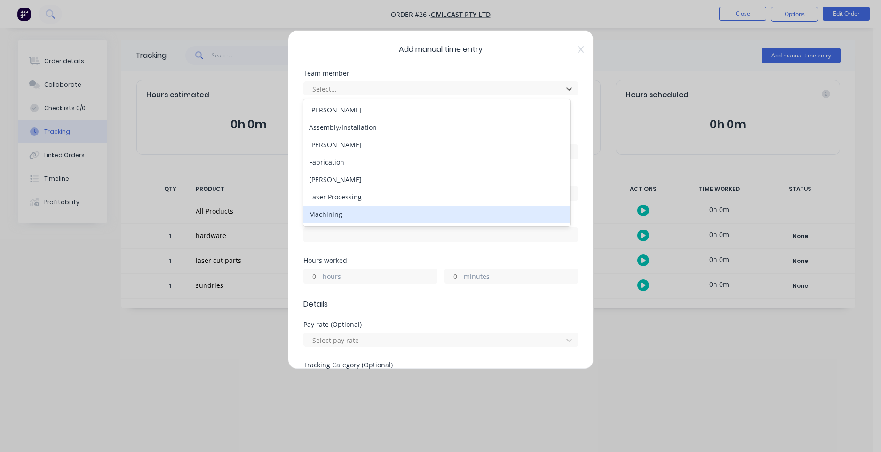
click at [370, 220] on div "Machining" at bounding box center [436, 213] width 267 height 17
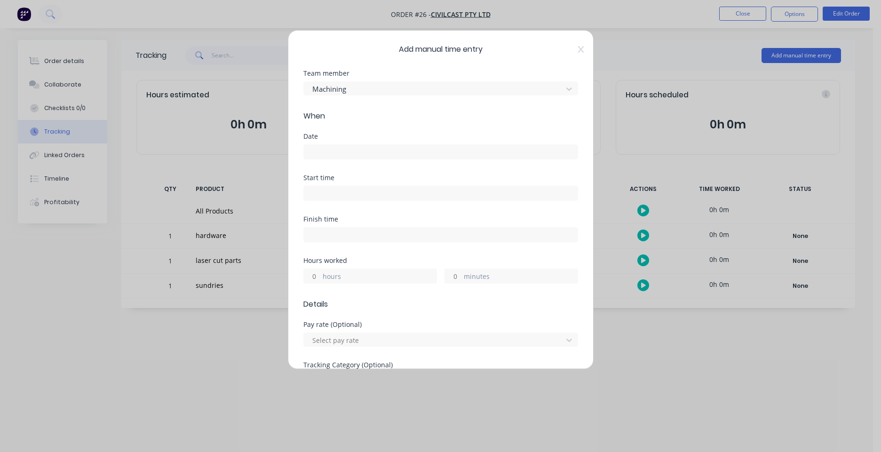
click at [361, 155] on input at bounding box center [441, 152] width 274 height 14
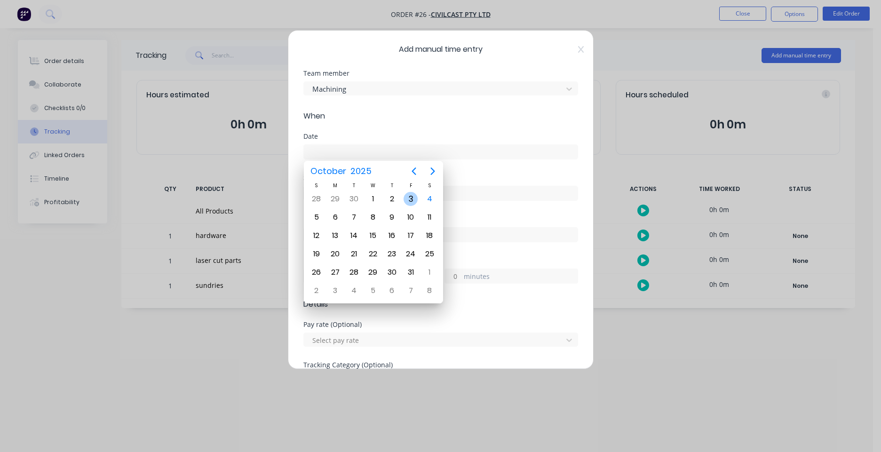
click at [408, 197] on div "3" at bounding box center [410, 199] width 14 height 14
type input "[DATE]"
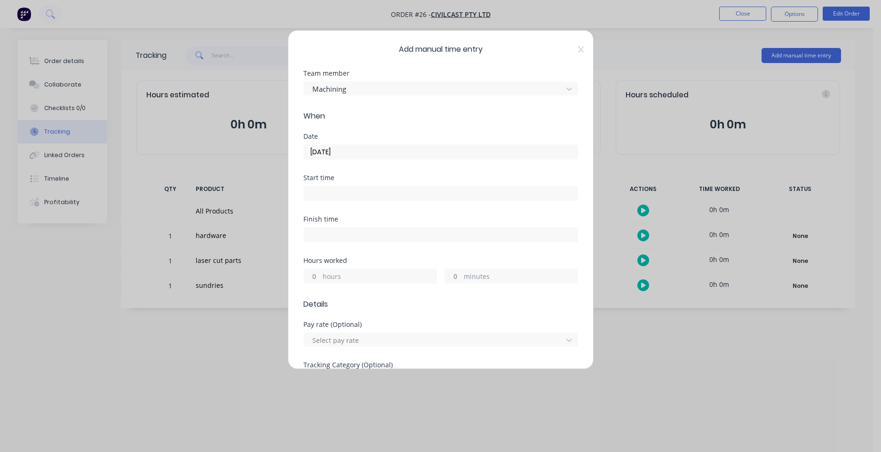
click at [352, 273] on label "hours" at bounding box center [380, 277] width 114 height 12
click at [320, 273] on input "hours" at bounding box center [312, 276] width 16 height 14
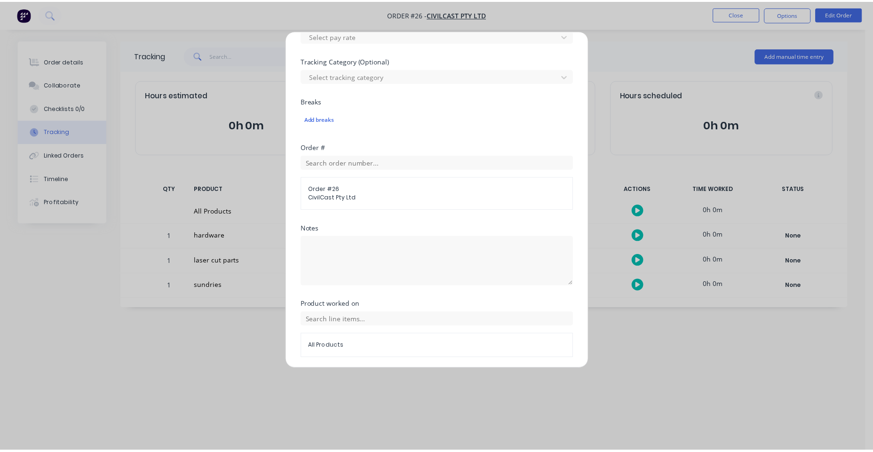
scroll to position [337, 0]
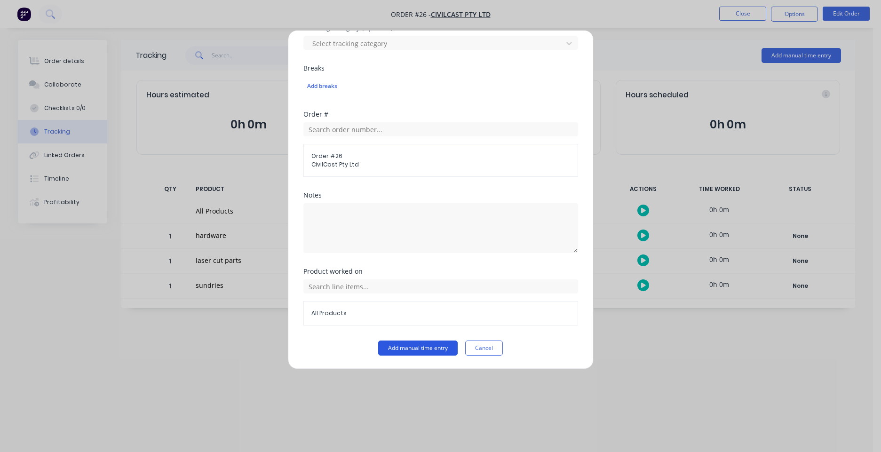
type input "1"
click at [425, 351] on button "Add manual time entry" at bounding box center [417, 347] width 79 height 15
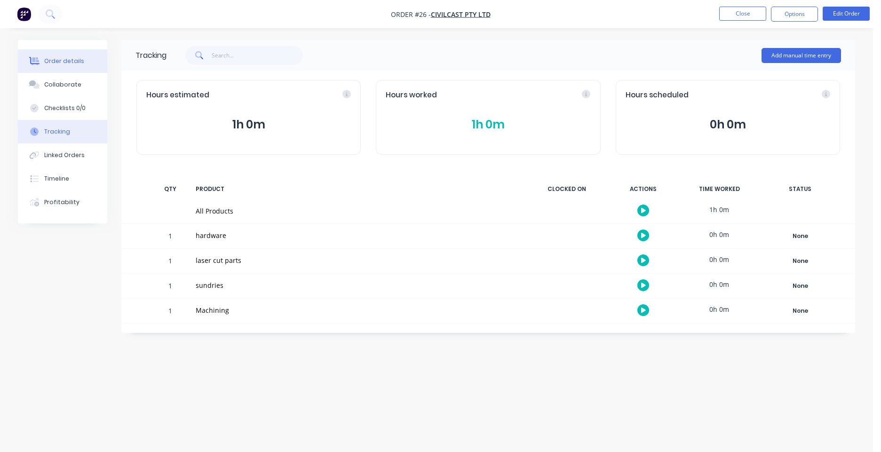
click at [65, 67] on button "Order details" at bounding box center [62, 61] width 89 height 24
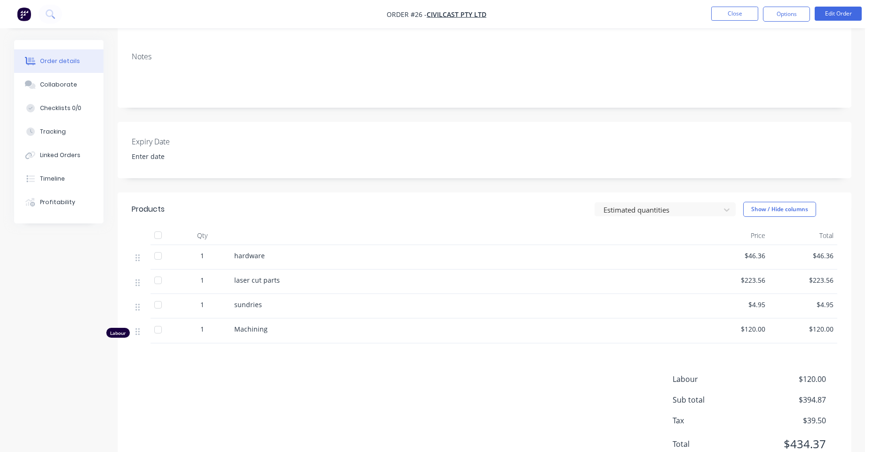
scroll to position [168, 0]
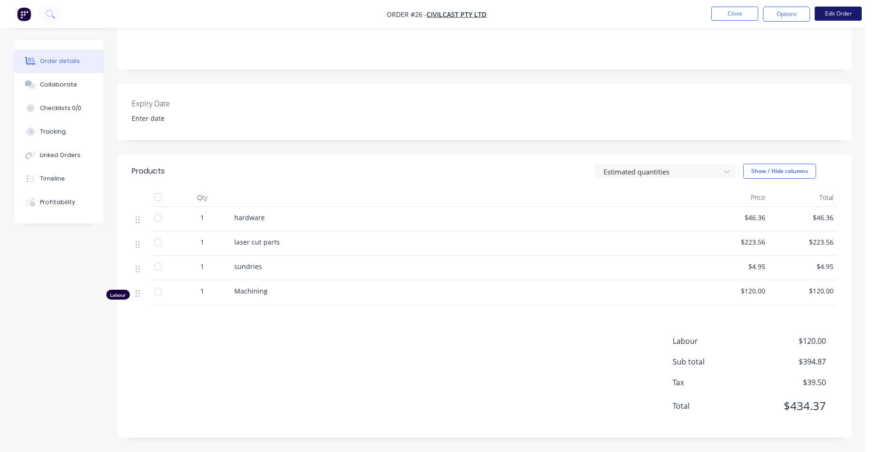
click at [698, 12] on button "Edit Order" at bounding box center [837, 14] width 47 height 14
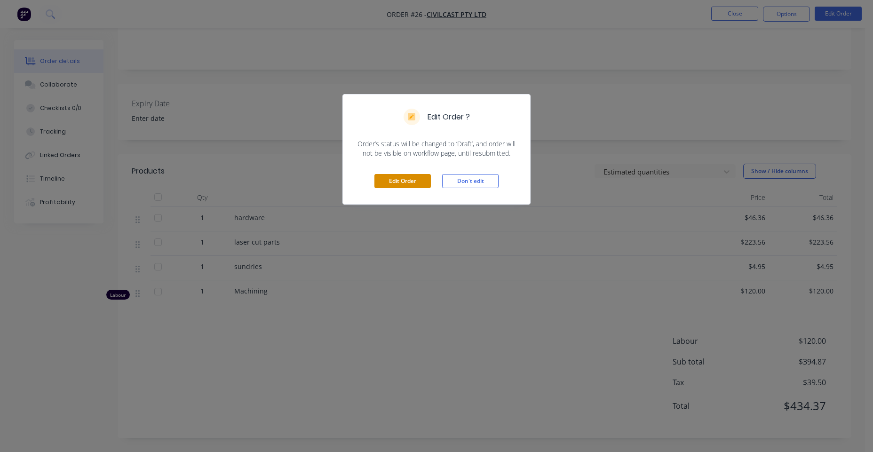
click at [403, 184] on button "Edit Order" at bounding box center [402, 181] width 56 height 14
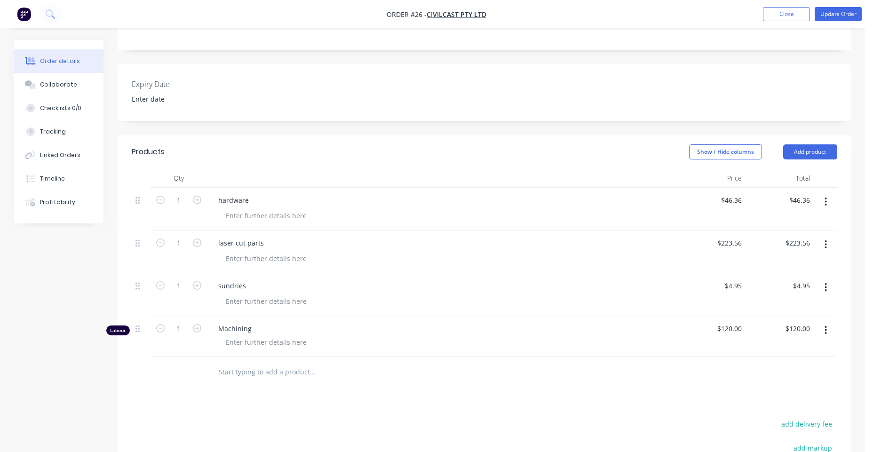
scroll to position [203, 0]
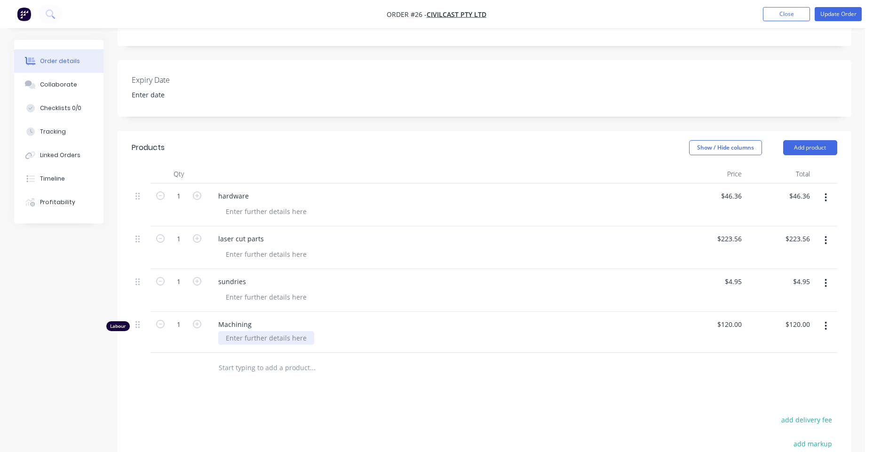
click at [251, 331] on div at bounding box center [266, 338] width 96 height 14
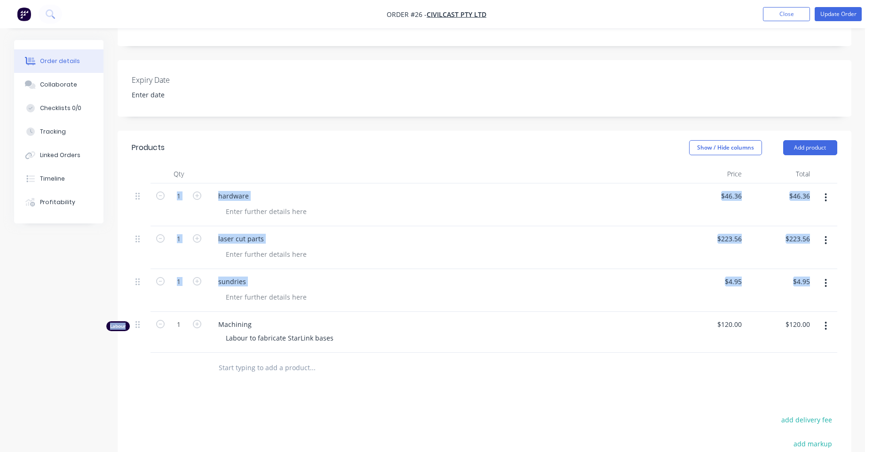
drag, startPoint x: 134, startPoint y: 319, endPoint x: 134, endPoint y: 193, distance: 126.5
click at [134, 193] on div "1 hardware $46.36 $46.36 $46.36 $46.36 1 laser cut parts $223.56 $223.56 $223.5…" at bounding box center [484, 267] width 705 height 169
click at [144, 381] on div "Products Show / Hide columns Add product Qty Price Total 1 hardware $46.36 $46.…" at bounding box center [484, 359] width 733 height 457
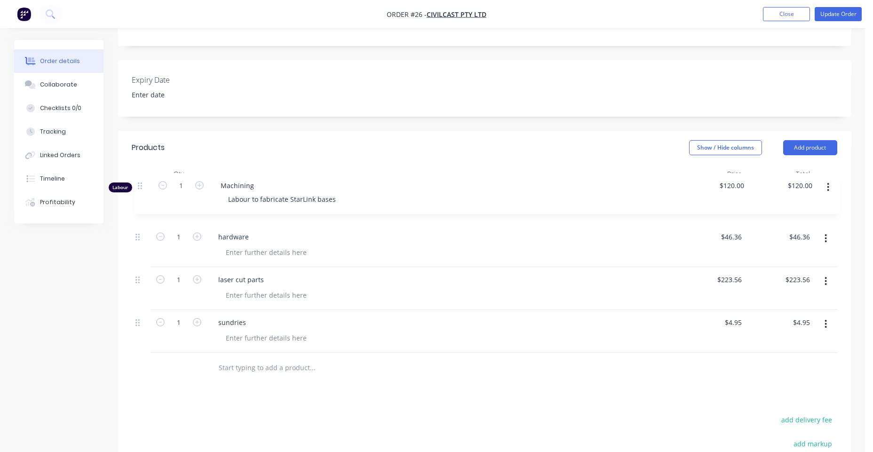
drag, startPoint x: 137, startPoint y: 315, endPoint x: 140, endPoint y: 186, distance: 129.3
click at [140, 186] on div "1 hardware $46.36 $46.36 $46.36 $46.36 1 laser cut parts $223.56 $223.56 $223.5…" at bounding box center [484, 267] width 705 height 169
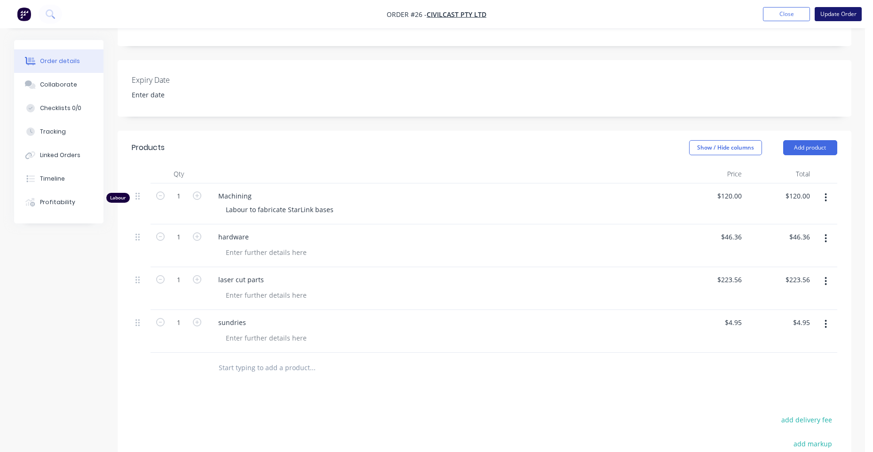
click at [698, 13] on button "Update Order" at bounding box center [837, 14] width 47 height 14
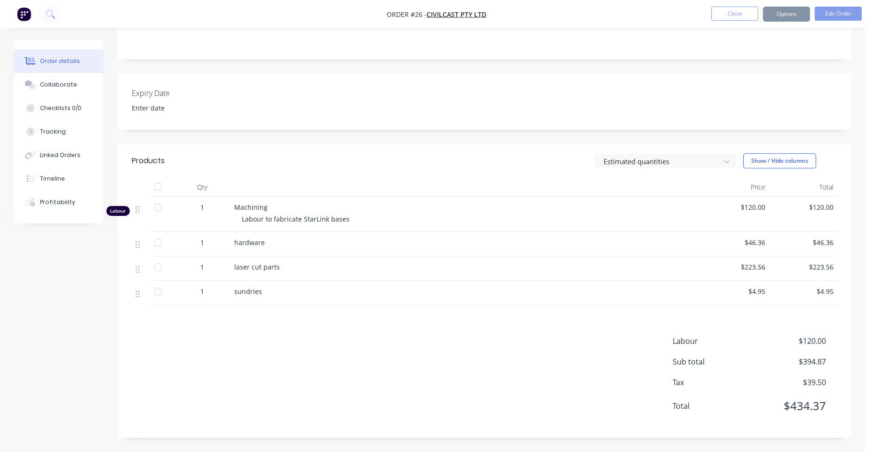
scroll to position [0, 0]
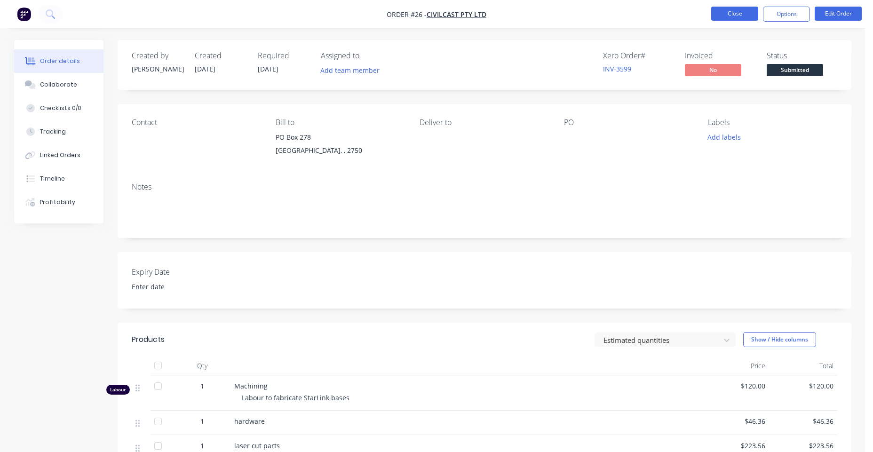
click at [698, 10] on button "Close" at bounding box center [734, 14] width 47 height 14
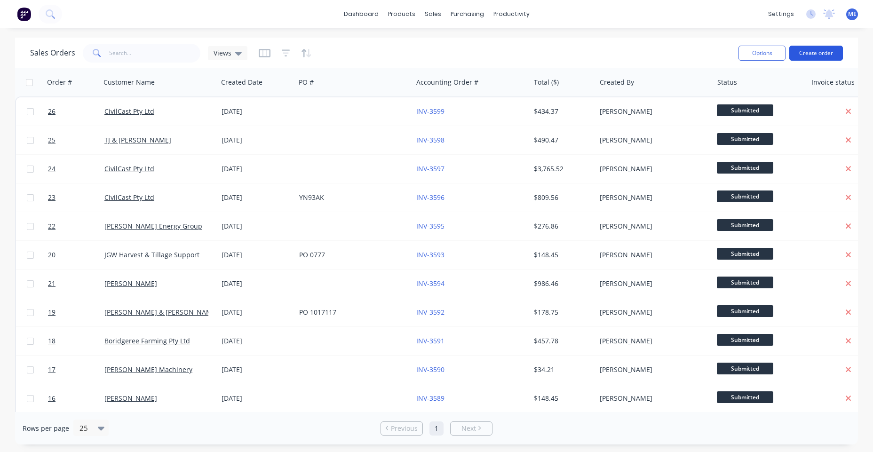
click at [698, 58] on button "Create order" at bounding box center [816, 53] width 54 height 15
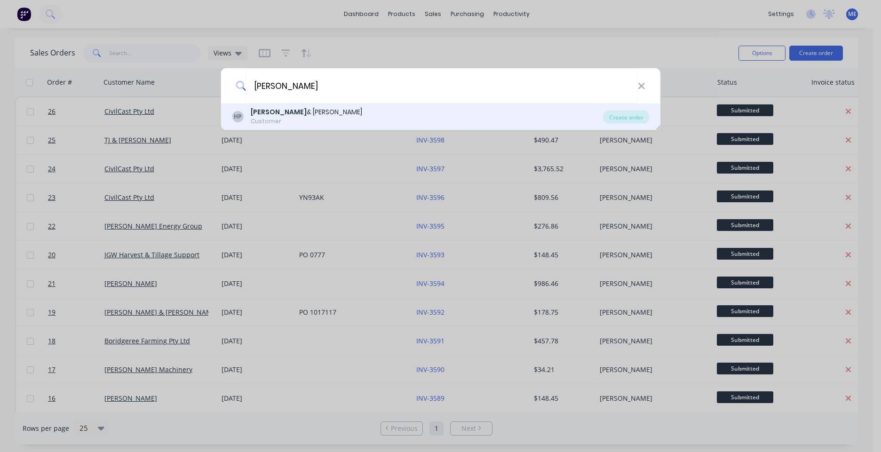
type input "[PERSON_NAME]"
click at [379, 122] on div "HP [PERSON_NAME] & [PERSON_NAME] Customer" at bounding box center [417, 116] width 371 height 18
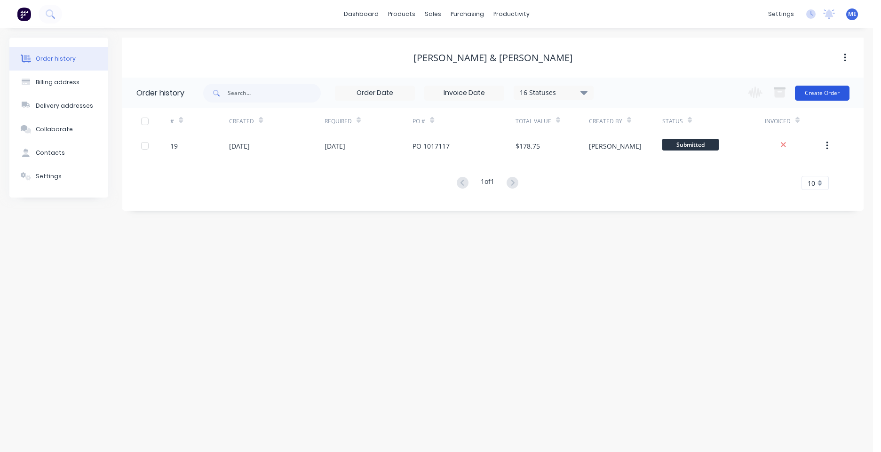
click at [698, 92] on button "Create Order" at bounding box center [822, 93] width 55 height 15
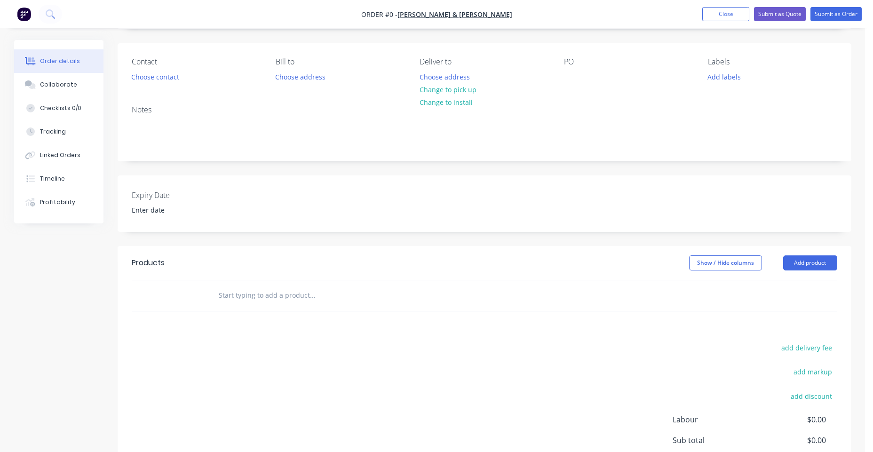
scroll to position [68, 0]
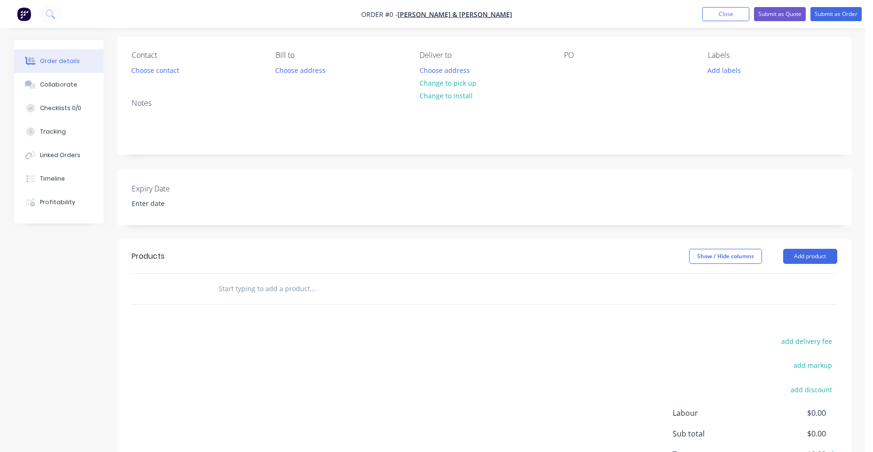
click at [567, 61] on div "PO" at bounding box center [628, 64] width 129 height 26
click at [574, 73] on div at bounding box center [571, 70] width 15 height 14
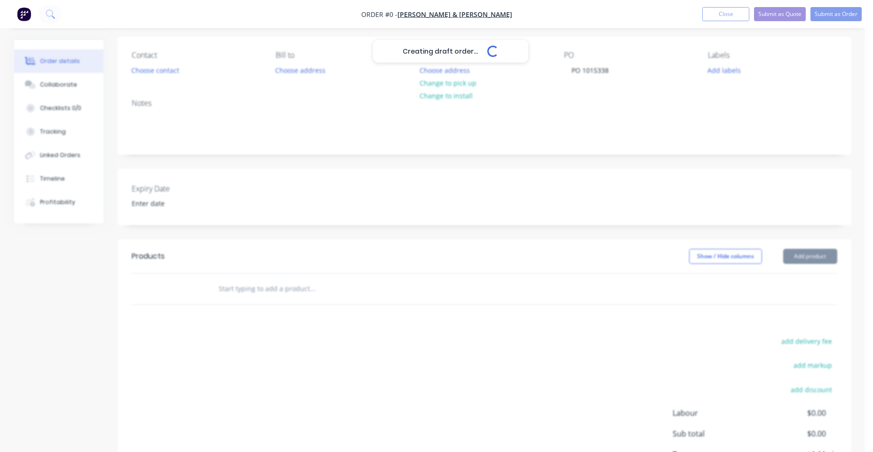
click at [299, 290] on div "Creating draft order... Loading... Order details Collaborate Checklists 0/0 Tra…" at bounding box center [433, 248] width 856 height 552
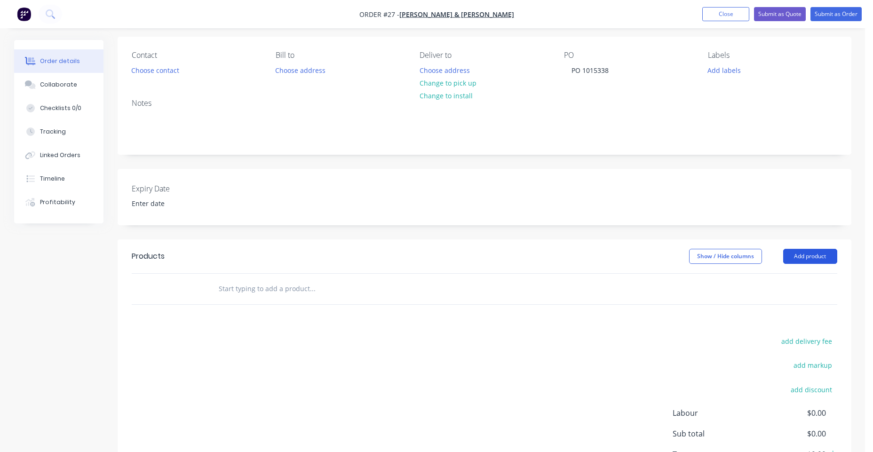
click at [698, 260] on button "Add product" at bounding box center [810, 256] width 54 height 15
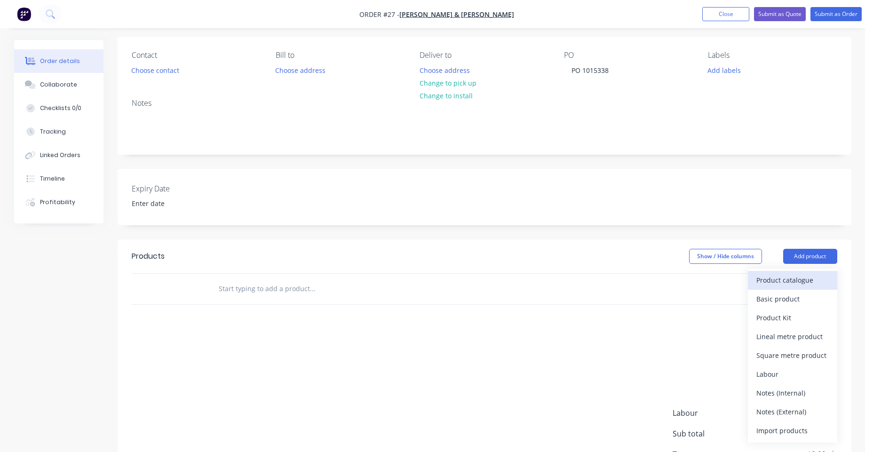
click at [698, 280] on div "Product catalogue" at bounding box center [792, 280] width 72 height 14
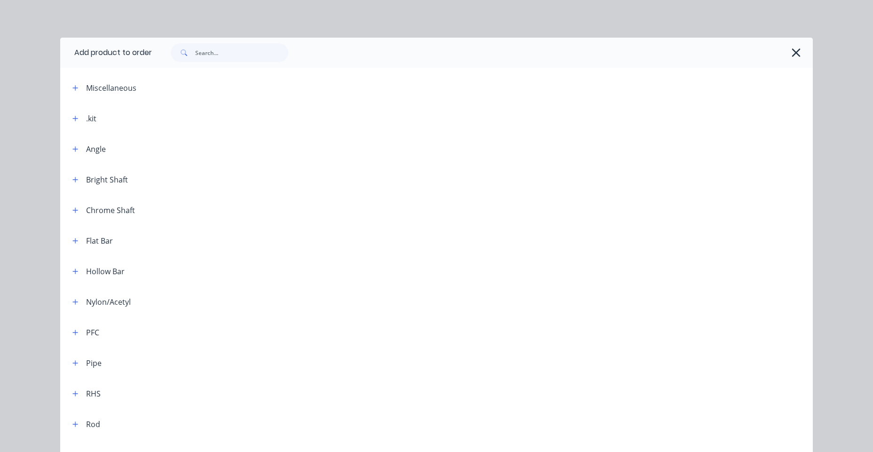
click at [90, 183] on div "Bright Shaft" at bounding box center [107, 179] width 42 height 11
click at [73, 183] on button "button" at bounding box center [76, 179] width 12 height 12
drag, startPoint x: 126, startPoint y: 208, endPoint x: 137, endPoint y: 208, distance: 10.8
click at [126, 208] on td at bounding box center [105, 207] width 90 height 24
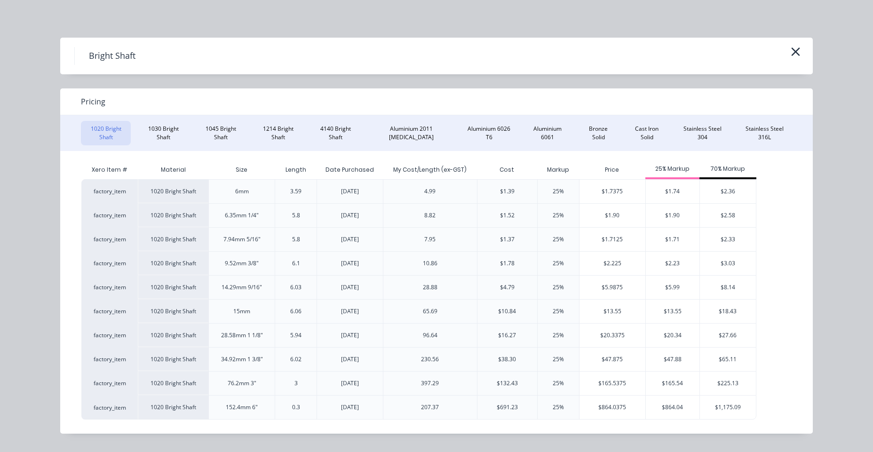
drag, startPoint x: 237, startPoint y: 135, endPoint x: 283, endPoint y: 183, distance: 66.2
click at [237, 136] on button "1045 Bright Shaft" at bounding box center [221, 133] width 50 height 24
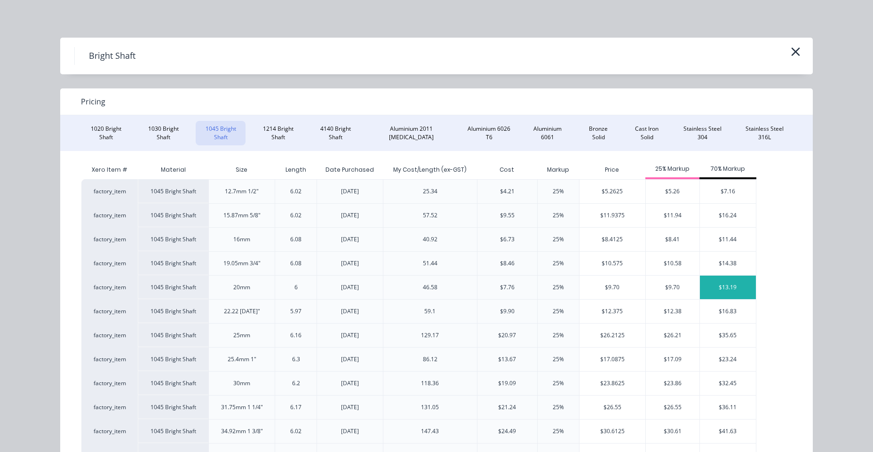
click at [698, 286] on div "$13.19" at bounding box center [728, 288] width 56 height 24
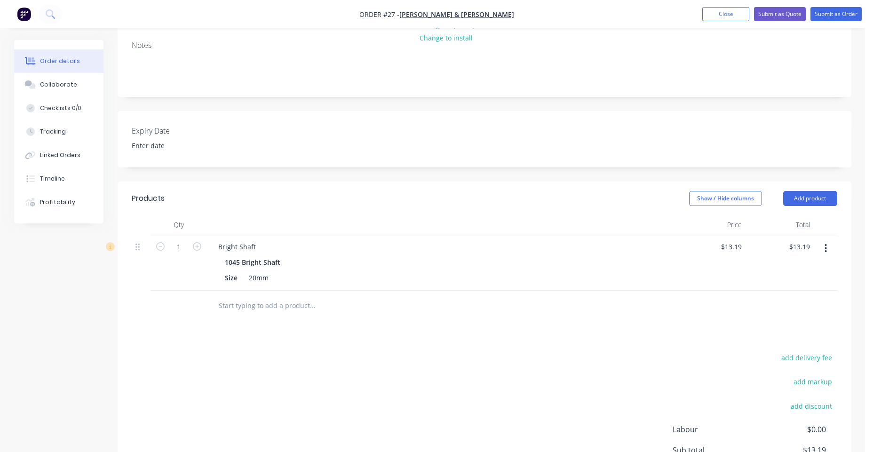
scroll to position [135, 0]
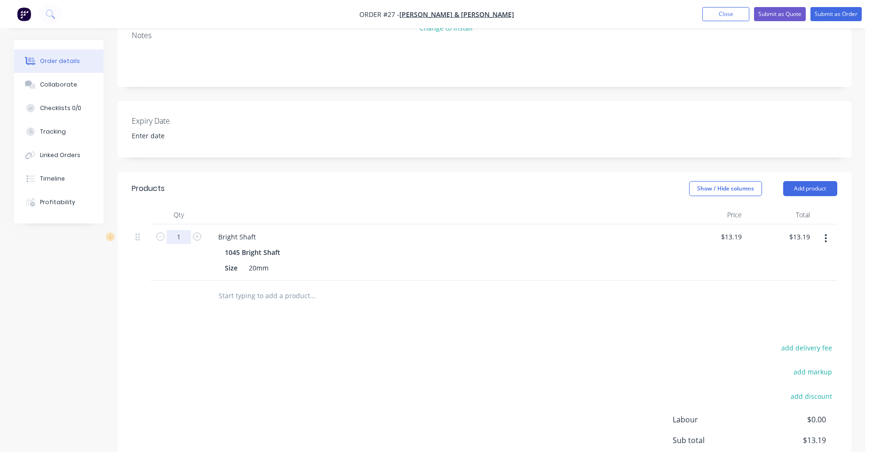
click at [178, 236] on input "1" at bounding box center [178, 237] width 24 height 14
type input "0.1"
type input "$1.32"
click at [272, 291] on input "text" at bounding box center [312, 295] width 188 height 19
type input "S"
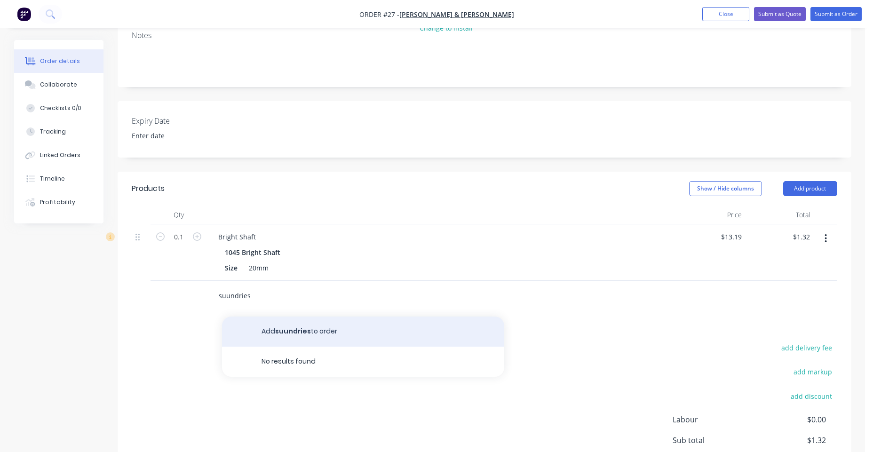
type input "suundries"
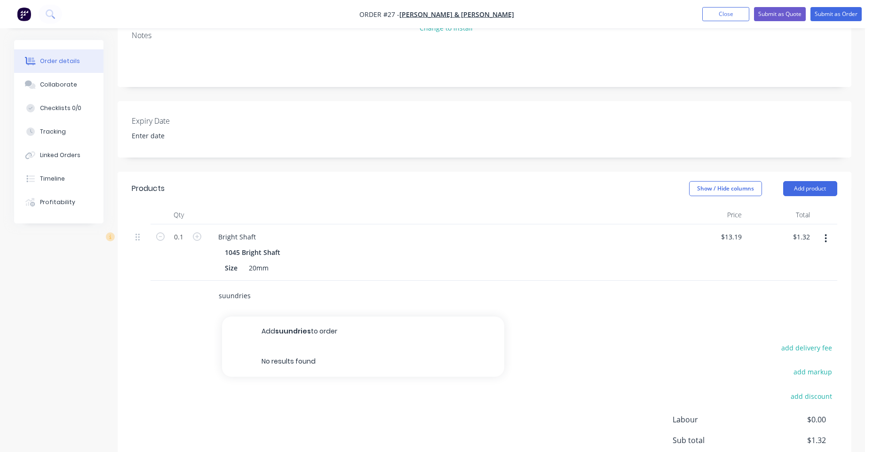
drag, startPoint x: 325, startPoint y: 335, endPoint x: 347, endPoint y: 334, distance: 21.6
click at [326, 335] on button "Add suundries to order" at bounding box center [363, 331] width 282 height 30
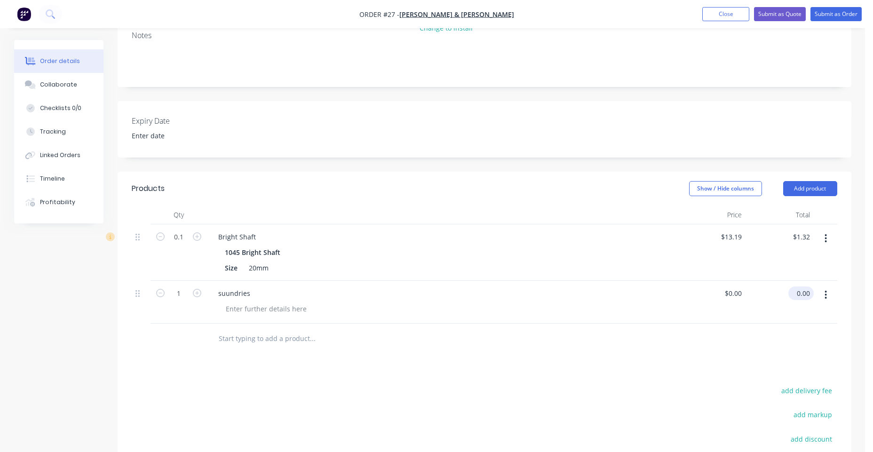
click at [698, 293] on div "0.00 $0.00" at bounding box center [800, 293] width 25 height 14
type input "30.94"
type input "$30.94"
click at [698, 363] on div "Products Show / Hide columns Add product Qty Price Total 0.1 Bright Shaft 1045 …" at bounding box center [484, 365] width 733 height 387
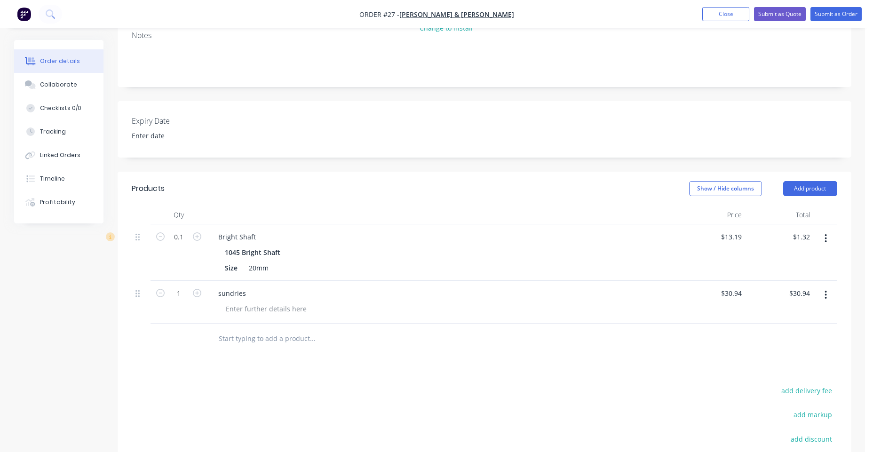
click at [698, 14] on button "Submit as Order" at bounding box center [835, 14] width 51 height 14
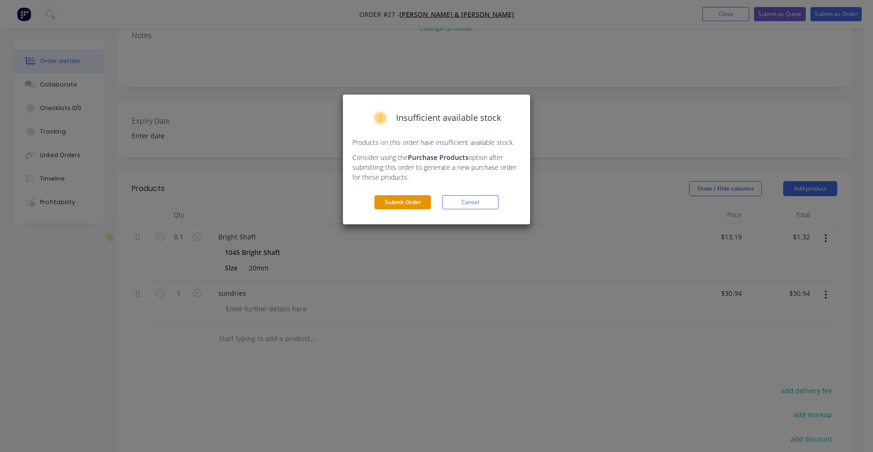
click at [412, 204] on button "Submit Order" at bounding box center [402, 202] width 56 height 14
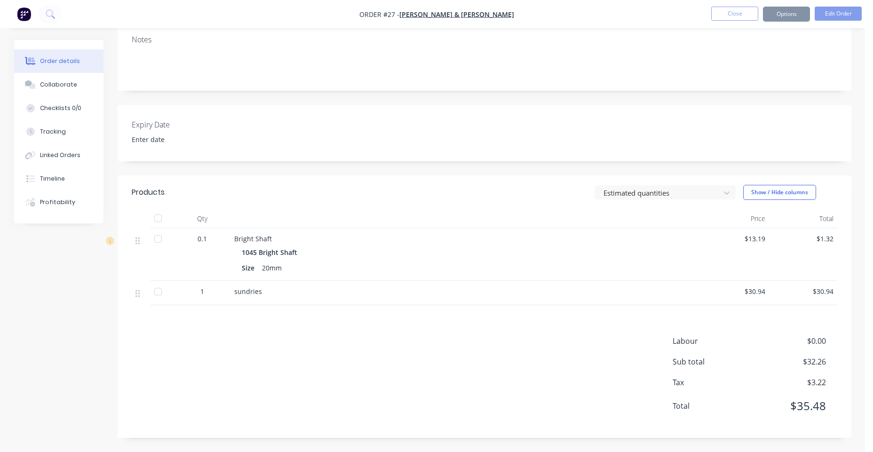
scroll to position [130, 0]
click at [78, 133] on button "Tracking" at bounding box center [58, 132] width 89 height 24
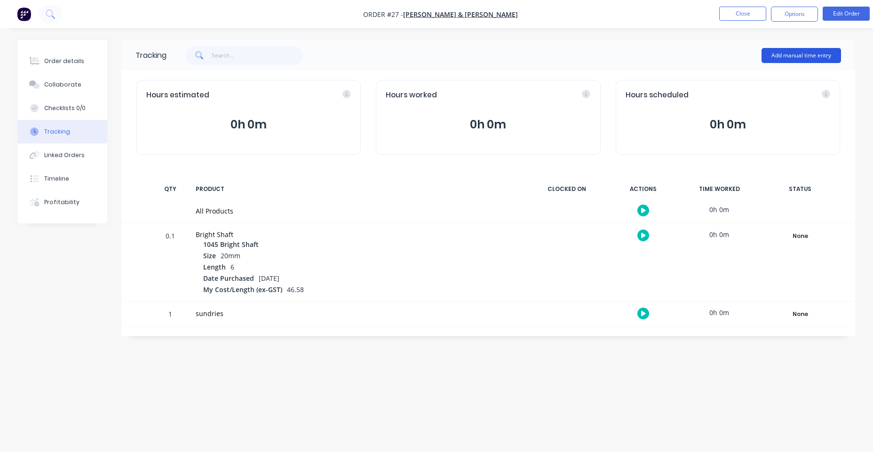
click at [698, 58] on button "Add manual time entry" at bounding box center [800, 55] width 79 height 15
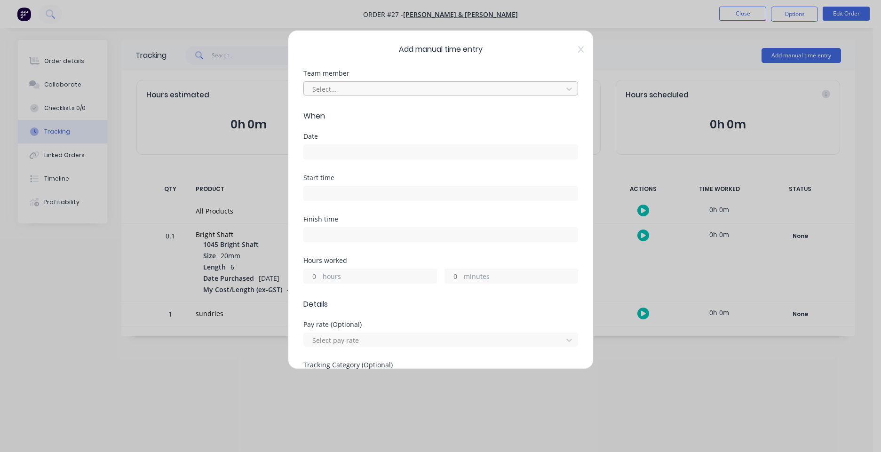
click at [366, 89] on div at bounding box center [434, 89] width 246 height 12
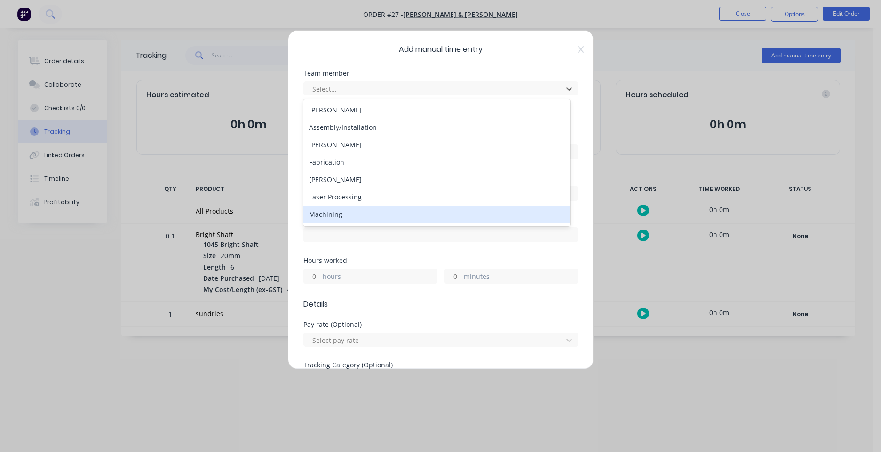
click at [356, 208] on div "Machining" at bounding box center [436, 213] width 267 height 17
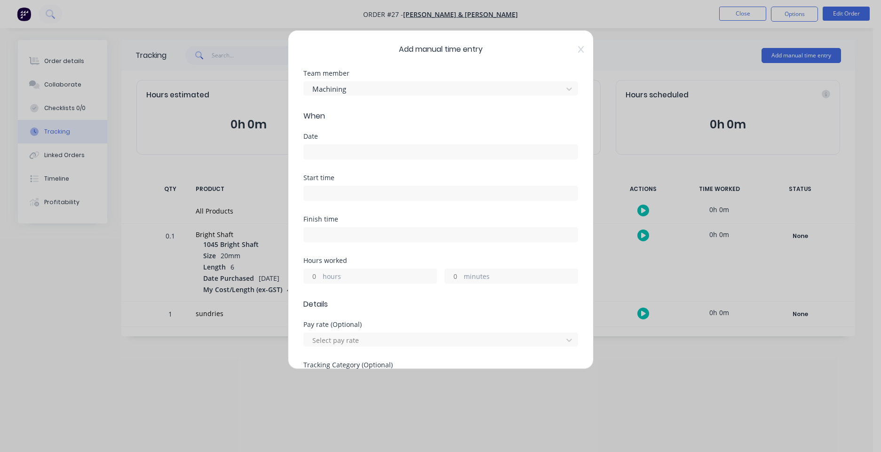
click at [369, 149] on input at bounding box center [441, 152] width 274 height 14
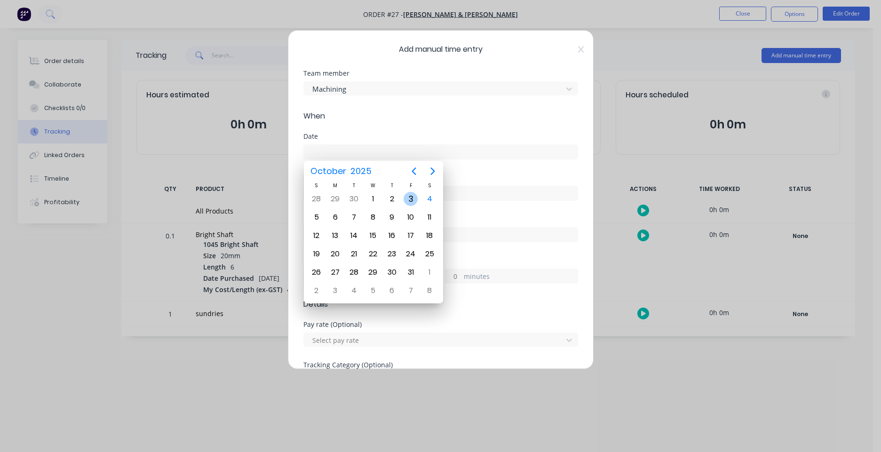
click at [406, 197] on div "3" at bounding box center [410, 199] width 14 height 14
type input "[DATE]"
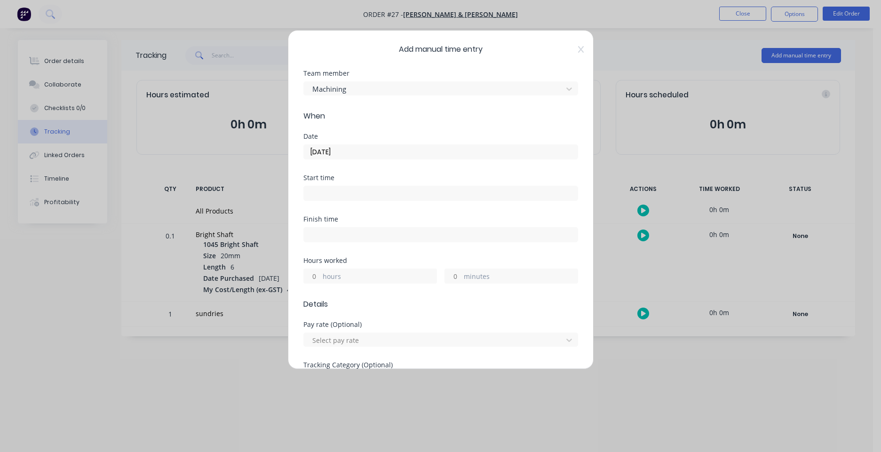
click at [374, 275] on label "hours" at bounding box center [380, 277] width 114 height 12
click at [320, 275] on input "hours" at bounding box center [312, 276] width 16 height 14
type input "6"
type input "15"
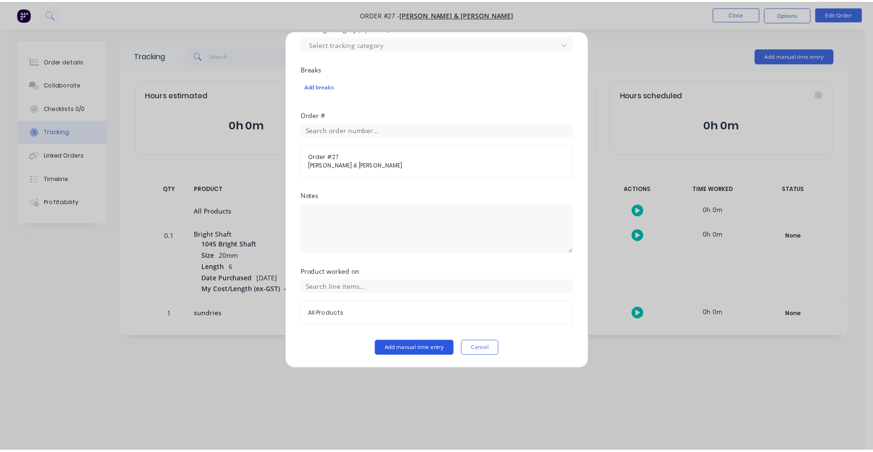
scroll to position [337, 0]
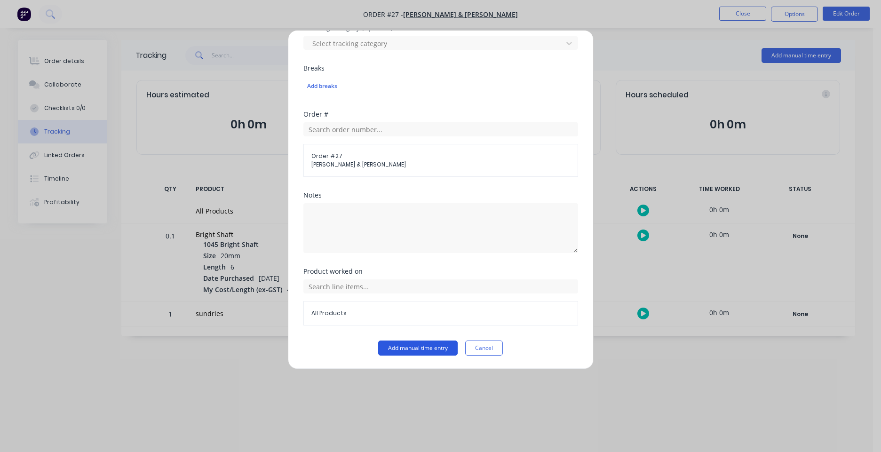
click at [397, 348] on button "Add manual time entry" at bounding box center [417, 347] width 79 height 15
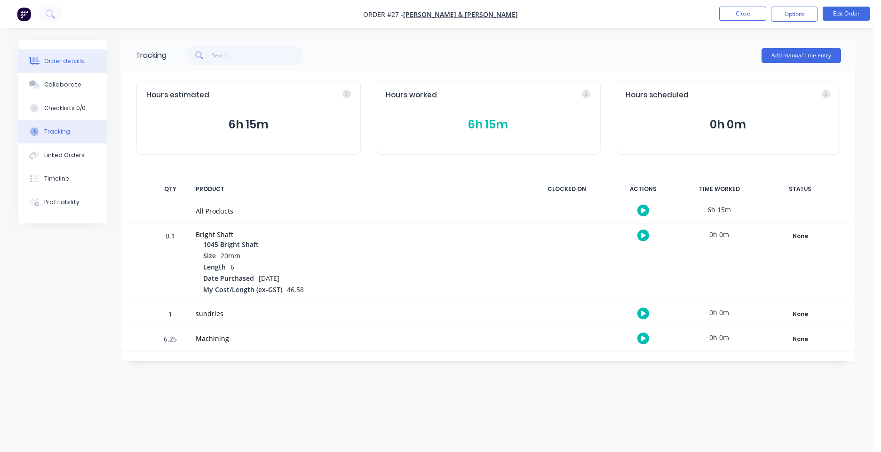
click at [70, 58] on div "Order details" at bounding box center [64, 61] width 40 height 8
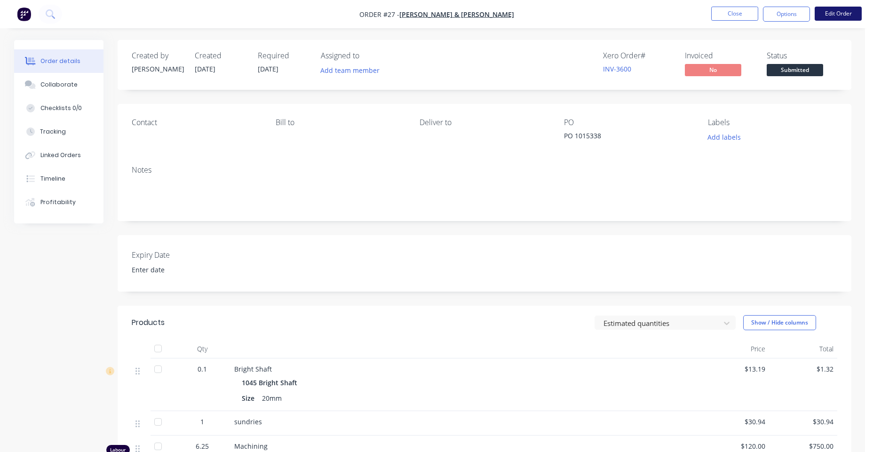
click at [841, 15] on button "Edit Order" at bounding box center [837, 14] width 47 height 14
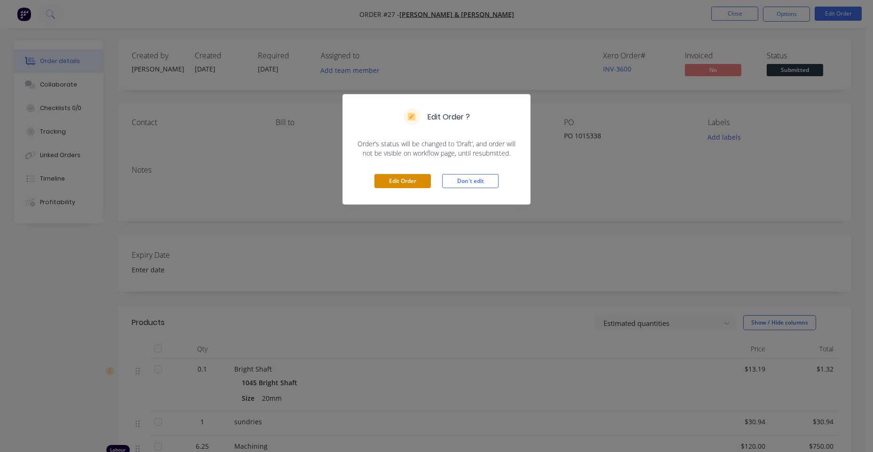
click at [420, 185] on button "Edit Order" at bounding box center [402, 181] width 56 height 14
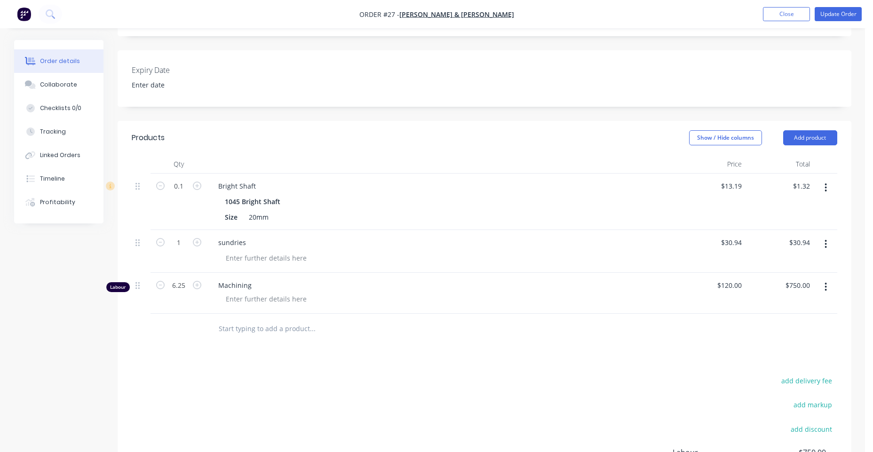
scroll to position [203, 0]
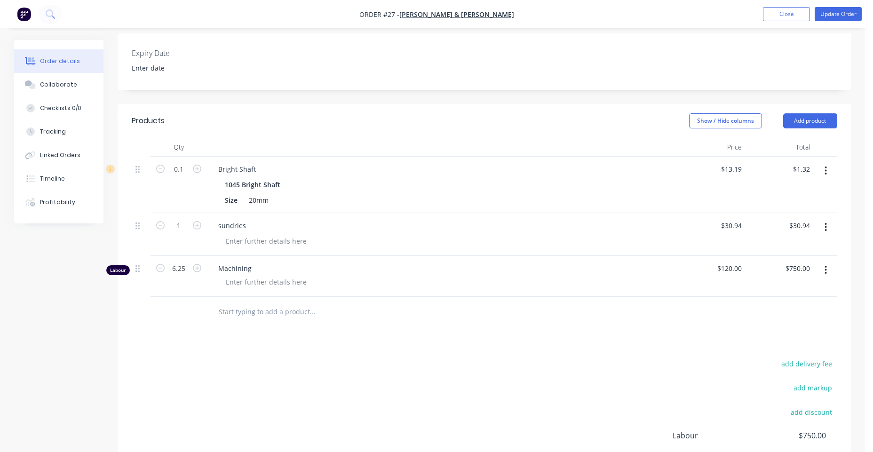
click at [321, 284] on div at bounding box center [445, 282] width 455 height 14
click at [301, 278] on div at bounding box center [266, 282] width 96 height 14
drag, startPoint x: 133, startPoint y: 269, endPoint x: 134, endPoint y: 239, distance: 30.6
click at [134, 239] on div "0.1 Bright Shaft 1045 Bright Shaft Size 20mm $13.19 $13.19 $1.32 $1.32 1 sundri…" at bounding box center [484, 227] width 705 height 140
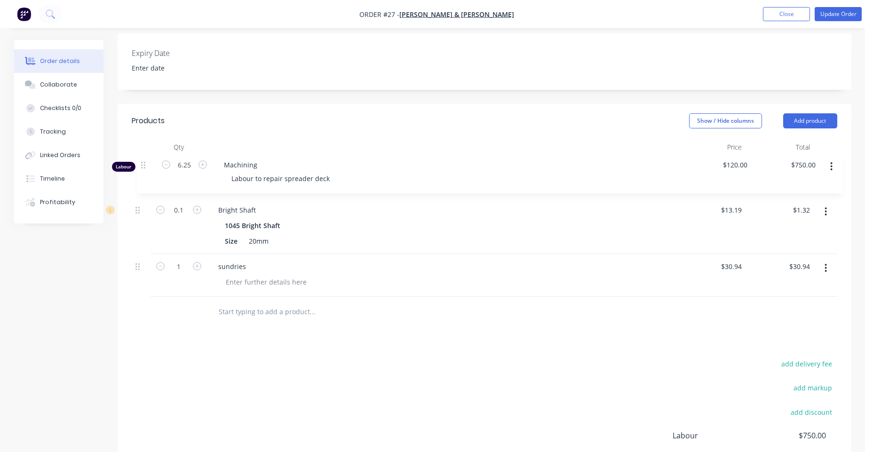
drag, startPoint x: 134, startPoint y: 239, endPoint x: 141, endPoint y: 168, distance: 71.3
click at [141, 168] on div "0.1 Bright Shaft 1045 Bright Shaft Size 20mm $13.19 $13.19 $1.32 $1.32 1 sundri…" at bounding box center [484, 227] width 705 height 140
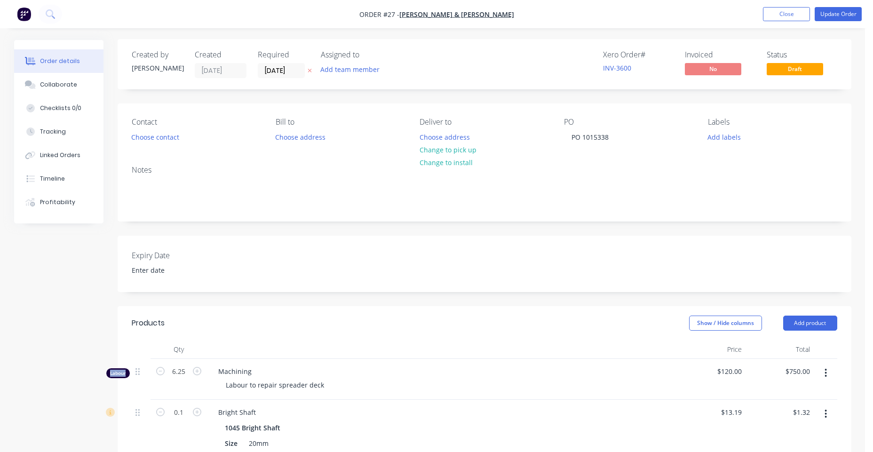
scroll to position [0, 0]
click at [851, 15] on button "Update Order" at bounding box center [837, 14] width 47 height 14
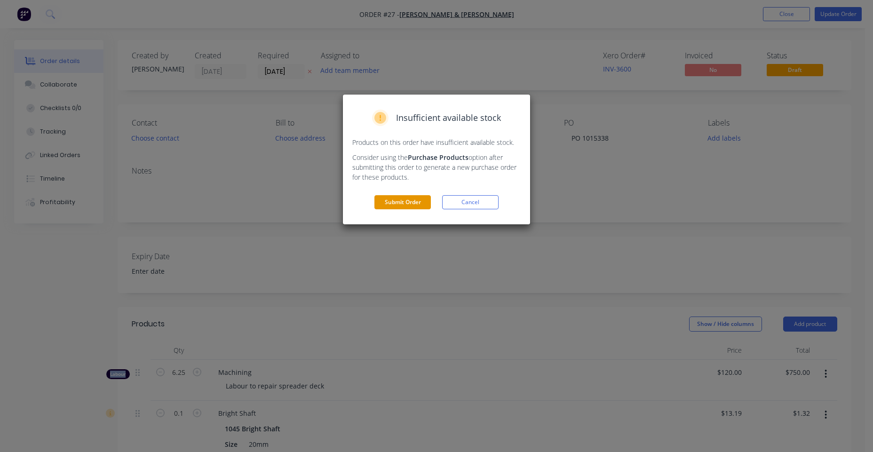
click at [401, 202] on button "Submit Order" at bounding box center [402, 202] width 56 height 14
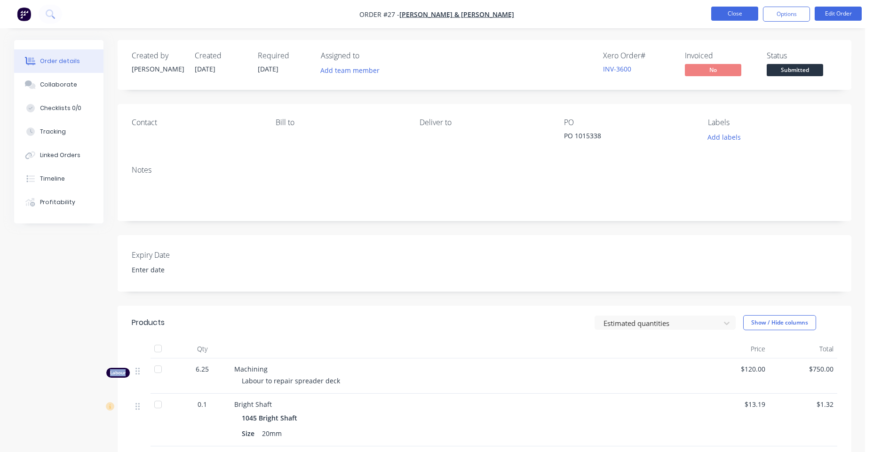
click at [739, 16] on button "Close" at bounding box center [734, 14] width 47 height 14
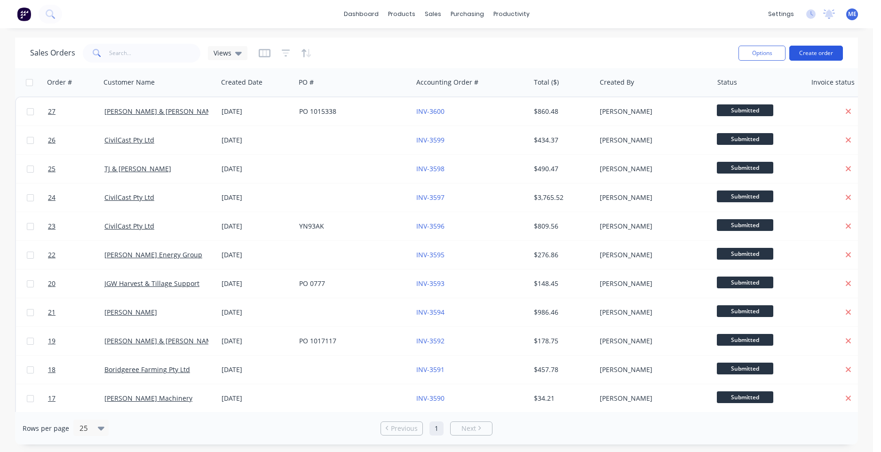
click at [825, 54] on button "Create order" at bounding box center [816, 53] width 54 height 15
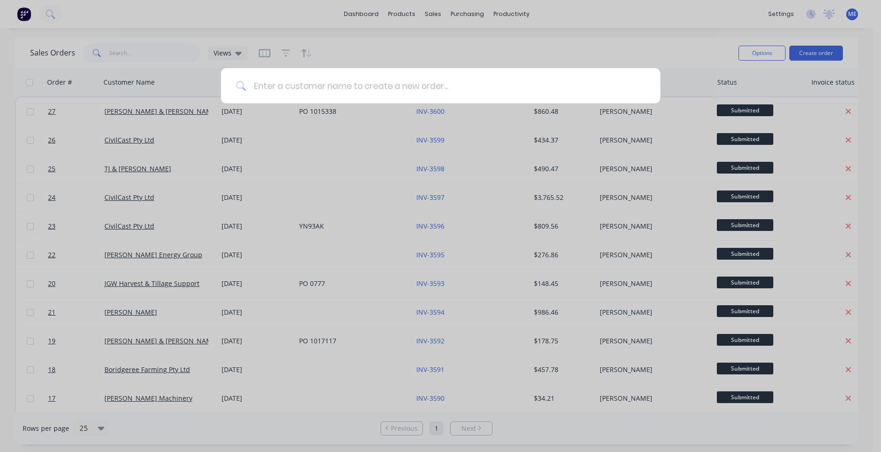
click at [478, 92] on input at bounding box center [445, 85] width 399 height 35
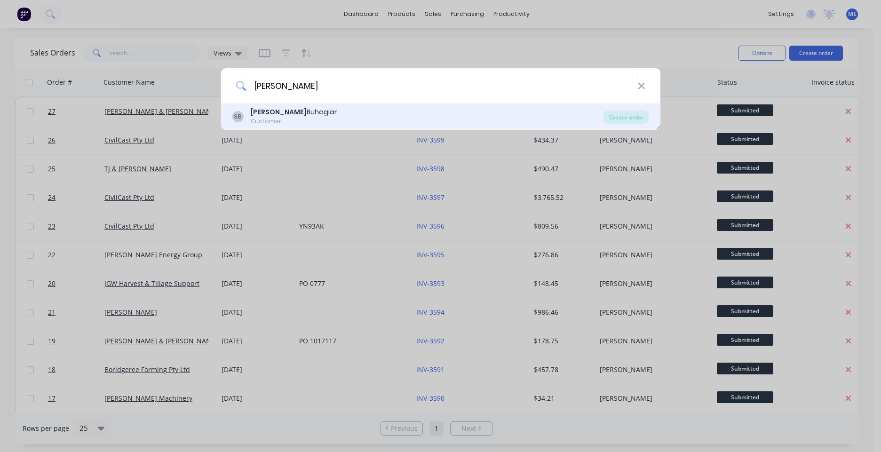
type input "Shaun"
click at [413, 124] on div "SB Shaun Buhagiar Customer" at bounding box center [417, 116] width 371 height 18
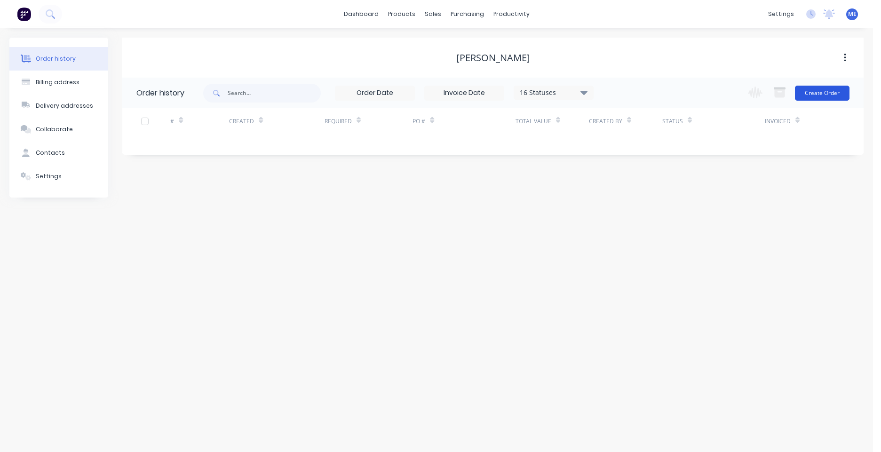
click at [819, 96] on button "Create Order" at bounding box center [822, 93] width 55 height 15
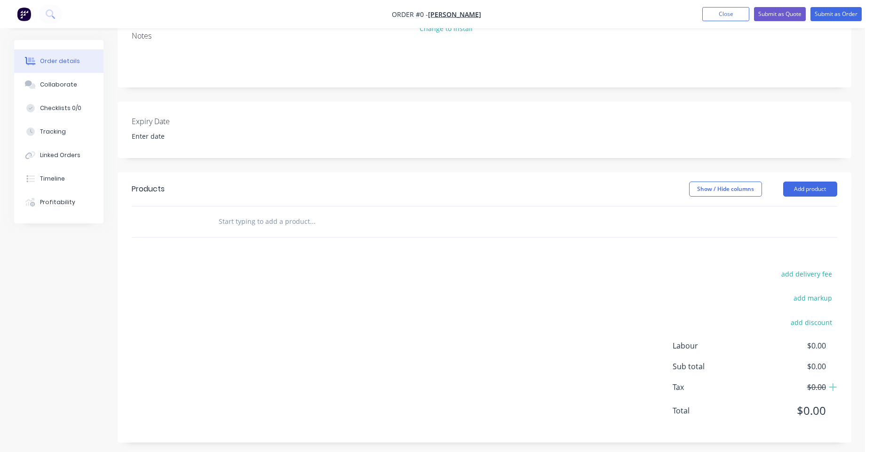
scroll to position [135, 0]
click at [829, 182] on button "Add product" at bounding box center [810, 188] width 54 height 15
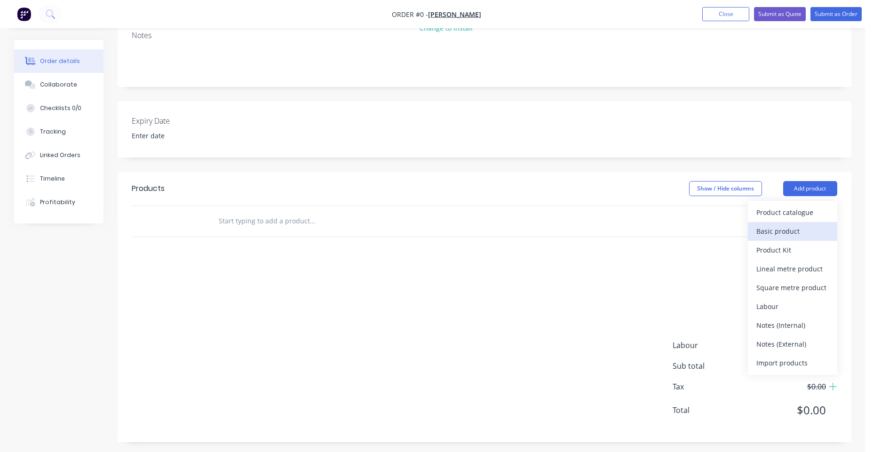
click at [797, 223] on button "Basic product" at bounding box center [792, 231] width 89 height 19
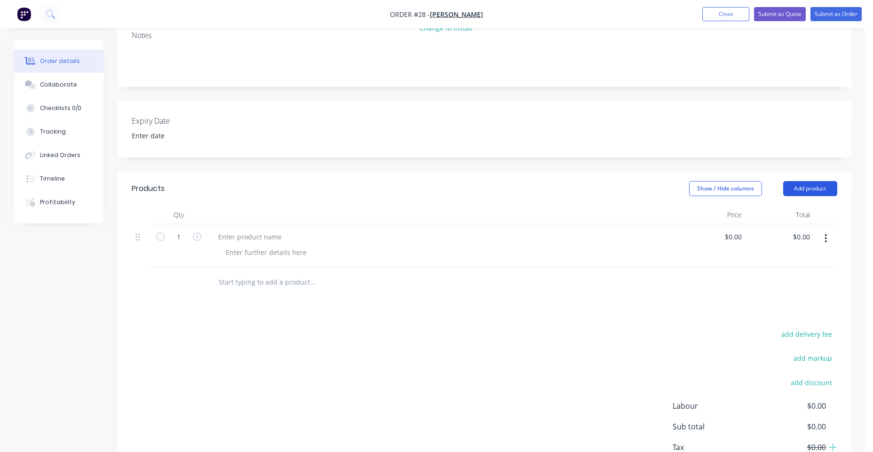
click at [822, 188] on button "Add product" at bounding box center [810, 188] width 54 height 15
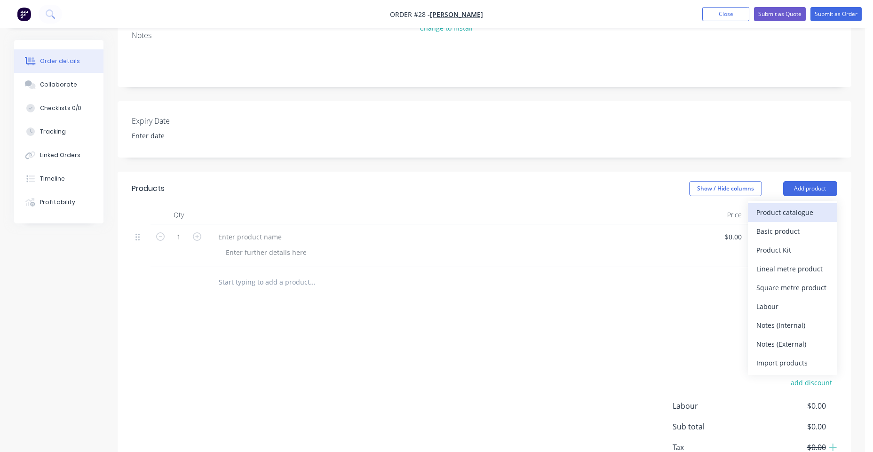
click at [798, 214] on div "Product catalogue" at bounding box center [792, 212] width 72 height 14
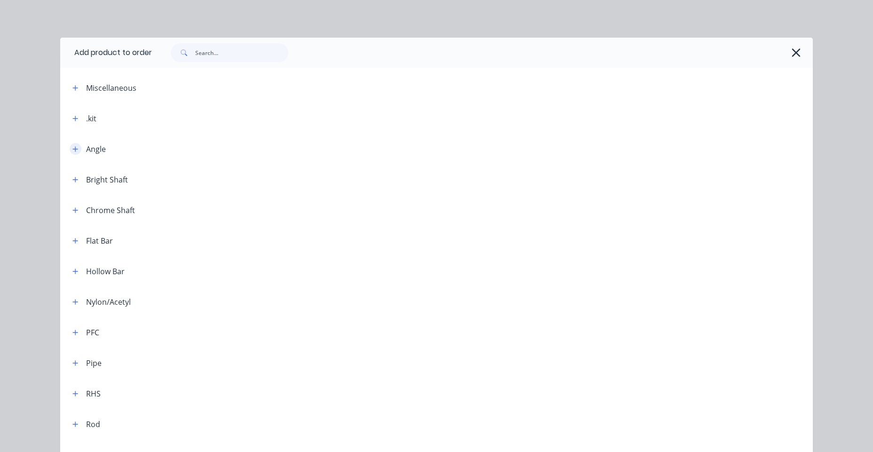
click at [74, 149] on icon "button" at bounding box center [75, 148] width 5 height 5
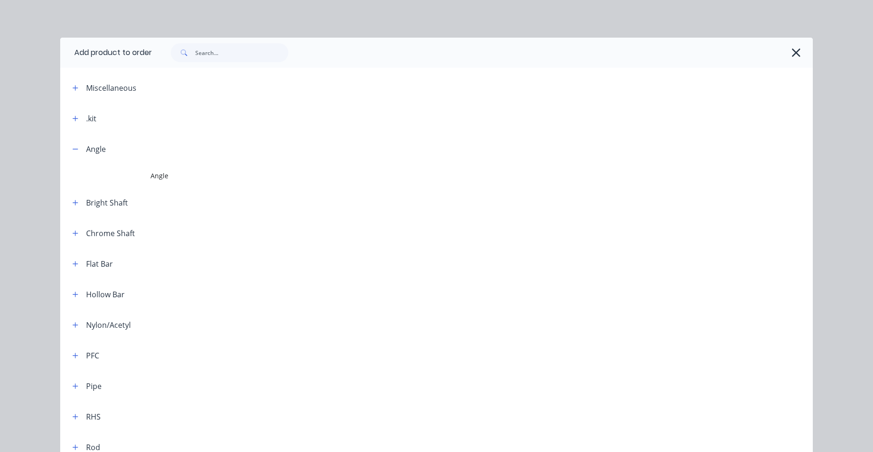
click at [154, 178] on span "Angle" at bounding box center [414, 176] width 529 height 10
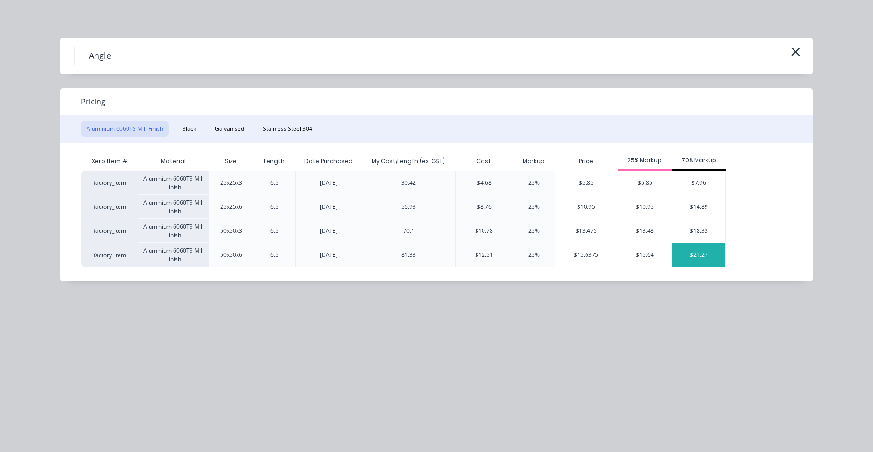
click at [708, 258] on div "$21.27" at bounding box center [698, 255] width 53 height 24
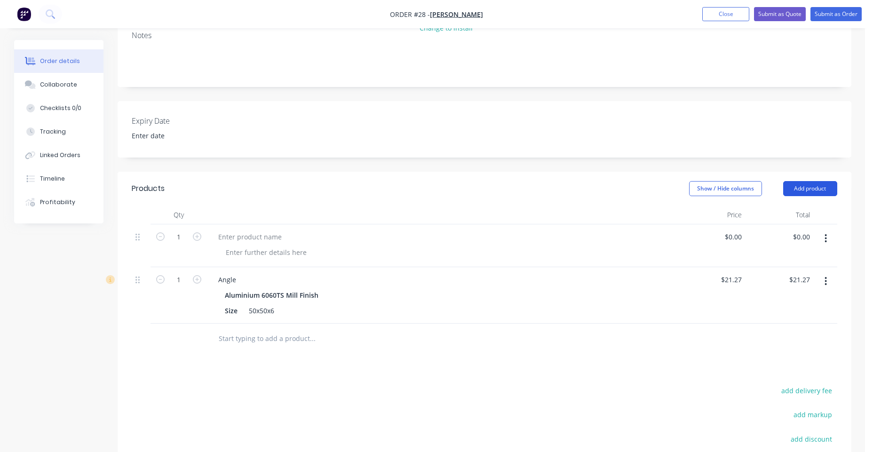
click at [813, 193] on button "Add product" at bounding box center [810, 188] width 54 height 15
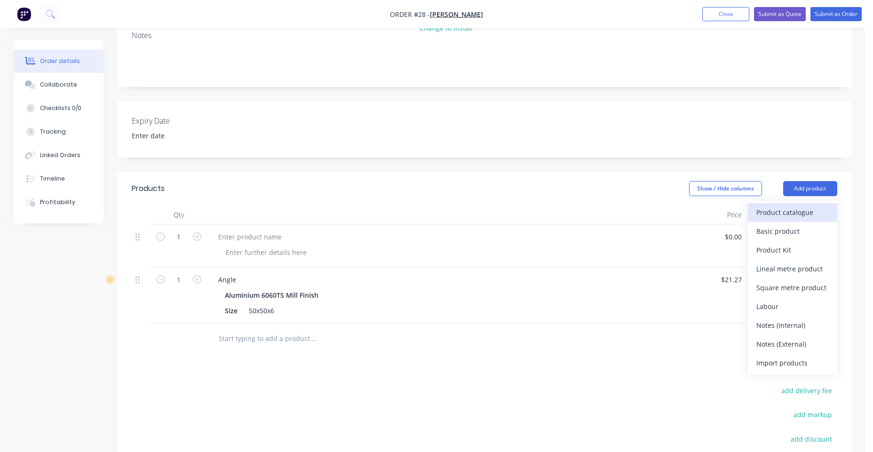
click at [784, 214] on div "Product catalogue" at bounding box center [792, 212] width 72 height 14
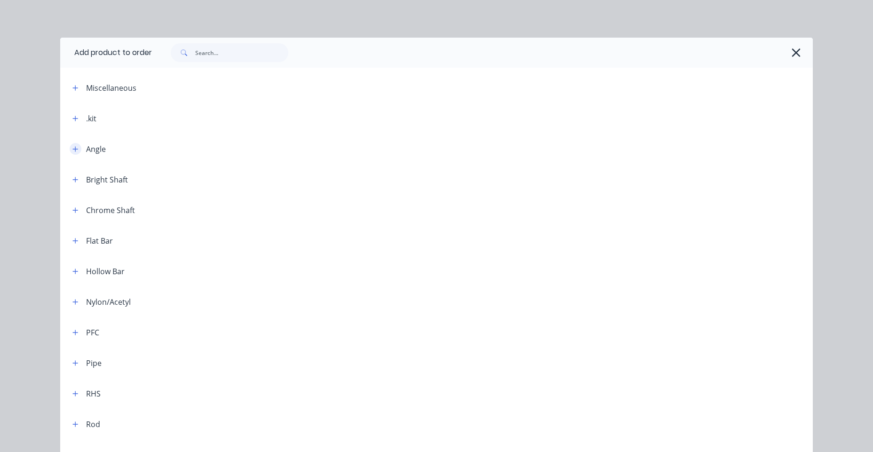
click at [72, 148] on icon "button" at bounding box center [75, 149] width 6 height 7
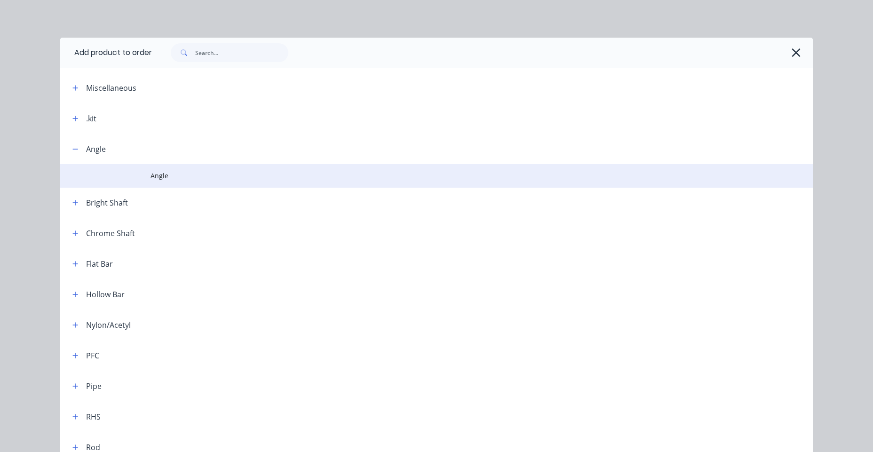
click at [127, 176] on td at bounding box center [105, 176] width 90 height 24
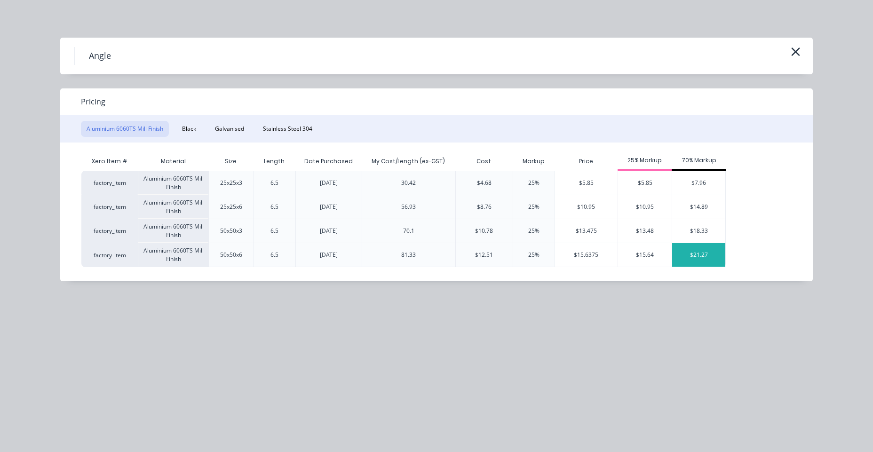
click at [714, 259] on div "$21.27" at bounding box center [698, 255] width 53 height 24
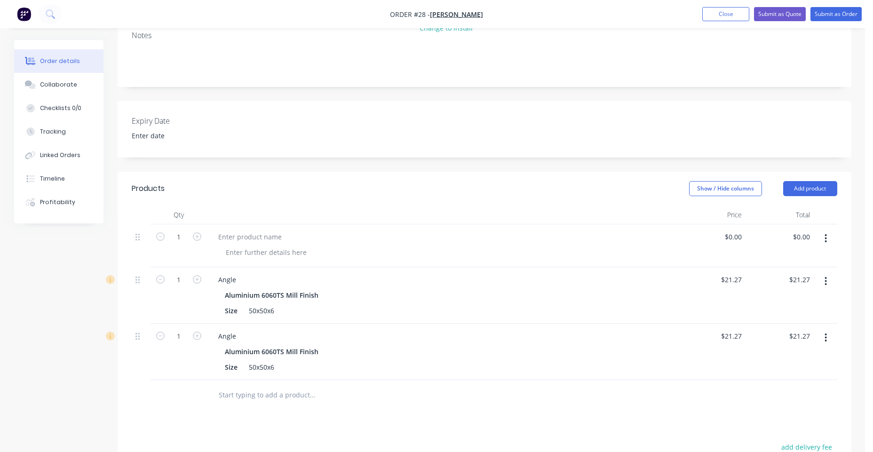
click at [822, 339] on button "button" at bounding box center [825, 337] width 22 height 17
click at [773, 414] on div "Delete" at bounding box center [792, 419] width 72 height 14
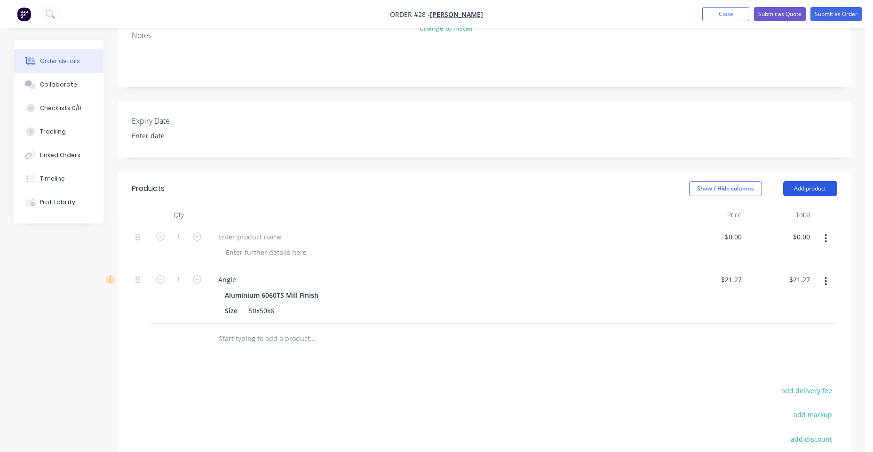
click at [804, 191] on button "Add product" at bounding box center [810, 188] width 54 height 15
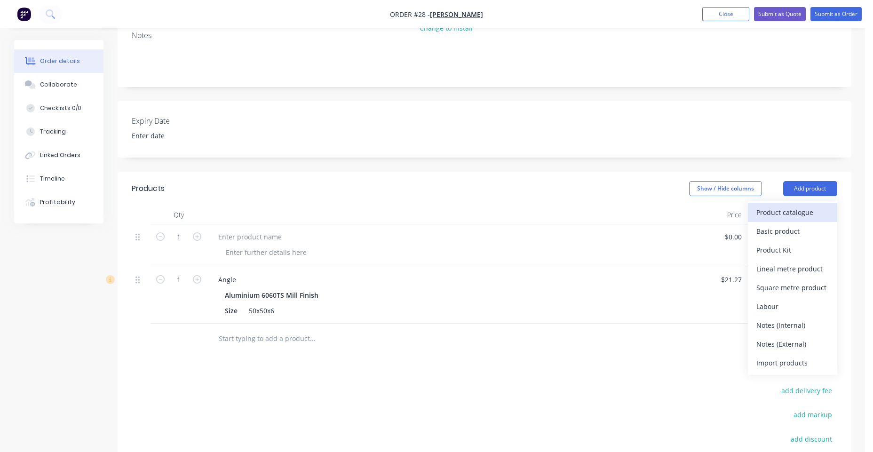
click at [798, 216] on div "Product catalogue" at bounding box center [792, 212] width 72 height 14
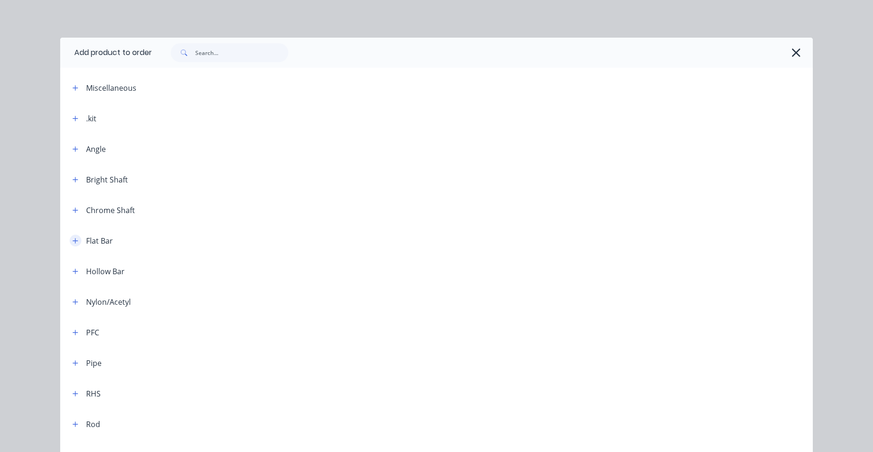
click at [70, 244] on button "button" at bounding box center [76, 241] width 12 height 12
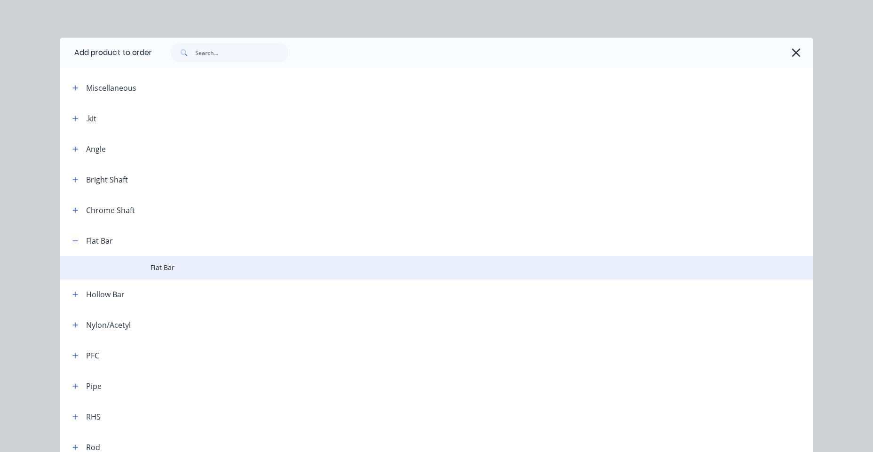
click at [165, 266] on span "Flat Bar" at bounding box center [414, 267] width 529 height 10
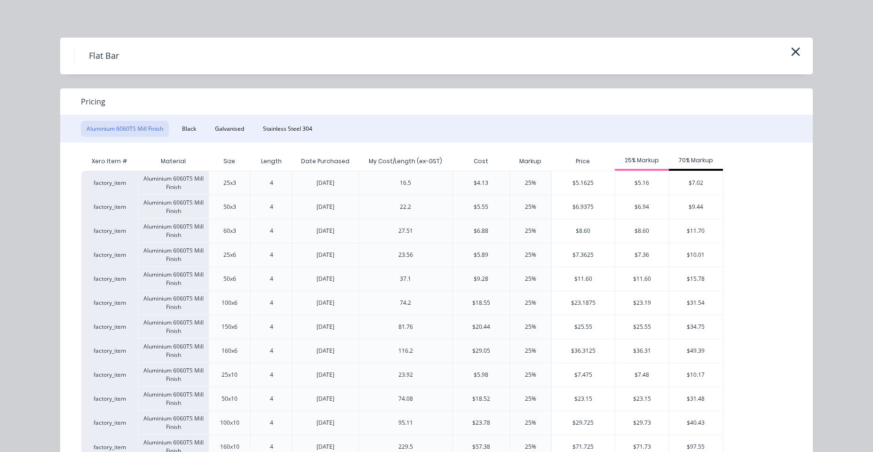
scroll to position [34, 0]
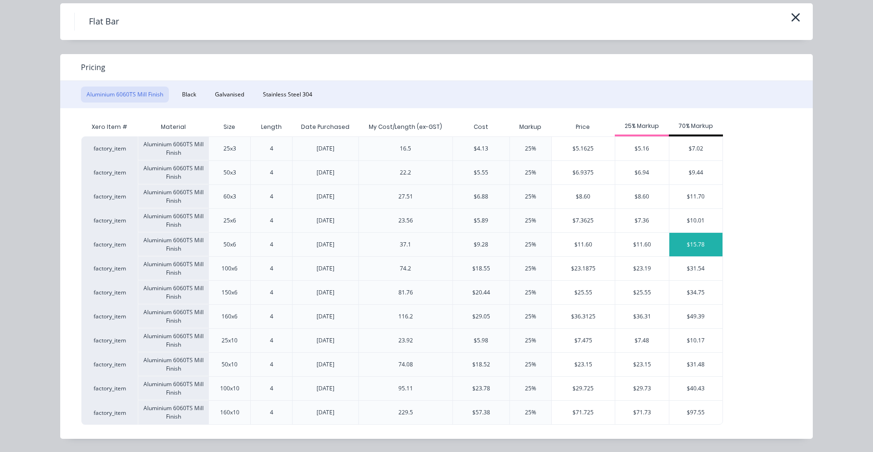
click at [693, 242] on div "$15.78" at bounding box center [695, 245] width 53 height 24
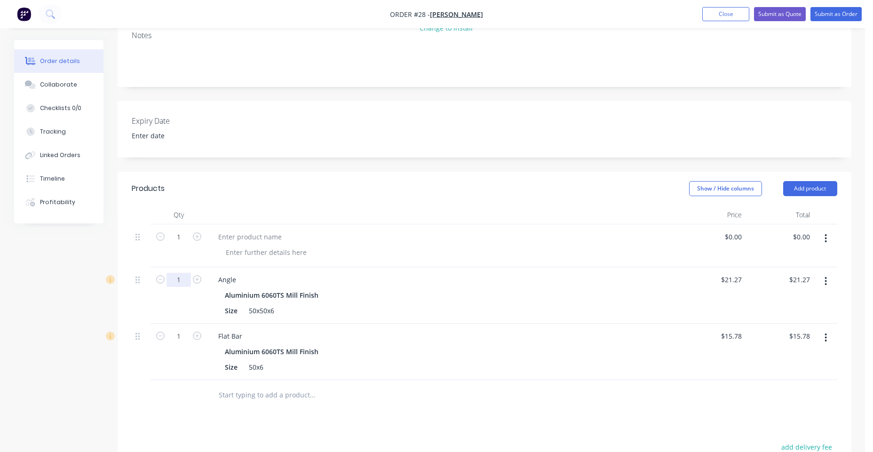
click at [180, 279] on input "1" at bounding box center [178, 280] width 24 height 14
type input "0.55"
type input "$11.70"
click at [183, 339] on input "1" at bounding box center [178, 336] width 24 height 14
type input "0.7"
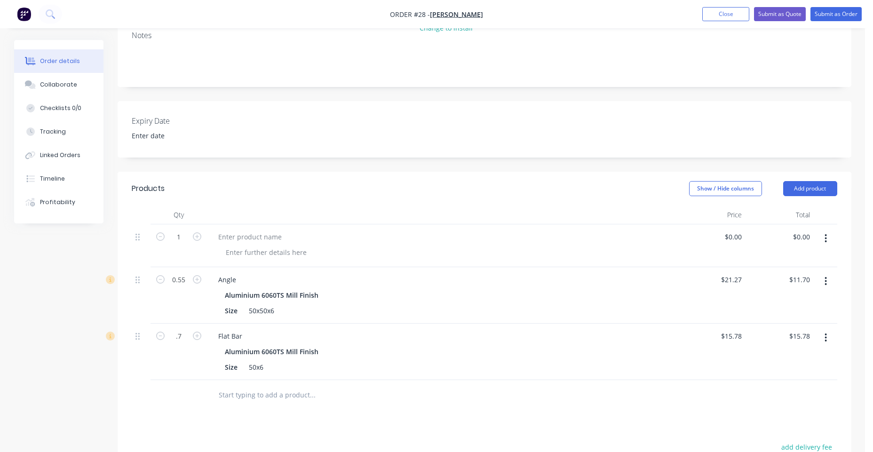
type input "$11.05"
click at [826, 243] on icon "button" at bounding box center [825, 238] width 2 height 10
click at [797, 321] on div "Delete" at bounding box center [792, 320] width 72 height 14
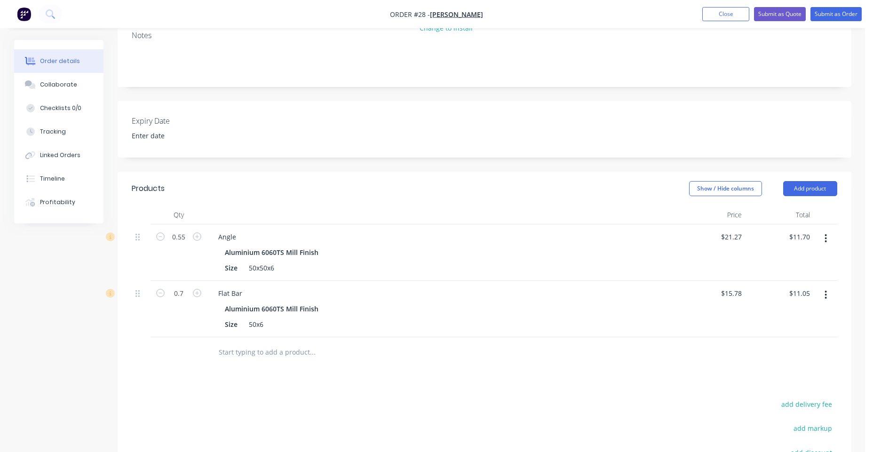
click at [270, 355] on input "text" at bounding box center [312, 352] width 188 height 19
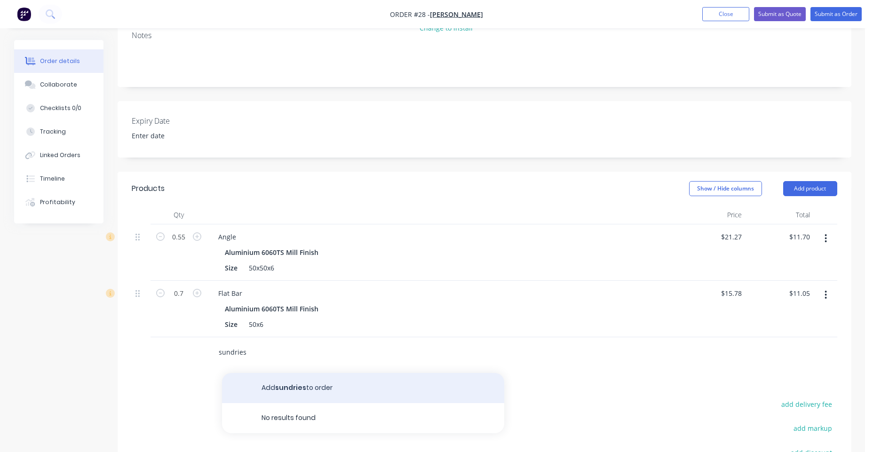
type input "sundries"
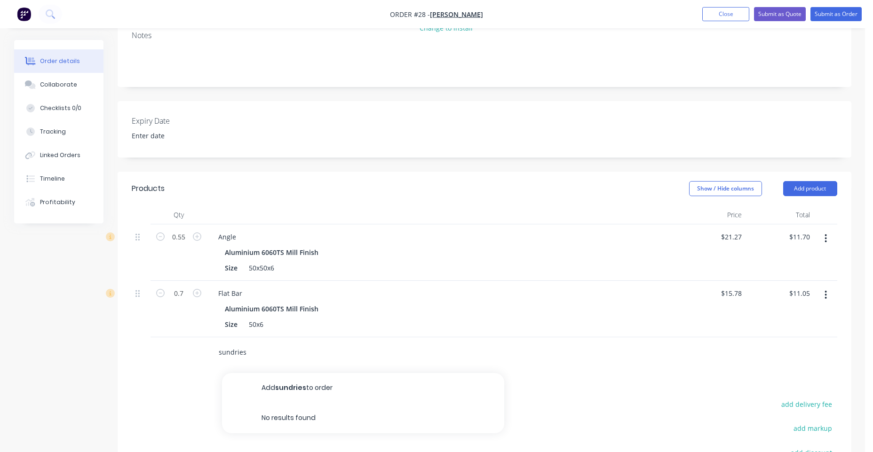
drag, startPoint x: 268, startPoint y: 388, endPoint x: 296, endPoint y: 385, distance: 27.4
click at [270, 388] on button "Add sundries to order" at bounding box center [363, 388] width 282 height 30
click at [798, 354] on input "0.00" at bounding box center [803, 350] width 22 height 14
type input "25.15"
type input "$25.15"
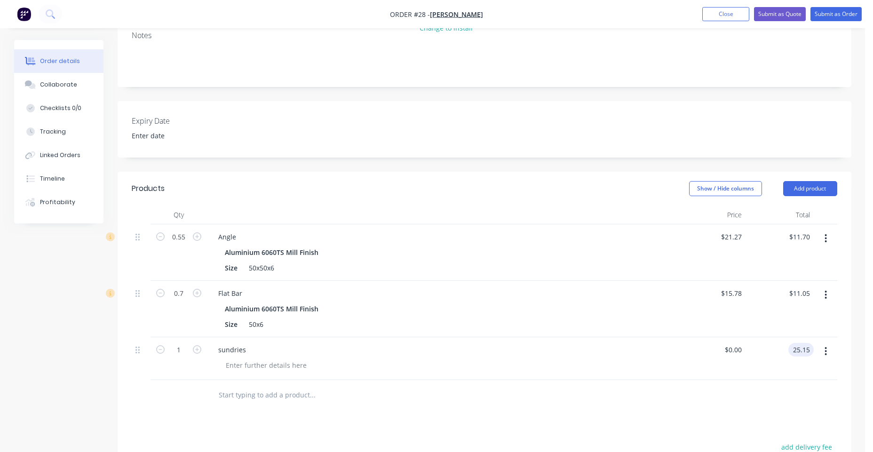
type input "$25.15"
click at [523, 391] on div at bounding box center [376, 395] width 331 height 19
click at [835, 17] on button "Submit as Order" at bounding box center [835, 14] width 51 height 14
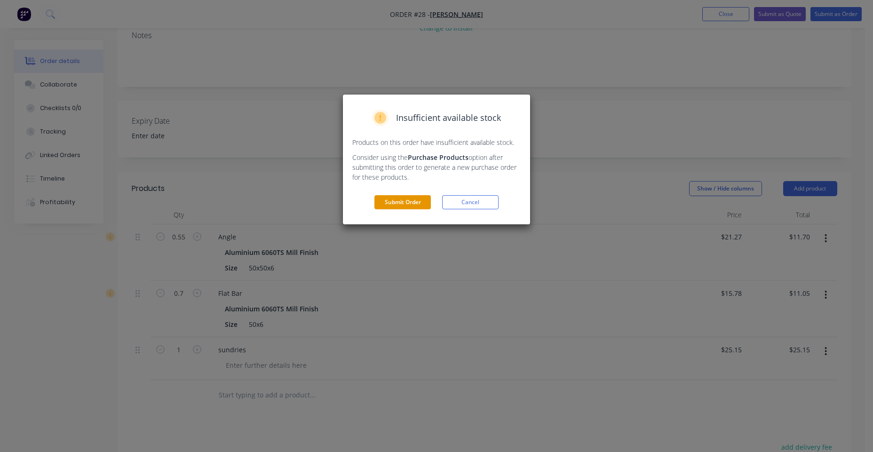
click at [423, 202] on button "Submit Order" at bounding box center [402, 202] width 56 height 14
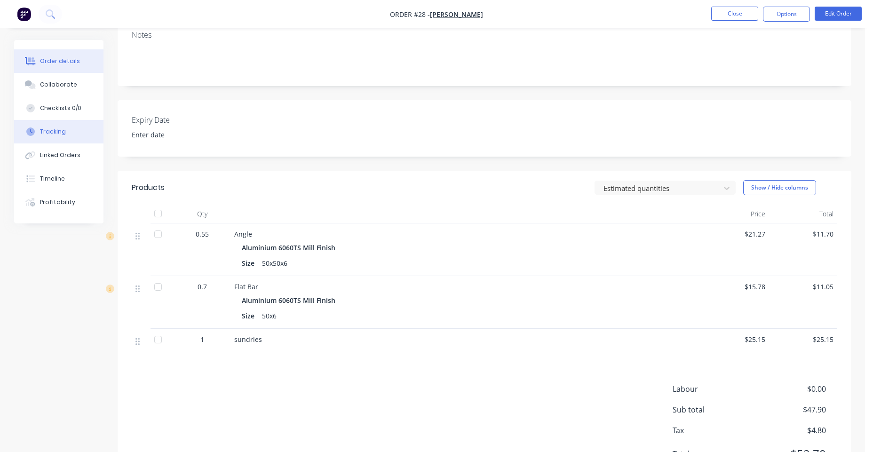
click at [68, 137] on button "Tracking" at bounding box center [58, 132] width 89 height 24
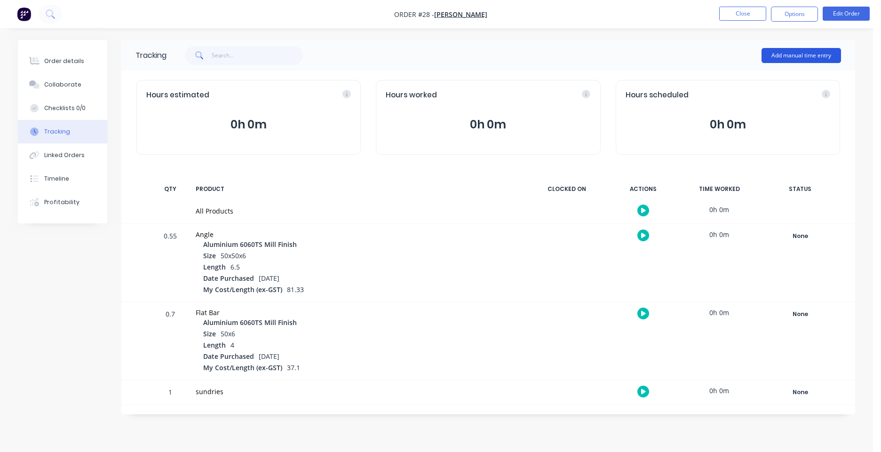
click at [781, 55] on button "Add manual time entry" at bounding box center [800, 55] width 79 height 15
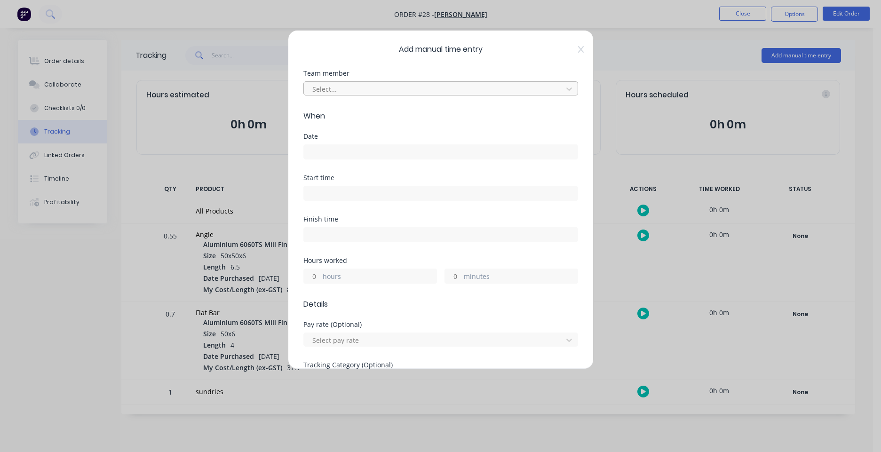
click at [429, 88] on div at bounding box center [434, 89] width 246 height 12
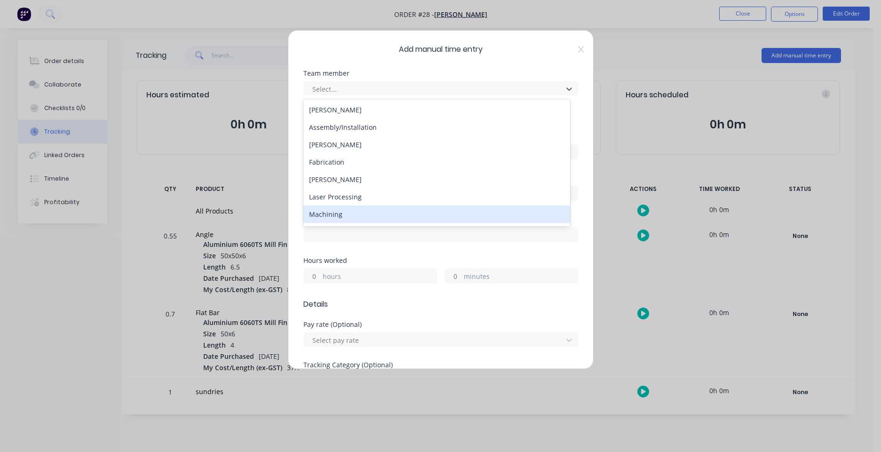
click at [394, 212] on div "Machining" at bounding box center [436, 213] width 267 height 17
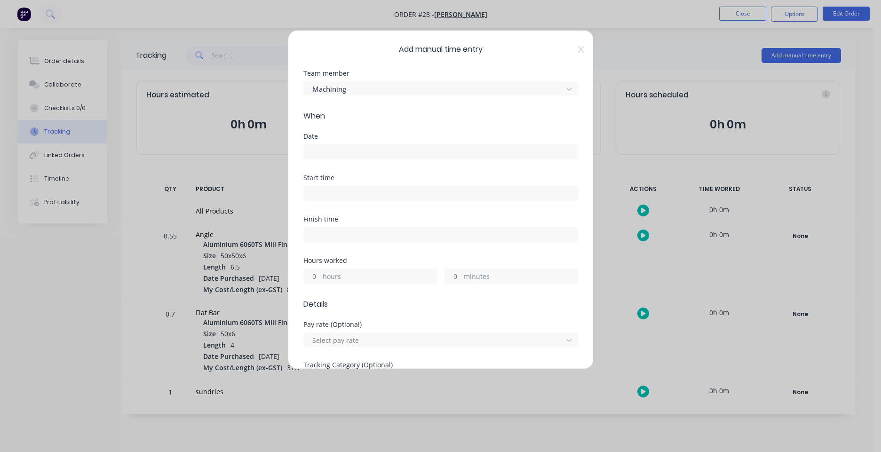
click at [402, 144] on div at bounding box center [440, 150] width 275 height 17
click at [420, 151] on input at bounding box center [441, 152] width 274 height 14
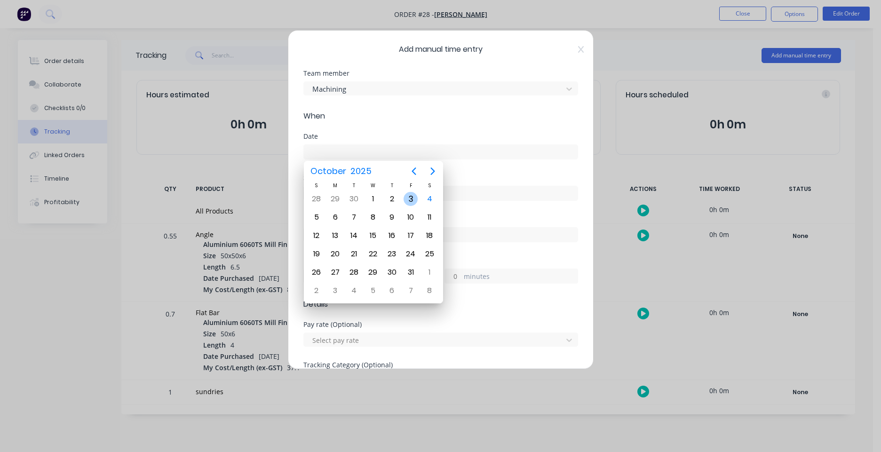
click at [415, 200] on div "3" at bounding box center [410, 199] width 14 height 14
type input "[DATE]"
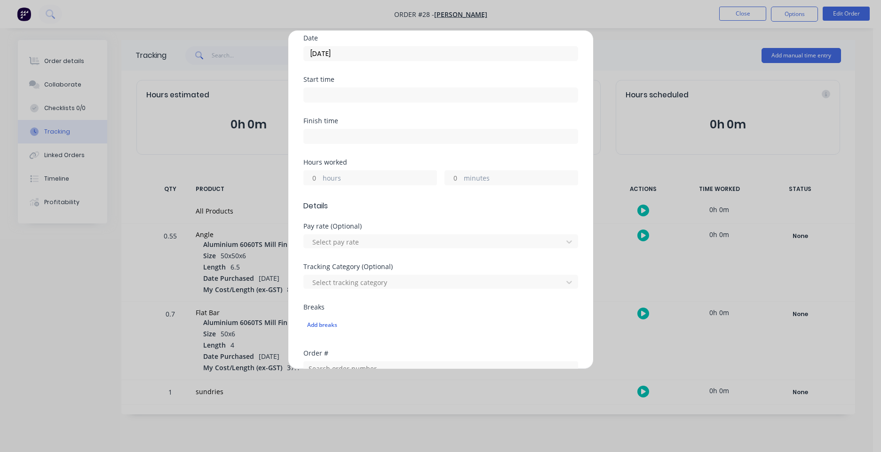
scroll to position [102, 0]
click at [392, 172] on label "hours" at bounding box center [380, 176] width 114 height 12
click at [320, 172] on input "hours" at bounding box center [312, 174] width 16 height 14
type input "5"
click at [495, 173] on label "minutes" at bounding box center [521, 176] width 114 height 12
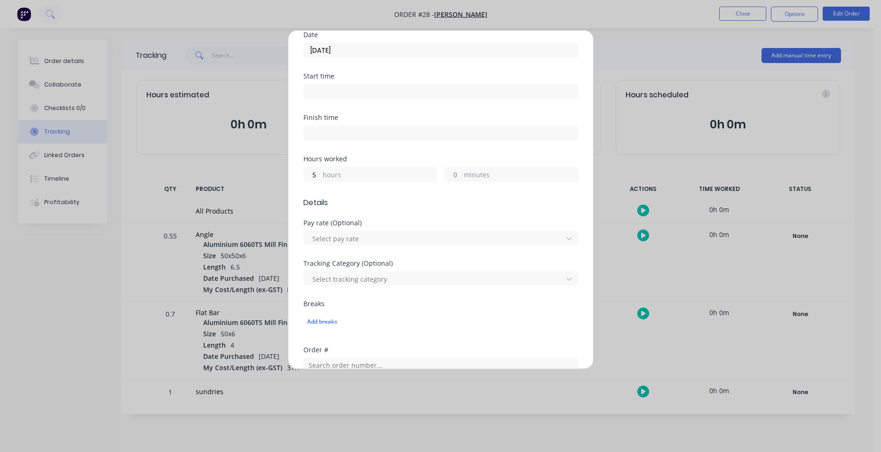
click at [461, 173] on input "minutes" at bounding box center [453, 174] width 16 height 14
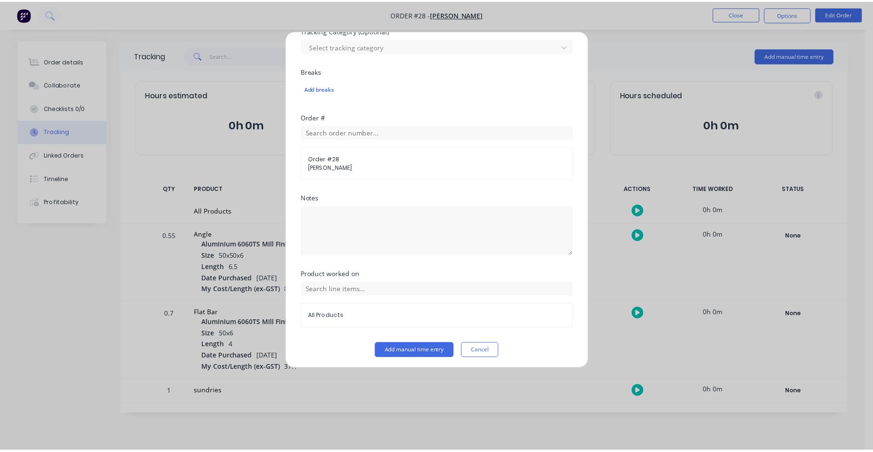
scroll to position [337, 0]
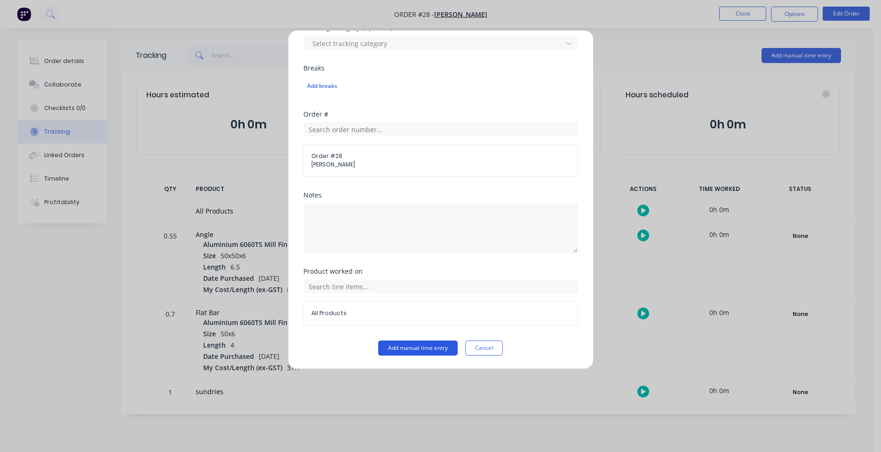
type input "5"
click at [432, 347] on button "Add manual time entry" at bounding box center [417, 347] width 79 height 15
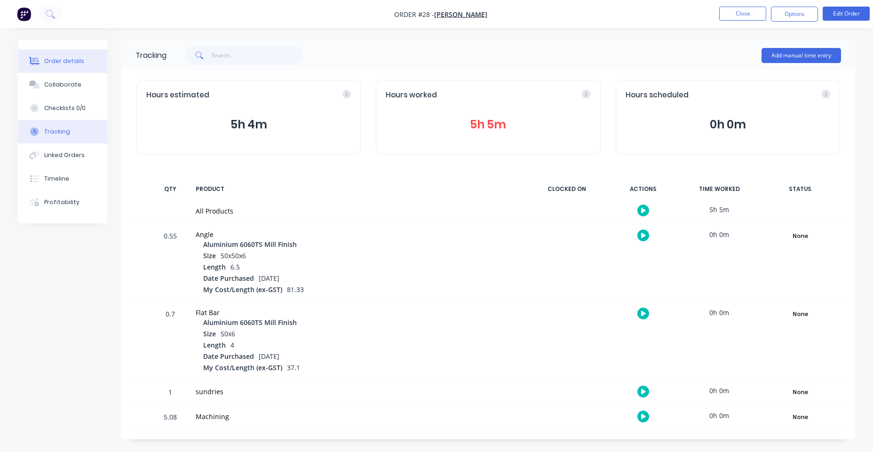
drag, startPoint x: 63, startPoint y: 57, endPoint x: 75, endPoint y: 57, distance: 11.3
click at [64, 57] on div "Order details" at bounding box center [64, 61] width 40 height 8
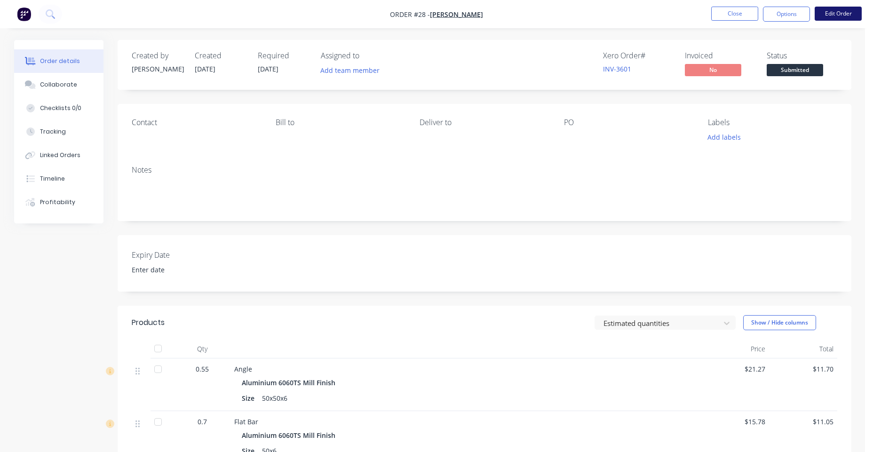
click at [834, 17] on button "Edit Order" at bounding box center [837, 14] width 47 height 14
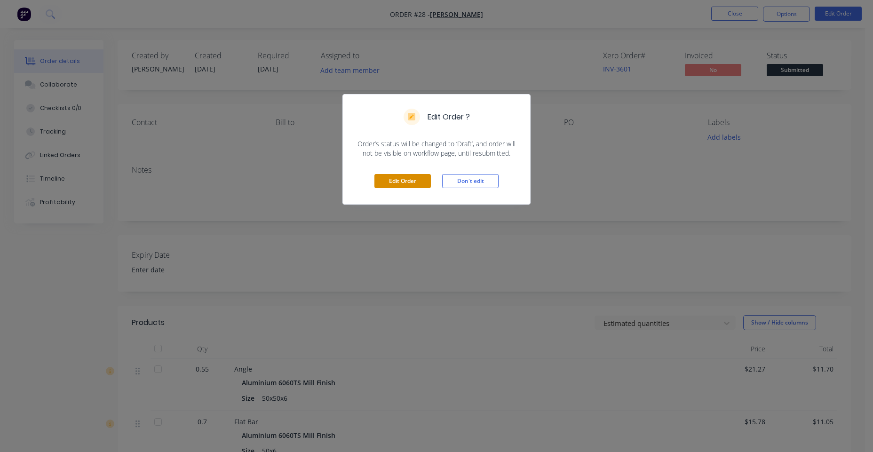
click at [408, 178] on button "Edit Order" at bounding box center [402, 181] width 56 height 14
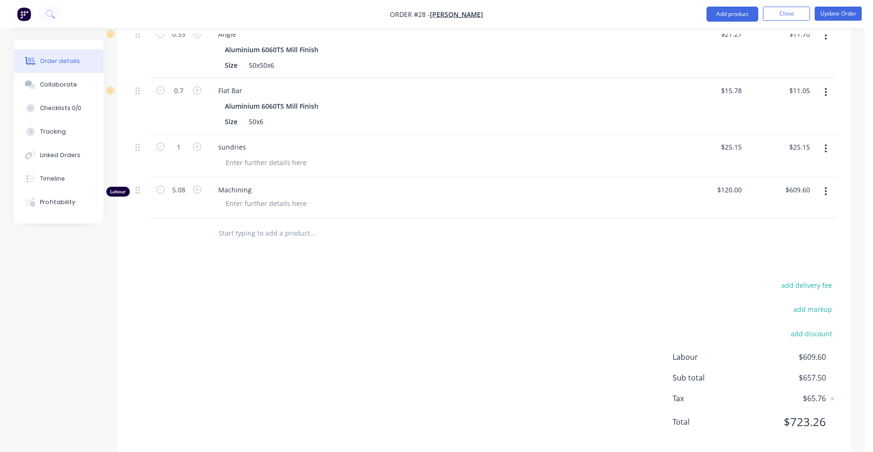
scroll to position [339, 0]
click at [258, 205] on div at bounding box center [266, 203] width 96 height 14
click at [322, 276] on div "Products Show / Hide columns Add product Qty Price Total 0.55 Angle Aluminium 6…" at bounding box center [484, 210] width 733 height 485
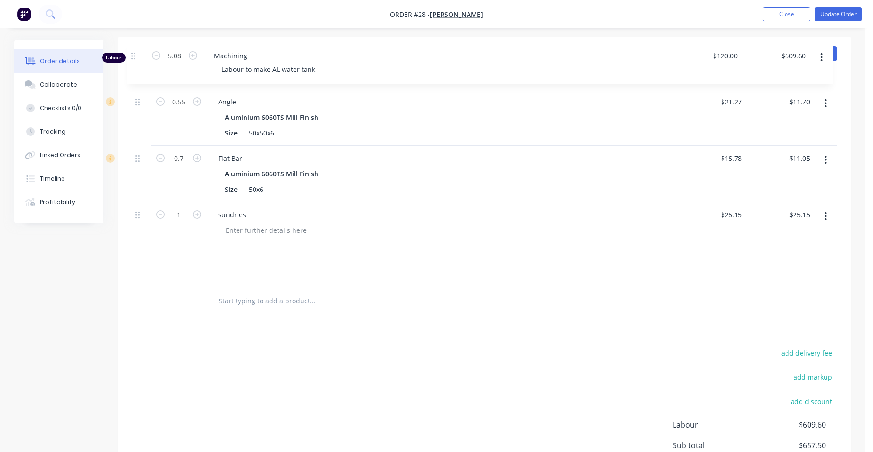
scroll to position [245, 0]
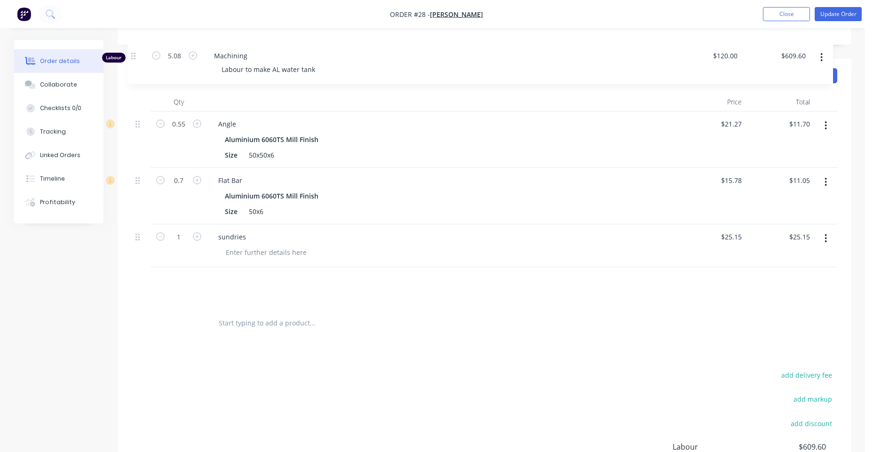
drag, startPoint x: 140, startPoint y: 194, endPoint x: 138, endPoint y: 59, distance: 135.4
click at [137, 59] on div "Created by Marshall Created 04/10/25 Required 04/10/25 Assigned to Add team mem…" at bounding box center [484, 171] width 733 height 752
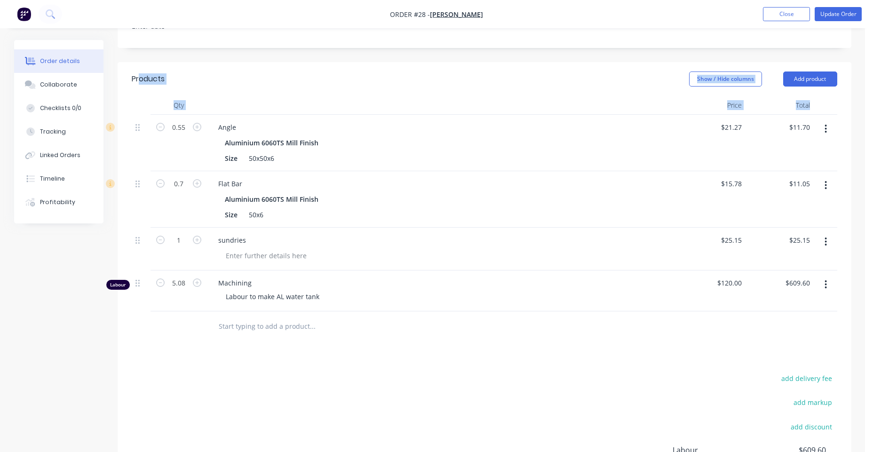
drag, startPoint x: 138, startPoint y: 59, endPoint x: 151, endPoint y: 142, distance: 84.7
click at [151, 142] on div "Created by Marshall Created 04/10/25 Required 04/10/25 Assigned to Add team mem…" at bounding box center [484, 171] width 733 height 752
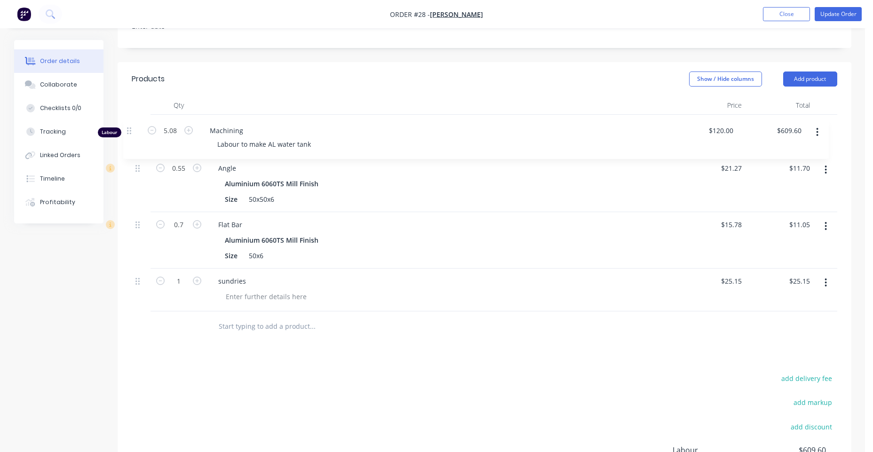
drag, startPoint x: 138, startPoint y: 268, endPoint x: 132, endPoint y: 131, distance: 137.9
click at [132, 131] on div "0.55 Angle Aluminium 6060TS Mill Finish Size 50x50x6 $21.27 $21.27 $11.70 $11.7…" at bounding box center [484, 213] width 705 height 197
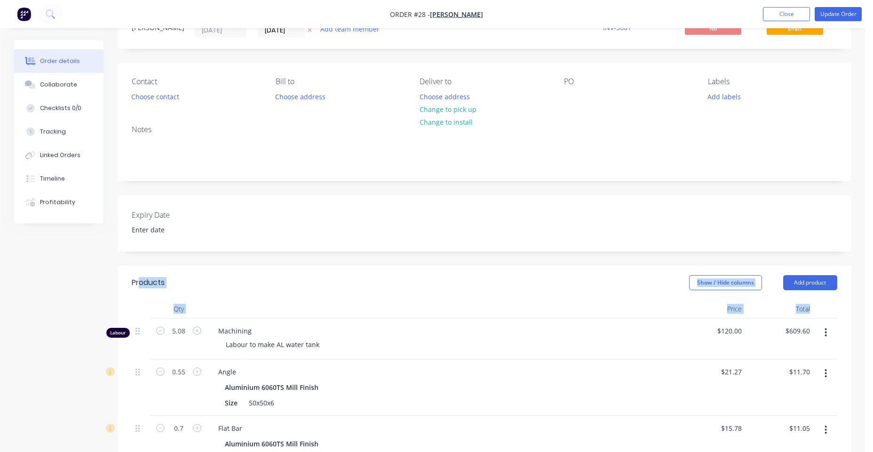
scroll to position [0, 0]
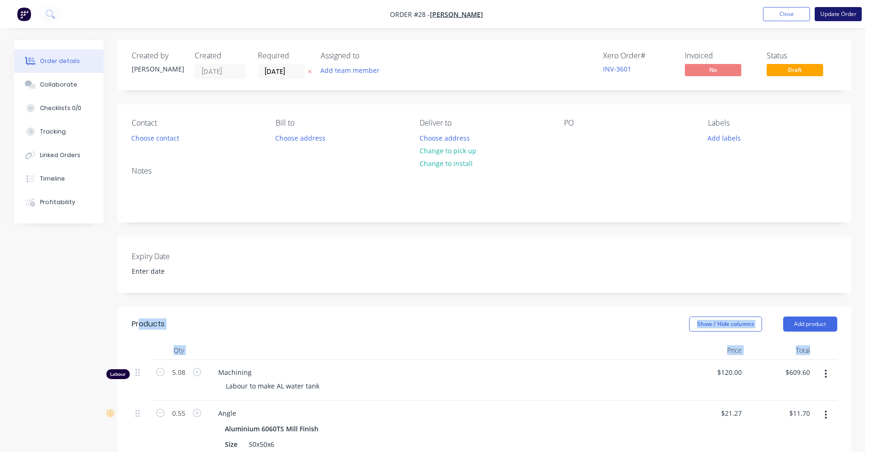
click at [835, 17] on button "Update Order" at bounding box center [837, 14] width 47 height 14
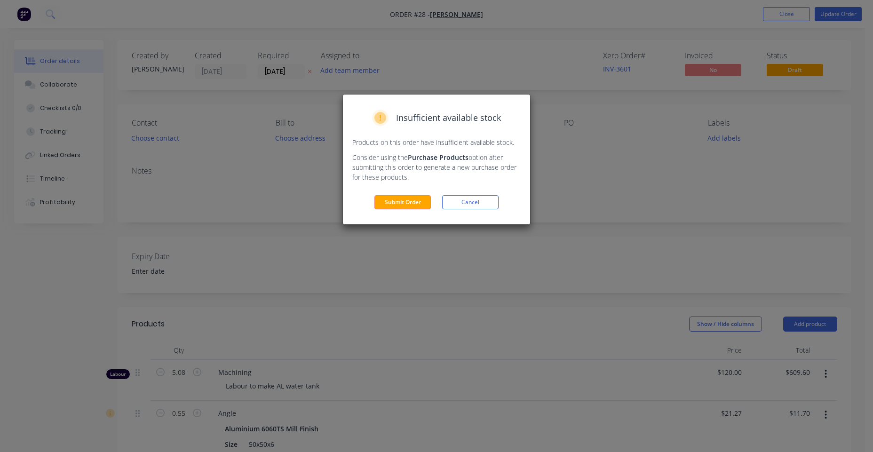
click at [435, 201] on div "Submit Order Cancel" at bounding box center [436, 202] width 168 height 14
click at [418, 202] on button "Submit Order" at bounding box center [402, 202] width 56 height 14
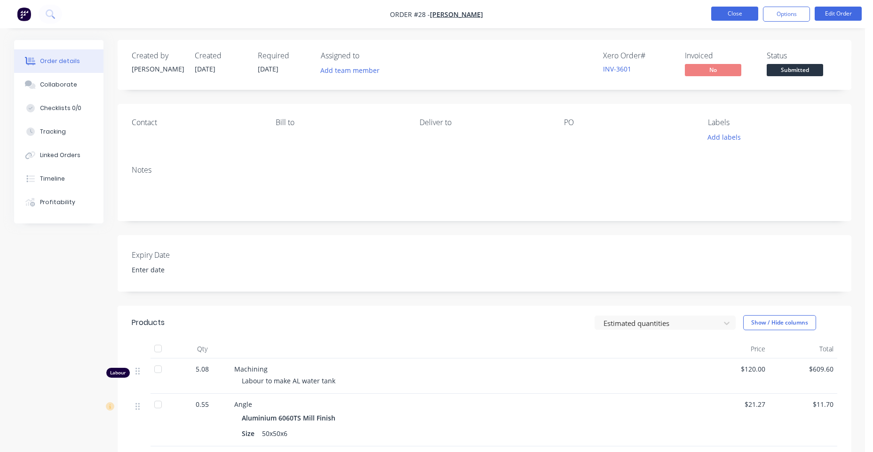
click at [729, 13] on button "Close" at bounding box center [734, 14] width 47 height 14
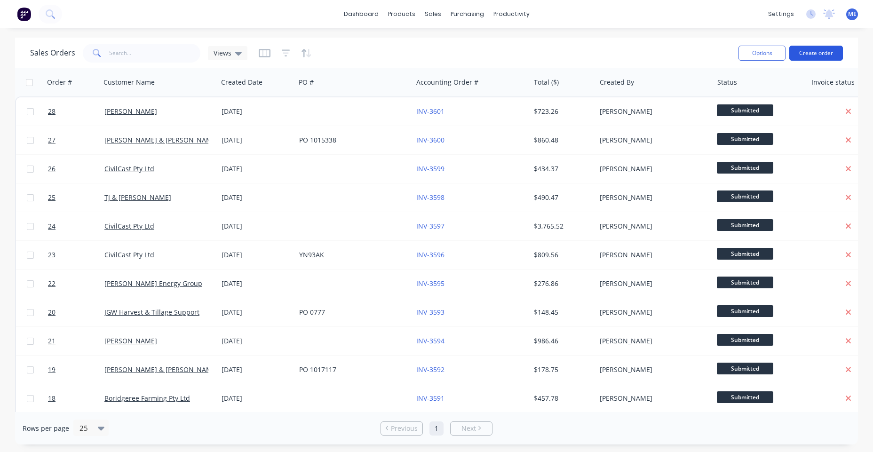
click at [818, 48] on button "Create order" at bounding box center [816, 53] width 54 height 15
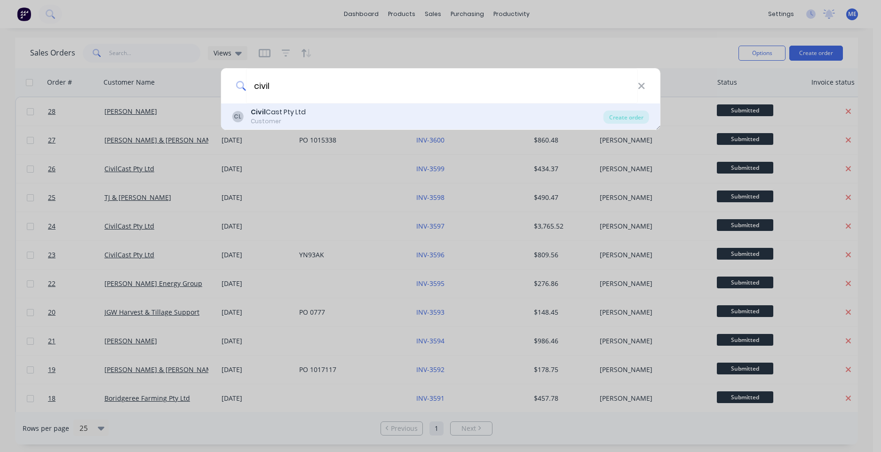
type input "civil"
click at [288, 116] on div "Civil Cast Pty Ltd" at bounding box center [278, 112] width 55 height 10
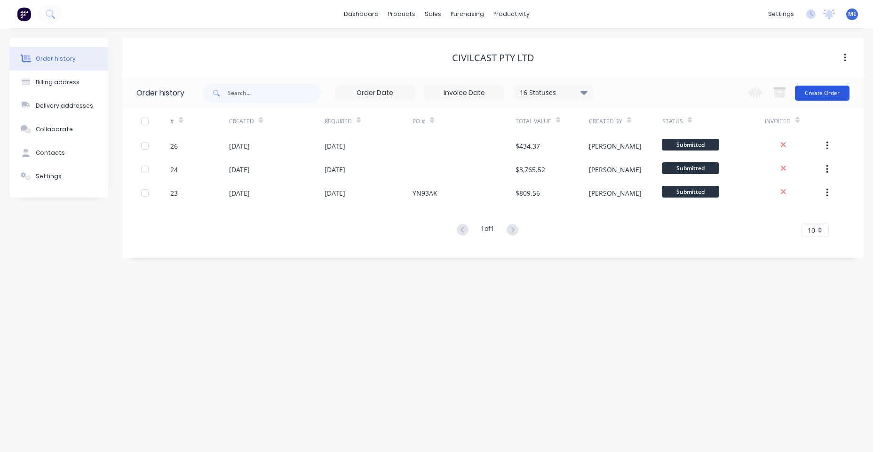
click at [840, 93] on button "Create Order" at bounding box center [822, 93] width 55 height 15
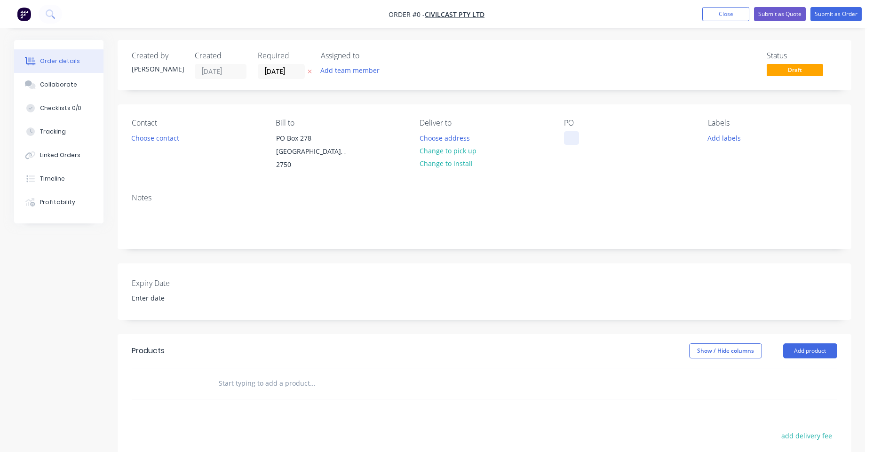
click at [575, 142] on div at bounding box center [571, 138] width 15 height 14
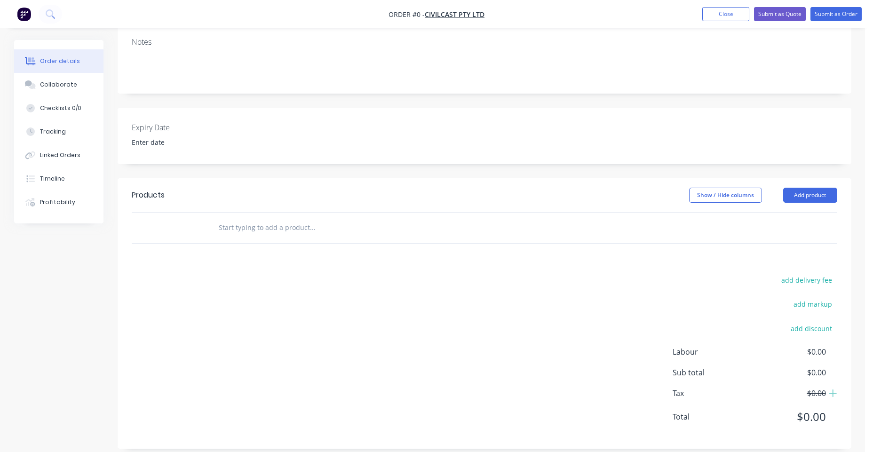
scroll to position [156, 0]
click at [806, 187] on button "Add product" at bounding box center [810, 194] width 54 height 15
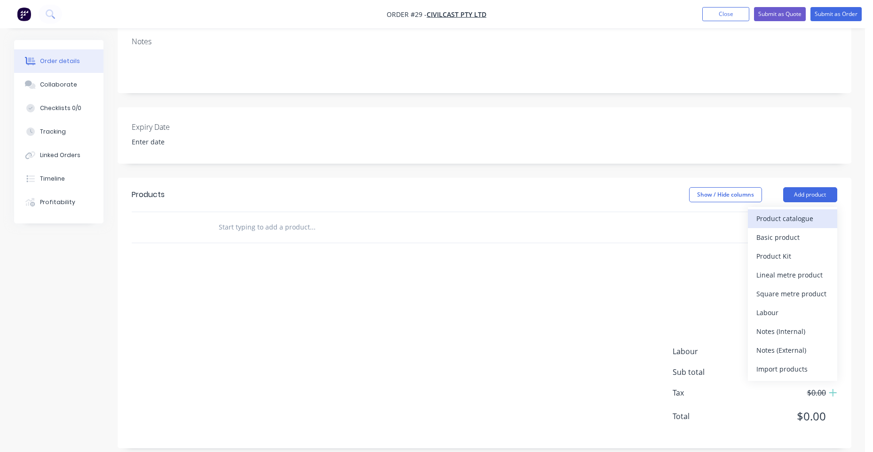
click at [797, 212] on div "Product catalogue" at bounding box center [792, 219] width 72 height 14
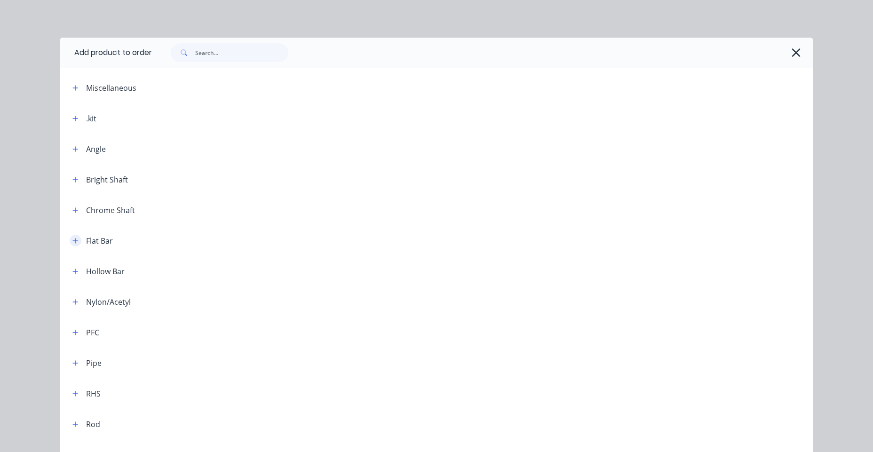
click at [70, 242] on button "button" at bounding box center [76, 241] width 12 height 12
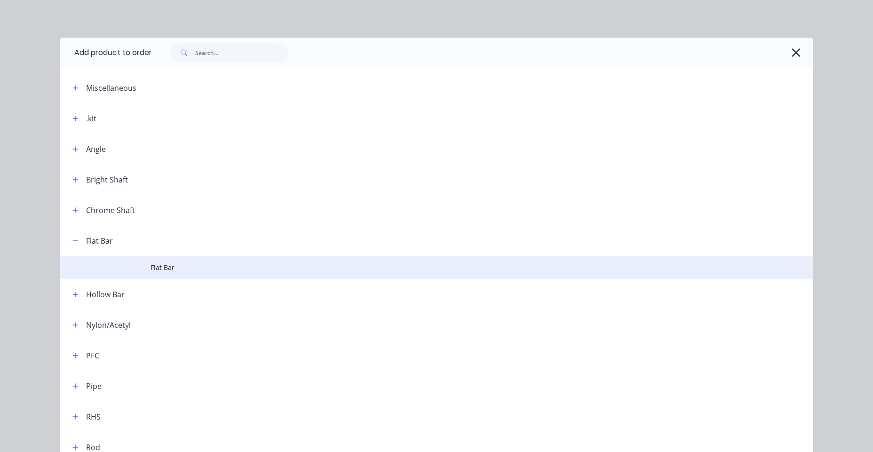
click at [166, 265] on span "Flat Bar" at bounding box center [414, 267] width 529 height 10
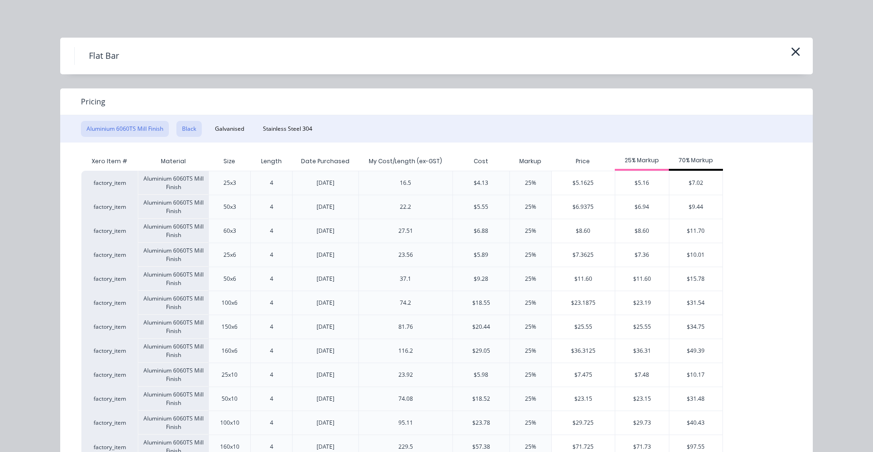
click at [190, 129] on button "Black" at bounding box center [188, 129] width 25 height 16
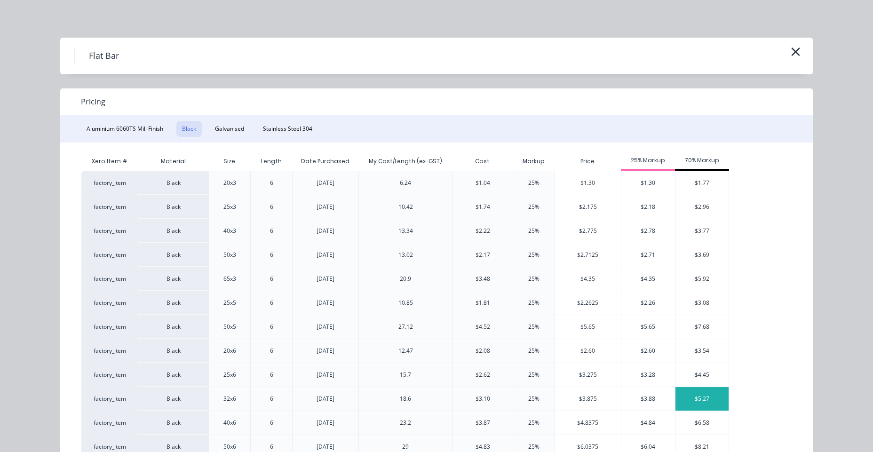
click at [692, 395] on div "$5.27" at bounding box center [701, 399] width 53 height 24
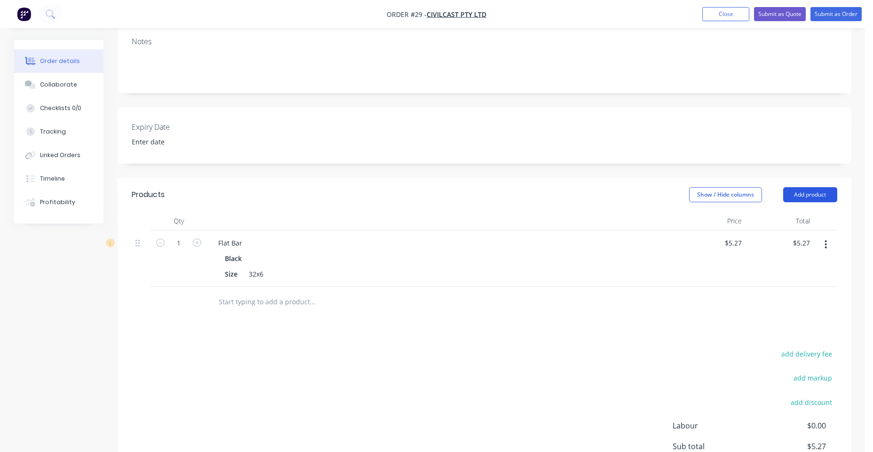
click at [805, 187] on button "Add product" at bounding box center [810, 194] width 54 height 15
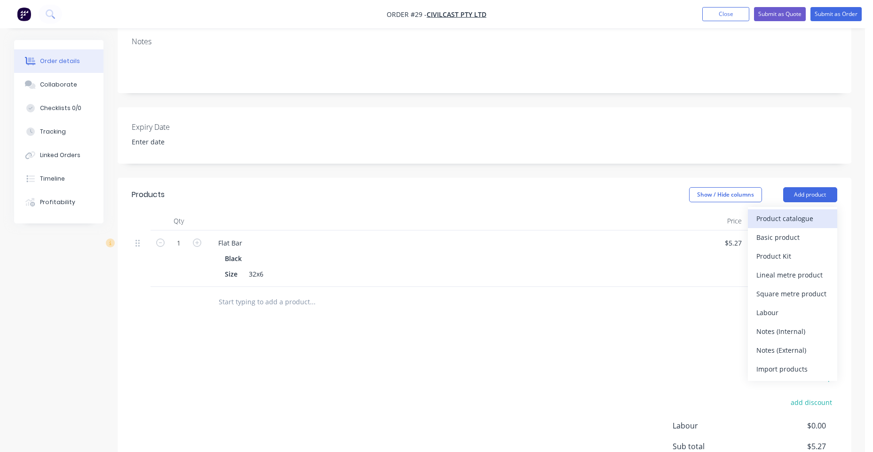
click at [785, 212] on div "Product catalogue" at bounding box center [792, 219] width 72 height 14
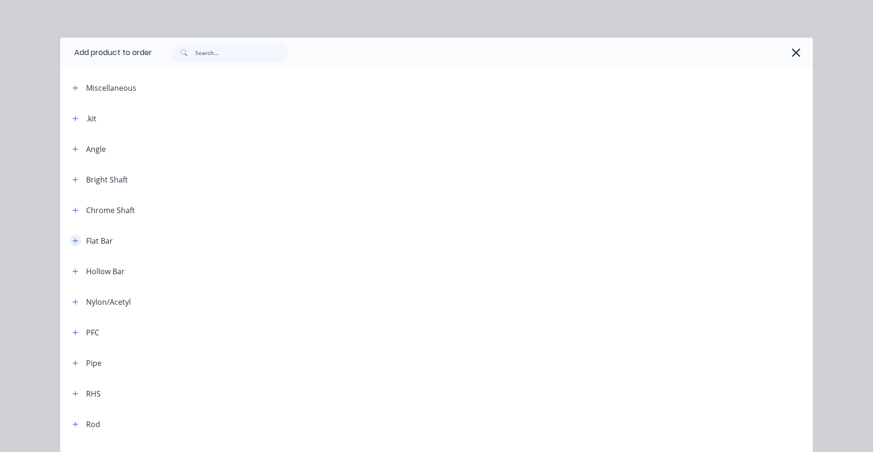
click at [73, 243] on icon "button" at bounding box center [75, 240] width 5 height 5
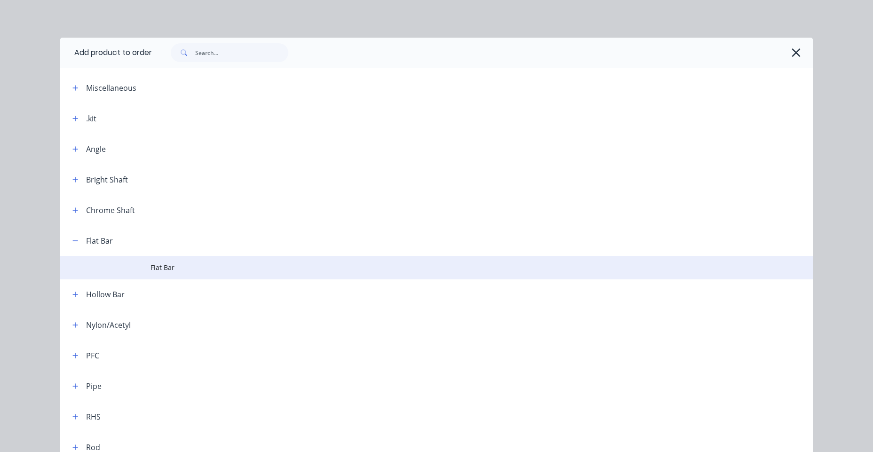
click at [159, 269] on span "Flat Bar" at bounding box center [414, 267] width 529 height 10
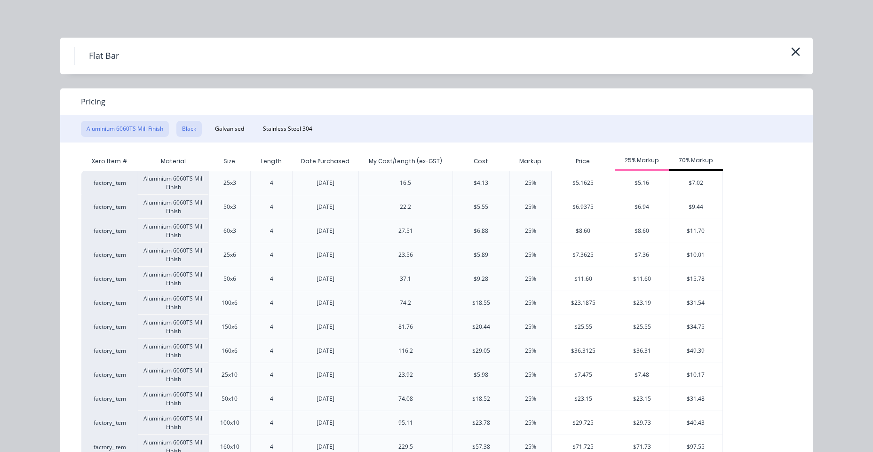
click at [183, 130] on button "Black" at bounding box center [188, 129] width 25 height 16
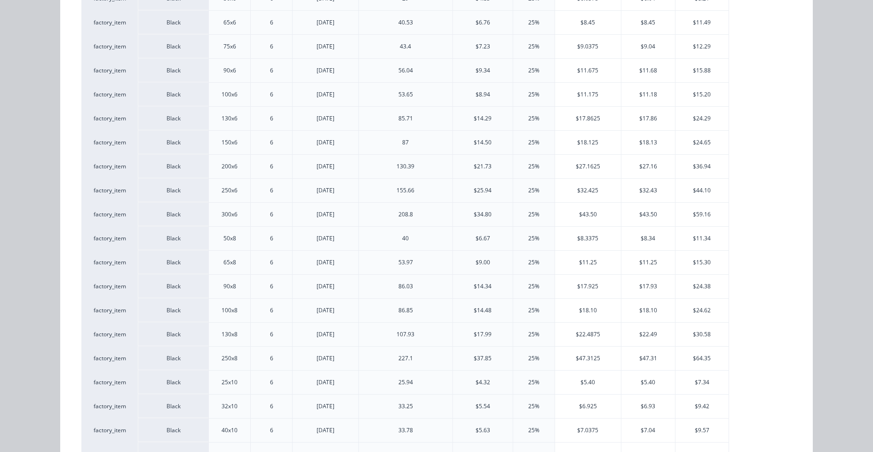
scroll to position [474, 0]
click at [694, 412] on div "$9.57" at bounding box center [701, 404] width 53 height 24
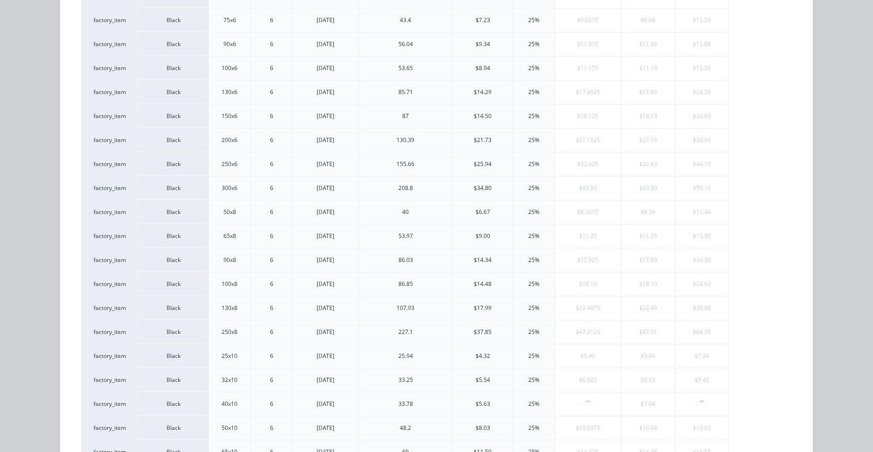
scroll to position [0, 0]
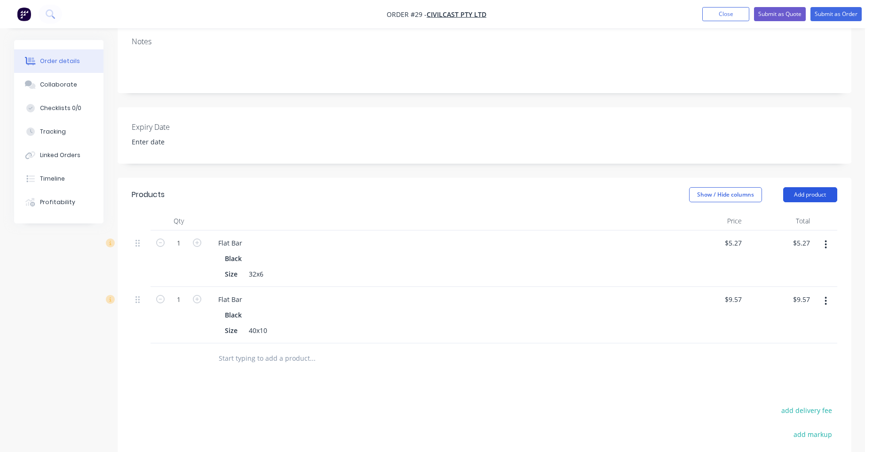
click at [815, 189] on button "Add product" at bounding box center [810, 194] width 54 height 15
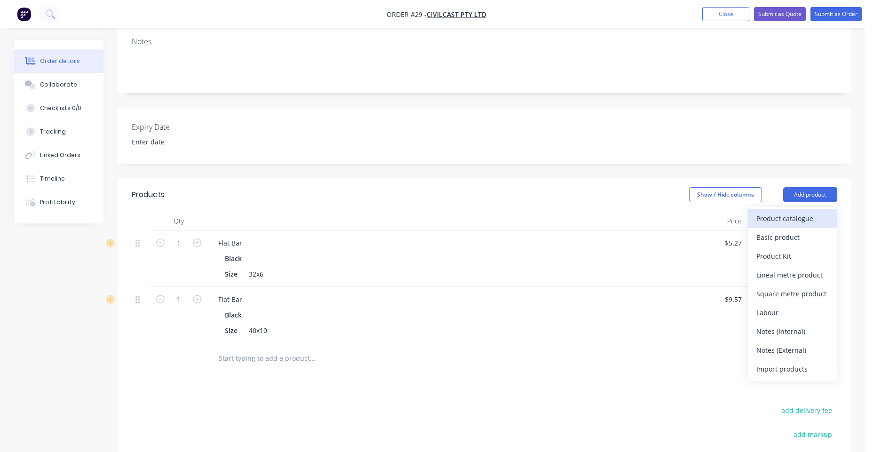
click at [791, 212] on div "Product catalogue" at bounding box center [792, 219] width 72 height 14
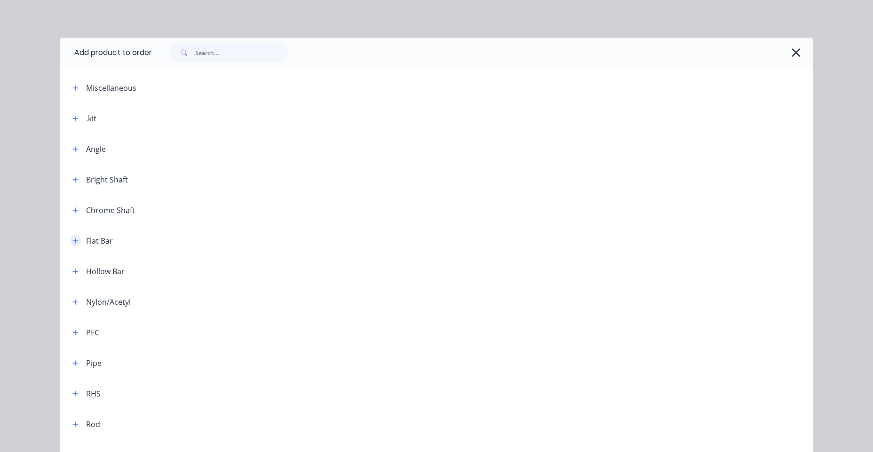
click at [70, 245] on button "button" at bounding box center [76, 241] width 12 height 12
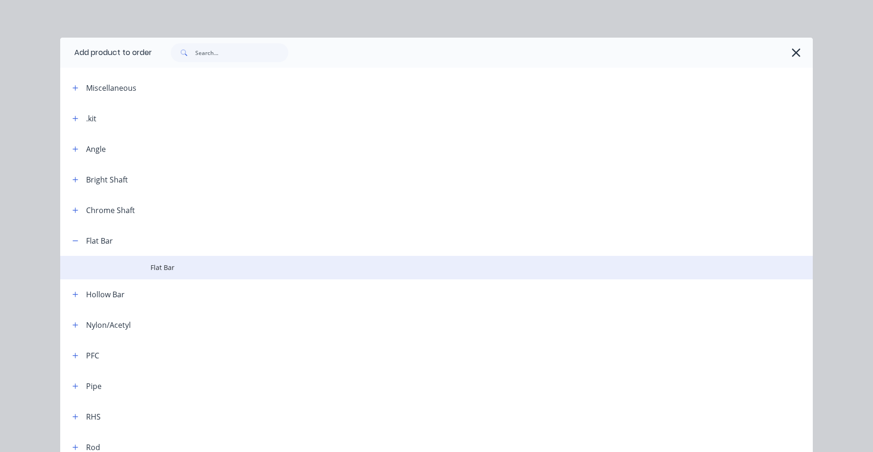
click at [170, 276] on td "Flat Bar" at bounding box center [481, 268] width 662 height 24
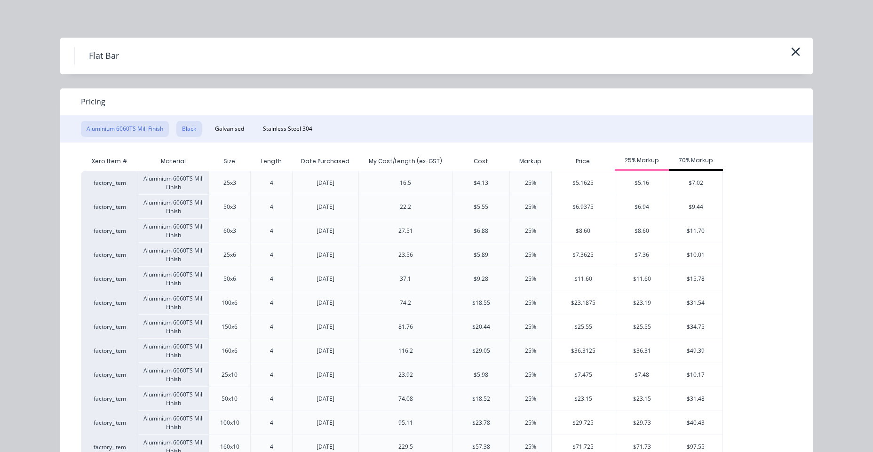
click at [177, 131] on button "Black" at bounding box center [188, 129] width 25 height 16
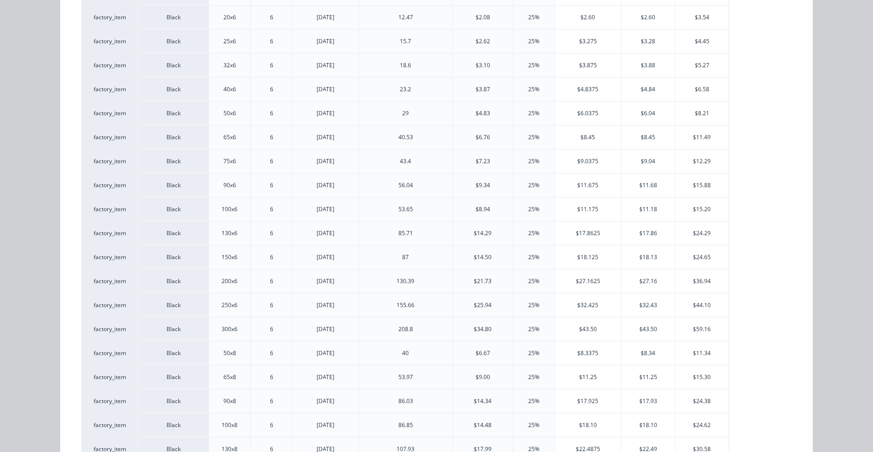
scroll to position [339, 0]
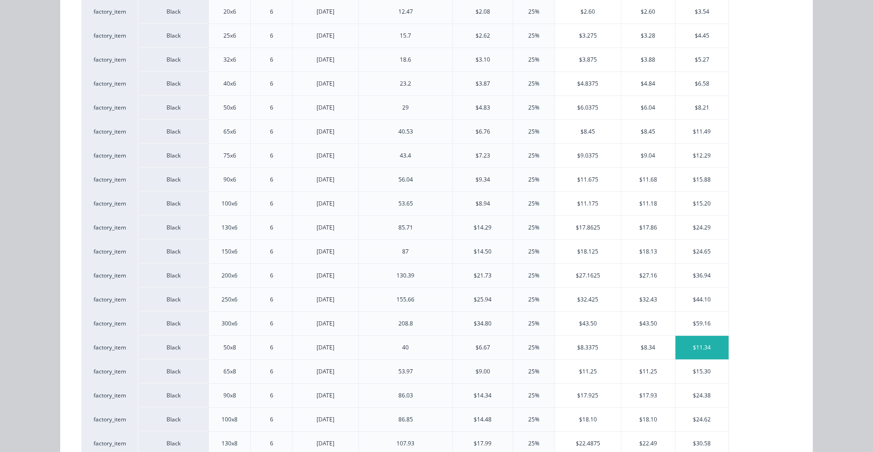
click at [679, 347] on div "$11.34" at bounding box center [701, 348] width 53 height 24
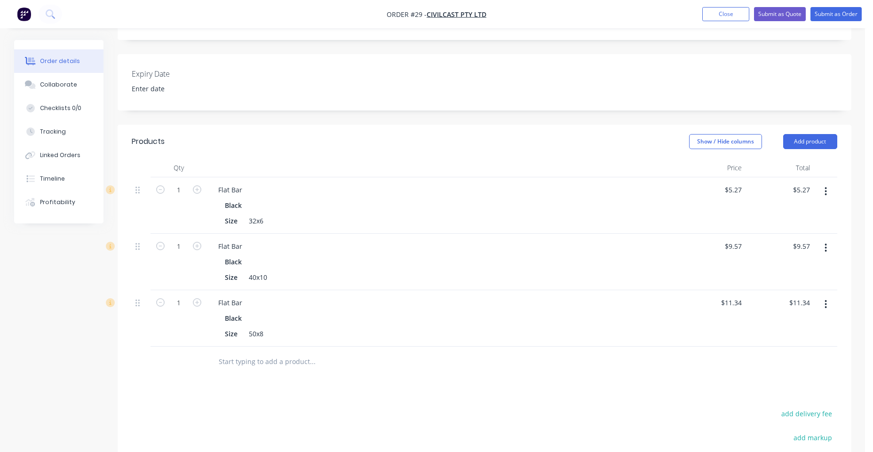
scroll to position [224, 0]
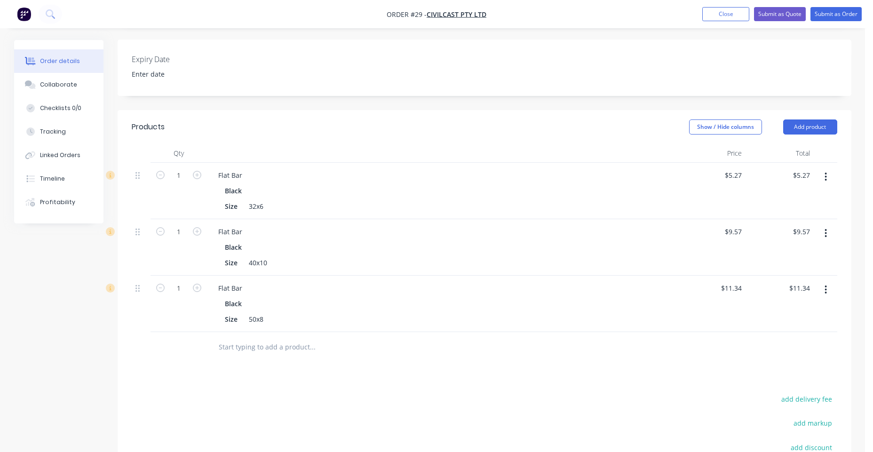
click at [269, 339] on input "text" at bounding box center [312, 347] width 188 height 19
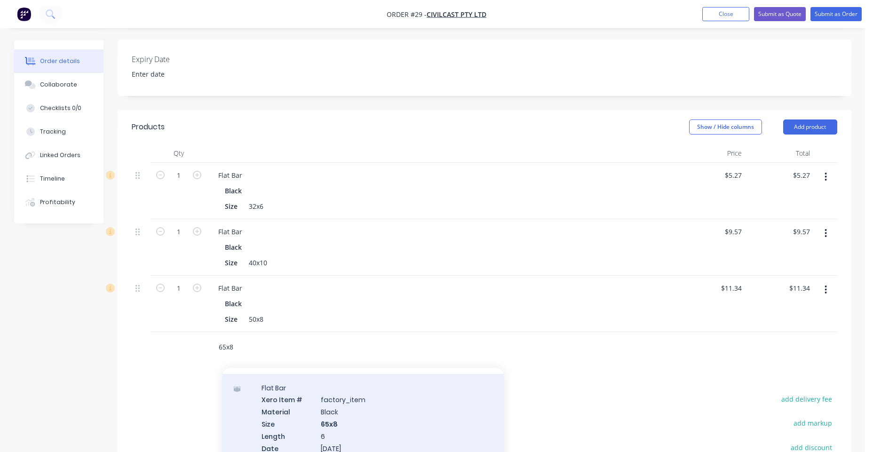
scroll to position [27, 0]
type input "65x8"
click at [425, 419] on div "Flat Bar Xero Item # factory_item Material Black Size 65x8 Length 6 Date Purcha…" at bounding box center [363, 441] width 282 height 142
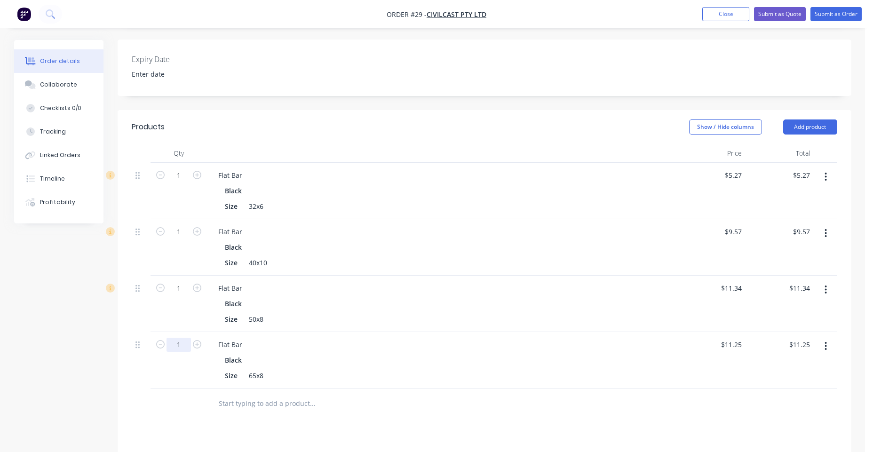
click at [181, 338] on input "1" at bounding box center [178, 345] width 24 height 14
type input "0.4"
type input "$4.50"
click at [181, 281] on input "1" at bounding box center [178, 288] width 24 height 14
type input "3.15"
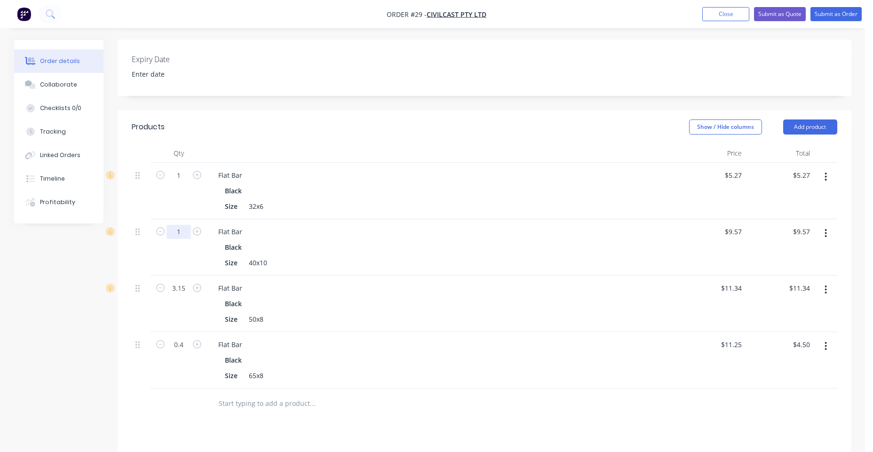
type input "$35.72"
click at [179, 225] on input "1" at bounding box center [178, 232] width 24 height 14
type input "0.48"
type input "$4.59"
click at [177, 168] on input "1" at bounding box center [178, 175] width 24 height 14
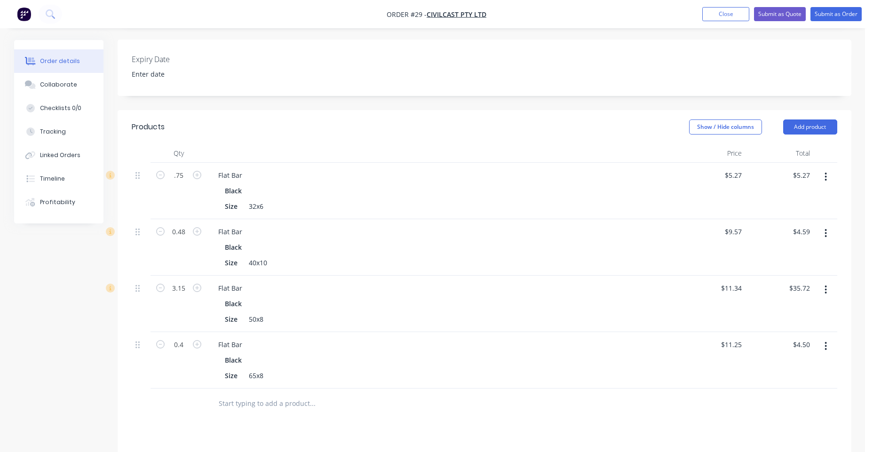
type input "0.75"
type input "$3.95"
click at [335, 240] on div "Black" at bounding box center [442, 247] width 434 height 14
click at [833, 120] on button "Add product" at bounding box center [810, 126] width 54 height 15
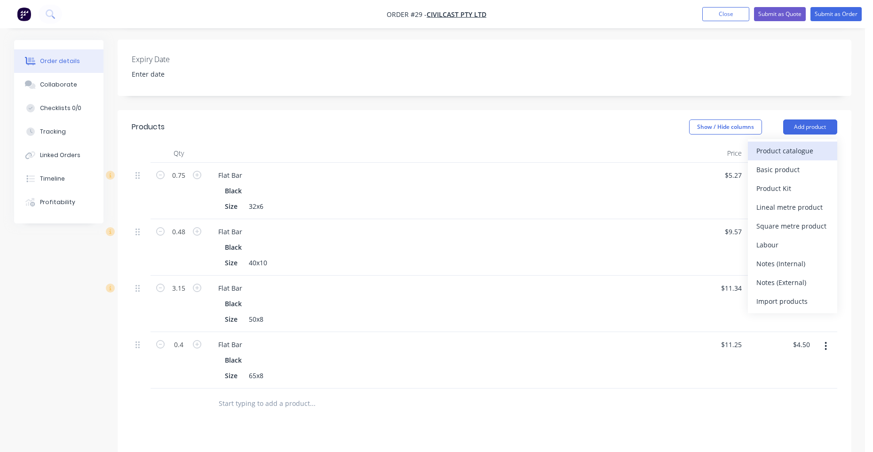
click at [789, 149] on button "Product catalogue" at bounding box center [792, 151] width 89 height 19
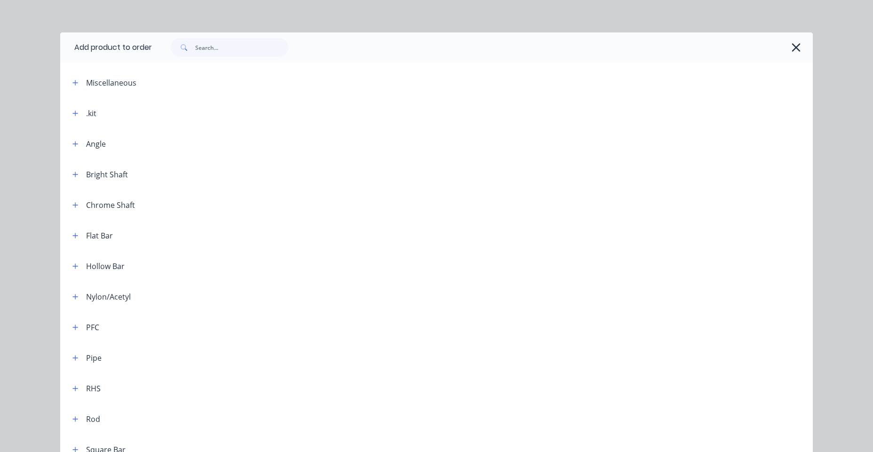
scroll to position [0, 0]
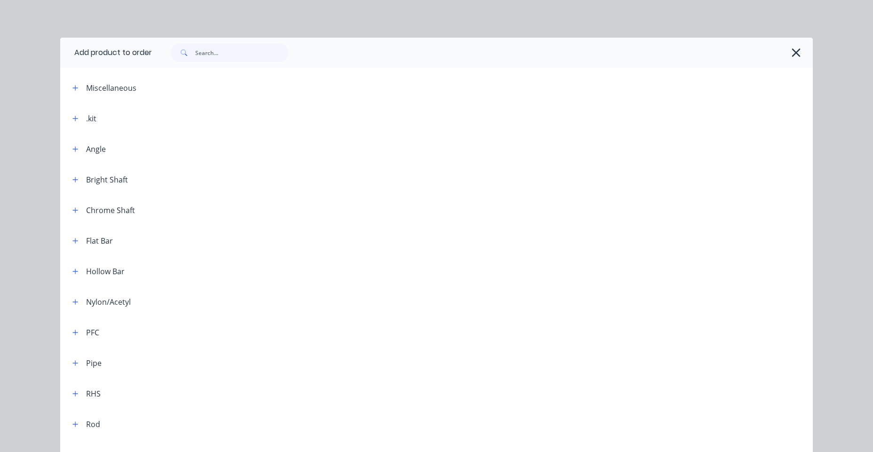
click at [783, 53] on div at bounding box center [477, 52] width 651 height 19
click at [791, 55] on icon "button" at bounding box center [795, 52] width 8 height 8
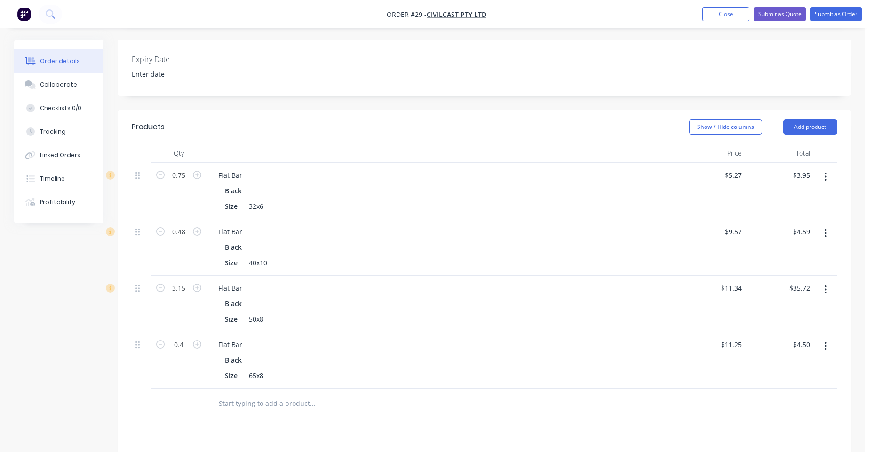
click at [300, 398] on input "text" at bounding box center [312, 403] width 188 height 19
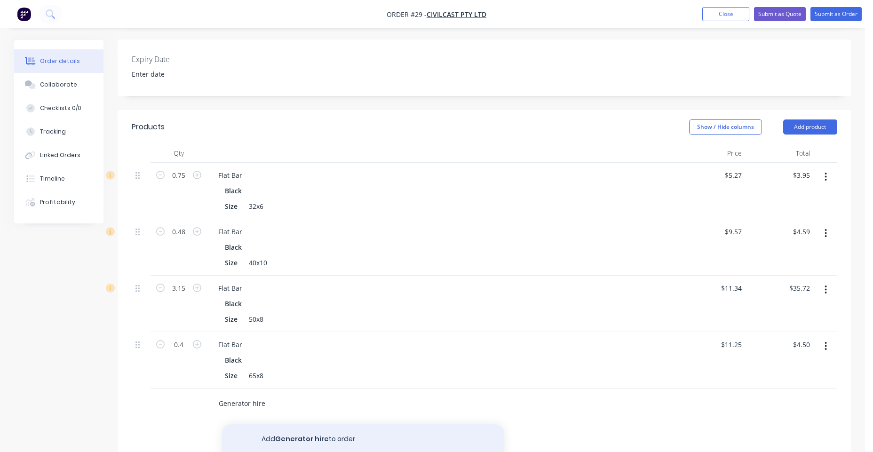
type input "Generator hire"
click at [334, 426] on button "Add Generator hire to order" at bounding box center [363, 439] width 282 height 30
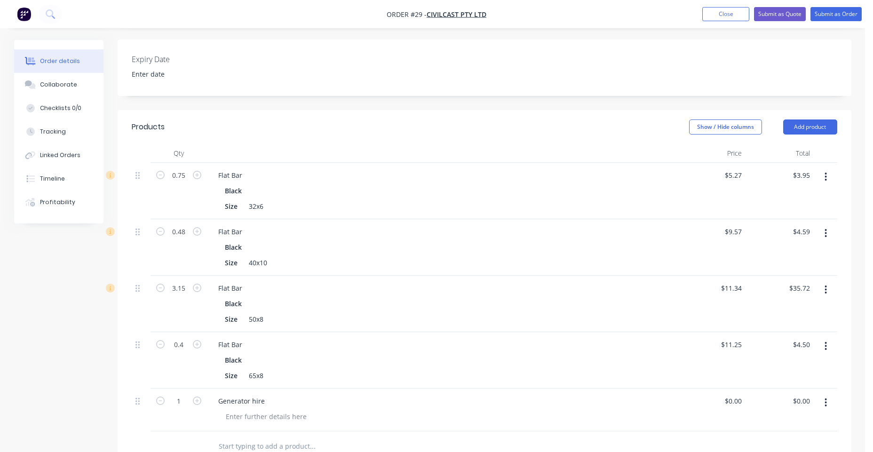
click at [799, 388] on div "$0.00 $0.00" at bounding box center [779, 409] width 68 height 43
click at [805, 394] on input "0.00" at bounding box center [805, 401] width 18 height 14
type input "210"
type input "$210.00"
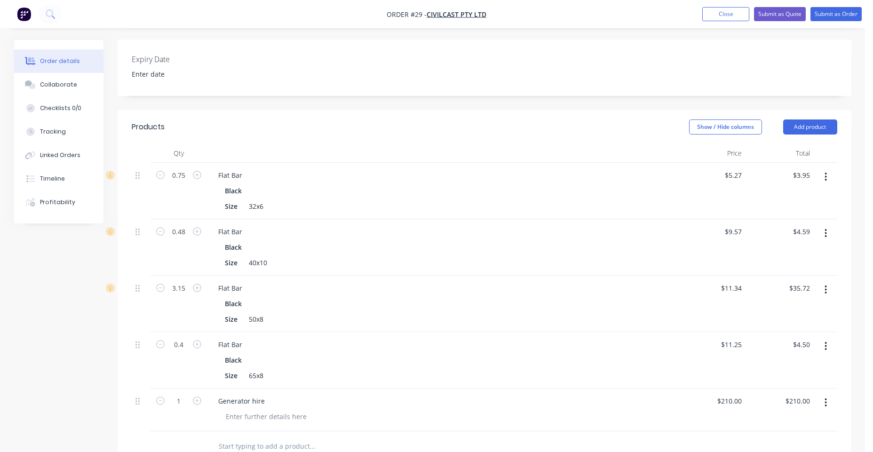
click at [724, 443] on div at bounding box center [484, 446] width 705 height 31
click at [261, 437] on input "text" at bounding box center [312, 446] width 188 height 19
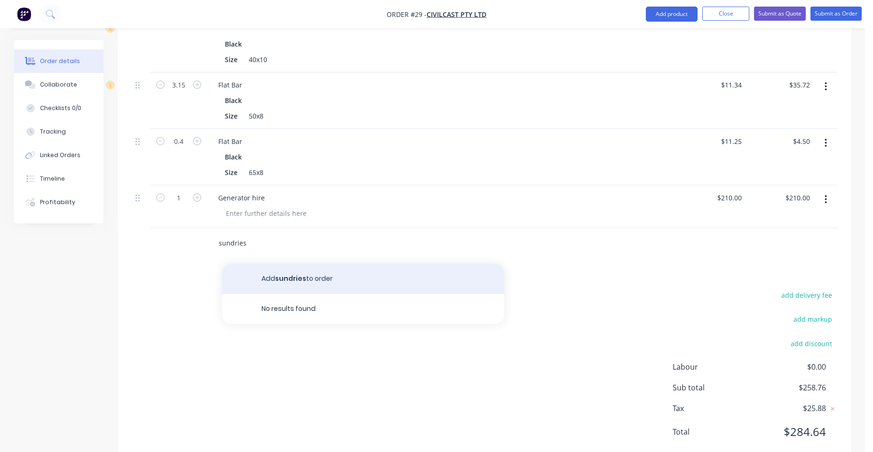
scroll to position [427, 0]
type input "sundries"
click at [322, 273] on button "Add sundries to order" at bounding box center [363, 278] width 282 height 30
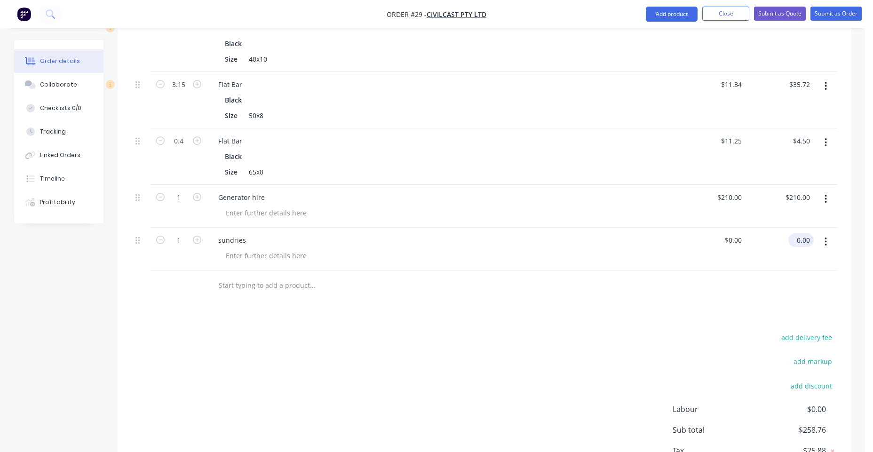
click at [800, 233] on input "0.00" at bounding box center [803, 240] width 22 height 14
type input "204.58"
type input "$204.58"
click at [627, 331] on div "add delivery fee add markup add discount Labour $0.00 Sub total $258.76 Tax $25…" at bounding box center [484, 411] width 705 height 161
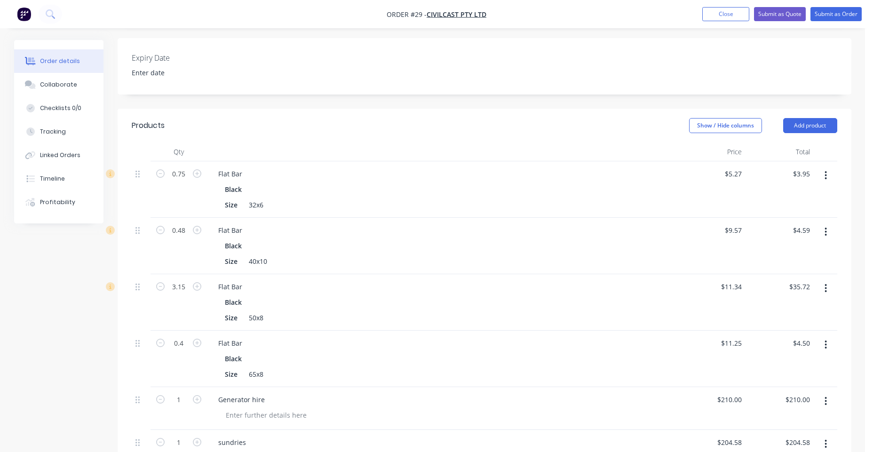
scroll to position [224, 0]
click at [844, 16] on button "Submit as Order" at bounding box center [835, 14] width 51 height 14
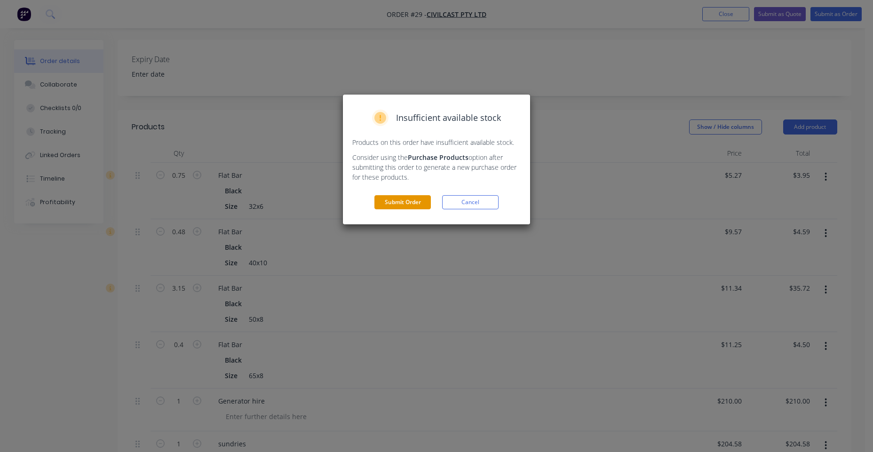
click at [388, 205] on button "Submit Order" at bounding box center [402, 202] width 56 height 14
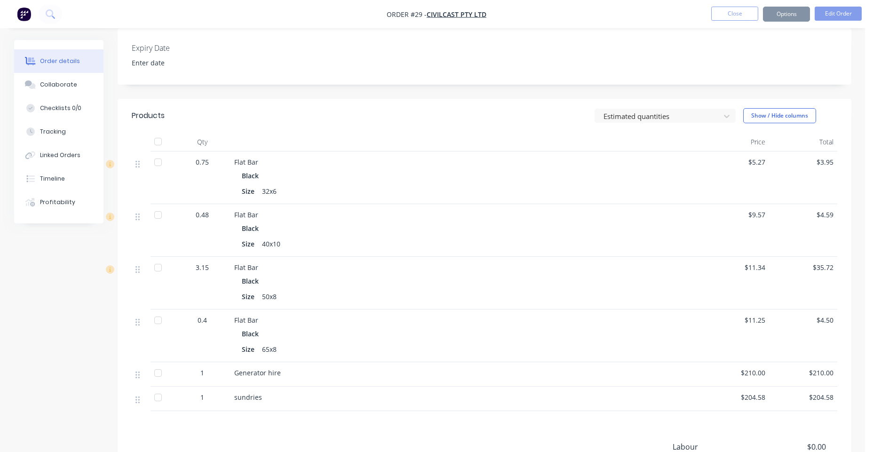
scroll to position [223, 0]
click at [62, 139] on button "Tracking" at bounding box center [58, 132] width 89 height 24
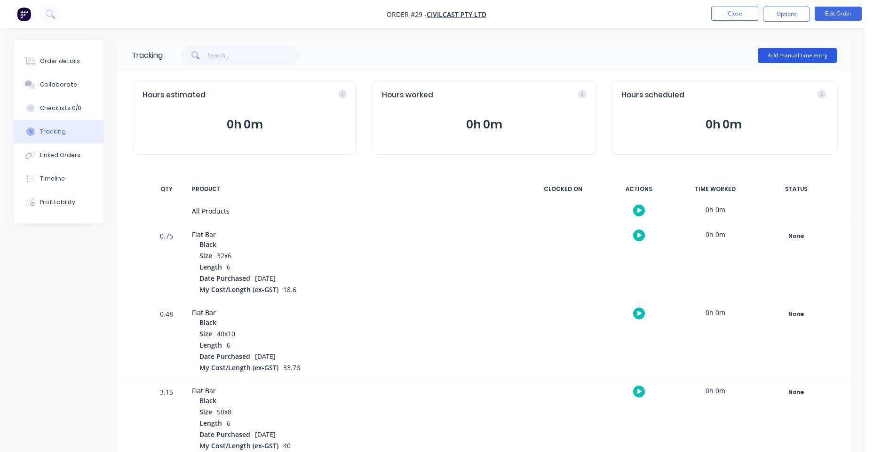
click at [807, 53] on button "Add manual time entry" at bounding box center [796, 55] width 79 height 15
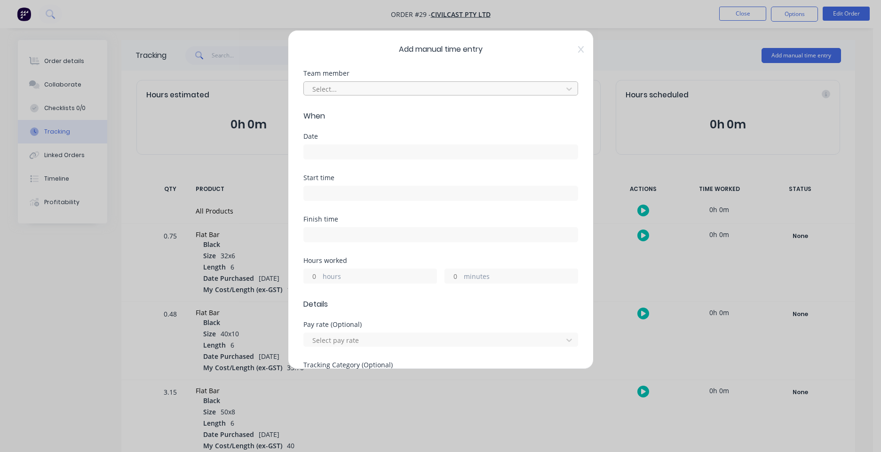
click at [385, 87] on div at bounding box center [434, 89] width 246 height 12
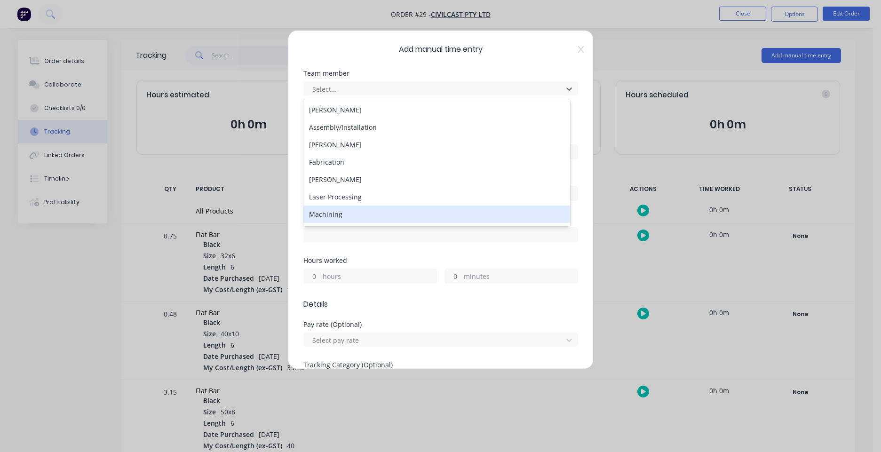
click at [357, 214] on div "Machining" at bounding box center [436, 213] width 267 height 17
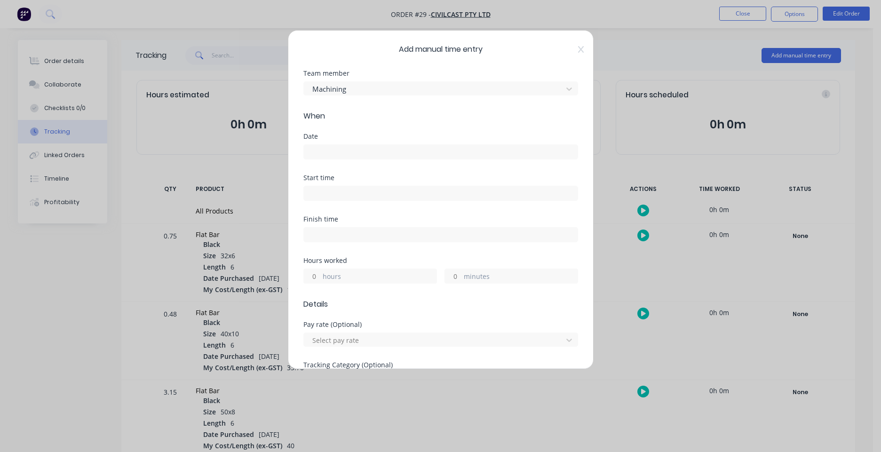
click at [348, 153] on input at bounding box center [441, 152] width 274 height 14
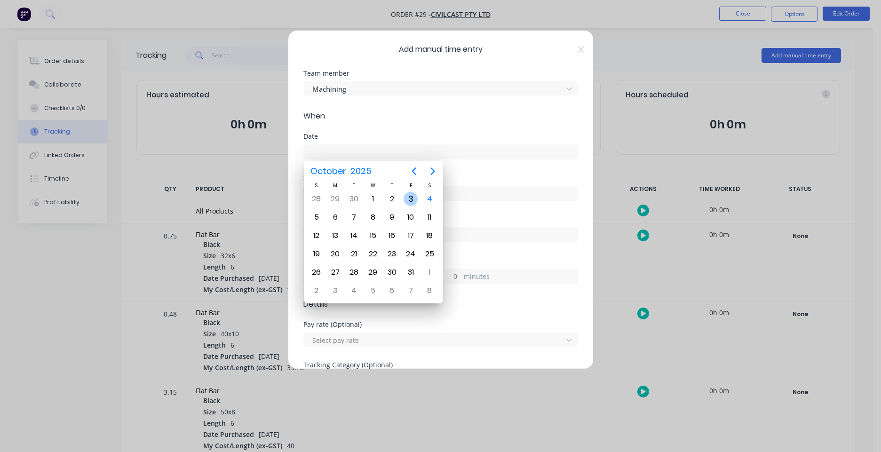
click at [411, 199] on div "3" at bounding box center [410, 199] width 14 height 14
type input "[DATE]"
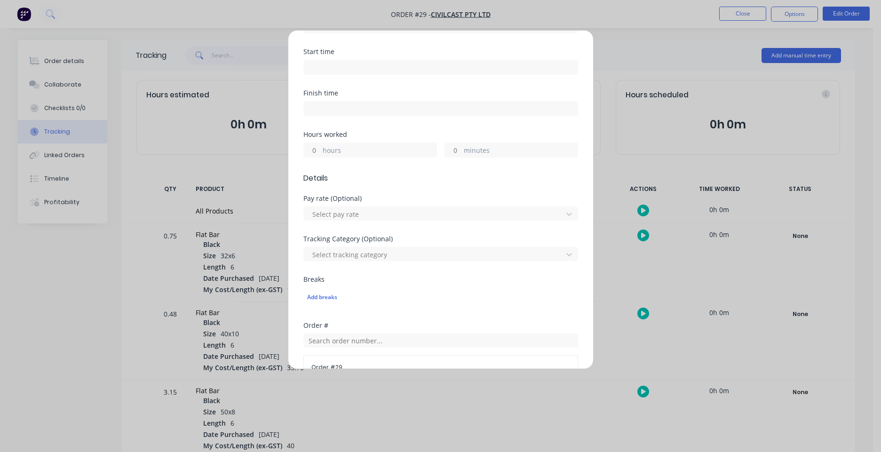
scroll to position [152, 0]
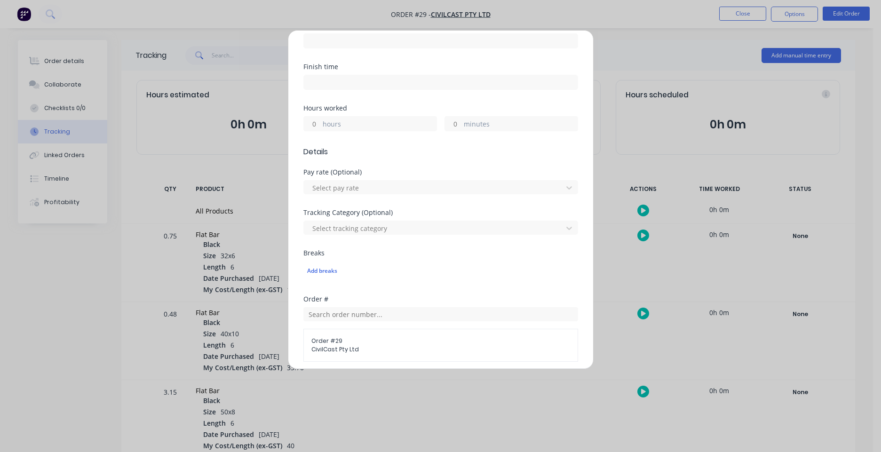
click at [348, 126] on label "hours" at bounding box center [380, 125] width 114 height 12
click at [320, 126] on input "hours" at bounding box center [312, 124] width 16 height 14
type input "41"
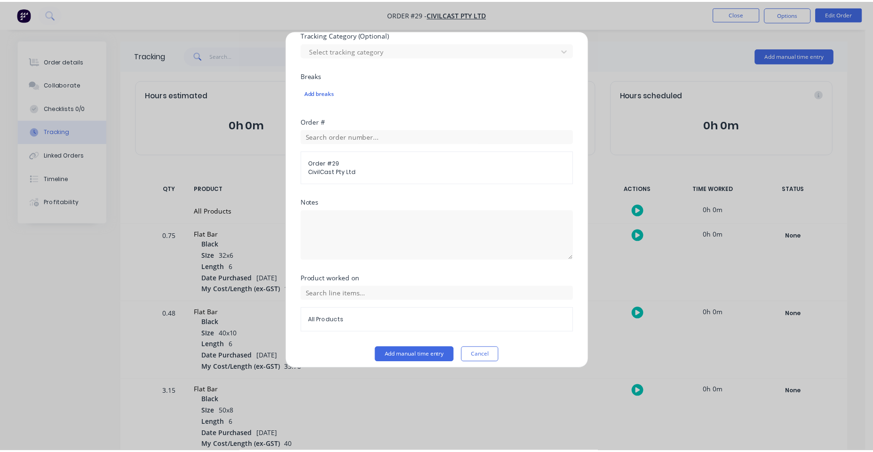
scroll to position [337, 0]
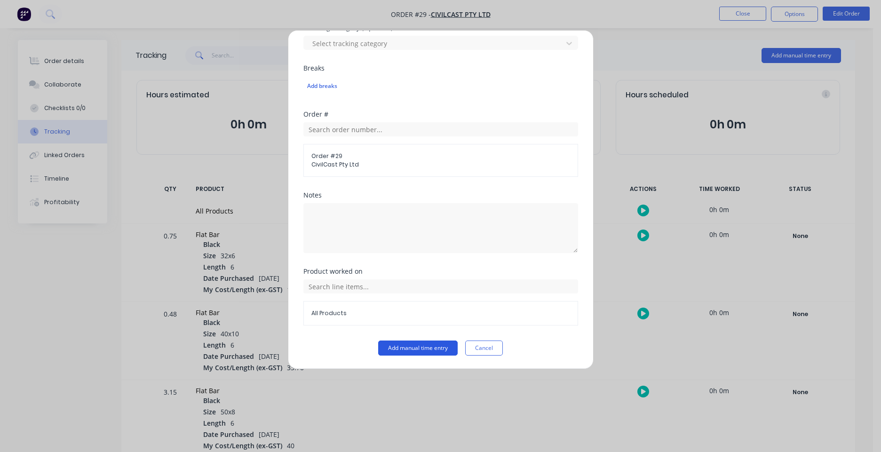
type input "20"
click at [428, 349] on button "Add manual time entry" at bounding box center [417, 347] width 79 height 15
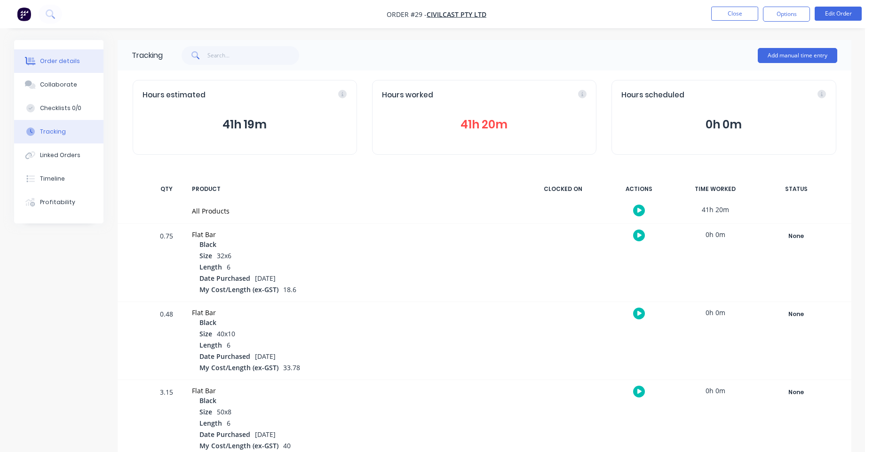
click at [46, 65] on div "Order details" at bounding box center [60, 61] width 40 height 8
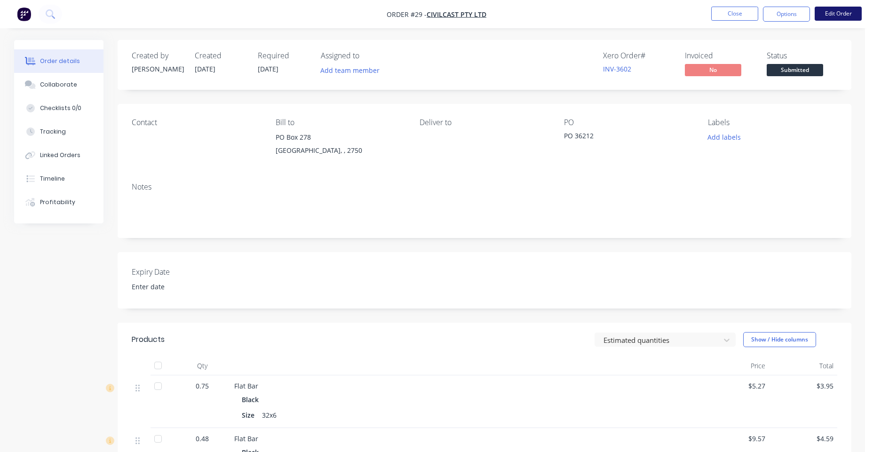
click at [857, 15] on button "Edit Order" at bounding box center [837, 14] width 47 height 14
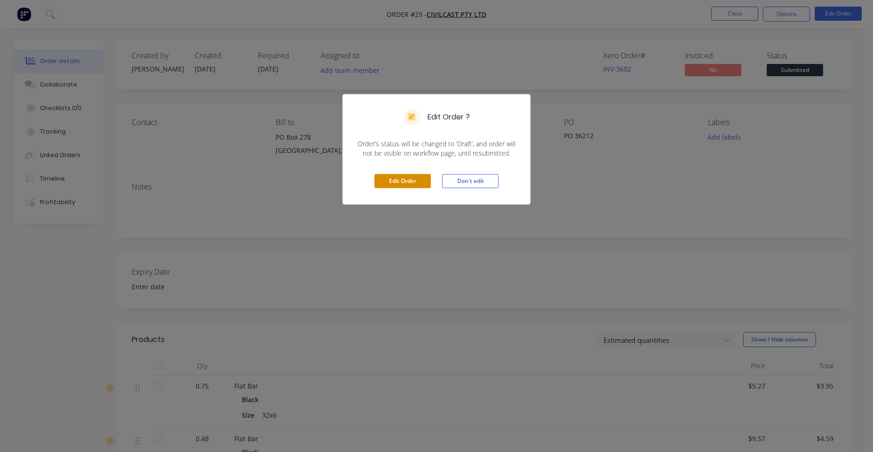
click at [408, 182] on button "Edit Order" at bounding box center [402, 181] width 56 height 14
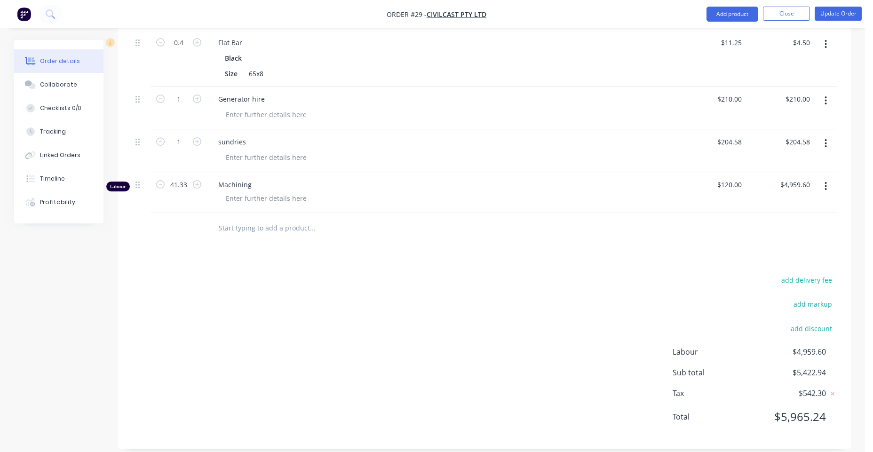
scroll to position [526, 0]
click at [736, 177] on input "120" at bounding box center [737, 184] width 16 height 14
type input "$80.00"
type input "$3,306.40"
click at [584, 295] on div "add delivery fee add markup add discount Labour $4,959.60 Sub total $5,422.94 T…" at bounding box center [484, 353] width 705 height 161
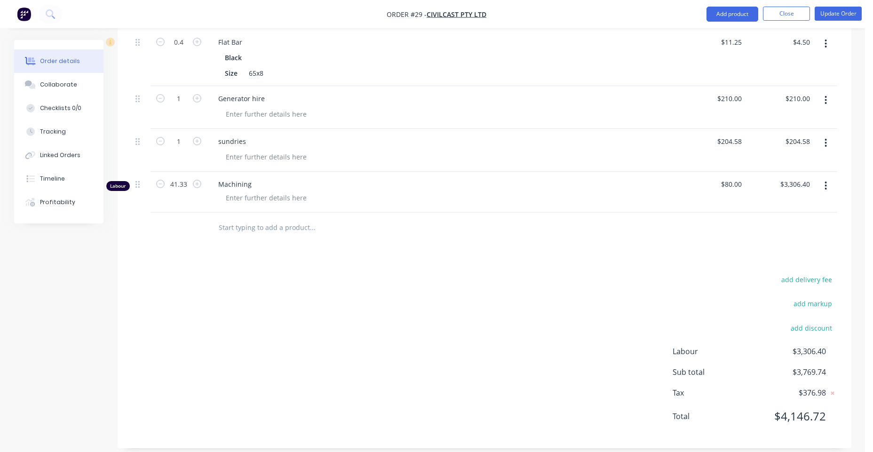
click at [317, 191] on div at bounding box center [445, 198] width 455 height 14
click at [280, 191] on div at bounding box center [266, 198] width 96 height 14
click at [551, 375] on div "add delivery fee add markup add discount Labour $3,306.40 Sub total $3,769.74 T…" at bounding box center [484, 353] width 705 height 161
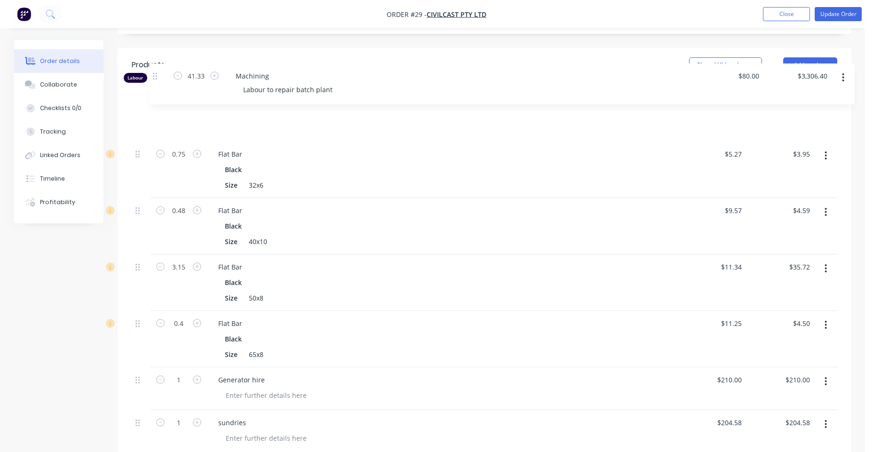
scroll to position [279, 0]
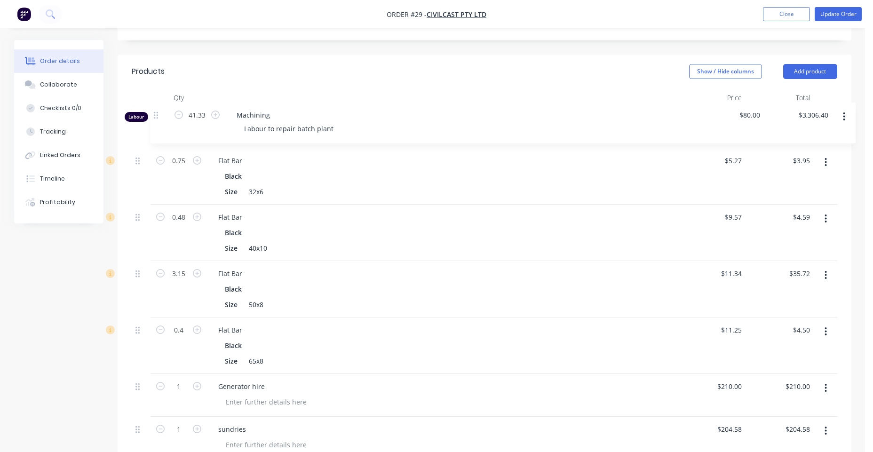
drag, startPoint x: 140, startPoint y: 378, endPoint x: 158, endPoint y: 114, distance: 264.9
click at [158, 114] on div "0.75 Flat Bar Black Size 32x6 $5.27 $5.27 $3.95 $3.95 0.48 Flat Bar Black Size …" at bounding box center [484, 283] width 705 height 352
click at [843, 9] on button "Update Order" at bounding box center [837, 14] width 47 height 14
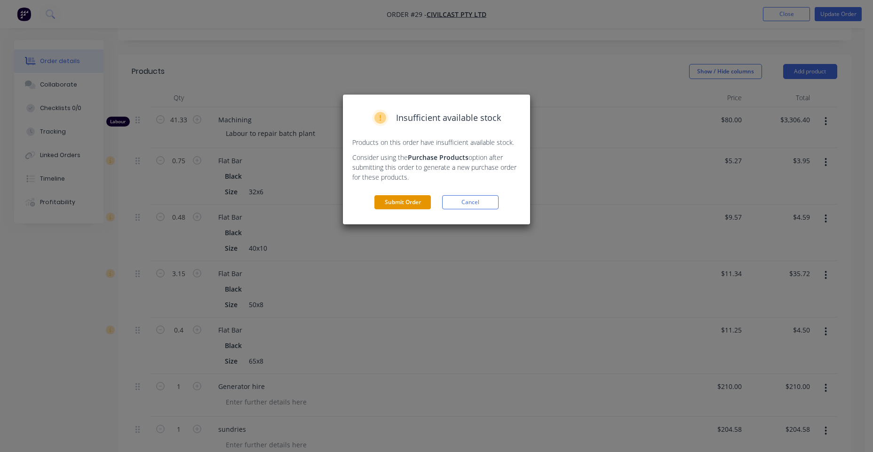
click at [411, 203] on button "Submit Order" at bounding box center [402, 202] width 56 height 14
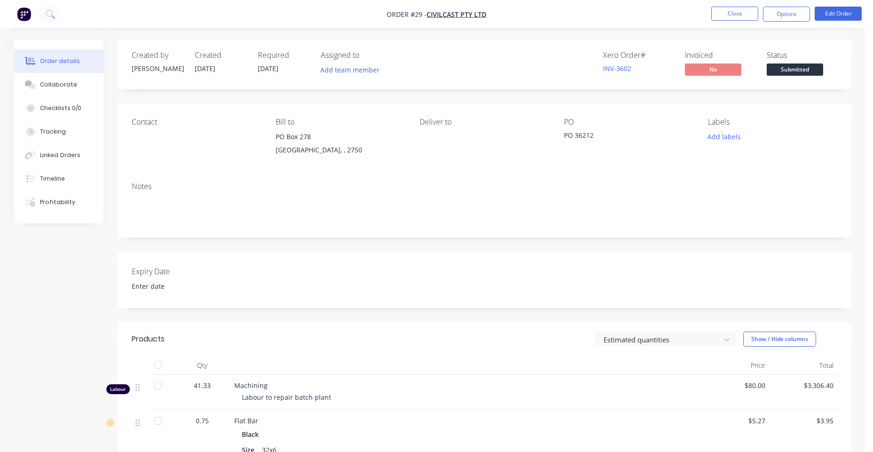
scroll to position [0, 0]
click at [743, 8] on button "Close" at bounding box center [734, 14] width 47 height 14
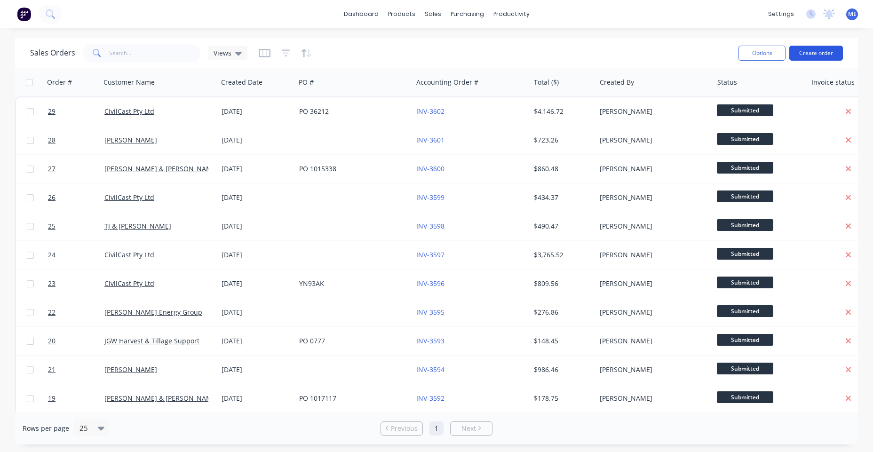
click at [821, 56] on button "Create order" at bounding box center [816, 53] width 54 height 15
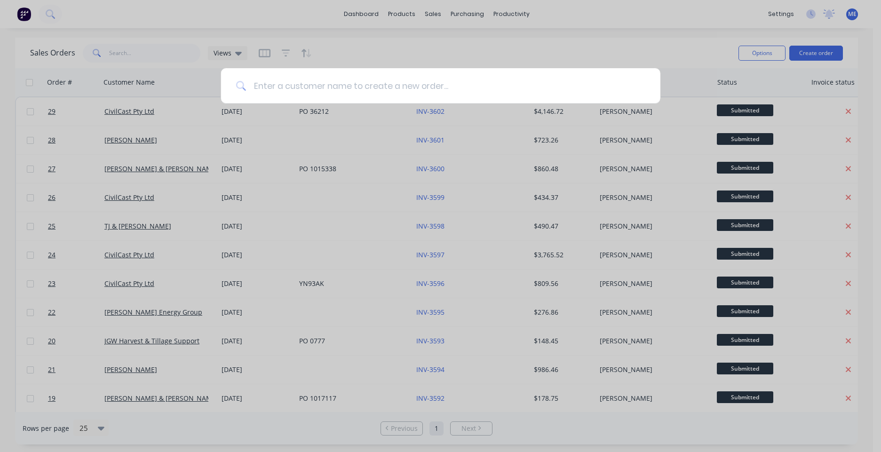
click at [332, 90] on input at bounding box center [445, 85] width 399 height 35
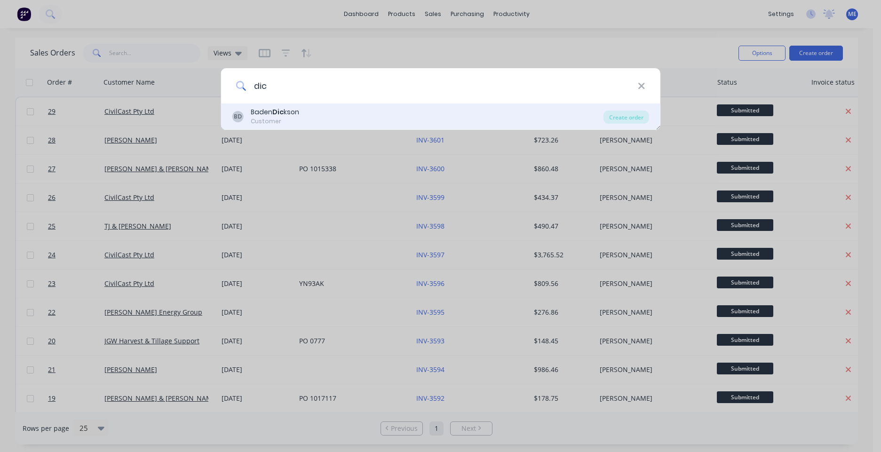
type input "dic"
click at [314, 124] on div "BD Baden Dic kson Customer" at bounding box center [417, 116] width 371 height 18
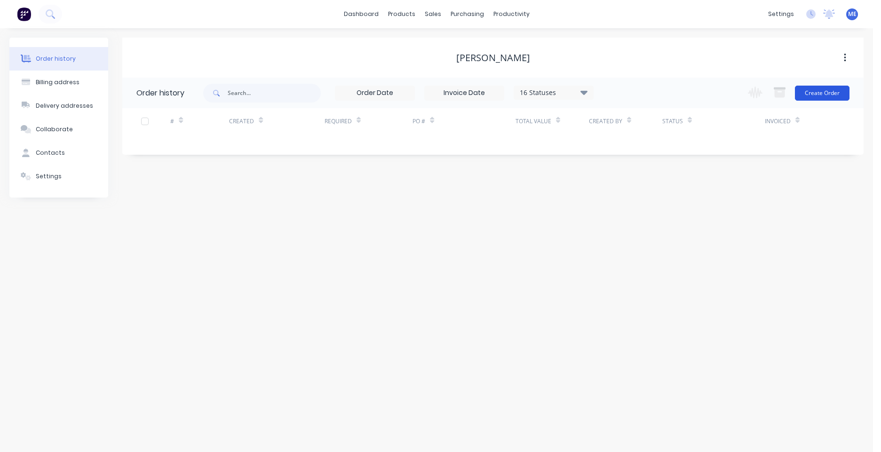
click at [825, 97] on button "Create Order" at bounding box center [822, 93] width 55 height 15
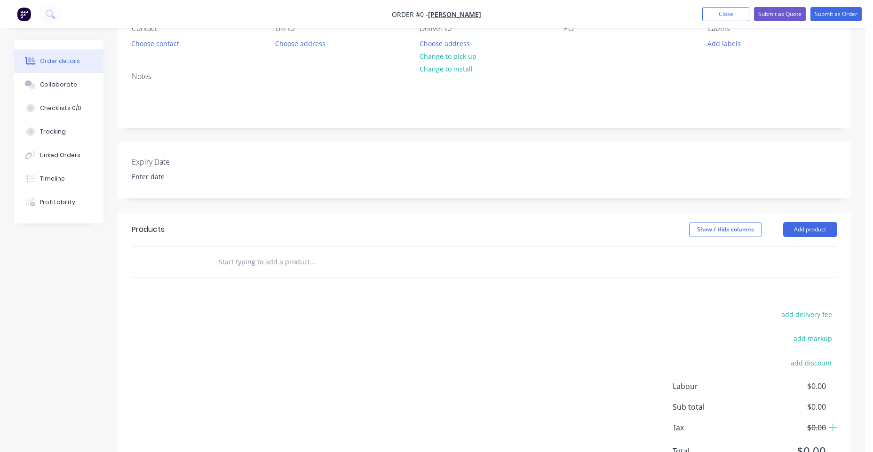
scroll to position [135, 0]
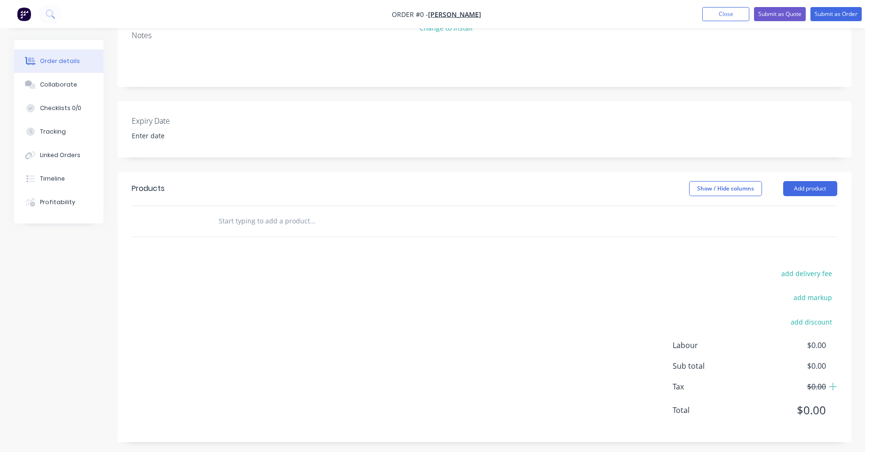
click at [284, 223] on input "text" at bounding box center [312, 221] width 188 height 19
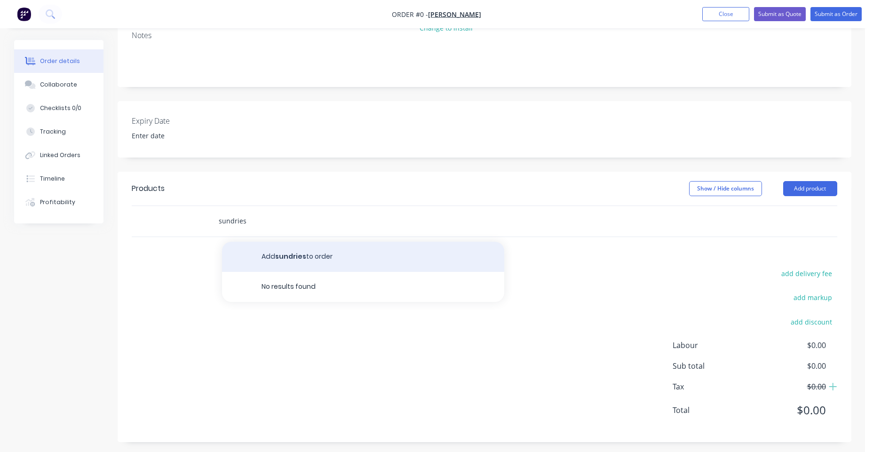
type input "sundries"
click at [284, 257] on button "Add sundries to order" at bounding box center [363, 257] width 282 height 30
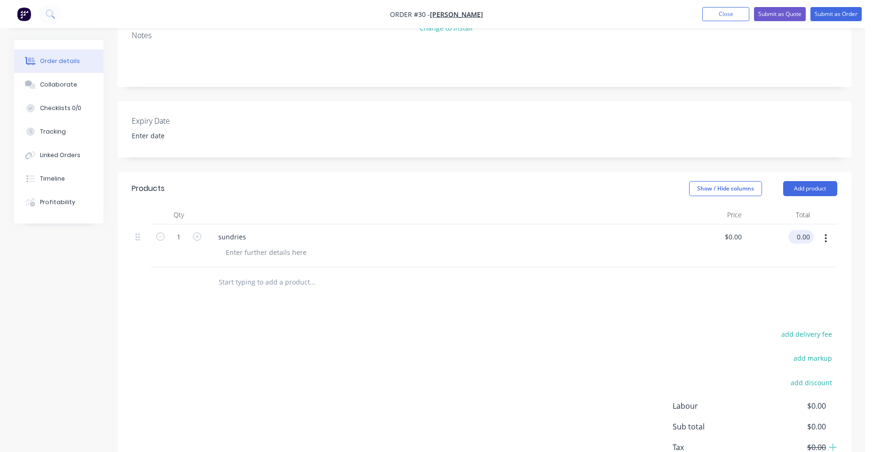
click at [807, 236] on input "0.00" at bounding box center [803, 237] width 22 height 14
type input "15.25"
type input "$15.25"
click at [322, 294] on div at bounding box center [376, 282] width 339 height 31
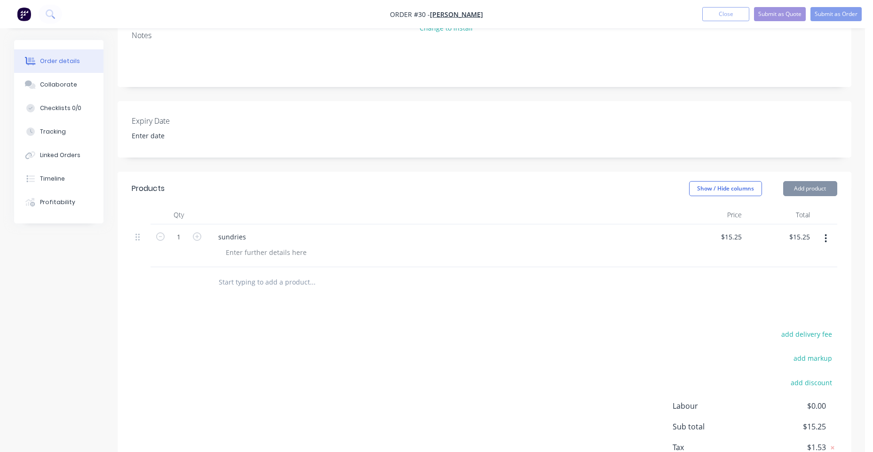
click at [300, 282] on input "text" at bounding box center [312, 282] width 188 height 19
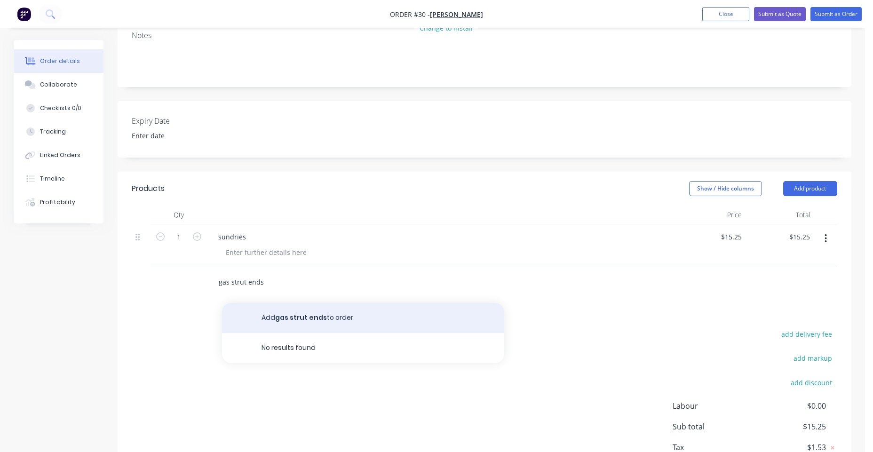
type input "gas strut ends"
click at [434, 321] on button "Add gas strut ends to order" at bounding box center [363, 318] width 282 height 30
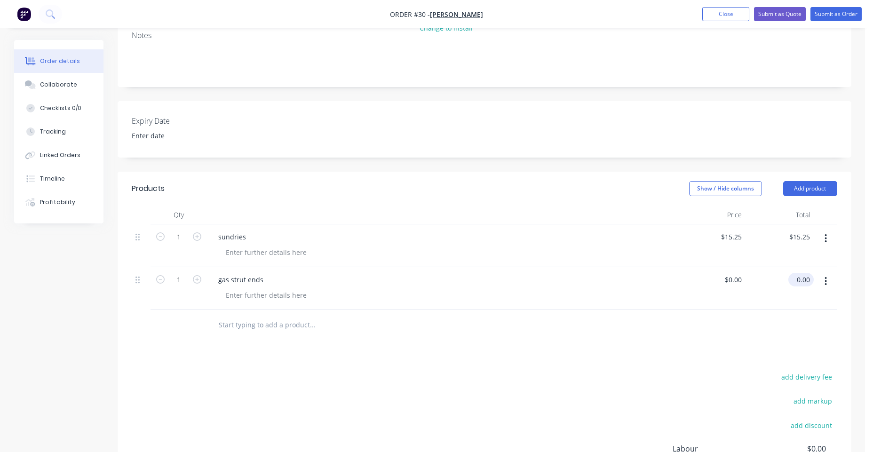
click at [801, 282] on input "0.00" at bounding box center [803, 280] width 22 height 14
type input "9.8"
type input "$9.80"
click at [569, 382] on div "add delivery fee add markup add discount Labour $0.00 Sub total $15.25 Tax $1.5…" at bounding box center [484, 450] width 705 height 161
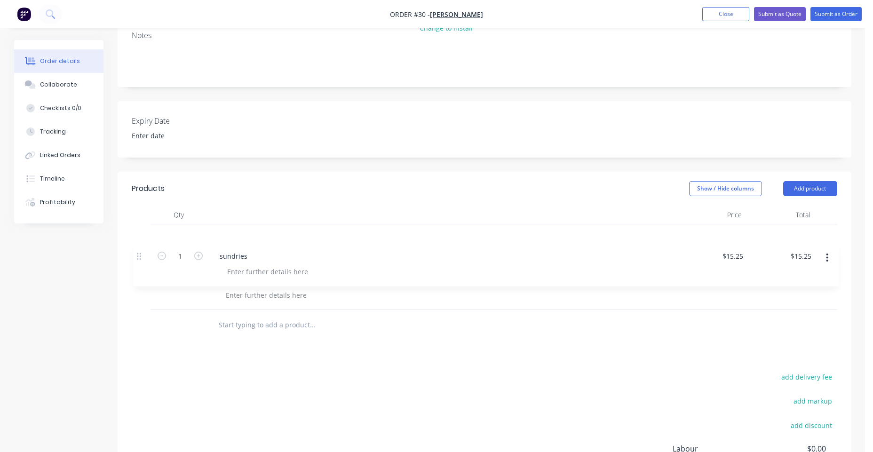
drag, startPoint x: 136, startPoint y: 239, endPoint x: 137, endPoint y: 265, distance: 26.3
click at [137, 265] on div "1 sundries $15.25 $15.25 $15.25 $15.25 1 gas strut ends $9.80 $9.80 $9.80 $9.80" at bounding box center [484, 267] width 705 height 86
drag, startPoint x: 841, startPoint y: 11, endPoint x: 843, endPoint y: 16, distance: 5.8
click at [842, 16] on button "Submit as Order" at bounding box center [835, 14] width 51 height 14
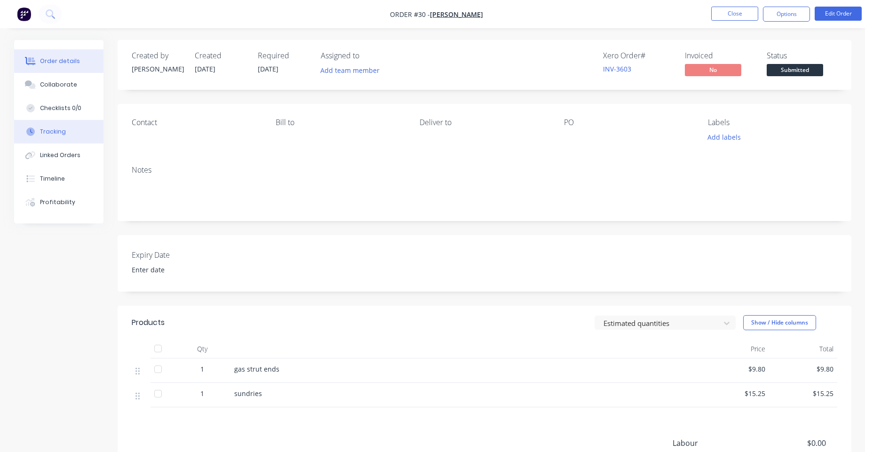
click at [57, 137] on button "Tracking" at bounding box center [58, 132] width 89 height 24
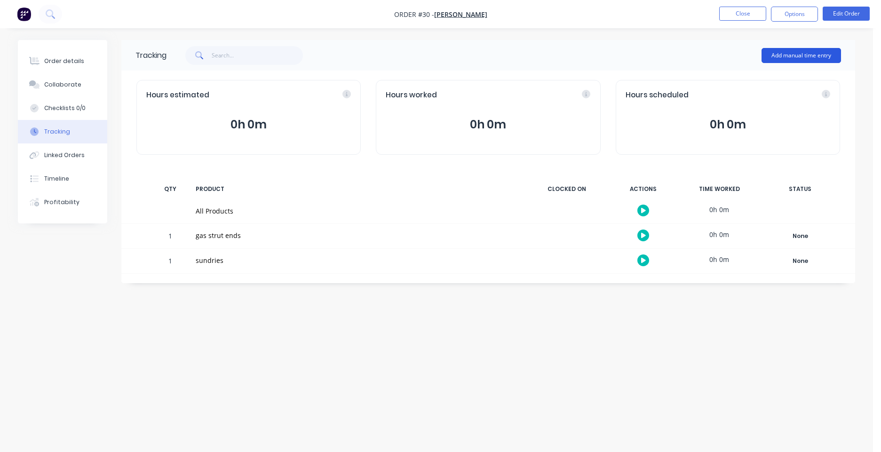
click at [800, 55] on button "Add manual time entry" at bounding box center [800, 55] width 79 height 15
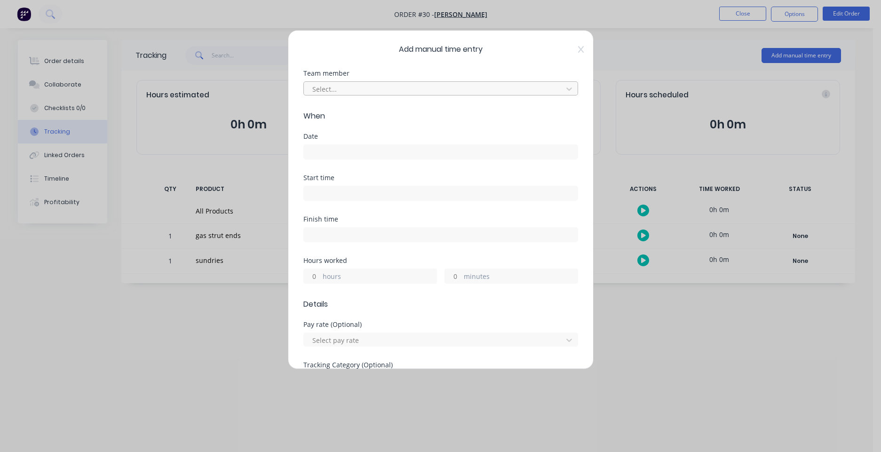
click at [328, 86] on div at bounding box center [434, 89] width 246 height 12
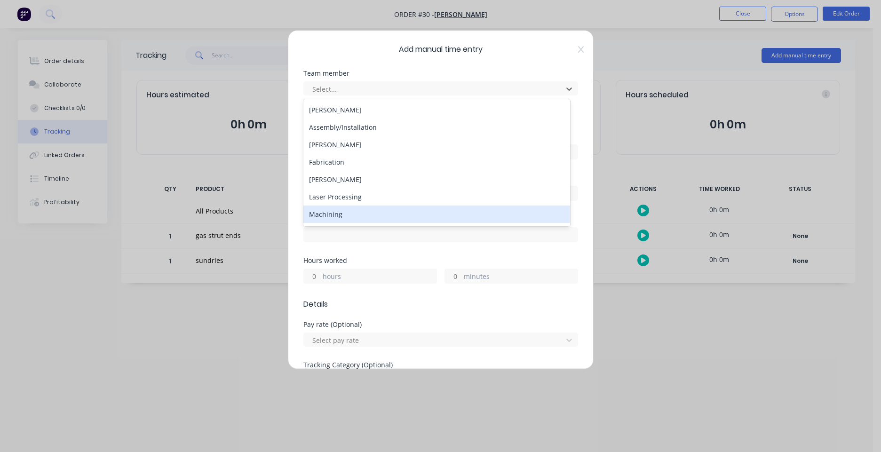
click at [341, 213] on div "Machining" at bounding box center [436, 213] width 267 height 17
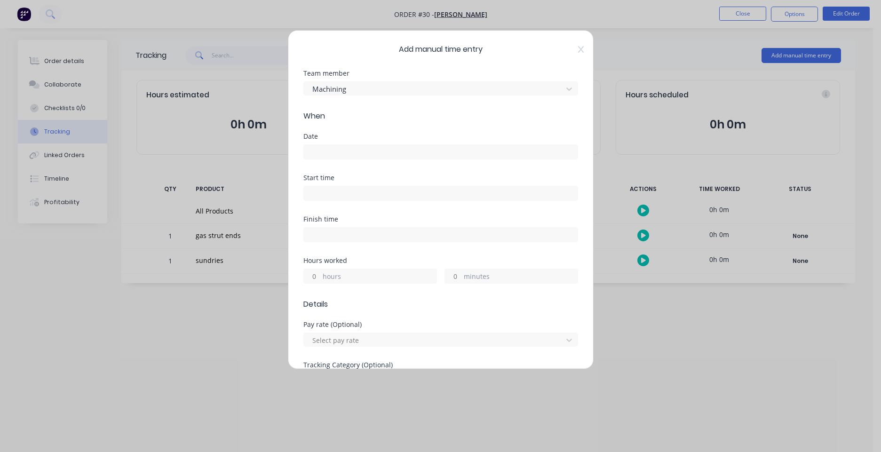
click at [357, 151] on input at bounding box center [441, 152] width 274 height 14
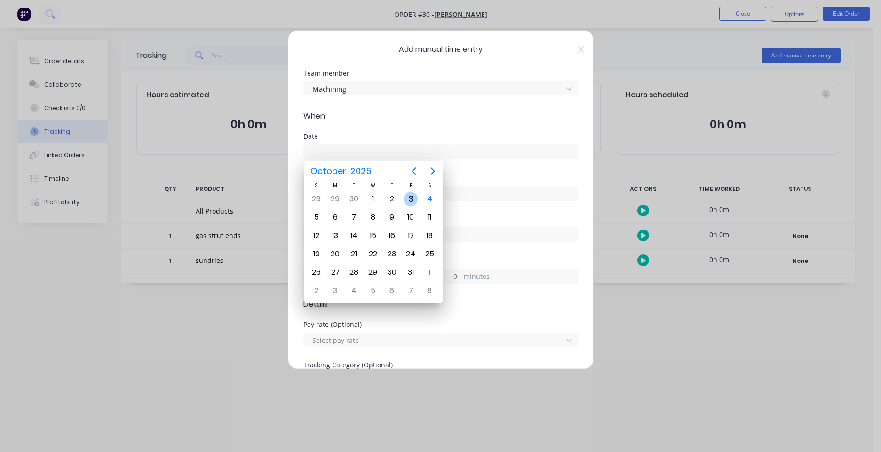
click at [404, 198] on div "3" at bounding box center [410, 199] width 14 height 14
type input "[DATE]"
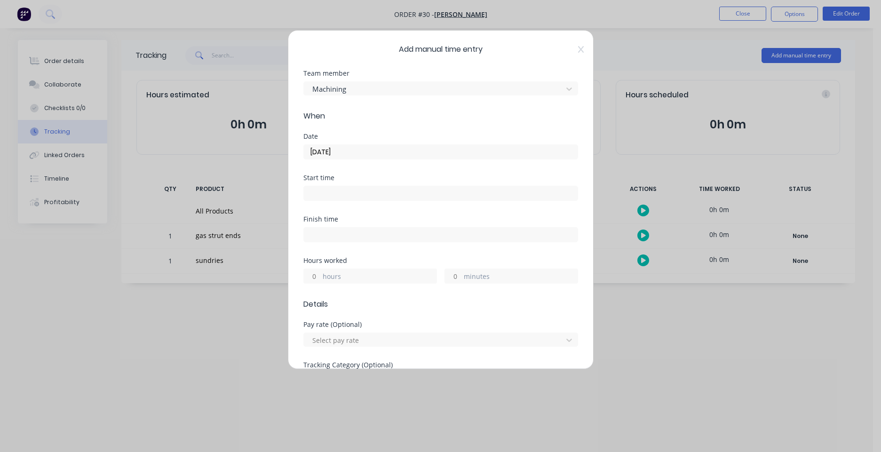
drag, startPoint x: 362, startPoint y: 277, endPoint x: 378, endPoint y: 274, distance: 16.7
click at [363, 276] on label "hours" at bounding box center [380, 277] width 114 height 12
click at [320, 276] on input "hours" at bounding box center [312, 276] width 16 height 14
type input "3"
click at [506, 280] on label "minutes" at bounding box center [521, 277] width 114 height 12
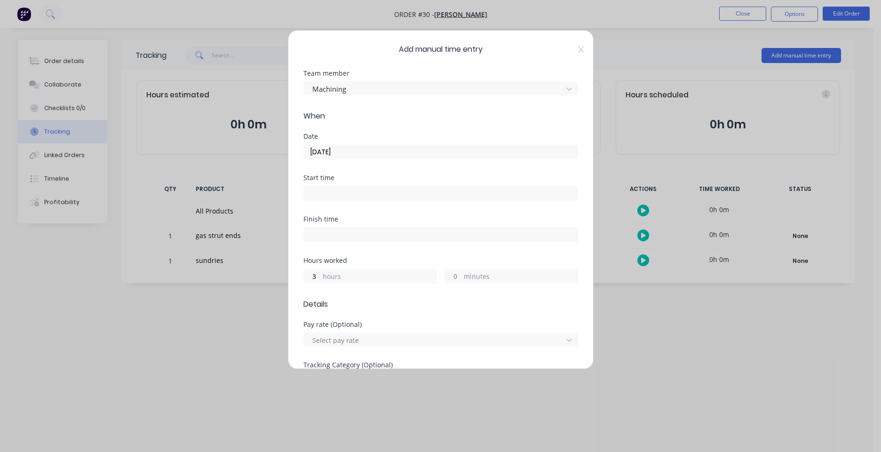
click at [461, 280] on input "minutes" at bounding box center [453, 276] width 16 height 14
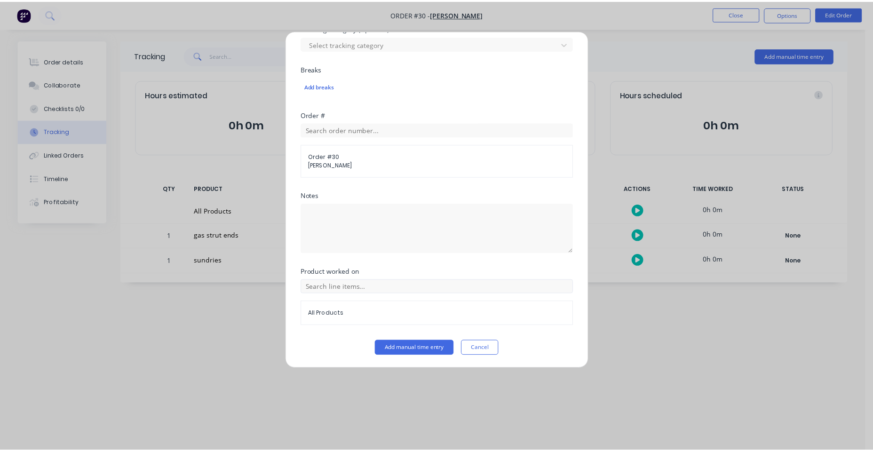
scroll to position [337, 0]
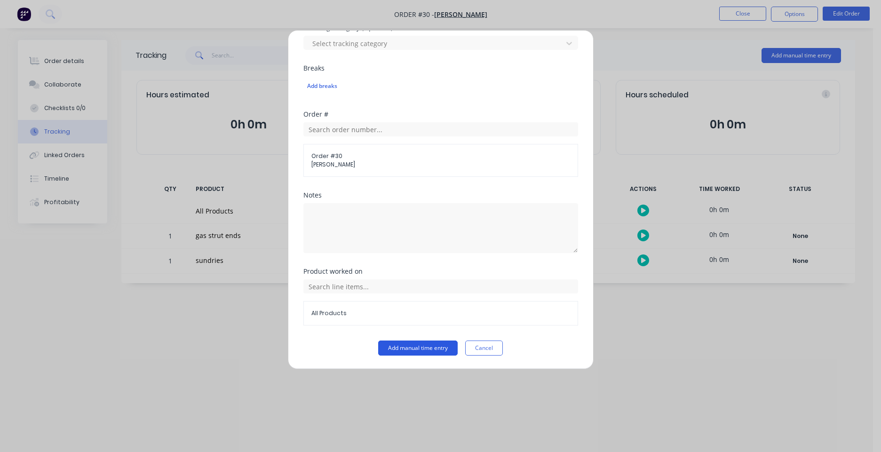
type input "5"
click at [429, 351] on button "Add manual time entry" at bounding box center [417, 347] width 79 height 15
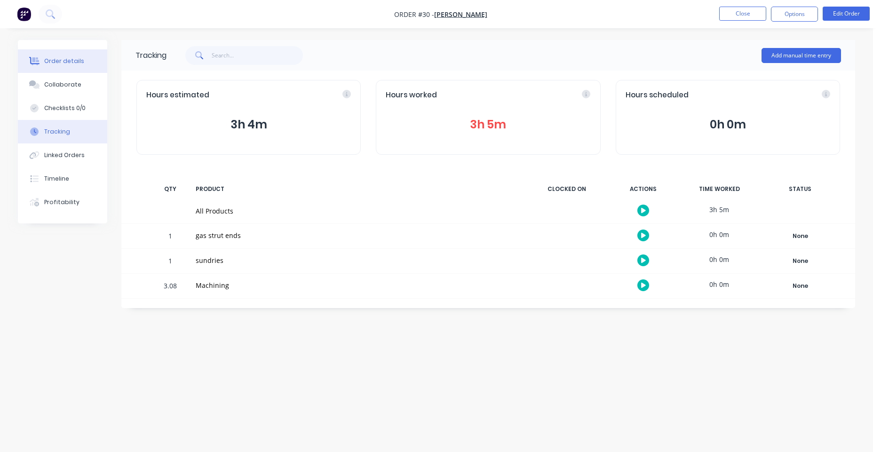
click at [79, 70] on button "Order details" at bounding box center [62, 61] width 89 height 24
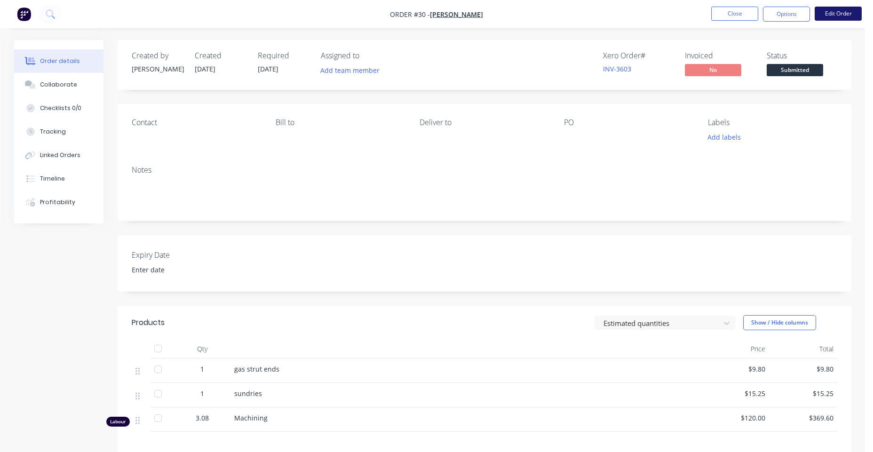
click at [850, 10] on button "Edit Order" at bounding box center [837, 14] width 47 height 14
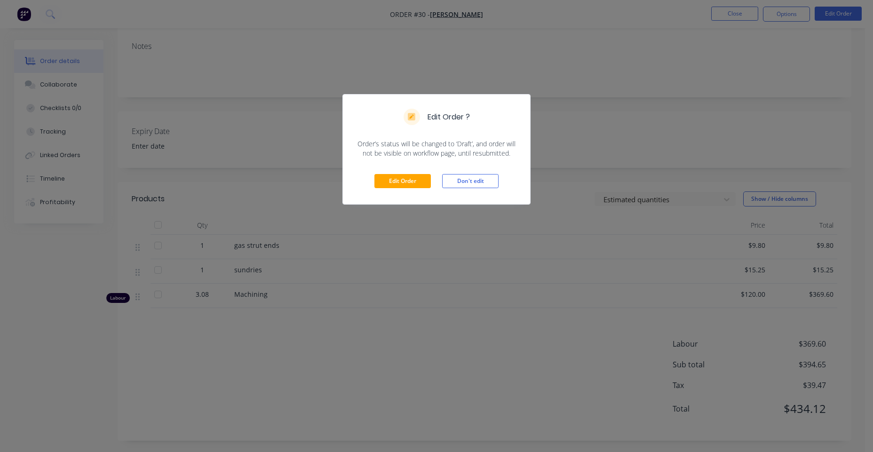
scroll to position [126, 0]
click at [407, 181] on button "Edit Order" at bounding box center [402, 181] width 56 height 14
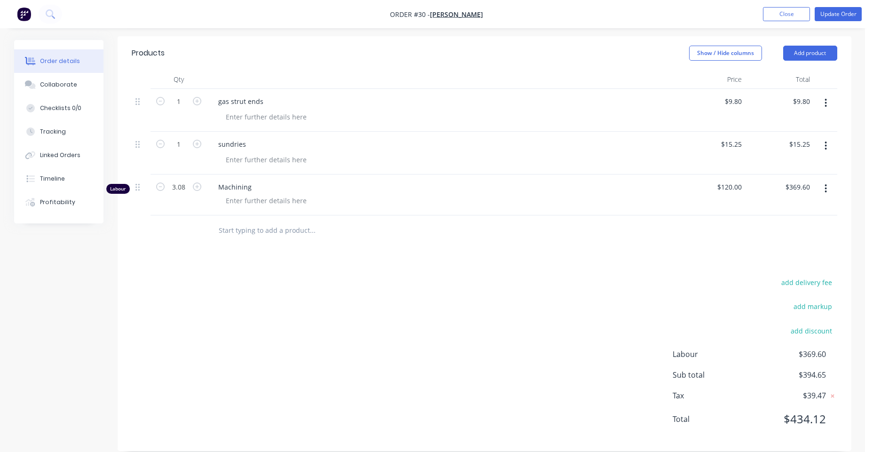
scroll to position [271, 0]
click at [247, 203] on div at bounding box center [266, 200] width 96 height 14
click at [332, 310] on div "add delivery fee add markup add discount Labour $369.60 Sub total $394.65 Tax $…" at bounding box center [484, 356] width 705 height 161
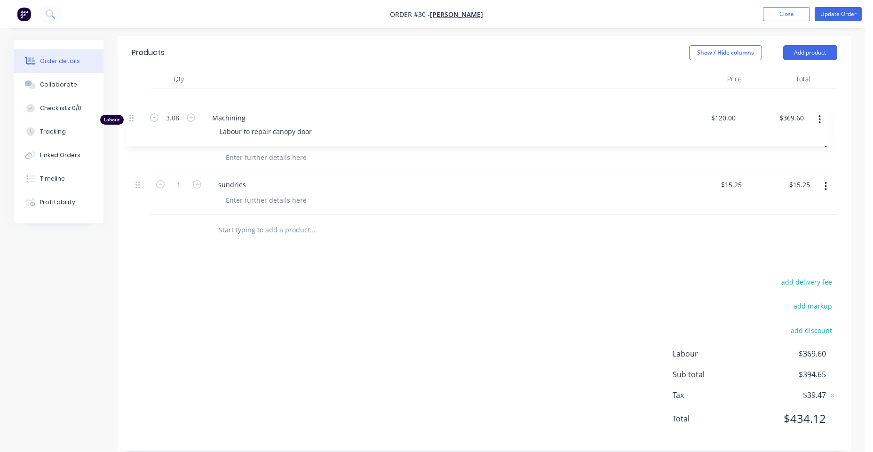
drag, startPoint x: 140, startPoint y: 190, endPoint x: 139, endPoint y: 106, distance: 84.6
click at [139, 106] on div "1 gas strut ends $9.80 $9.80 $9.80 $9.80 1 sundries $15.25 $15.25 $15.25 $15.25…" at bounding box center [484, 151] width 705 height 126
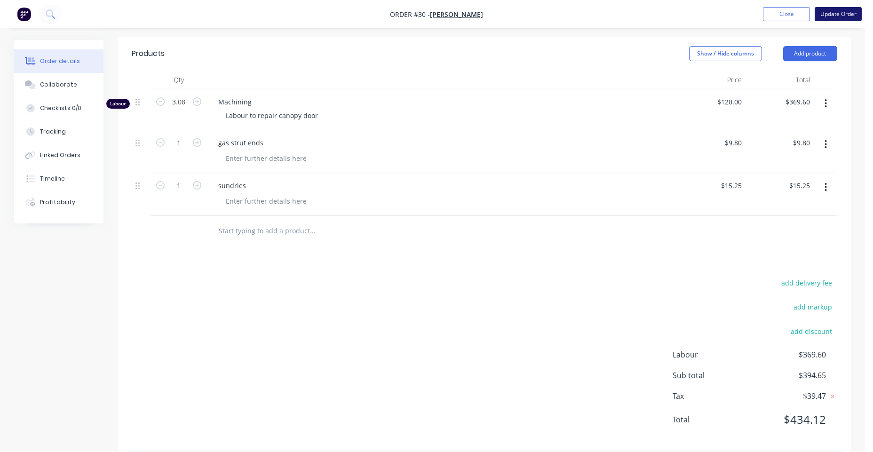
click at [833, 12] on button "Update Order" at bounding box center [837, 14] width 47 height 14
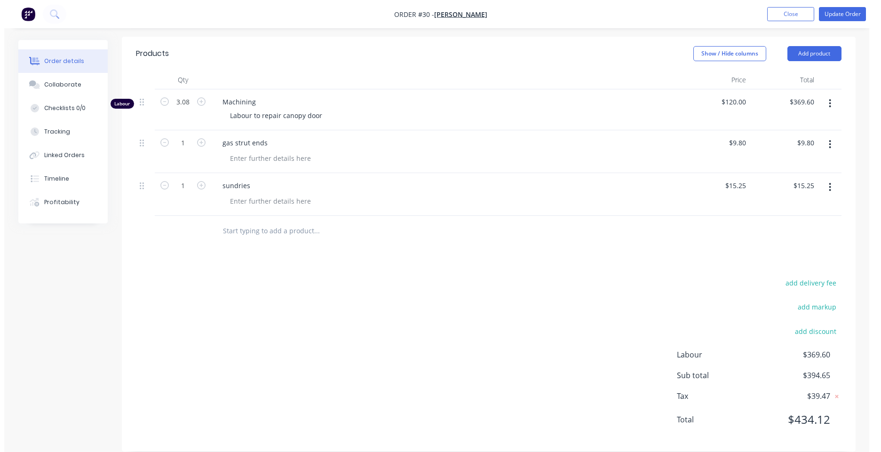
scroll to position [0, 0]
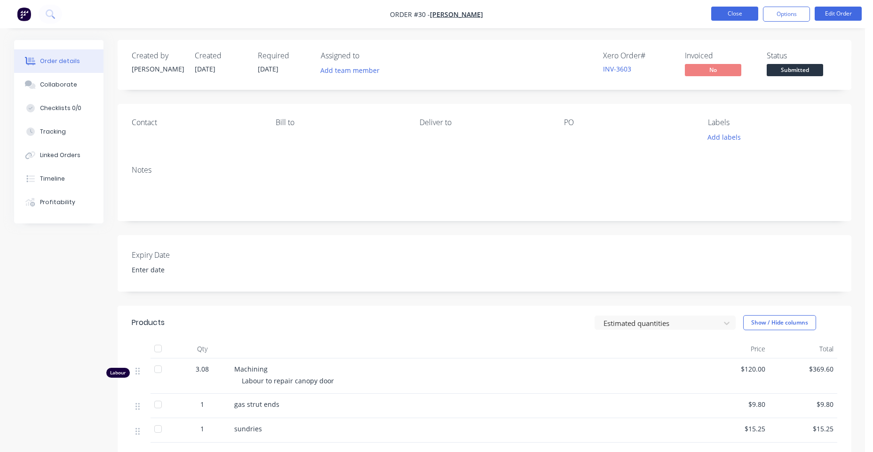
click at [740, 19] on button "Close" at bounding box center [734, 14] width 47 height 14
